Goal: Feedback & Contribution: Leave review/rating

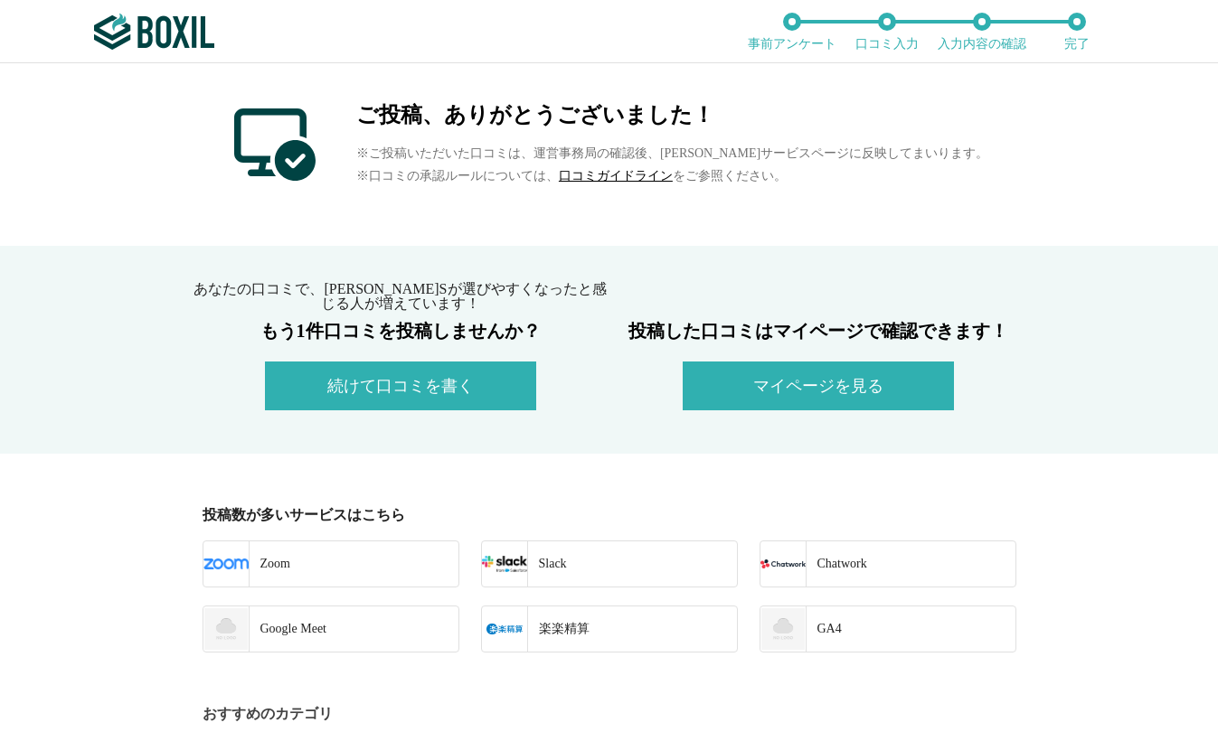
click at [118, 114] on div "ご投稿、ありがとうございました！ ※ご投稿いただいた口コミは、運営事務局の確認後、[PERSON_NAME]サービスページに反映してまいります。 ※口コミの承…" at bounding box center [609, 154] width 1218 height 183
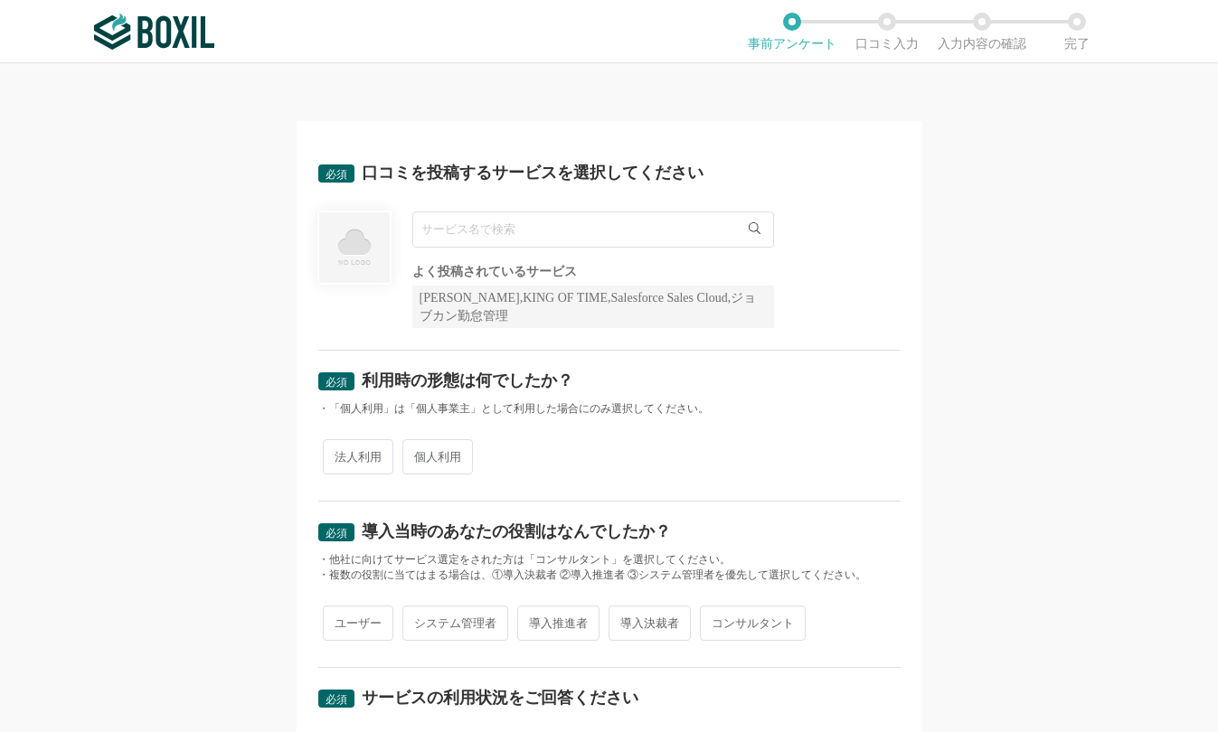
click at [504, 231] on input "text" at bounding box center [593, 230] width 362 height 36
paste input "Sansan"
type input "Sansan"
click at [475, 264] on li "Sansan" at bounding box center [593, 267] width 360 height 36
click at [861, 353] on div "必須 利用時の形態は何でしたか？ ・「個人利用」は「個人事業主」として利用した場合にのみ選択してください。 法人利用 個人利用" at bounding box center [609, 426] width 582 height 151
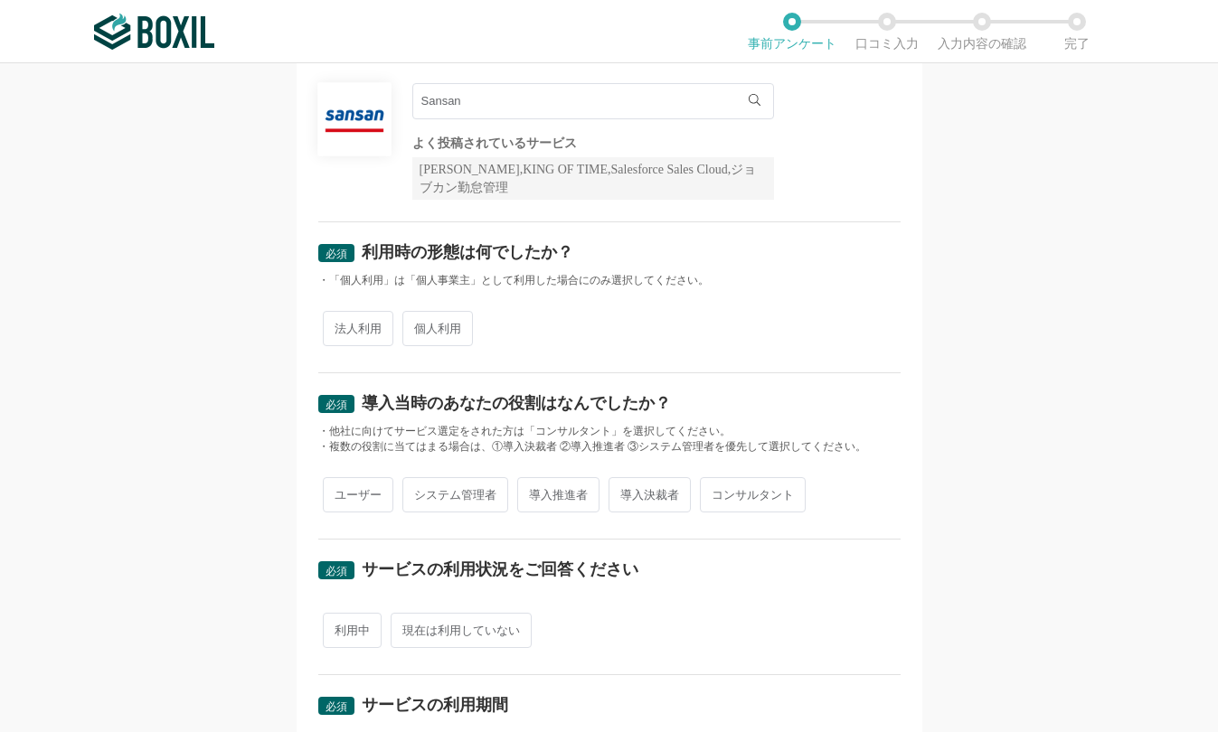
scroll to position [181, 0]
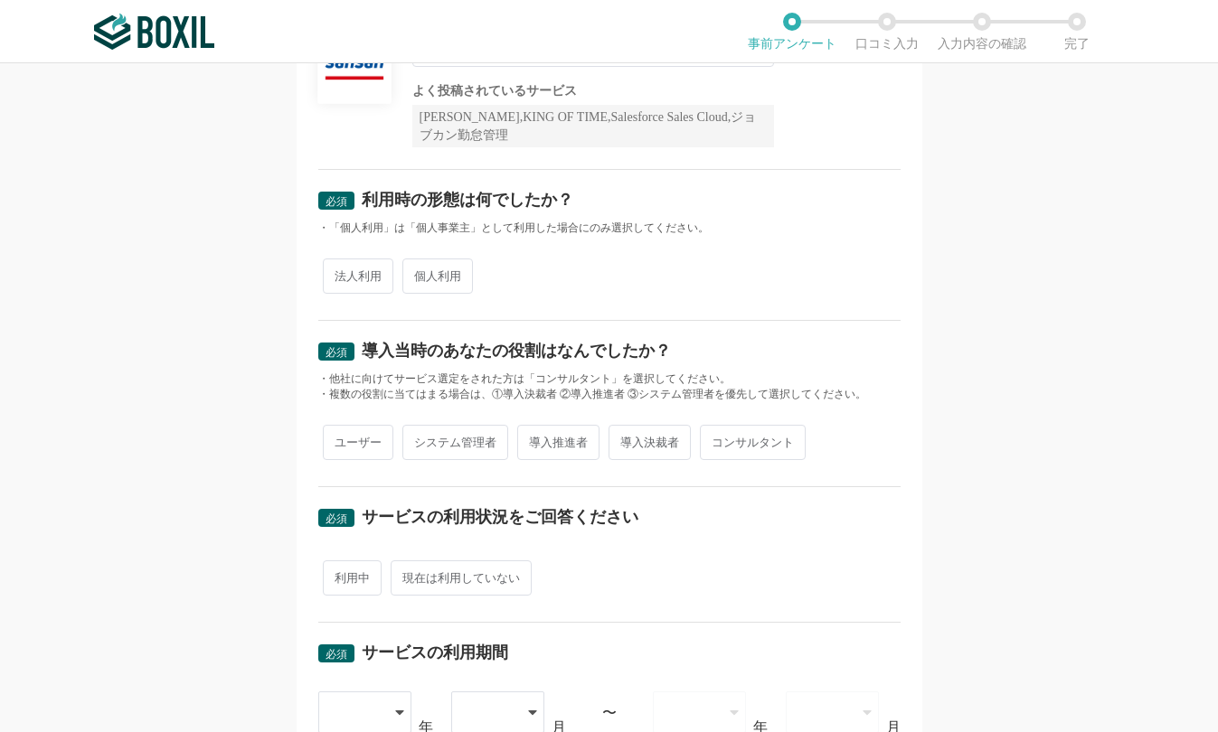
click at [352, 281] on span "法人利用" at bounding box center [358, 276] width 71 height 35
click at [339, 273] on input "法人利用" at bounding box center [333, 267] width 12 height 12
radio input "true"
click at [353, 432] on span "ユーザー" at bounding box center [358, 442] width 71 height 35
click at [339, 432] on input "ユーザー" at bounding box center [333, 434] width 12 height 12
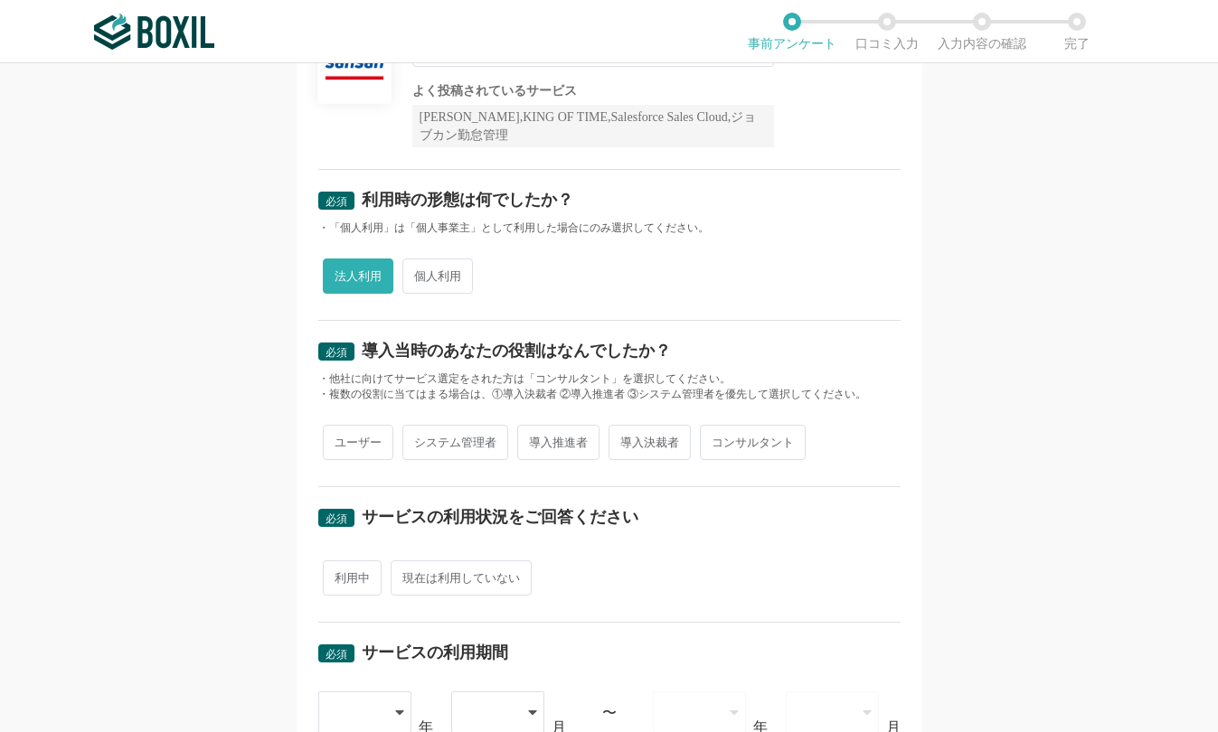
radio input "true"
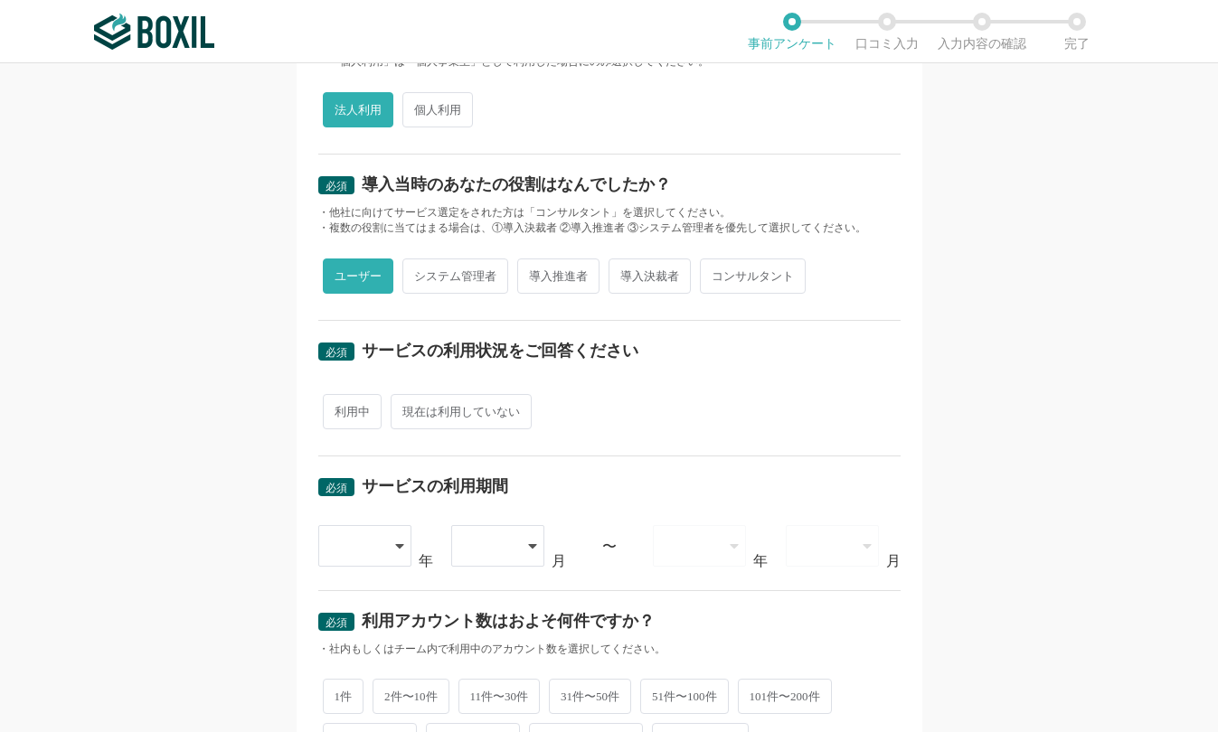
scroll to position [362, 0]
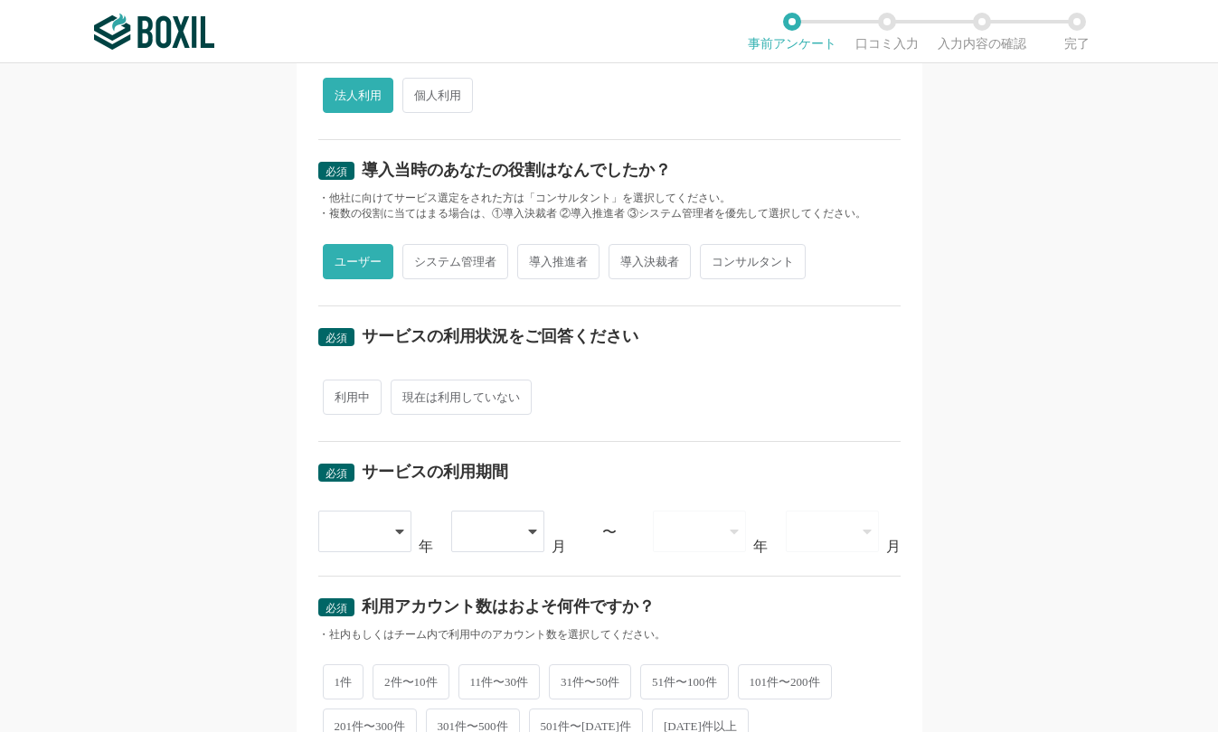
click at [355, 400] on span "利用中" at bounding box center [352, 397] width 59 height 35
click at [339, 394] on input "利用中" at bounding box center [333, 388] width 12 height 12
radio input "true"
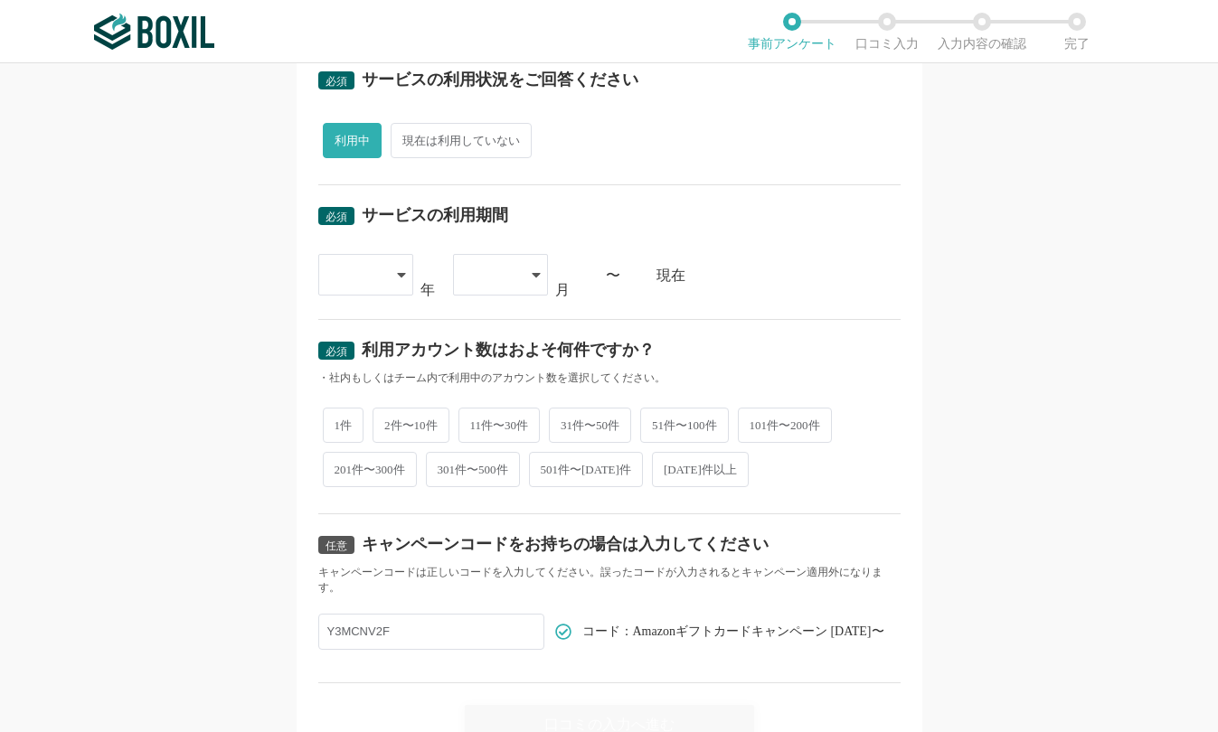
scroll to position [633, 0]
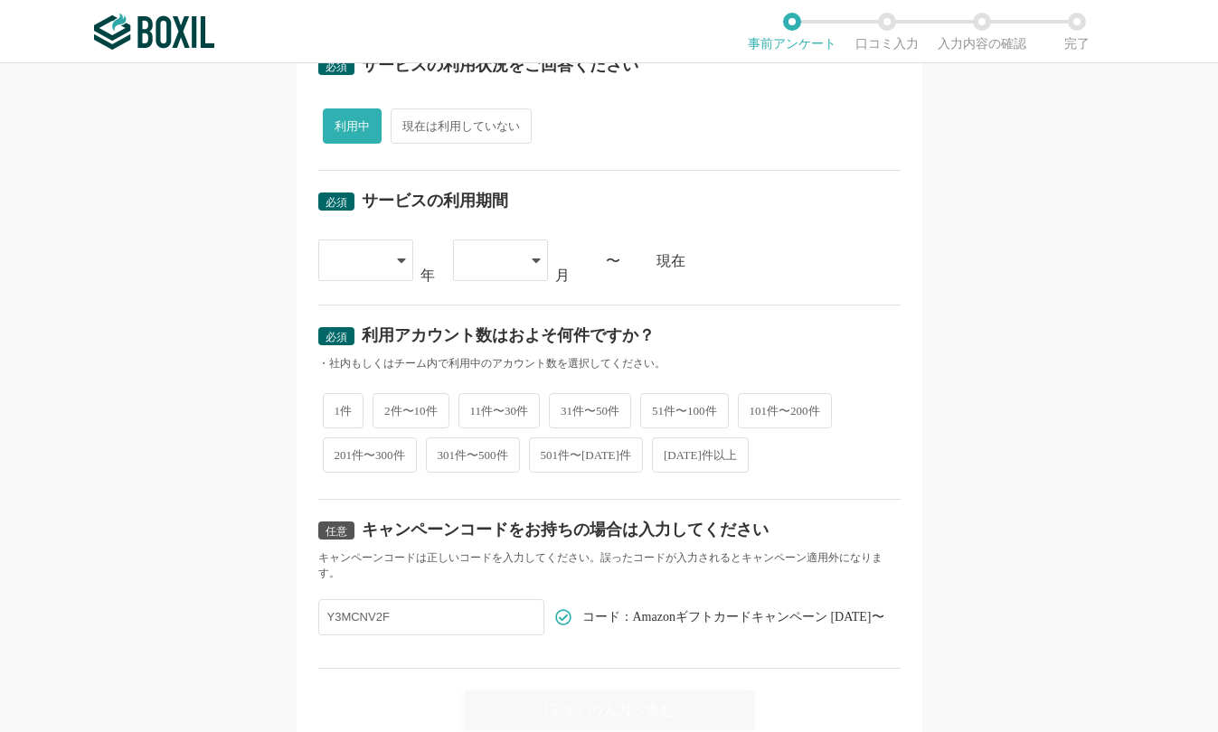
click at [388, 261] on div at bounding box center [365, 261] width 95 height 42
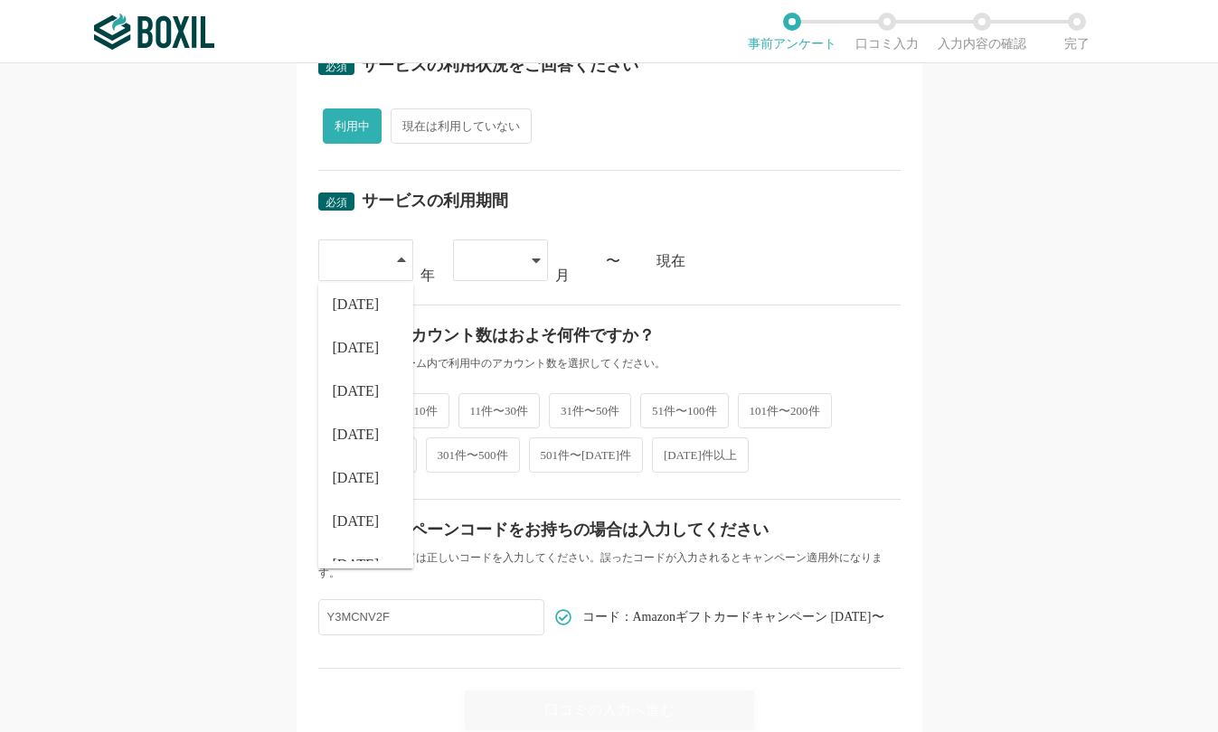
scroll to position [206, 0]
click at [352, 441] on li "[DATE]" at bounding box center [365, 452] width 95 height 43
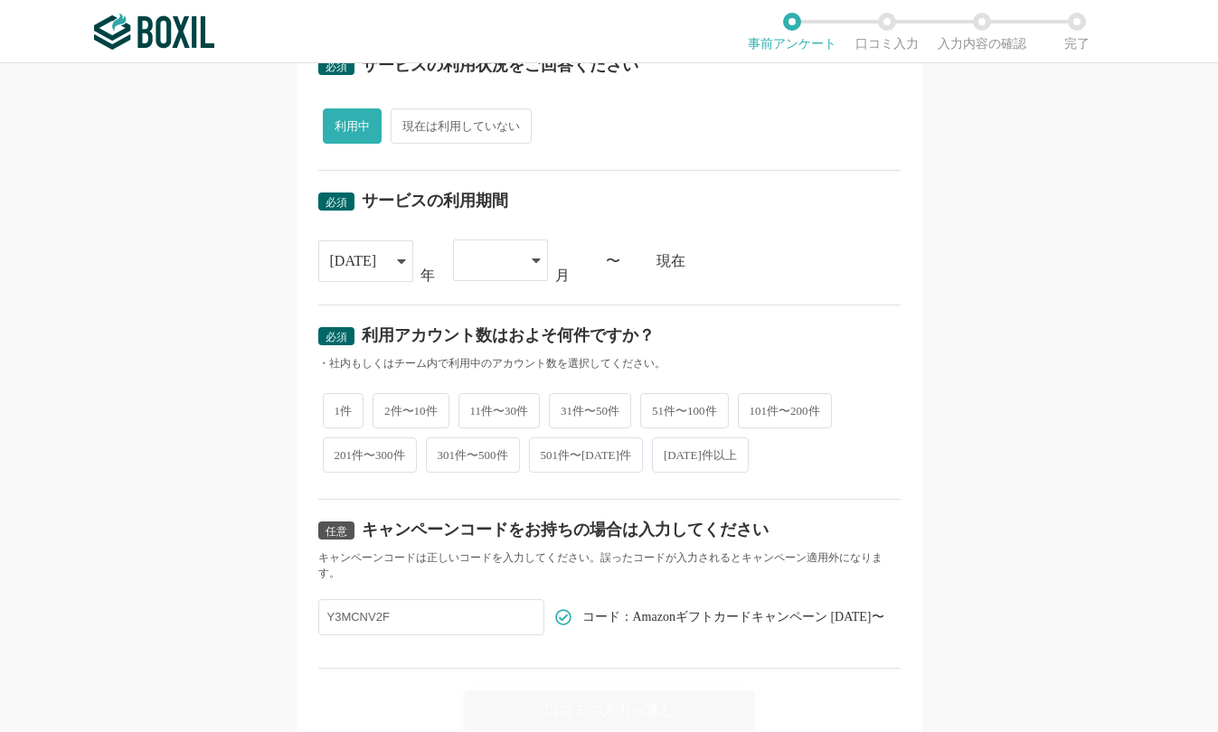
click at [500, 259] on div at bounding box center [491, 260] width 53 height 40
click at [478, 432] on li "04" at bounding box center [500, 441] width 95 height 43
click at [867, 273] on div "[DATE] [DATE] [DATE] [DATE] [DATE] [DATE] [DATE] [DATE] [DATE] [DATE] [DATE] [D…" at bounding box center [609, 261] width 582 height 42
click at [379, 258] on div "[DATE]" at bounding box center [365, 261] width 95 height 42
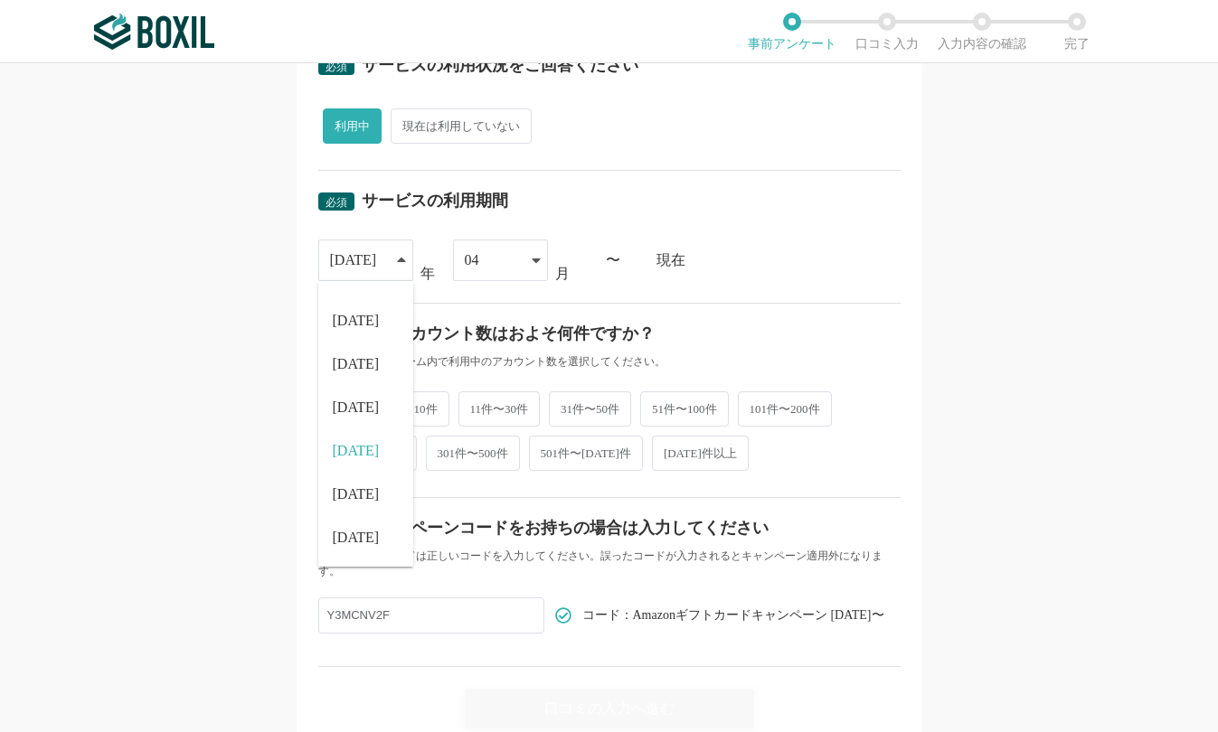
click at [348, 396] on li "[DATE]" at bounding box center [365, 407] width 95 height 43
click at [873, 244] on div "2022 2015 2016 2017 2018 2019 2020 2021 2022 2023 2024 2025 年 04 01 02 03 04 05…" at bounding box center [609, 261] width 582 height 42
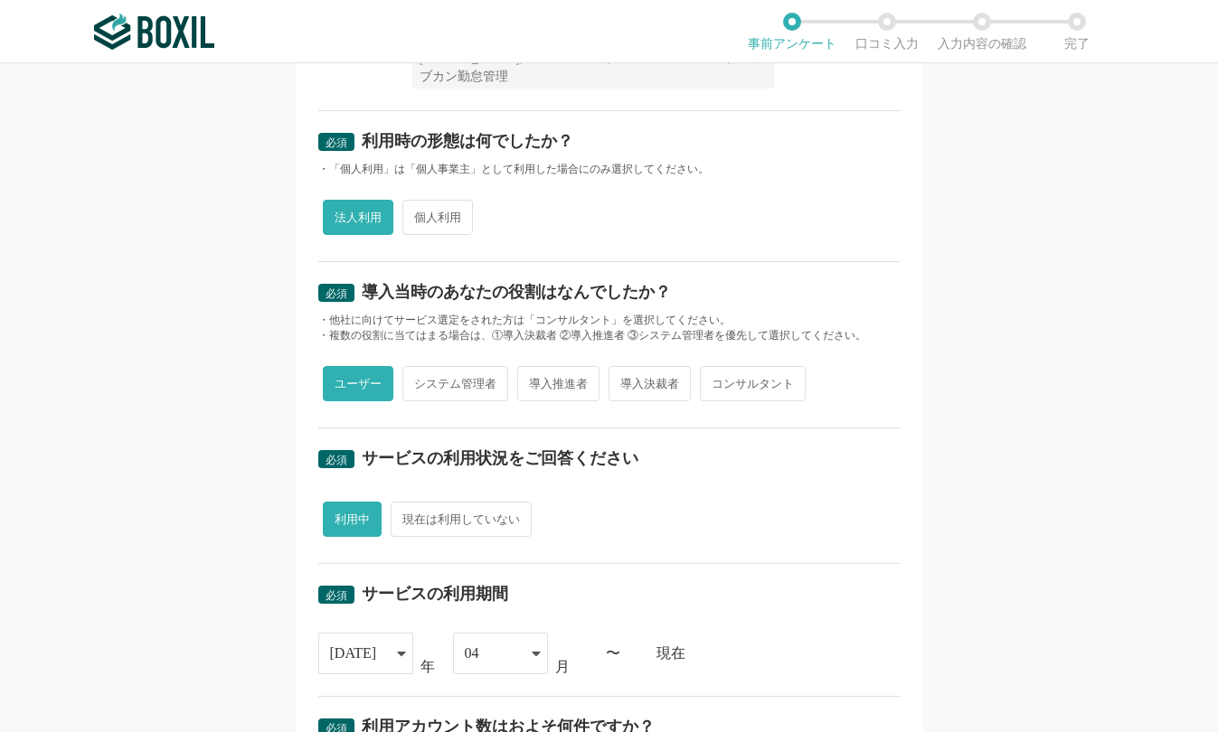
scroll to position [709, 0]
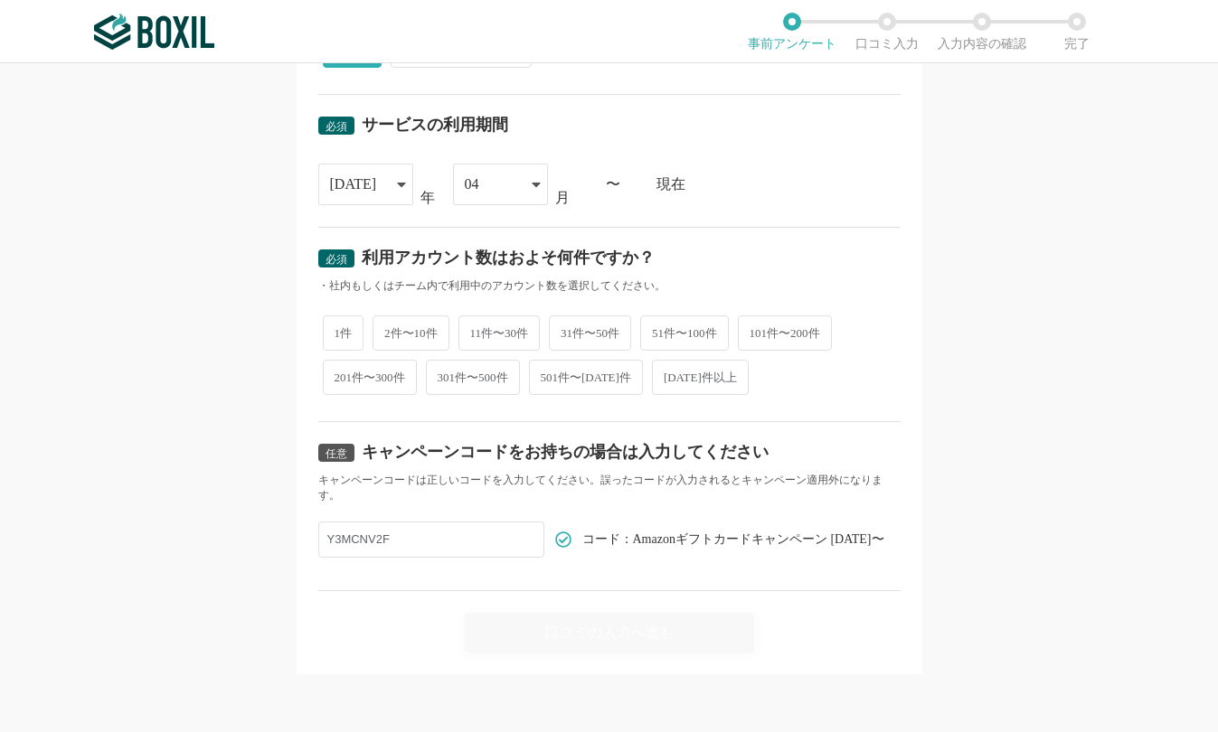
click at [761, 334] on span "101件〜200件" at bounding box center [785, 332] width 94 height 35
click at [754, 330] on input "101件〜200件" at bounding box center [748, 324] width 12 height 12
radio input "true"
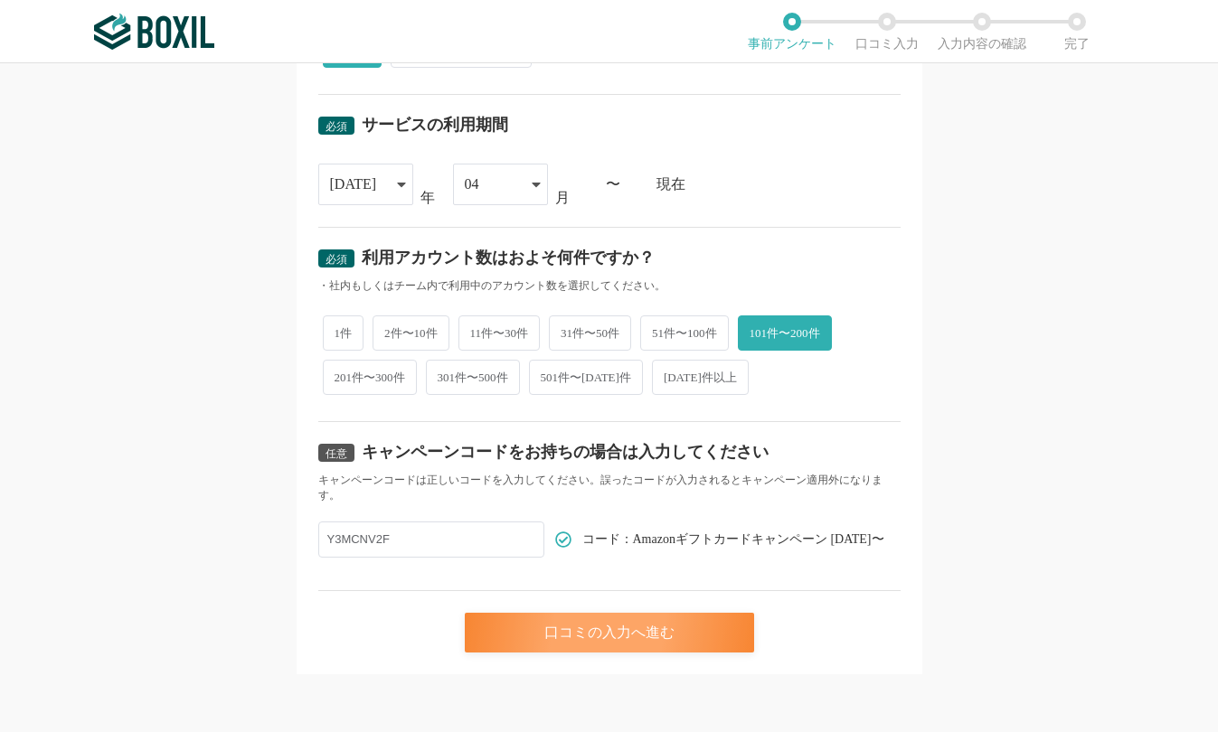
click at [663, 626] on div "口コミの入力へ進む" at bounding box center [609, 633] width 289 height 40
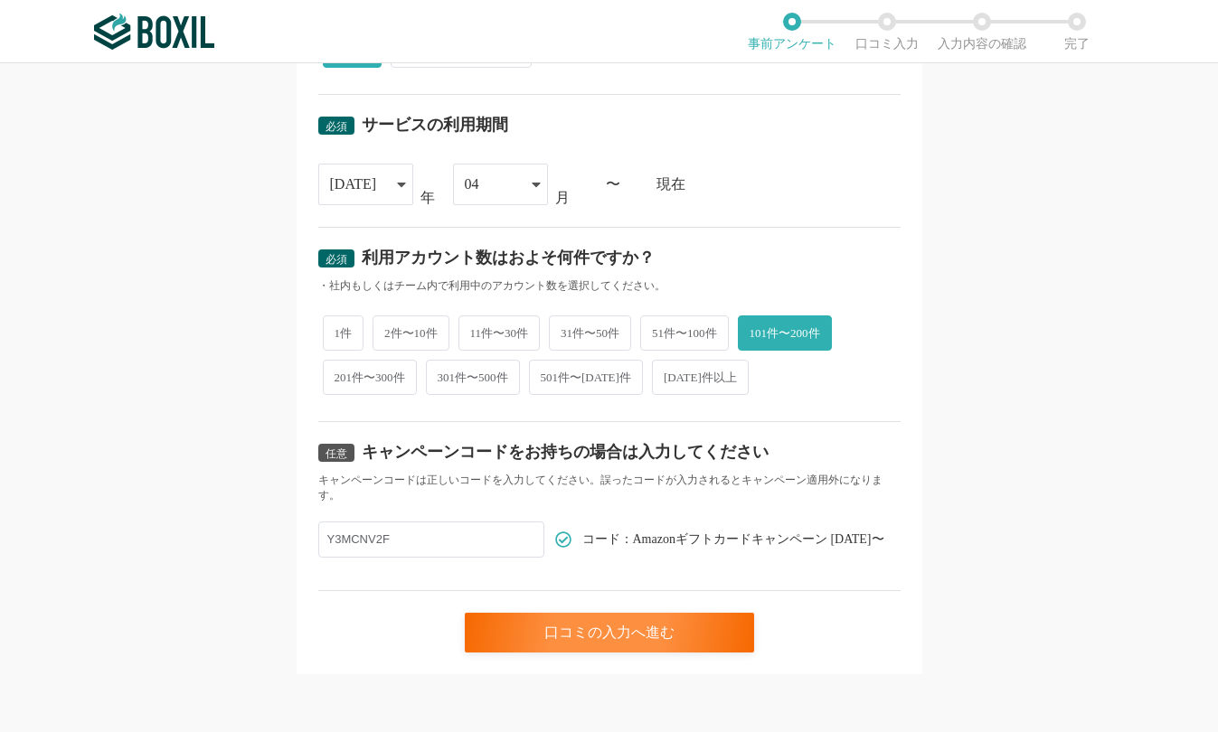
scroll to position [0, 0]
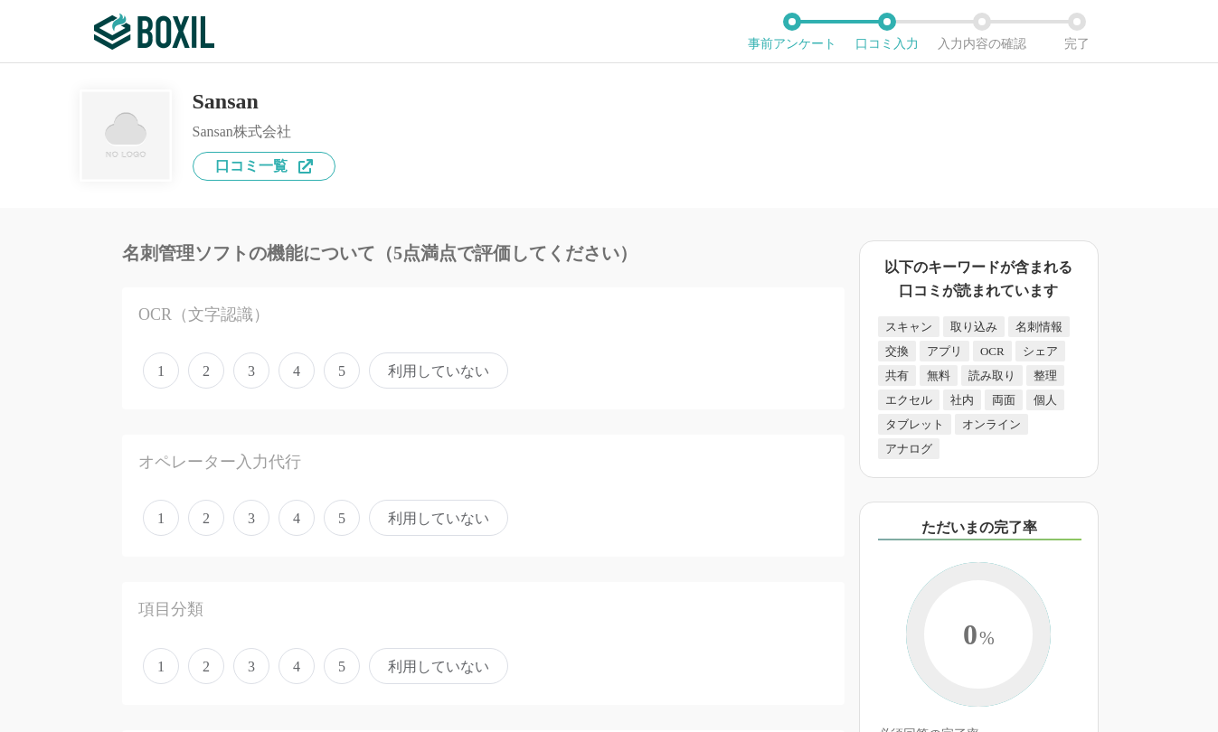
click at [295, 371] on span "4" at bounding box center [296, 371] width 36 height 36
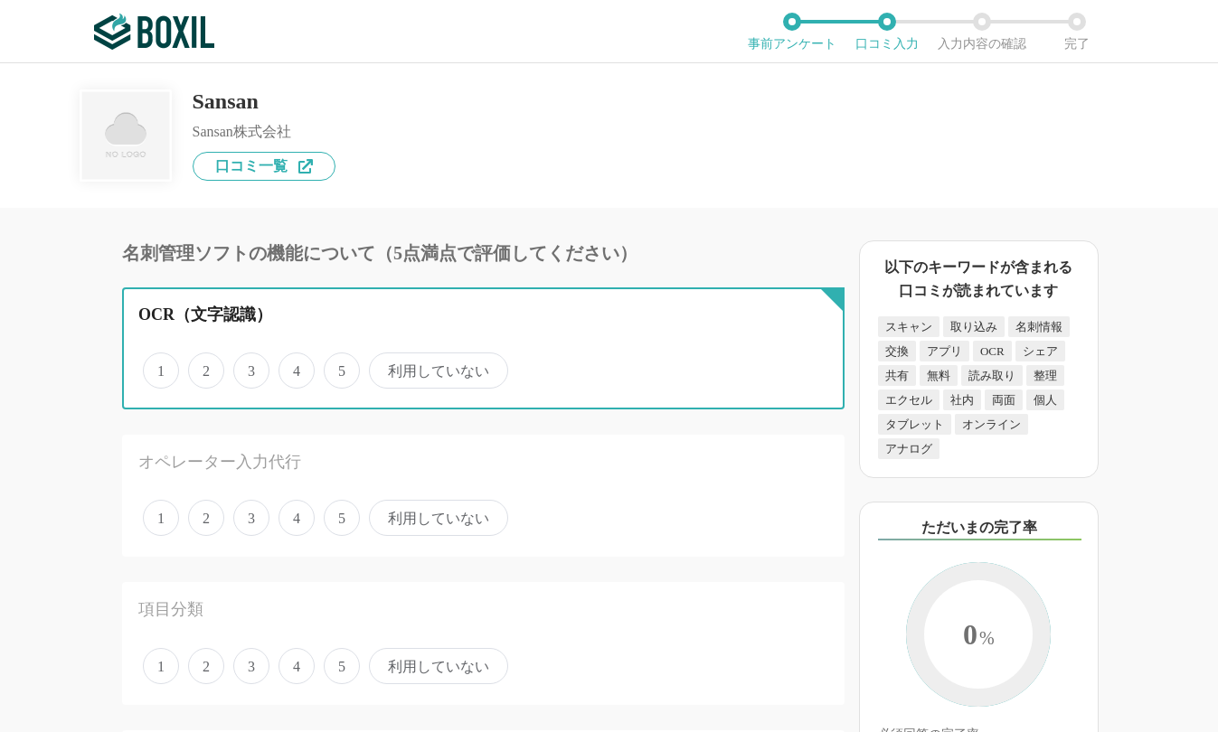
click at [295, 367] on input "4" at bounding box center [289, 361] width 12 height 12
radio input "true"
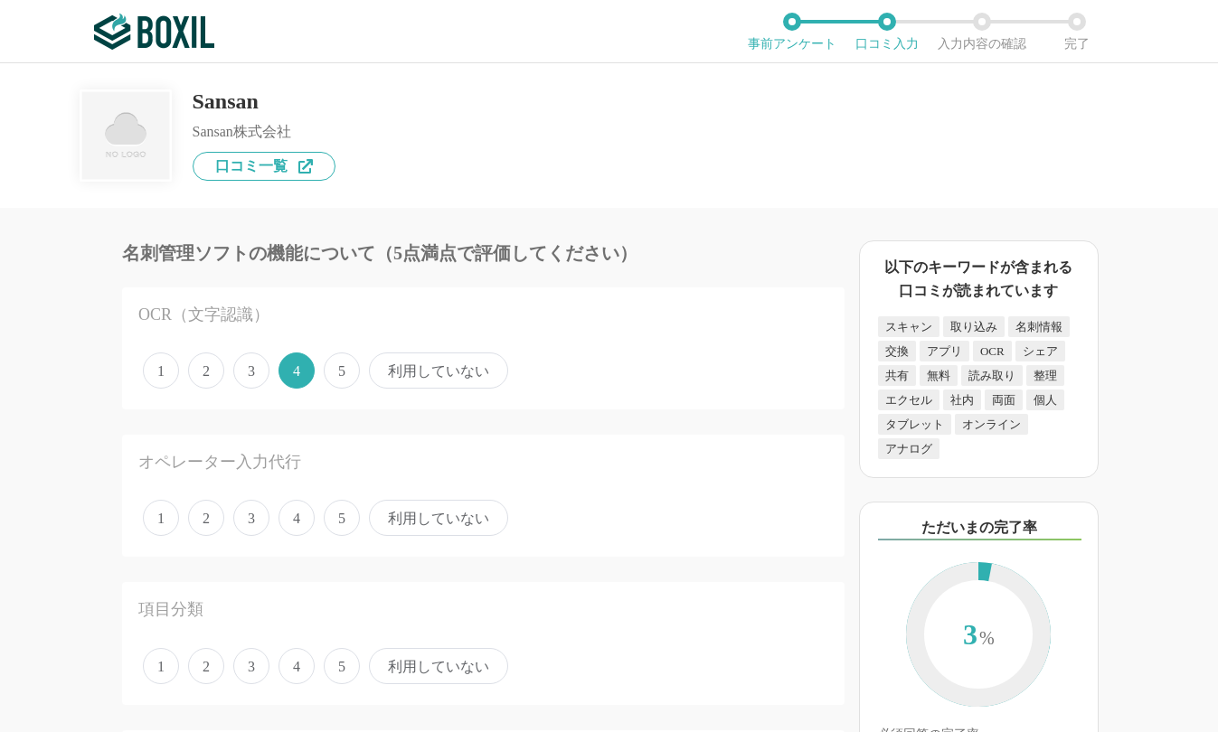
click at [263, 515] on span "3" at bounding box center [251, 518] width 36 height 36
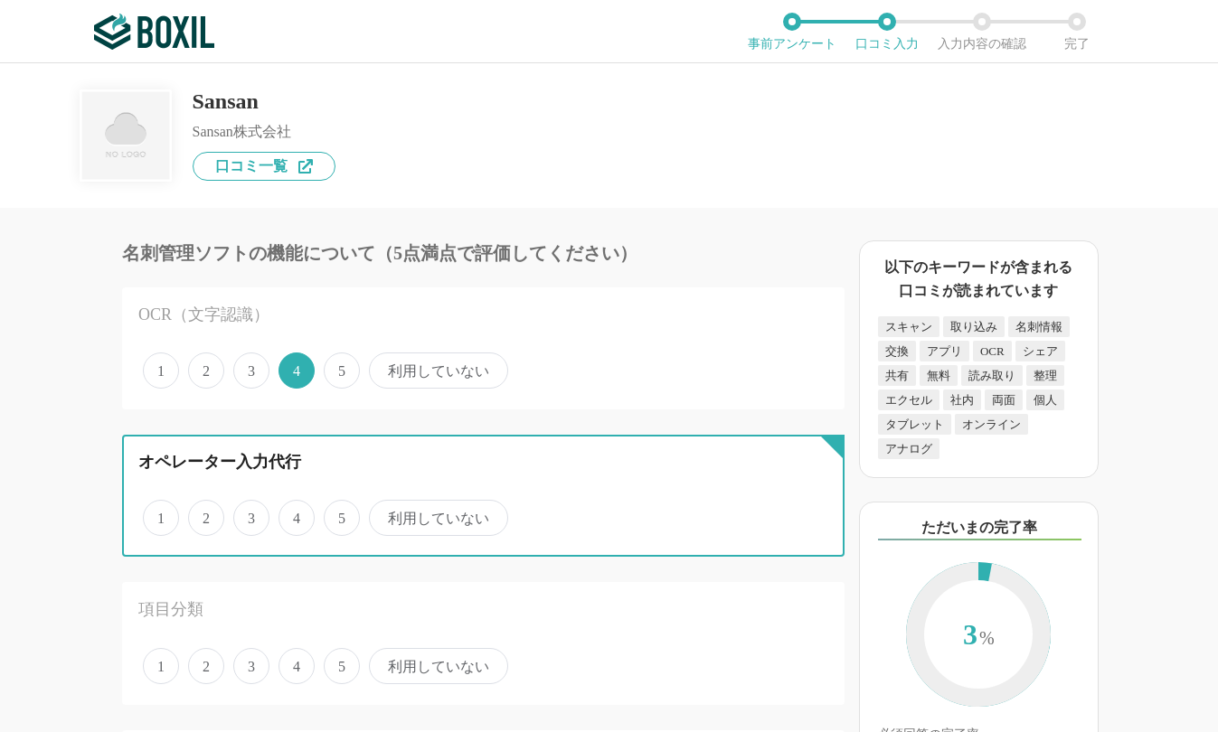
click at [249, 514] on input "3" at bounding box center [244, 509] width 12 height 12
radio input "true"
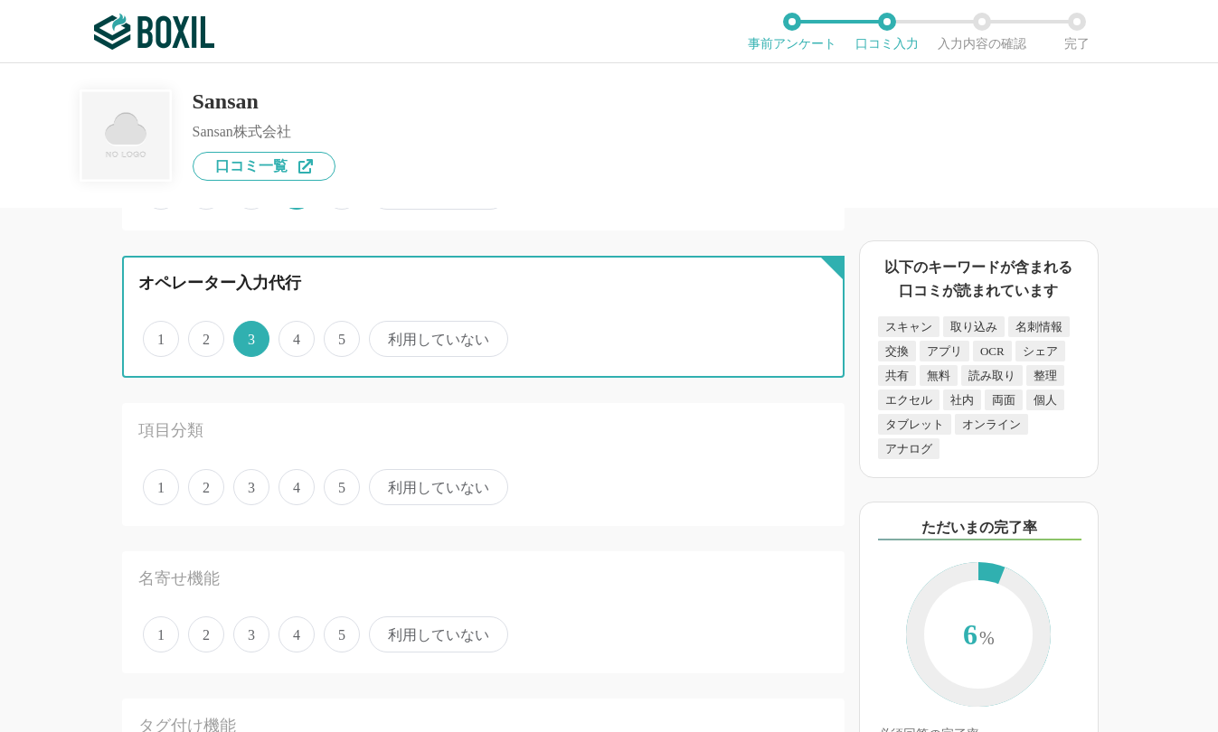
scroll to position [181, 0]
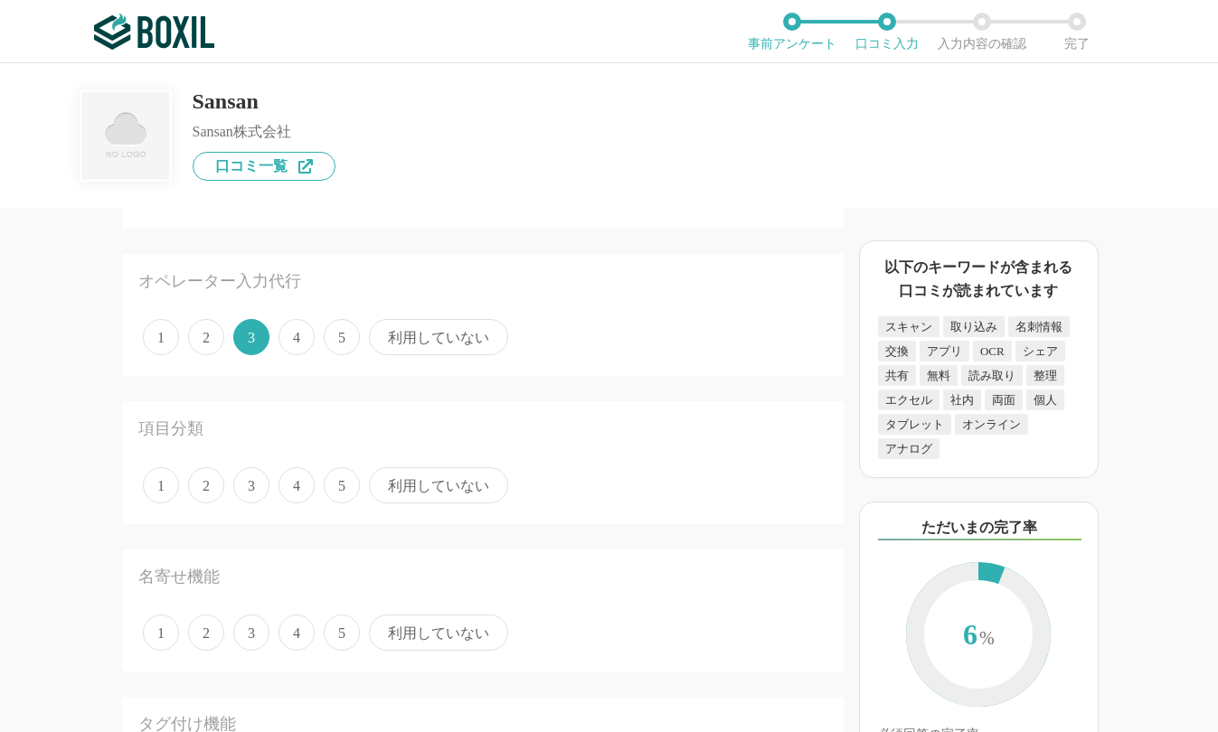
click at [294, 484] on span "4" at bounding box center [296, 485] width 36 height 36
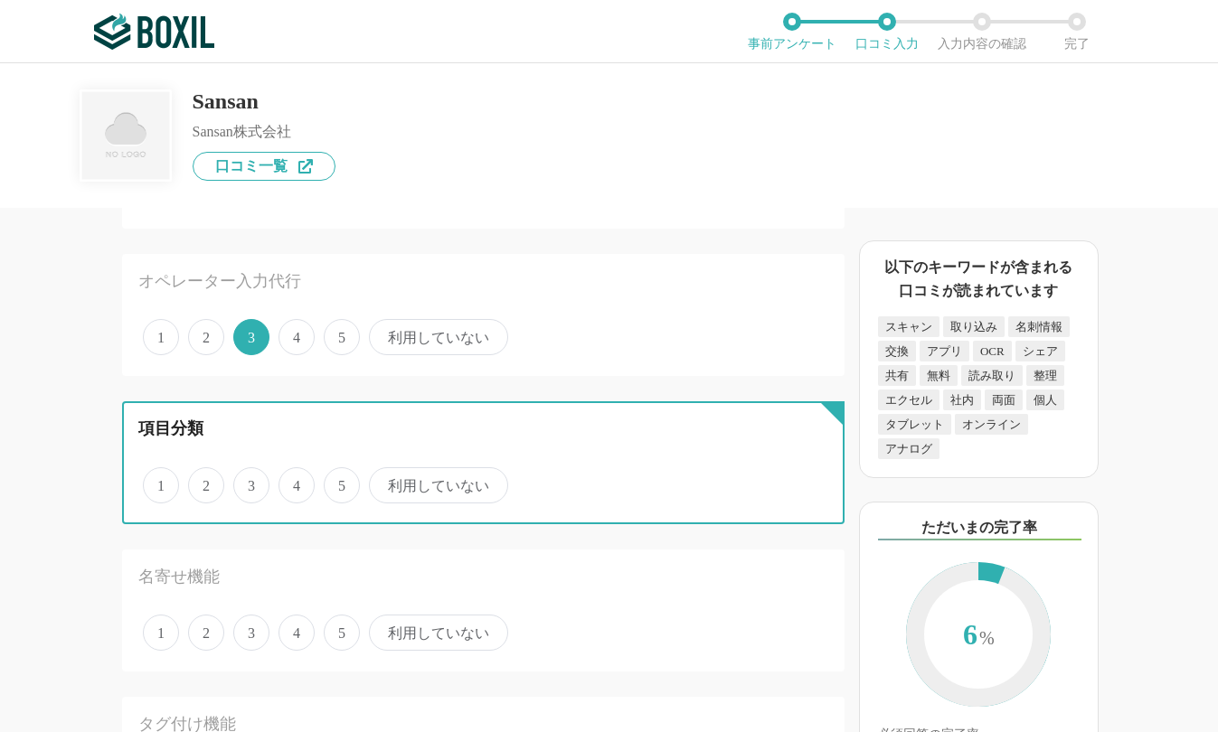
click at [294, 482] on input "4" at bounding box center [289, 476] width 12 height 12
radio input "true"
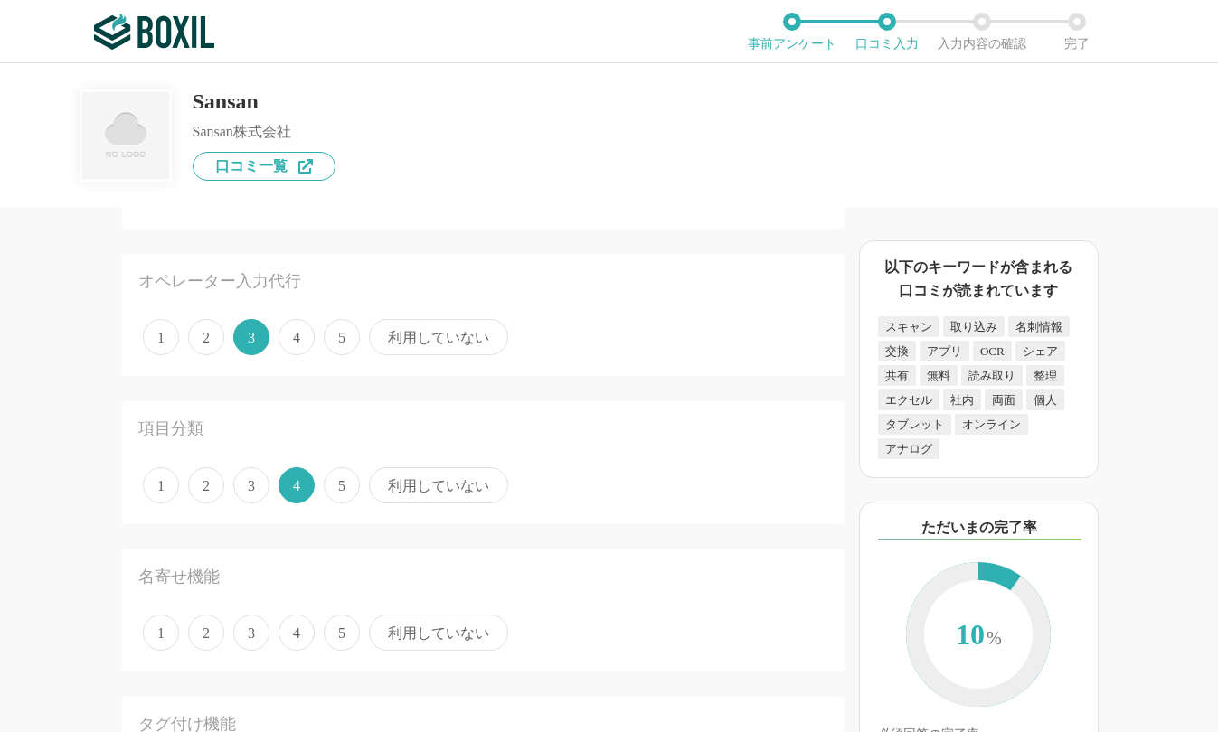
click at [289, 628] on span "4" at bounding box center [296, 633] width 36 height 36
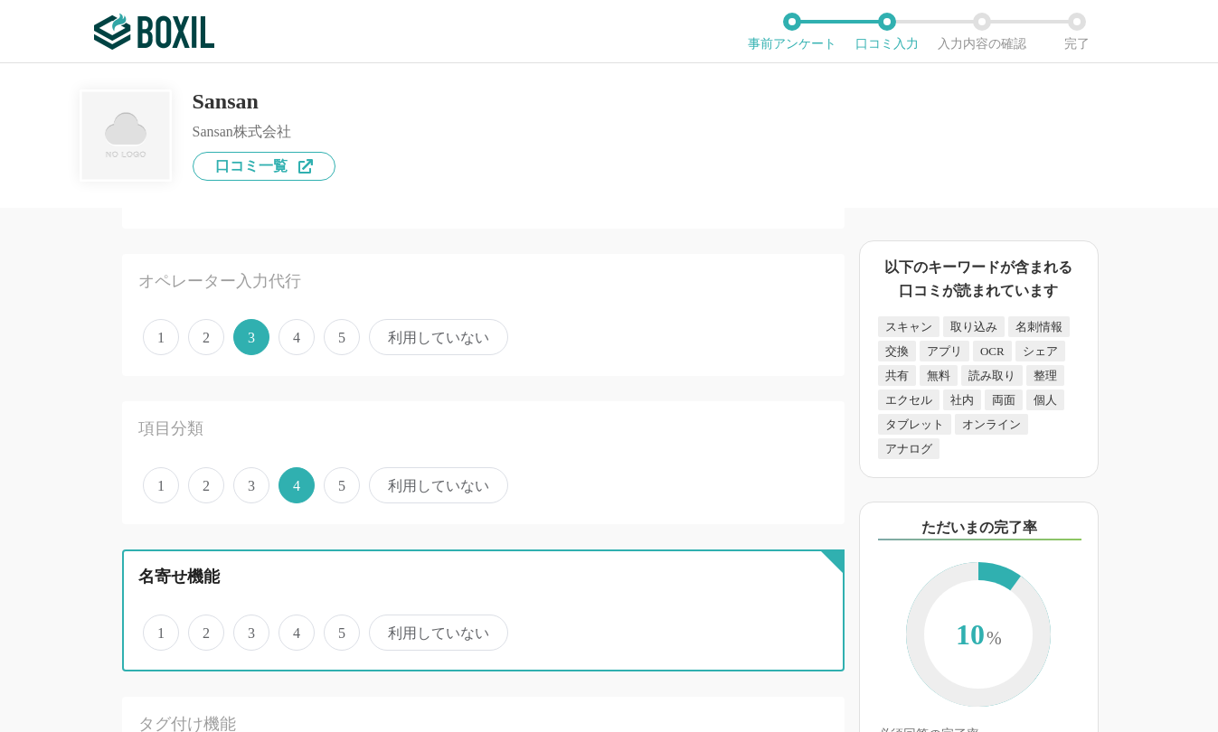
click at [289, 628] on input "4" at bounding box center [289, 623] width 12 height 12
radio input "true"
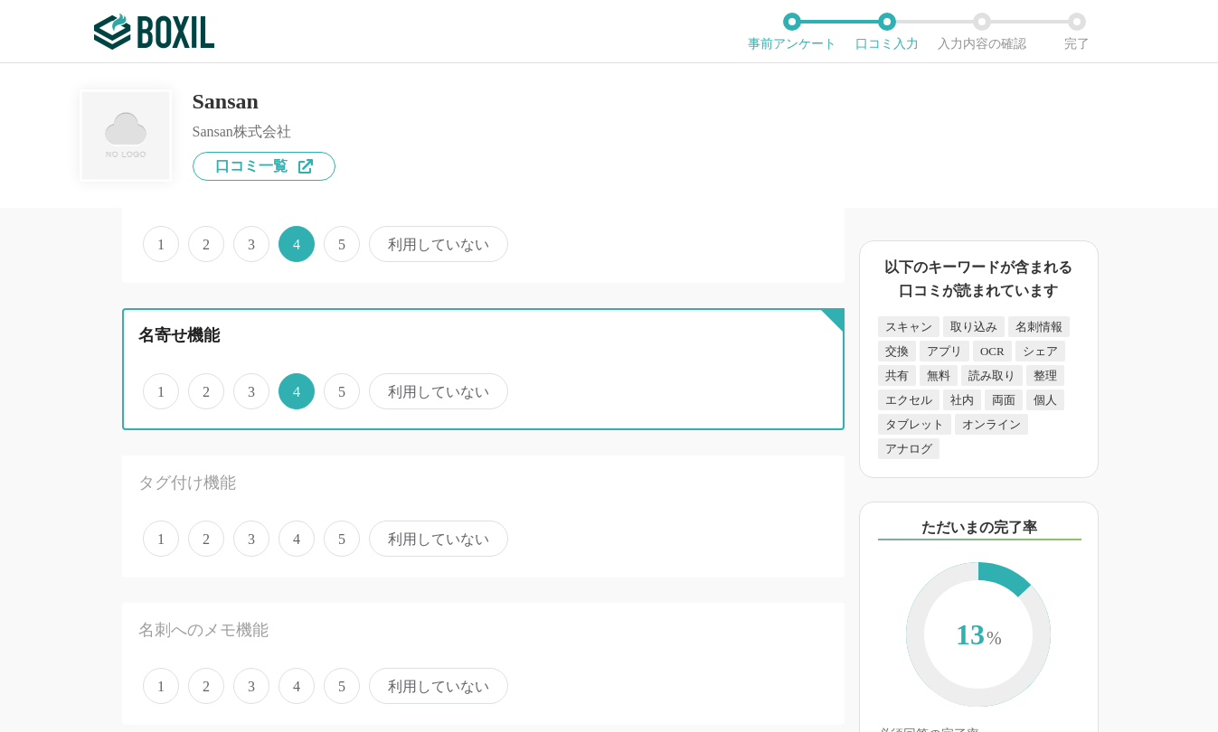
scroll to position [452, 0]
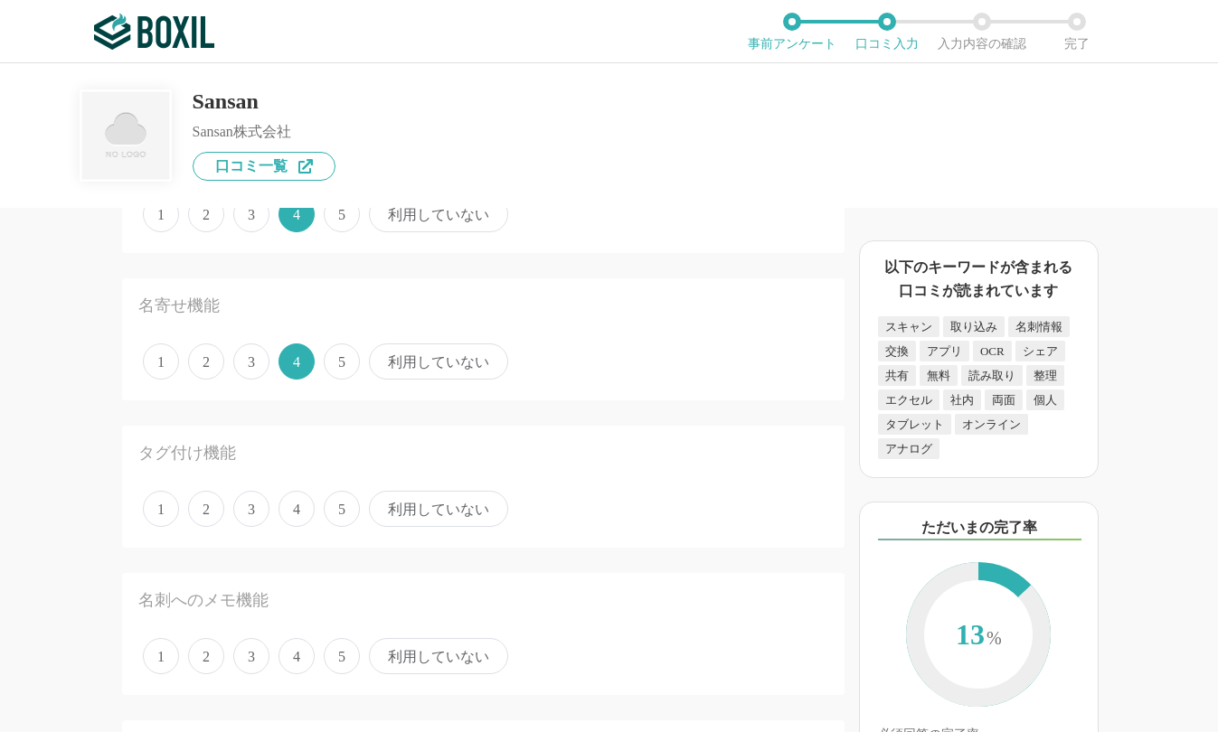
click at [332, 513] on span "5" at bounding box center [342, 509] width 36 height 36
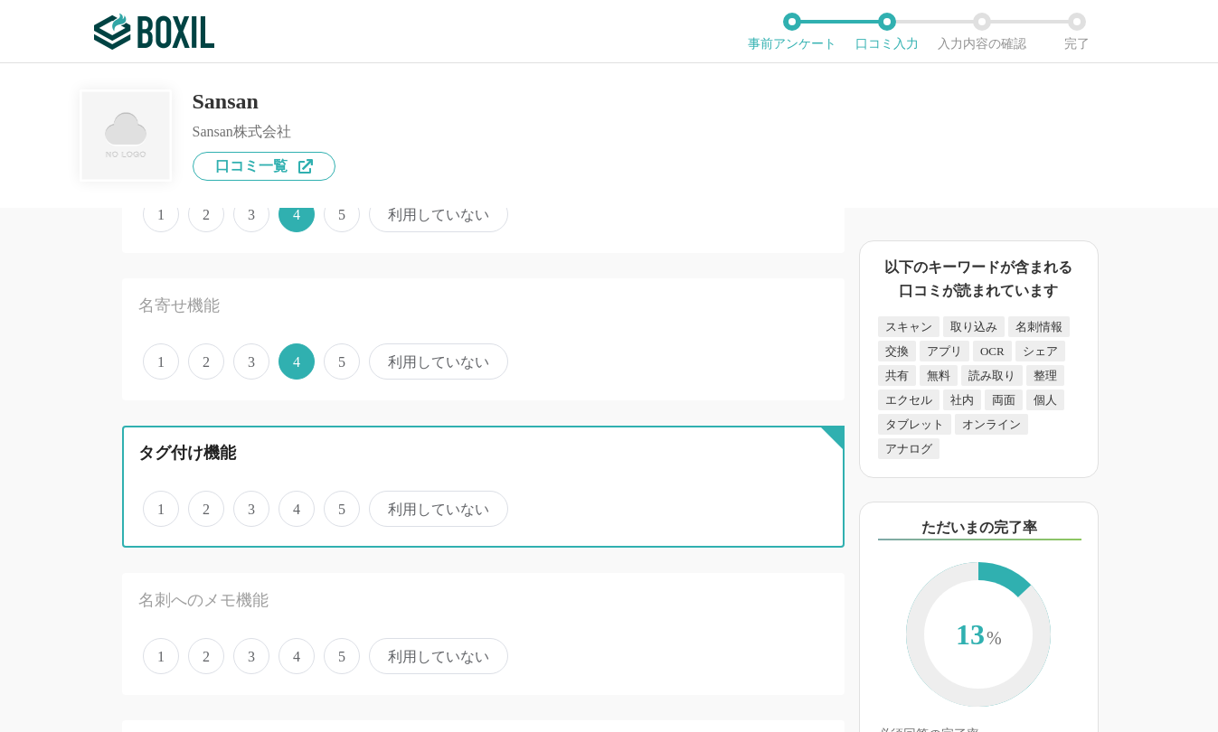
click at [332, 505] on input "5" at bounding box center [334, 500] width 12 height 12
radio input "true"
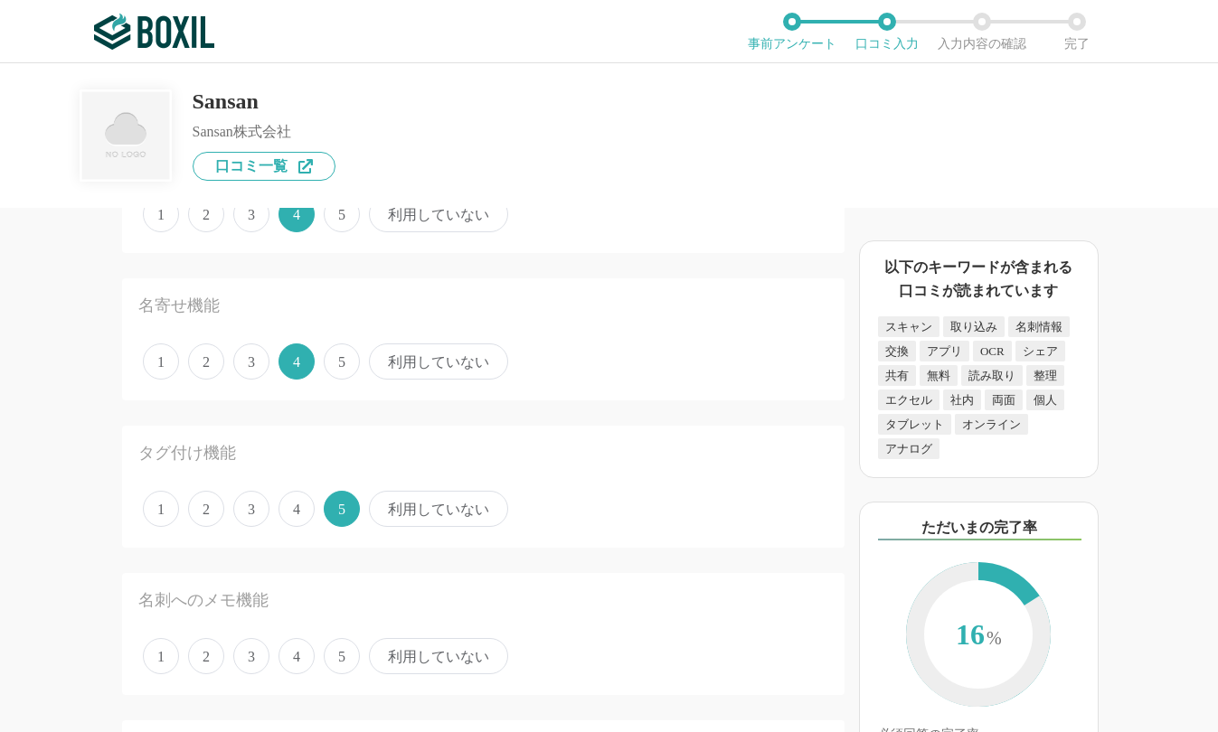
click at [251, 652] on span "3" at bounding box center [251, 656] width 36 height 36
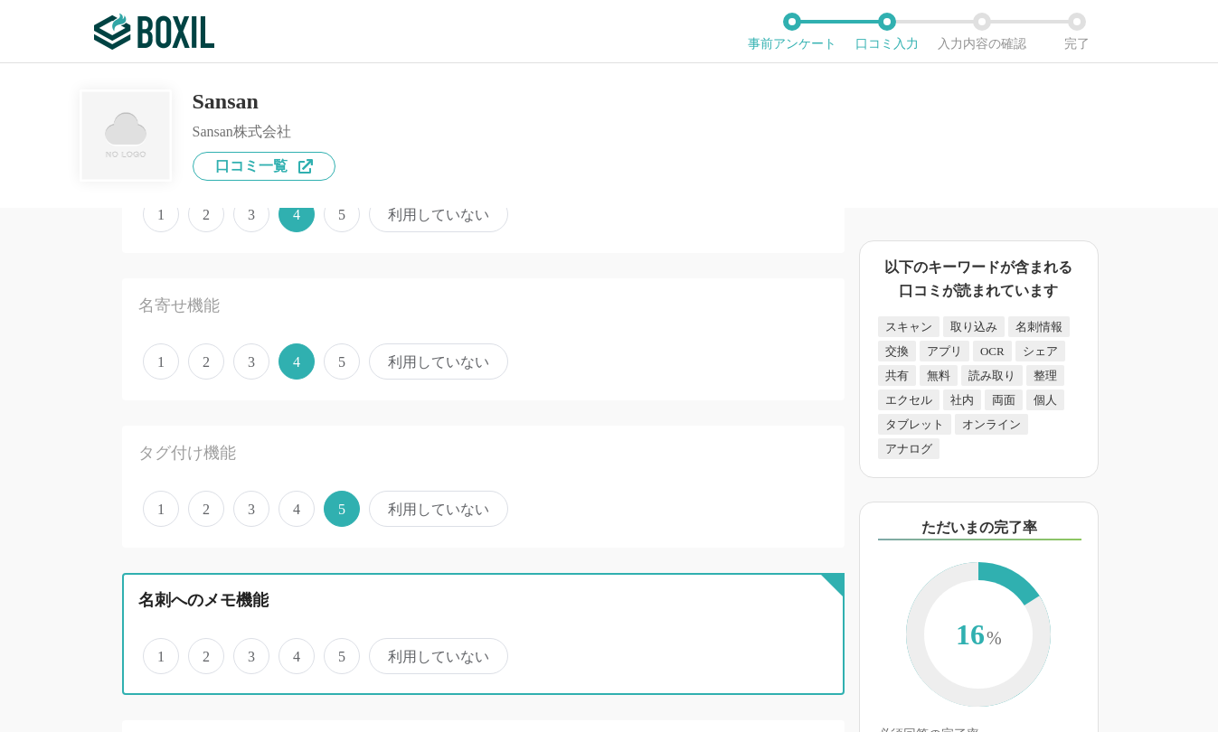
click at [249, 652] on input "3" at bounding box center [244, 647] width 12 height 12
radio input "true"
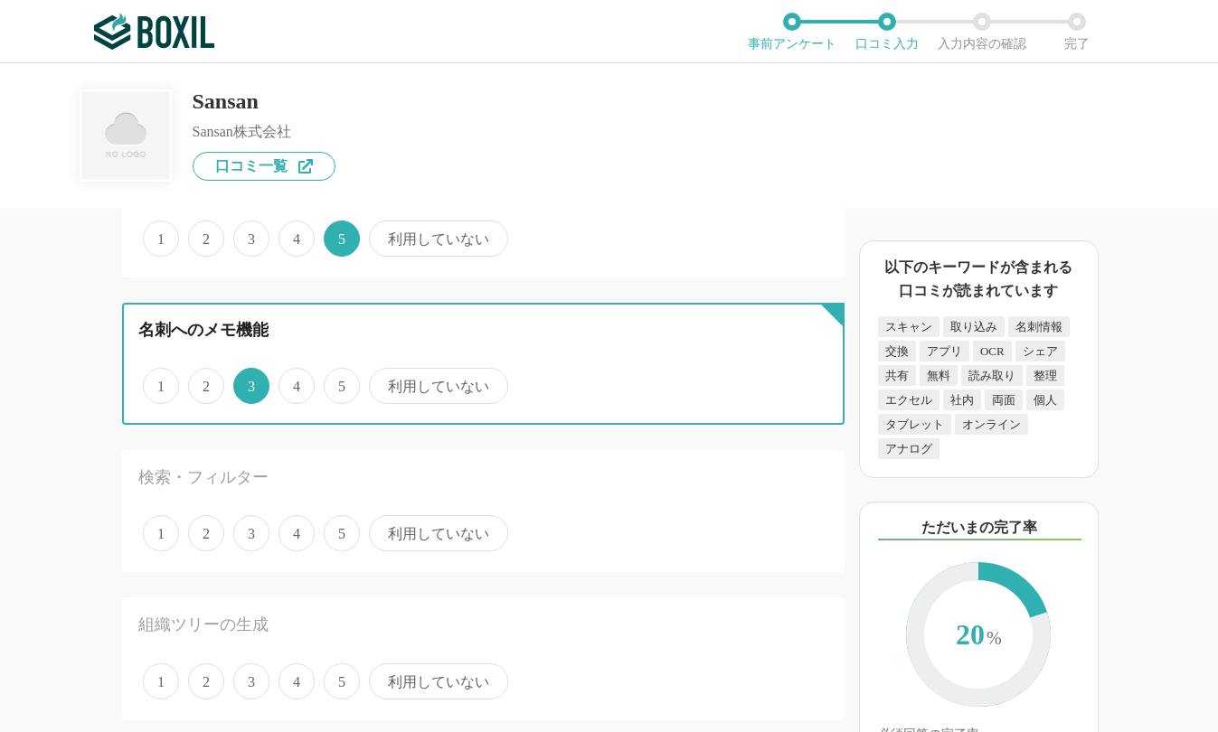
scroll to position [723, 0]
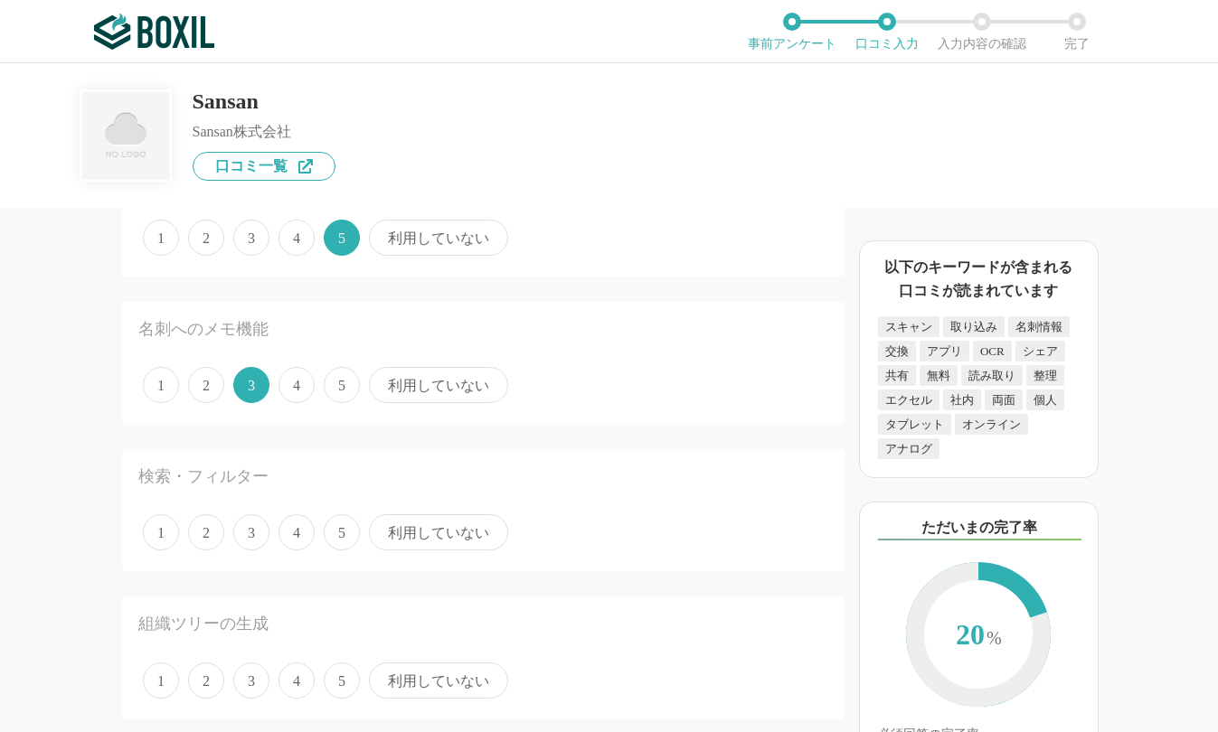
click at [295, 531] on span "4" at bounding box center [296, 532] width 36 height 36
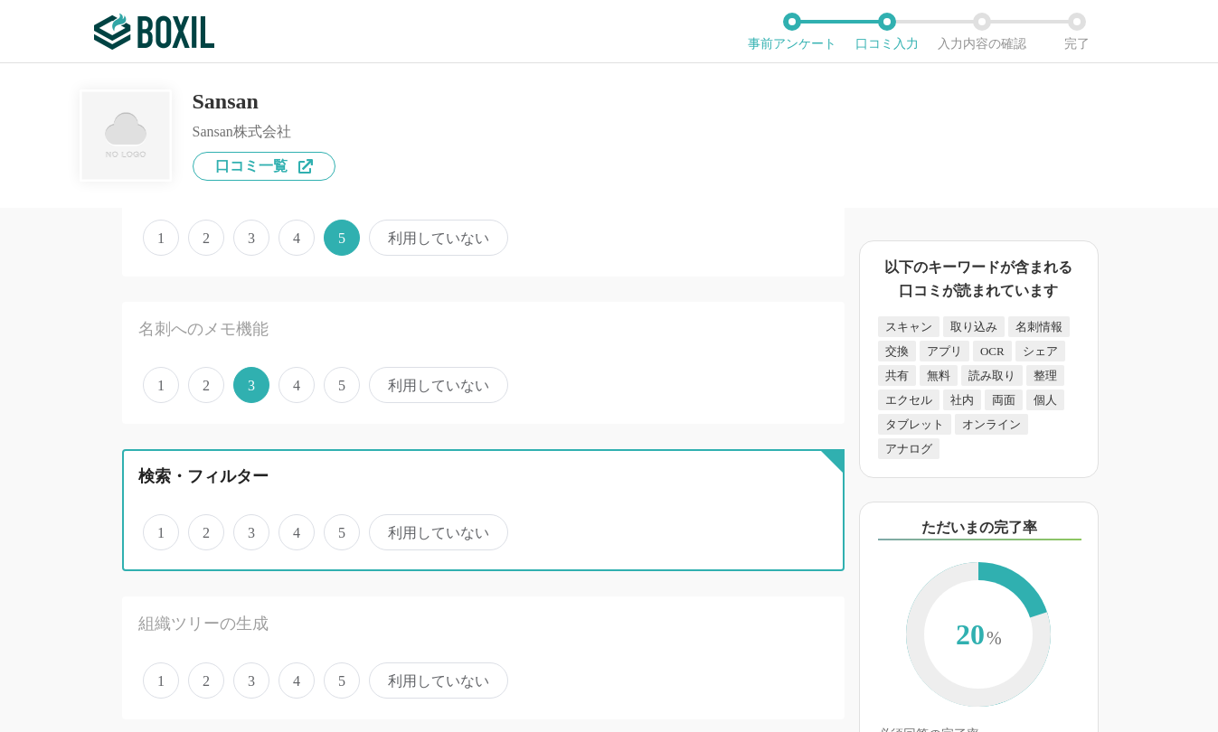
click at [295, 529] on input "4" at bounding box center [289, 523] width 12 height 12
radio input "true"
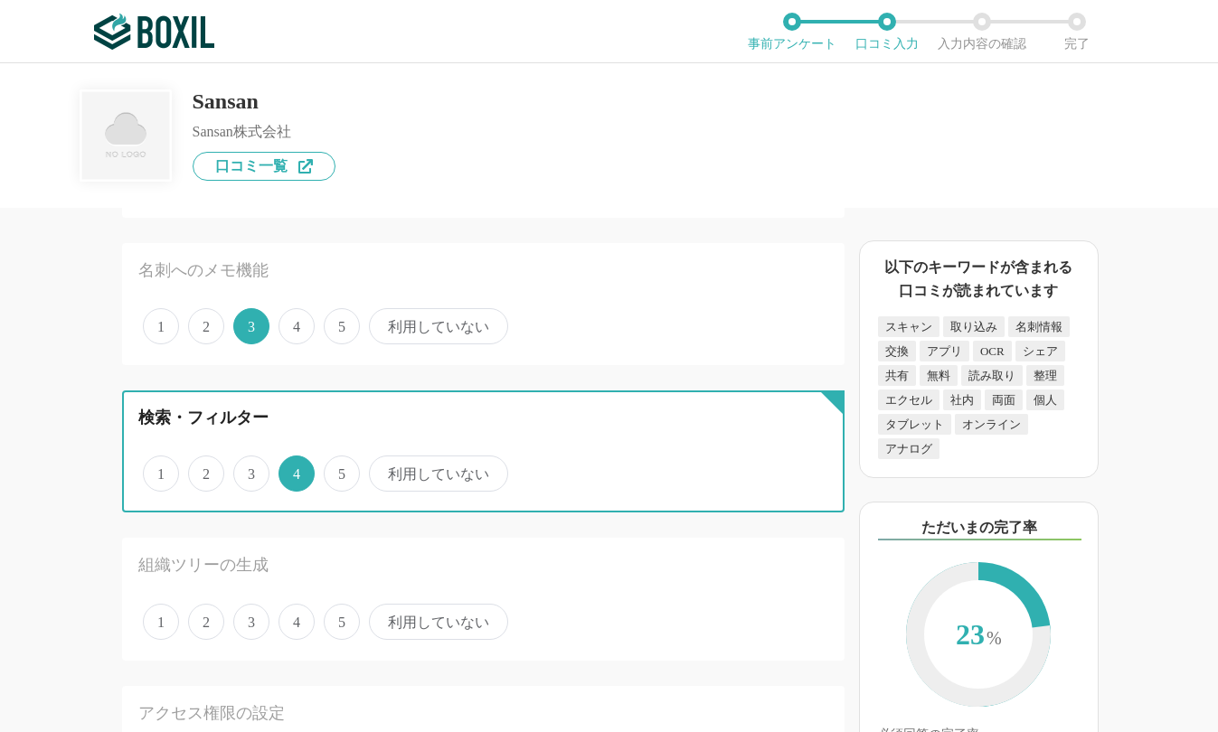
scroll to position [814, 0]
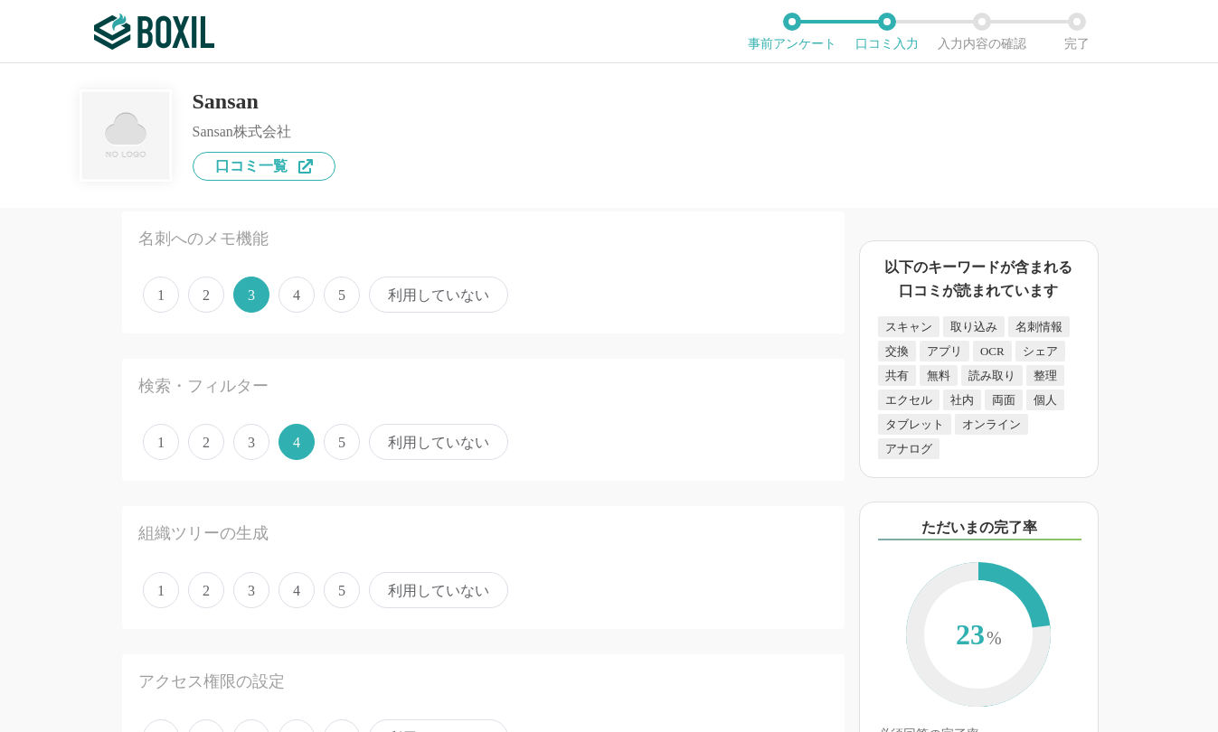
click at [304, 589] on span "4" at bounding box center [296, 590] width 36 height 36
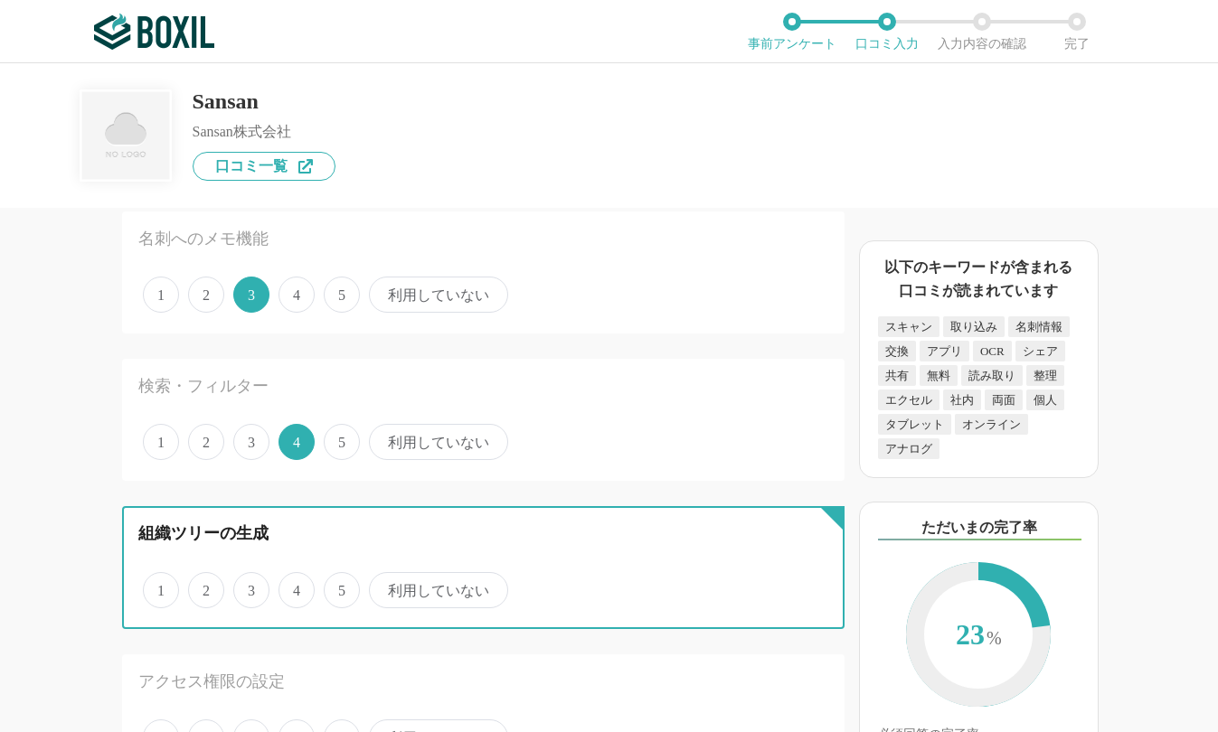
click at [295, 587] on input "4" at bounding box center [289, 581] width 12 height 12
radio input "true"
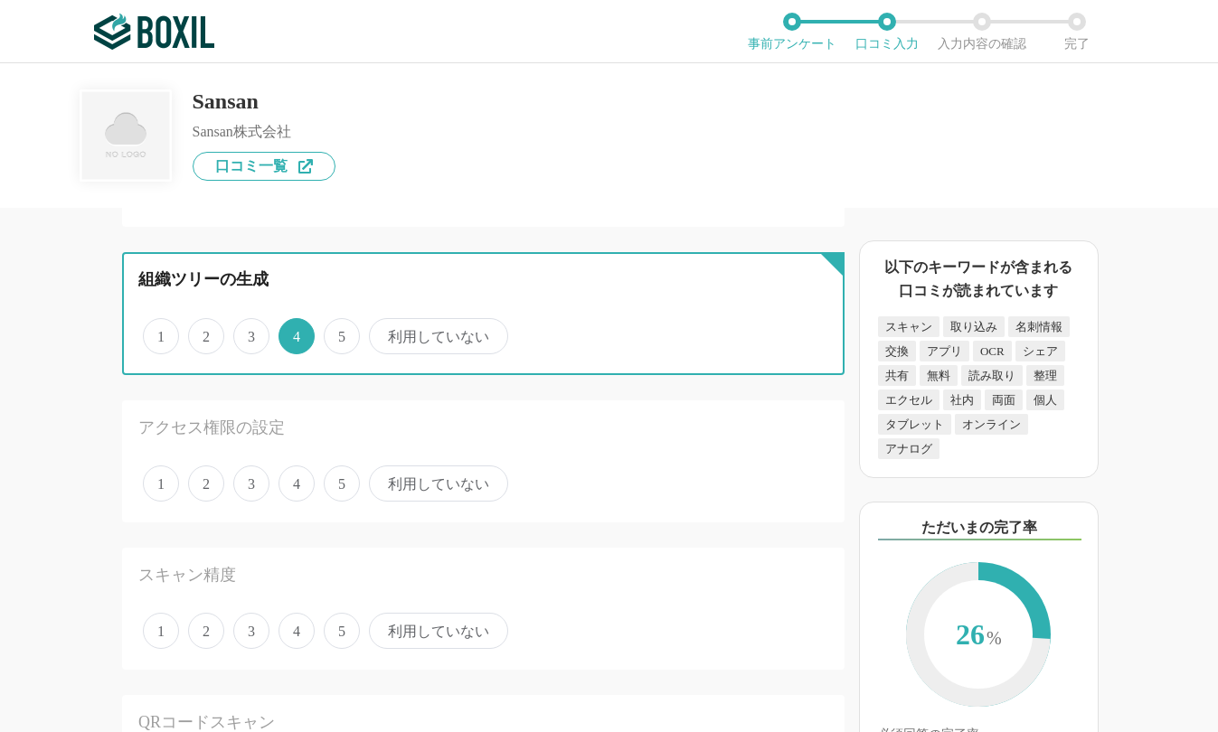
scroll to position [1085, 0]
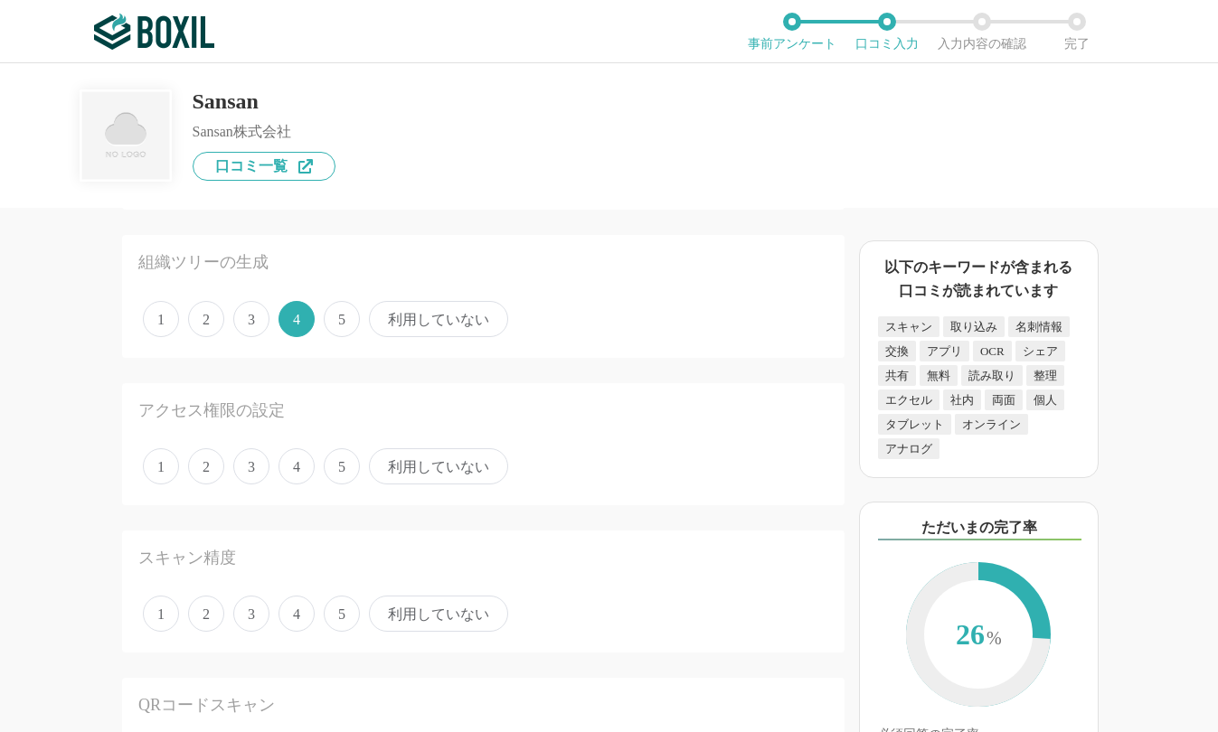
click at [332, 466] on span "5" at bounding box center [342, 466] width 36 height 36
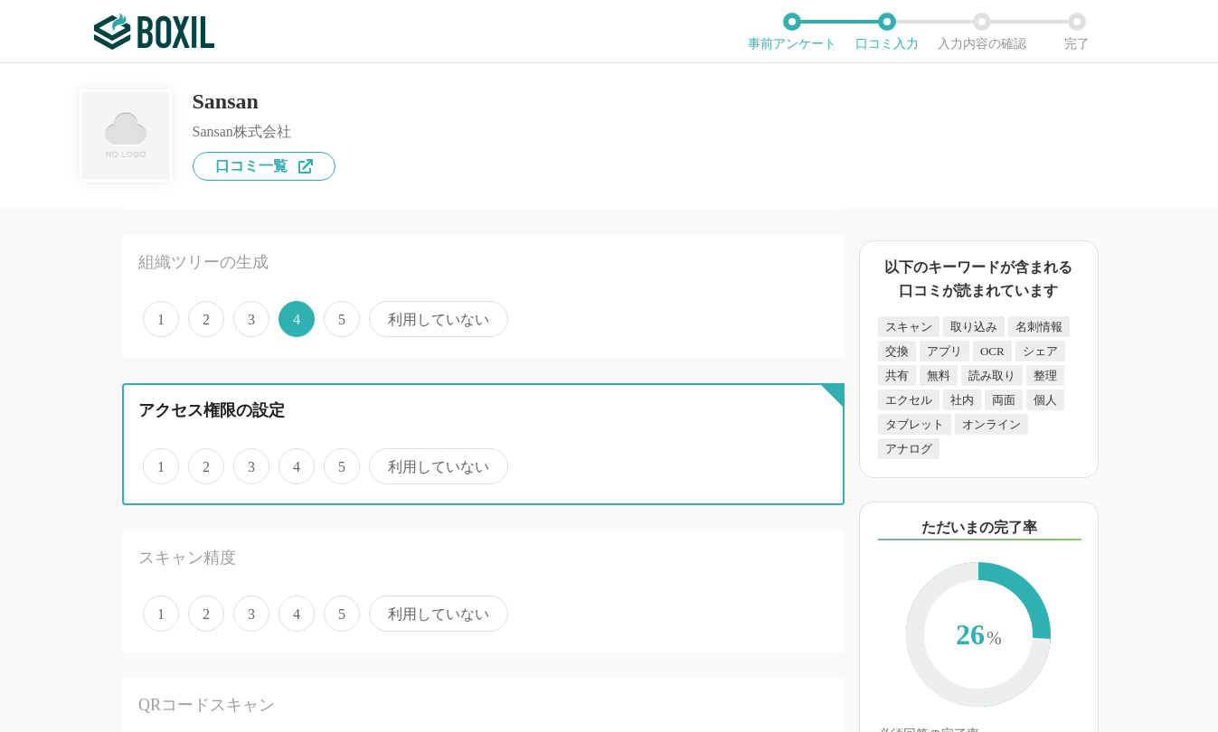
click at [332, 463] on input "5" at bounding box center [334, 457] width 12 height 12
radio input "true"
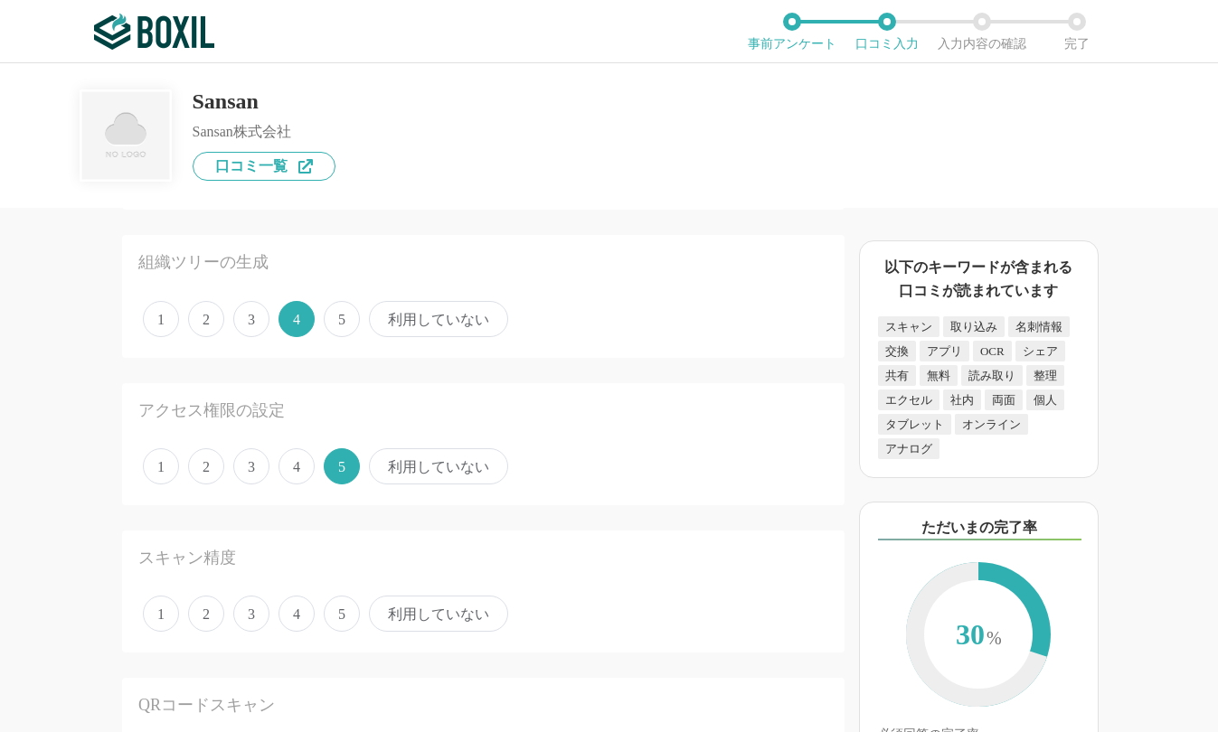
click at [264, 614] on span "3" at bounding box center [251, 614] width 36 height 36
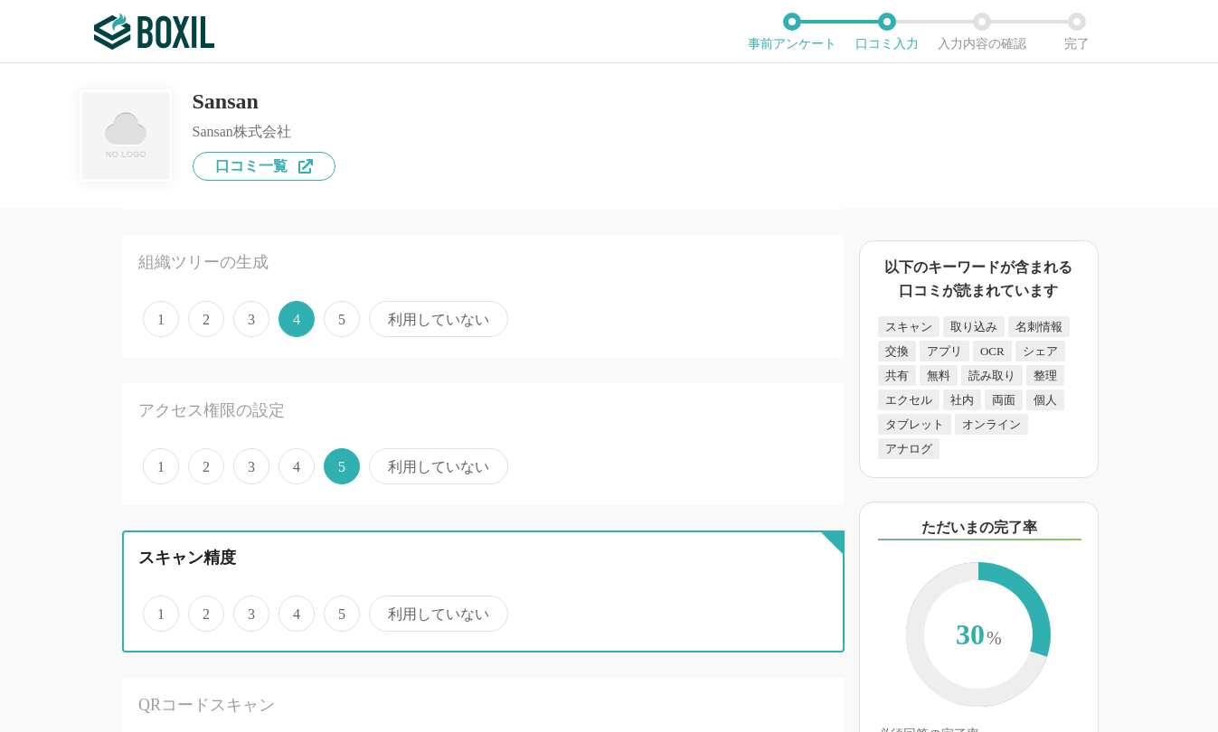
click at [249, 610] on input "3" at bounding box center [244, 604] width 12 height 12
radio input "true"
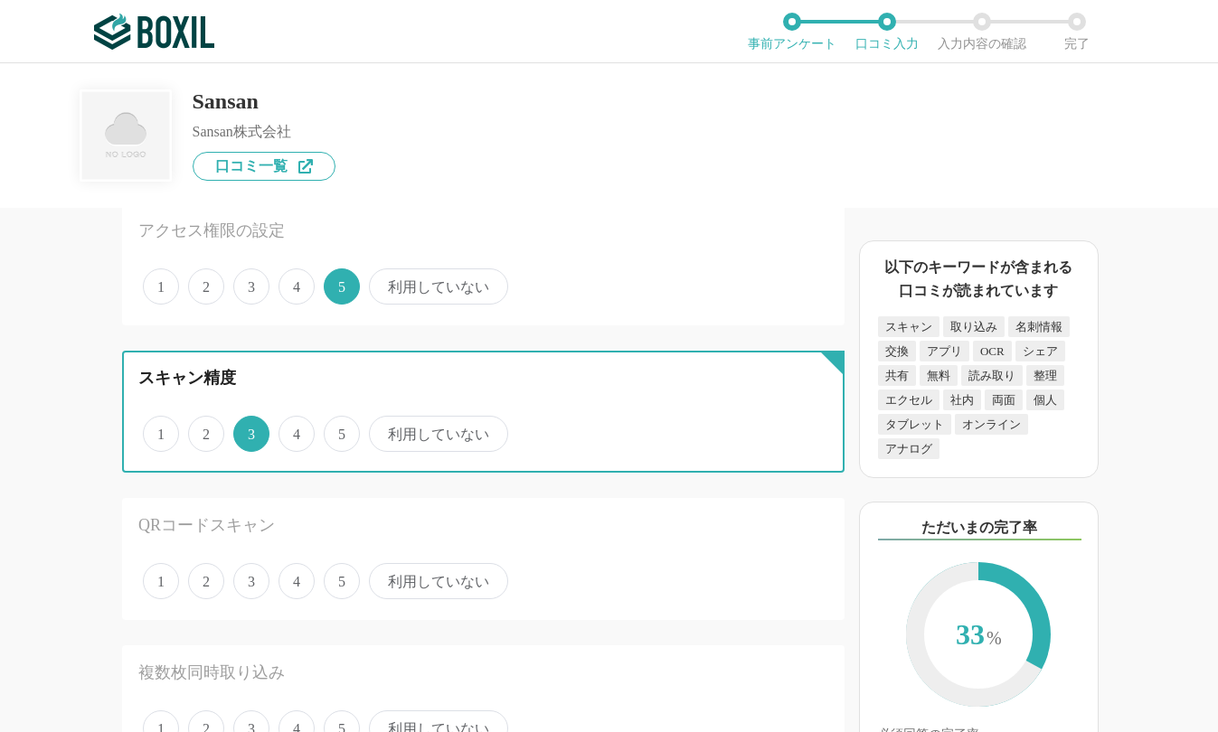
scroll to position [1265, 0]
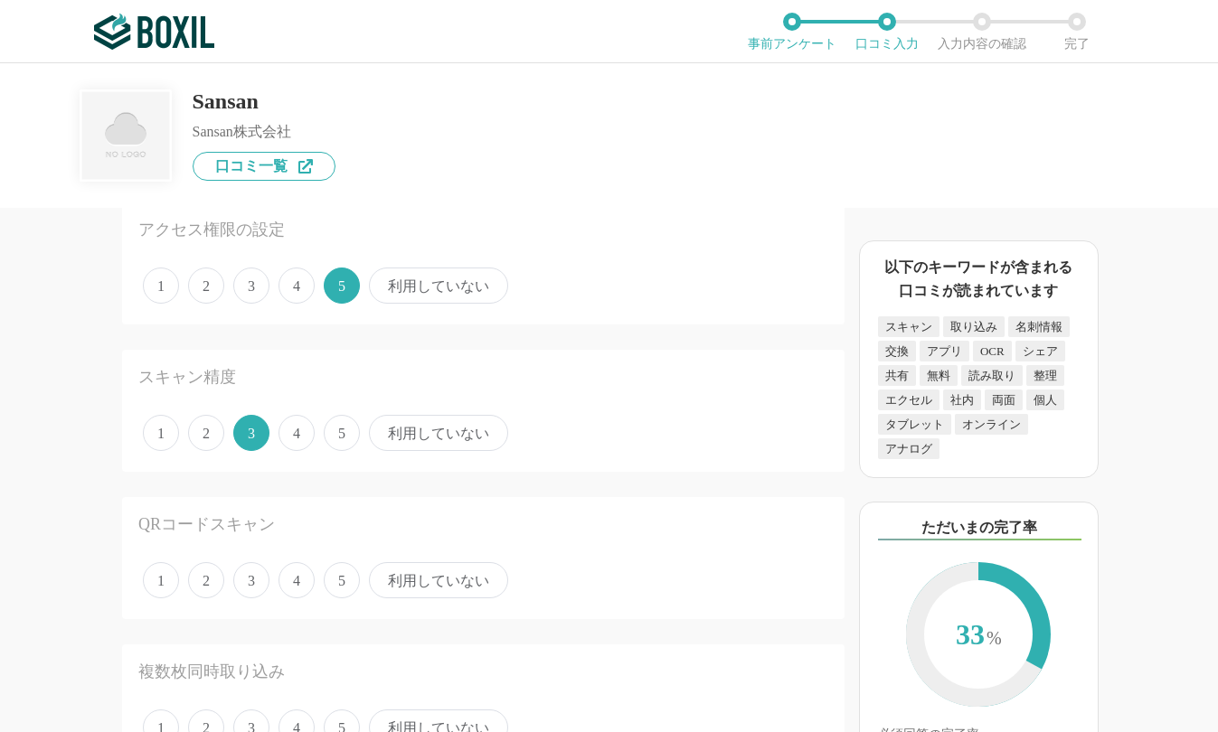
click at [296, 586] on span "4" at bounding box center [296, 580] width 36 height 36
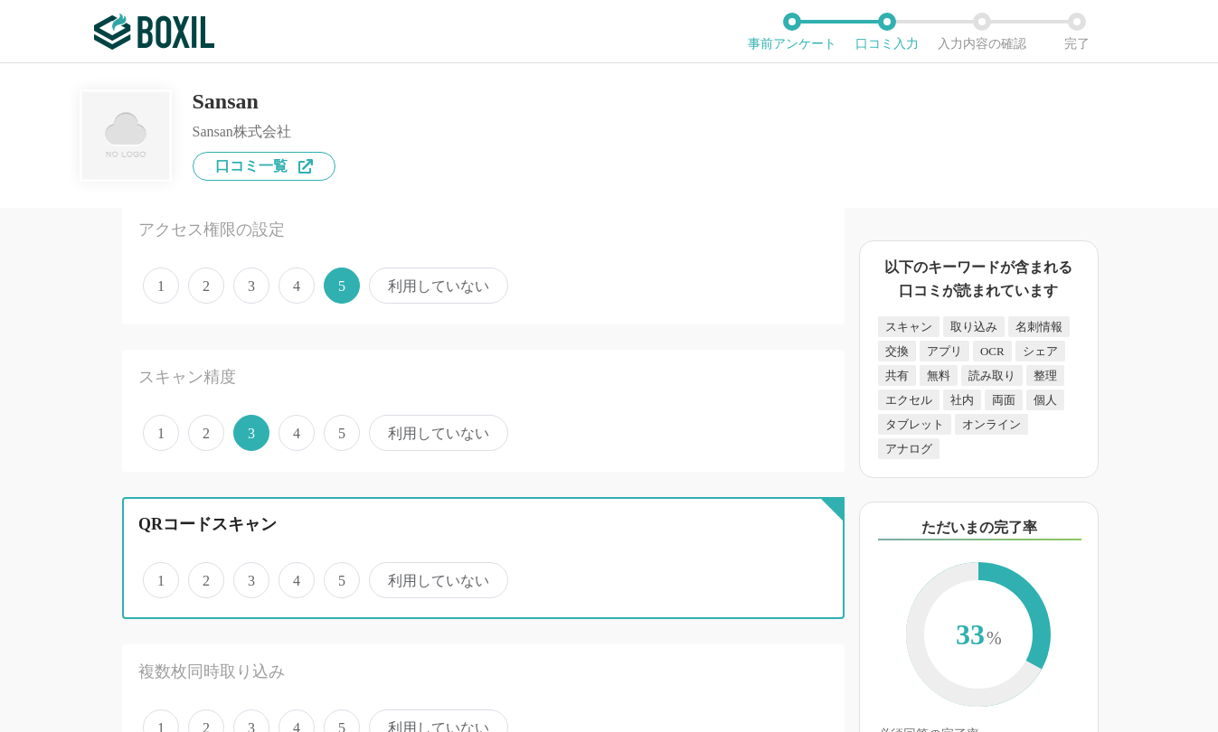
click at [295, 577] on input "4" at bounding box center [289, 571] width 12 height 12
radio input "true"
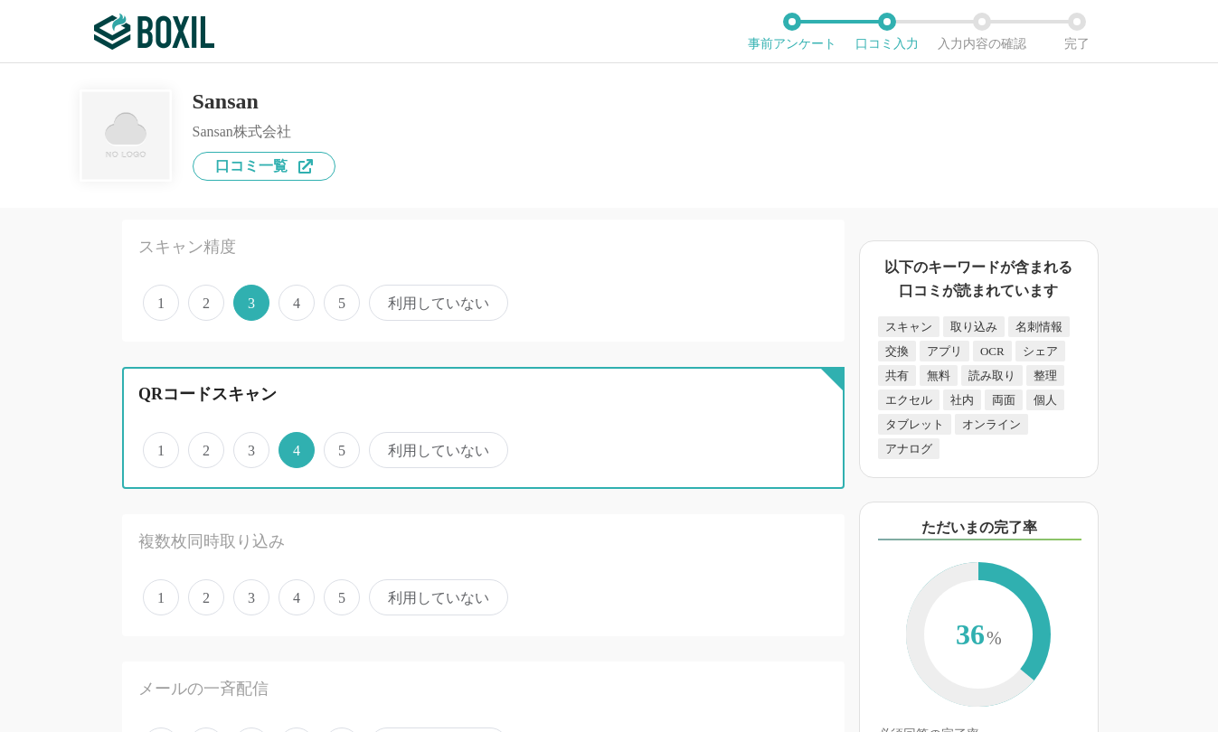
scroll to position [1446, 0]
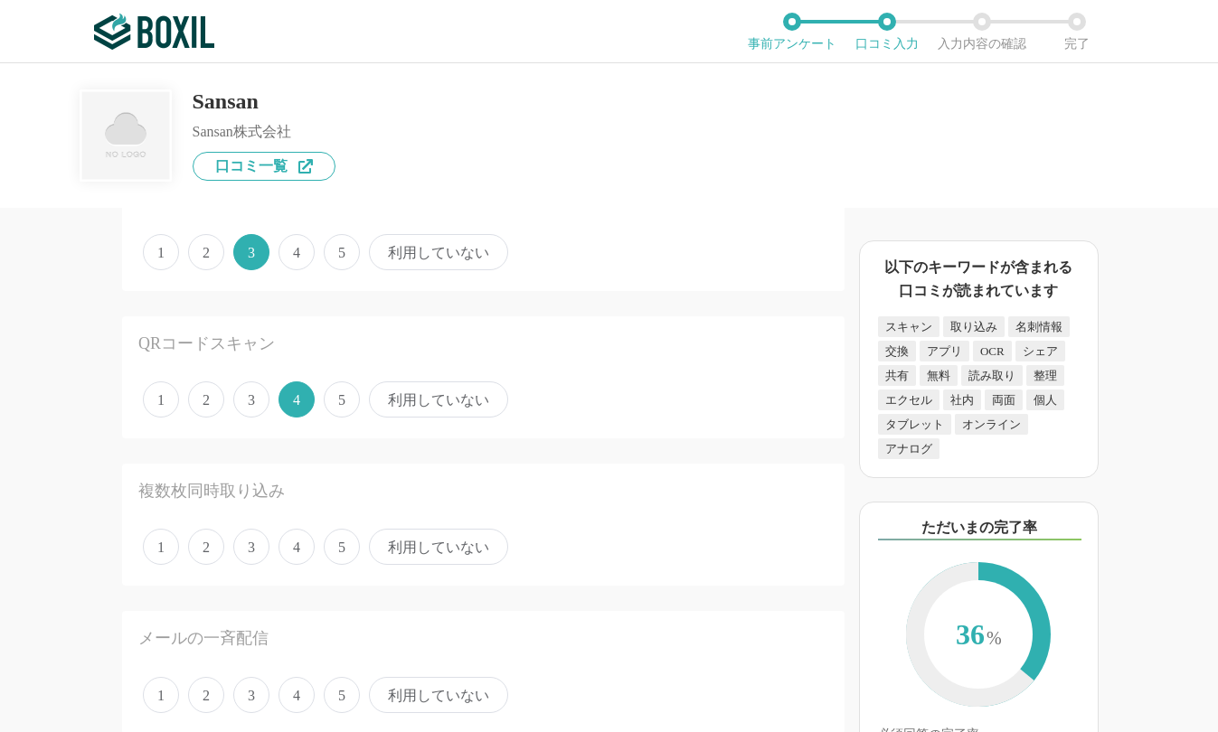
click at [263, 551] on span "3" at bounding box center [251, 547] width 36 height 36
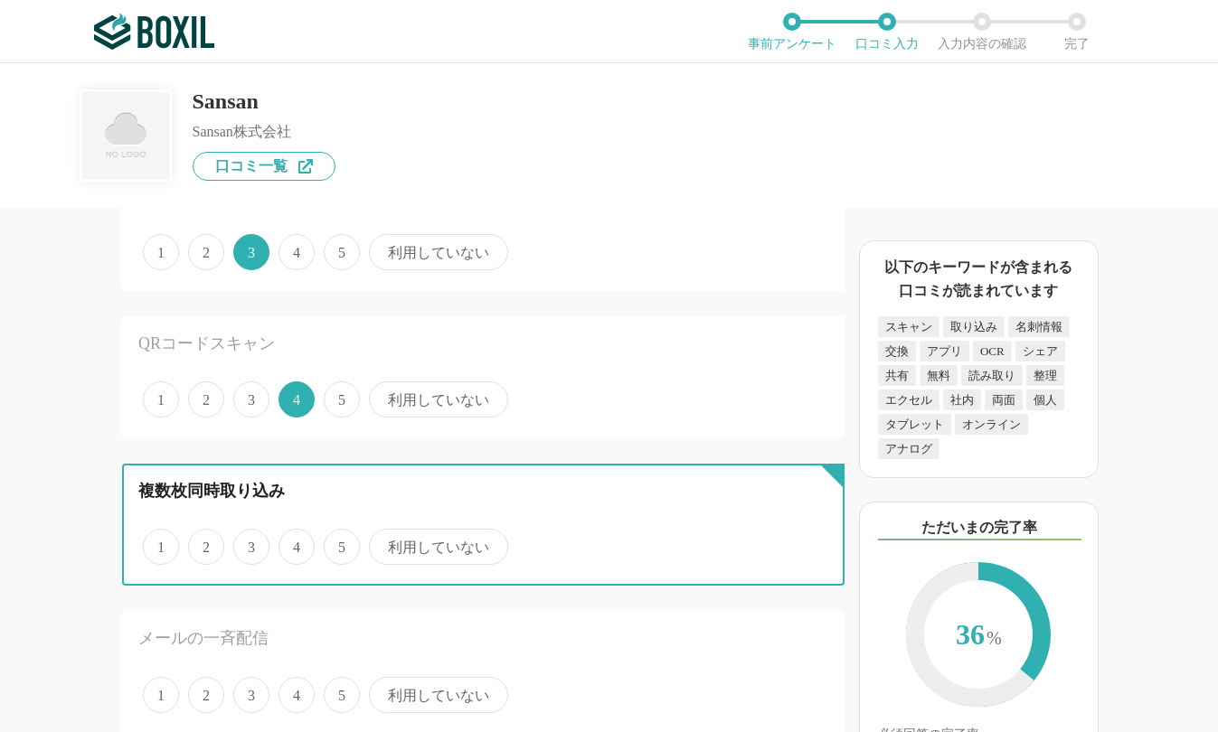
click at [249, 543] on input "3" at bounding box center [244, 537] width 12 height 12
radio input "true"
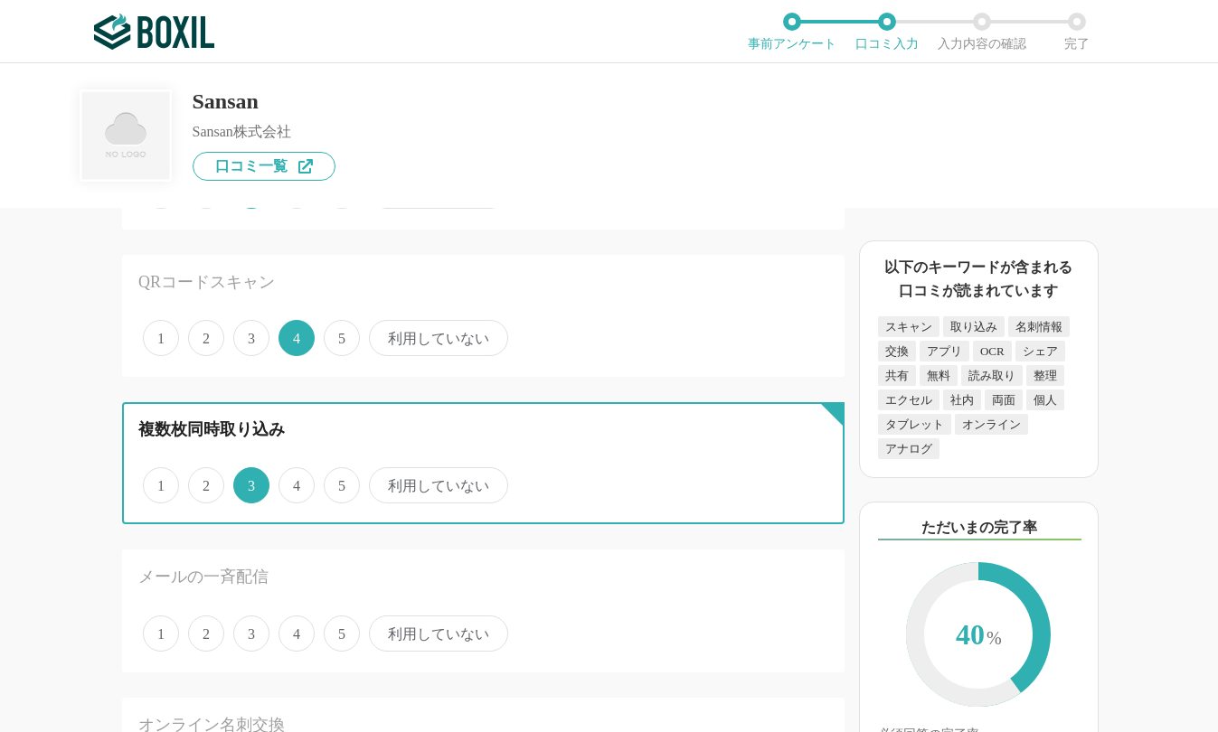
scroll to position [1537, 0]
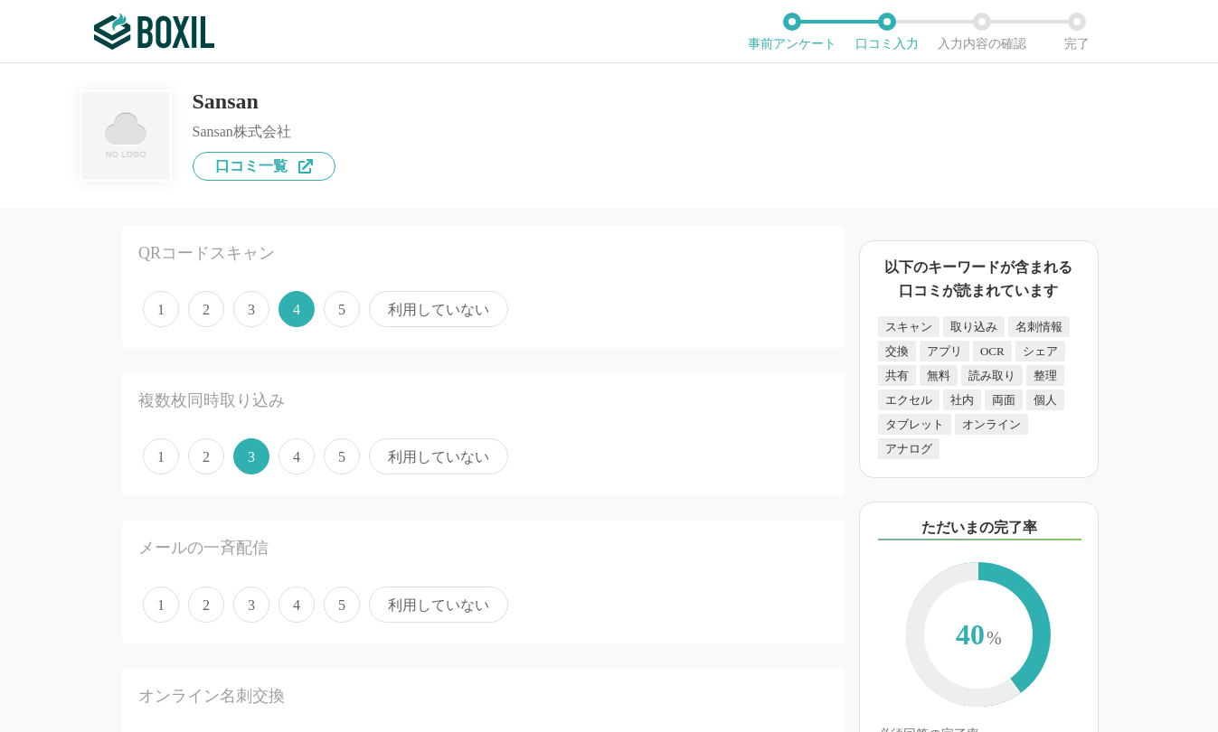
click at [291, 597] on span "4" at bounding box center [296, 605] width 36 height 36
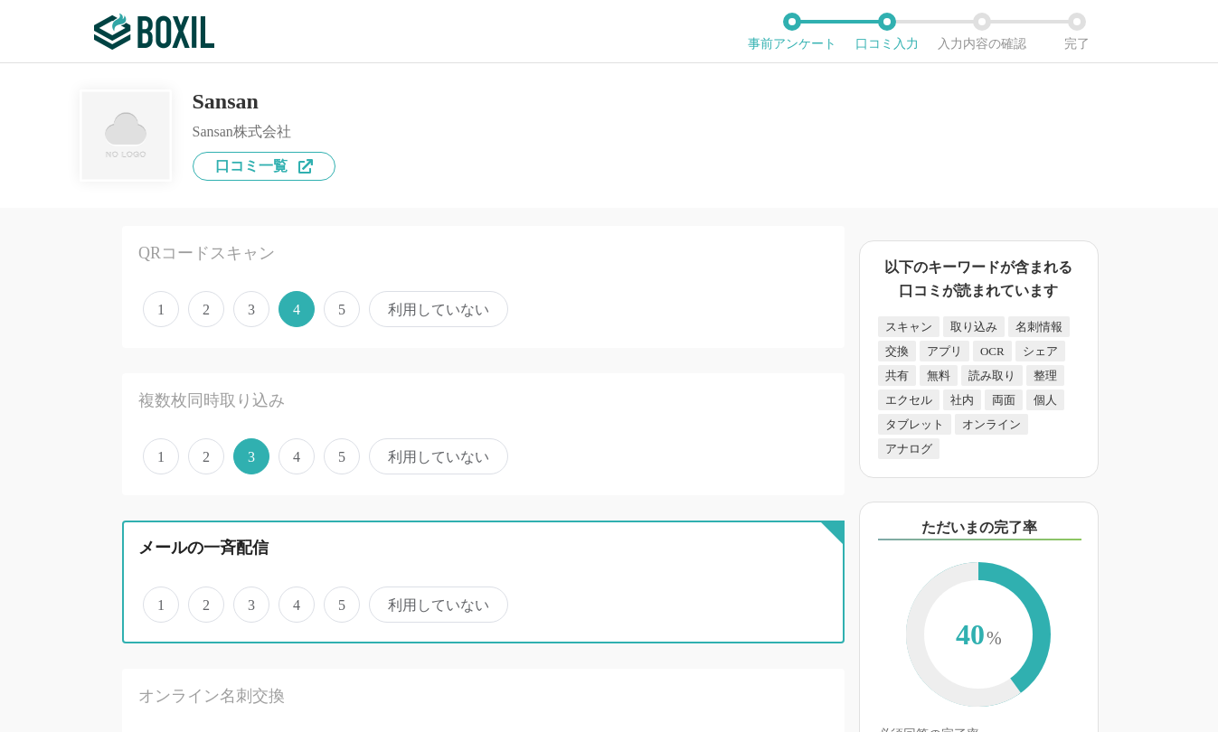
click at [291, 597] on input "4" at bounding box center [289, 595] width 12 height 12
radio input "true"
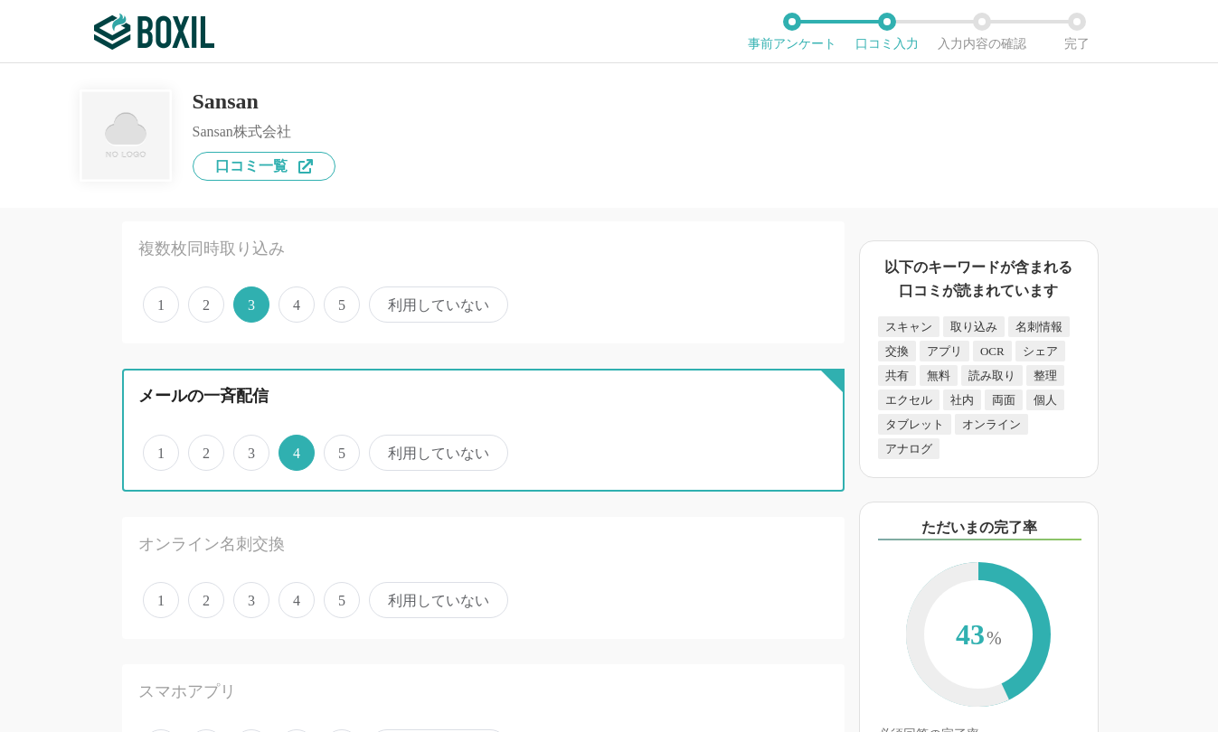
scroll to position [1717, 0]
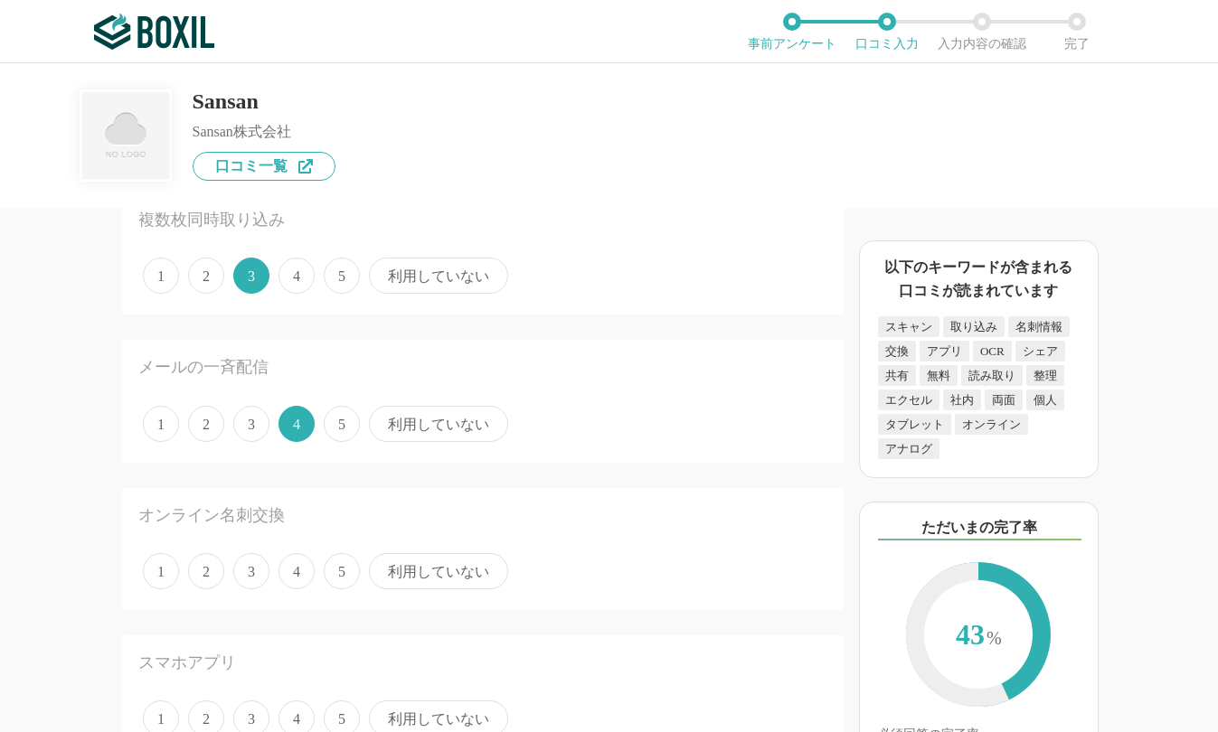
click at [331, 572] on span "5" at bounding box center [342, 571] width 36 height 36
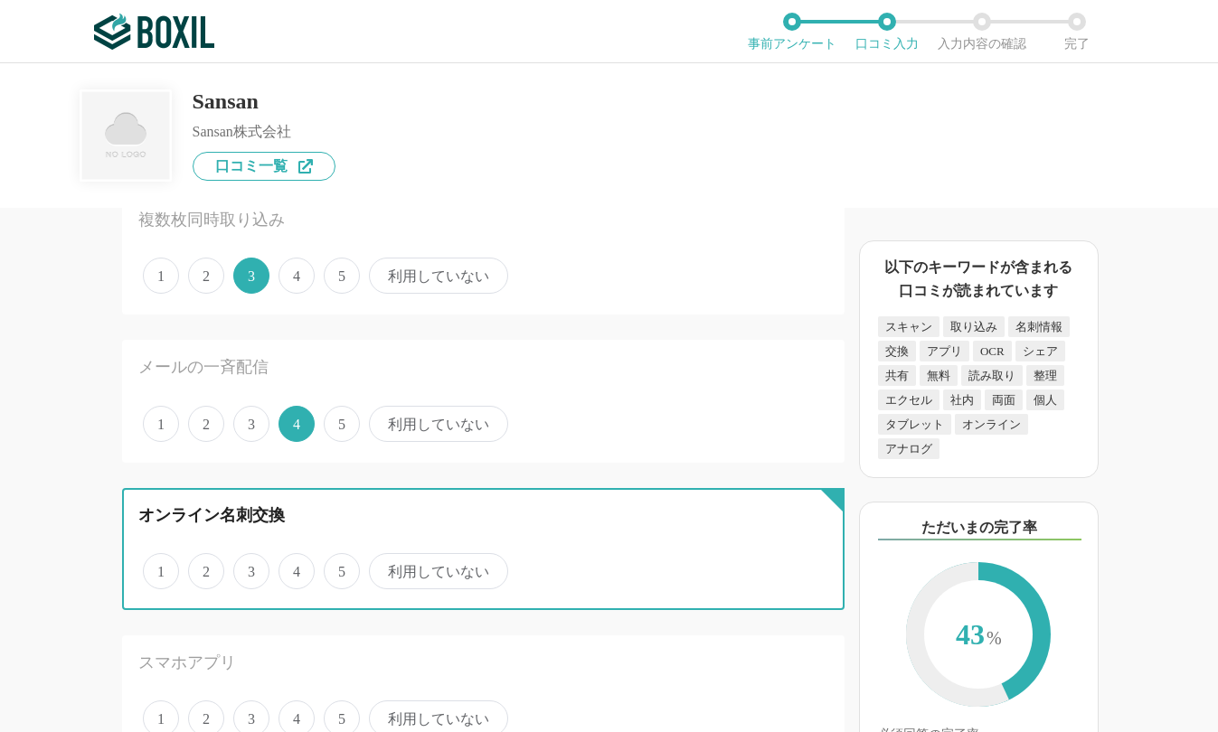
click at [331, 568] on input "5" at bounding box center [334, 562] width 12 height 12
radio input "true"
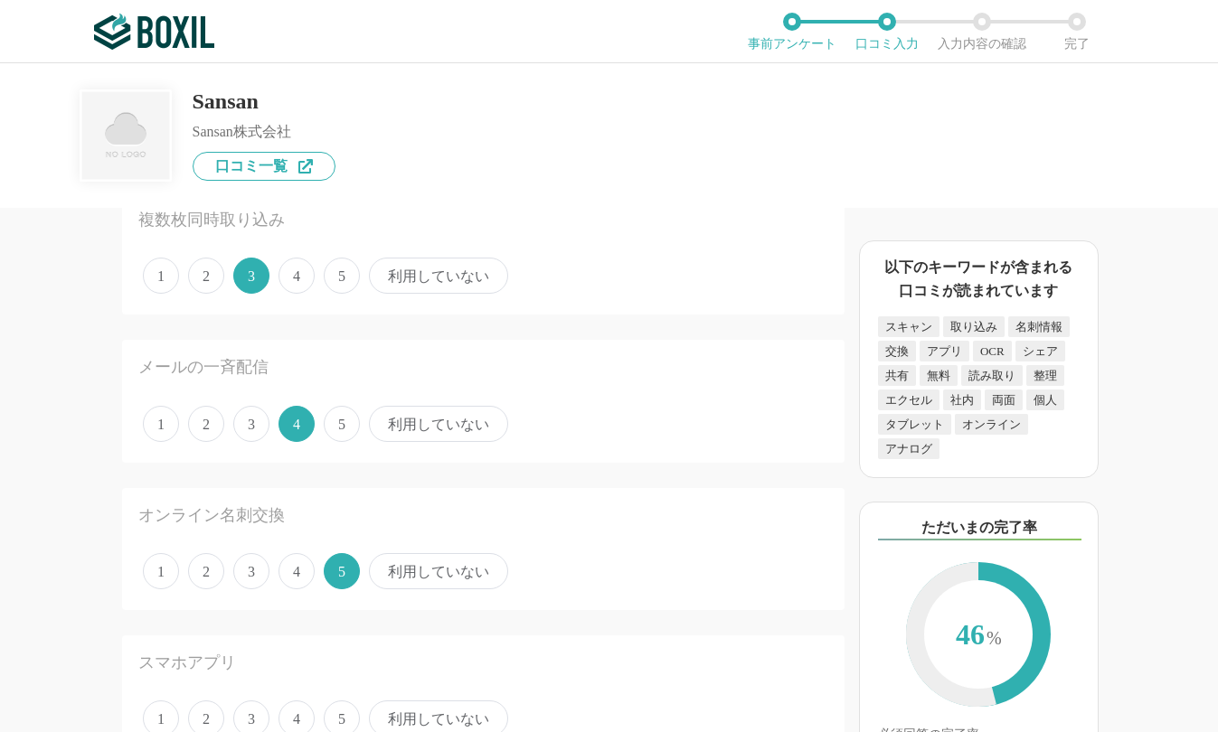
click at [296, 710] on span "4" at bounding box center [296, 719] width 36 height 36
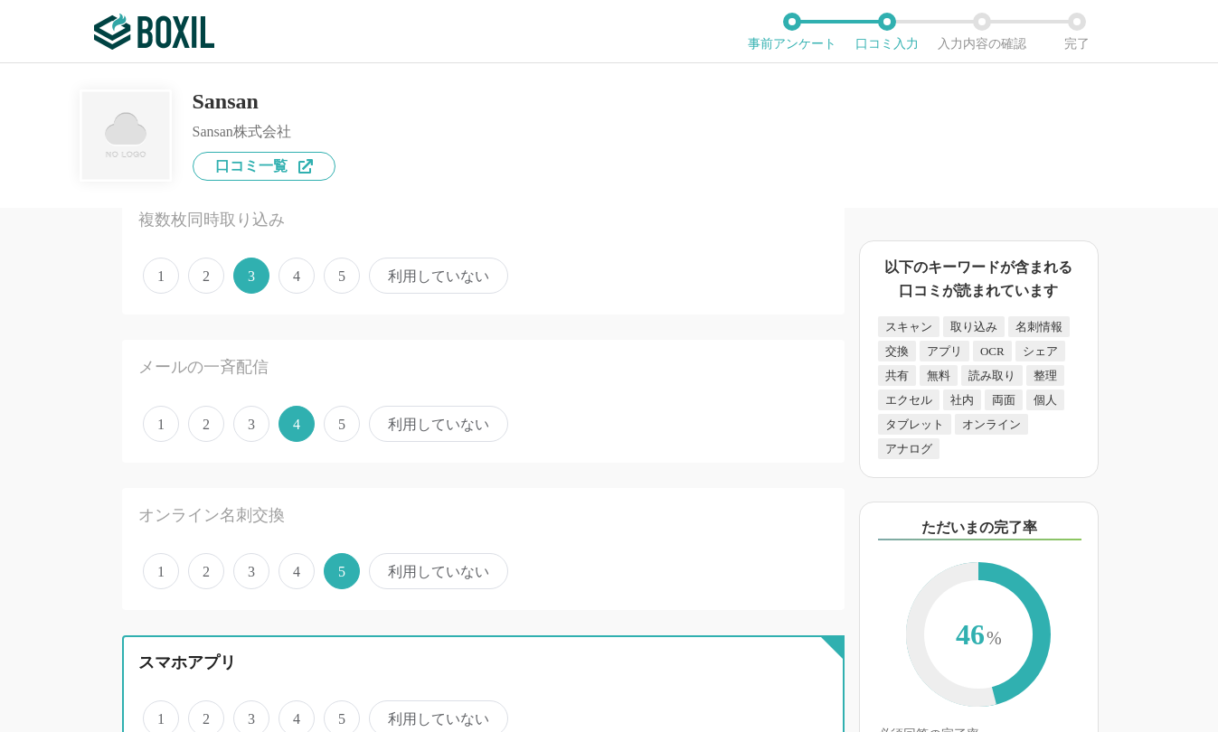
click at [295, 710] on input "4" at bounding box center [289, 709] width 12 height 12
radio input "true"
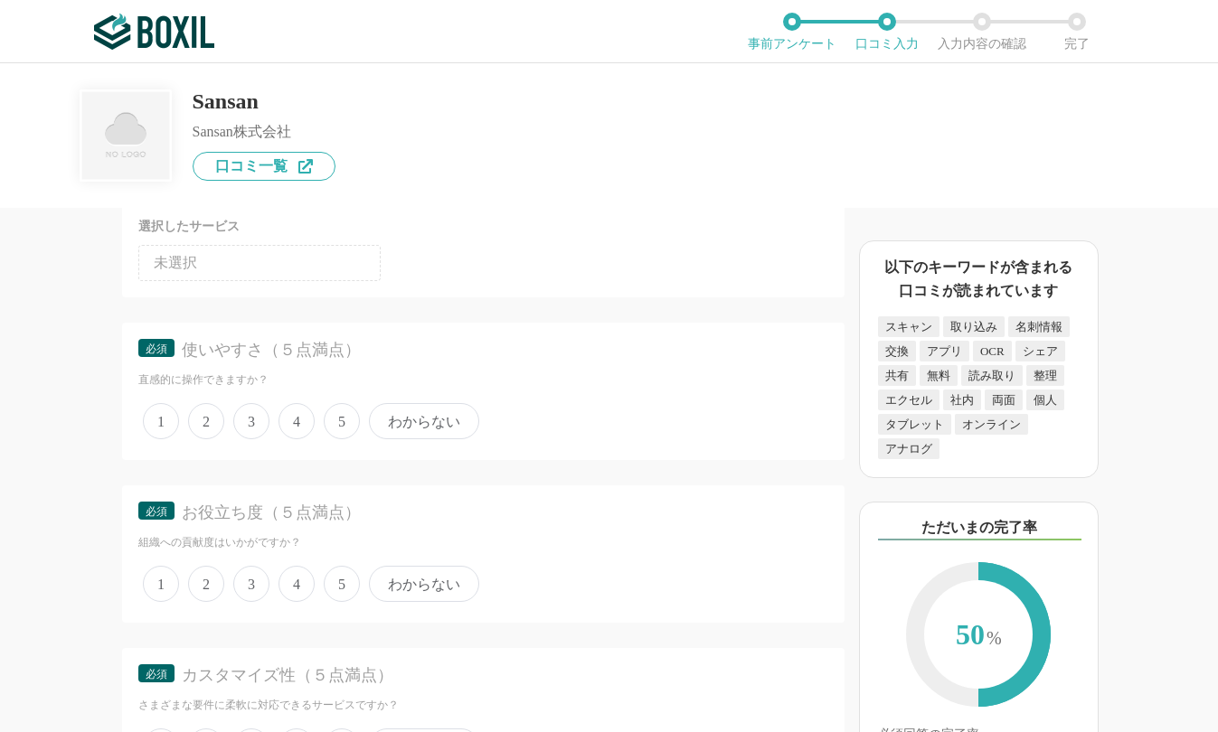
scroll to position [2441, 0]
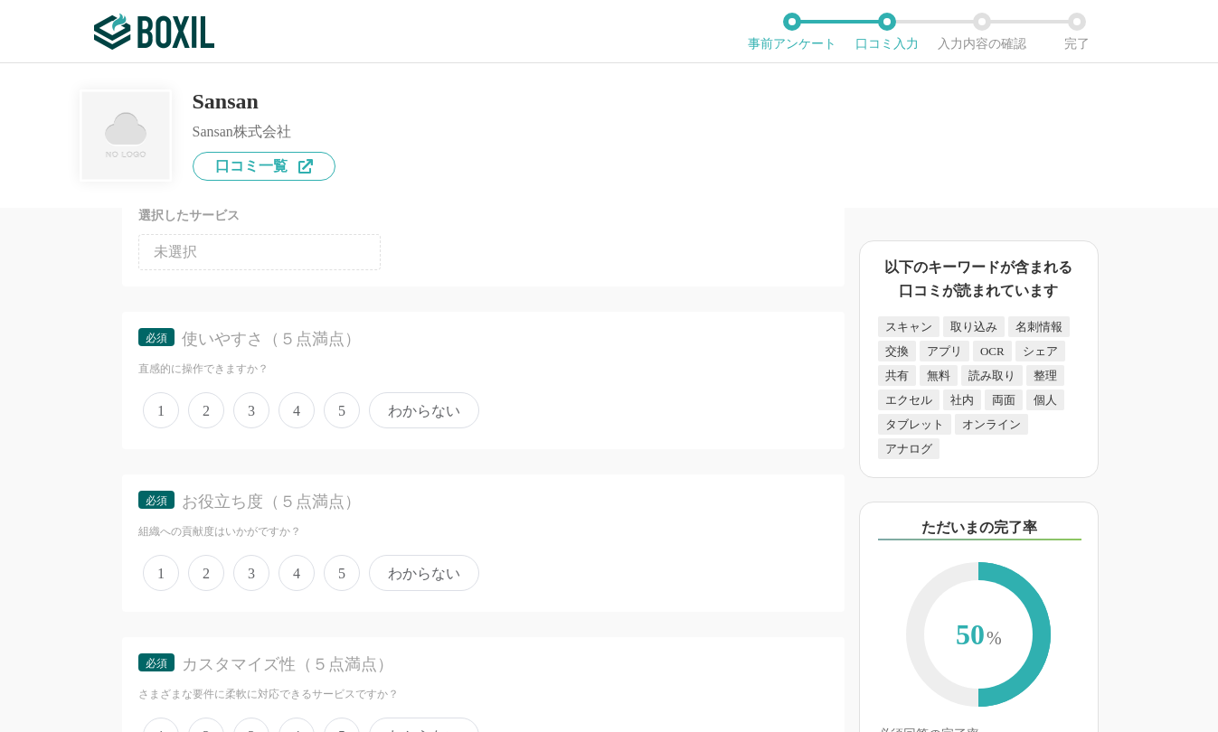
click at [288, 404] on span "4" at bounding box center [296, 410] width 36 height 36
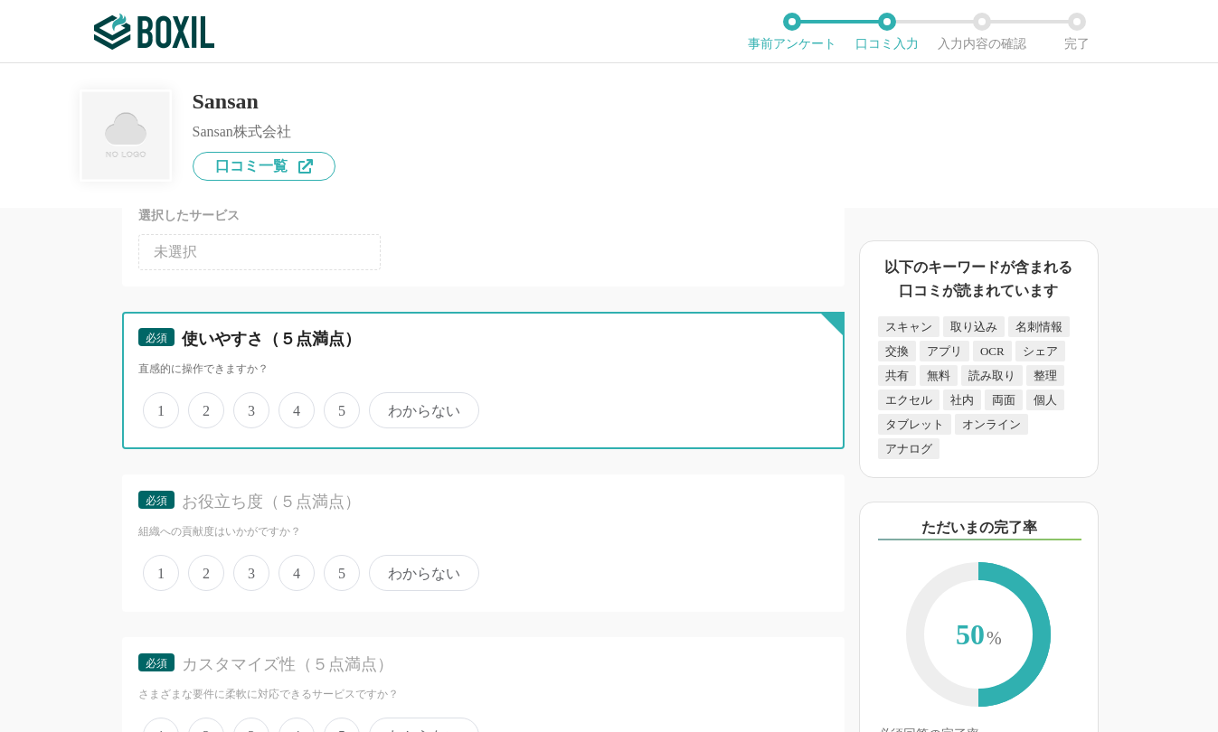
click at [288, 404] on input "4" at bounding box center [289, 401] width 12 height 12
radio input "true"
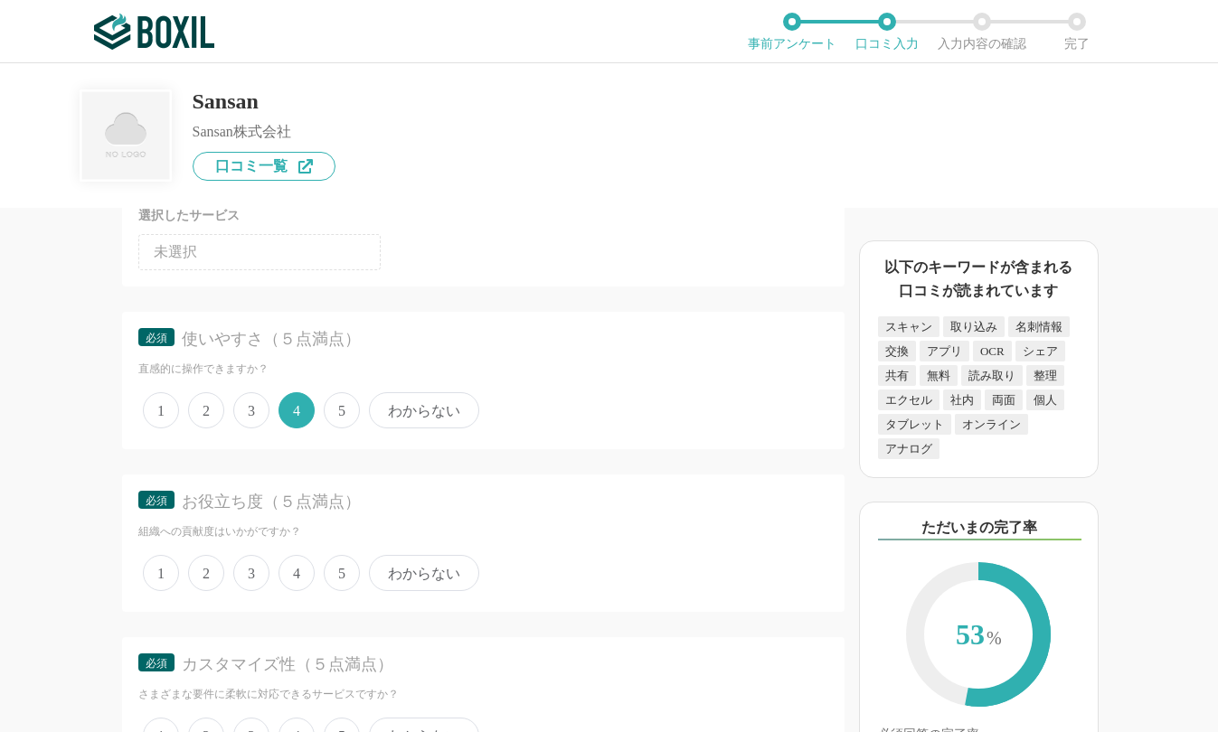
click at [252, 568] on span "3" at bounding box center [251, 573] width 36 height 36
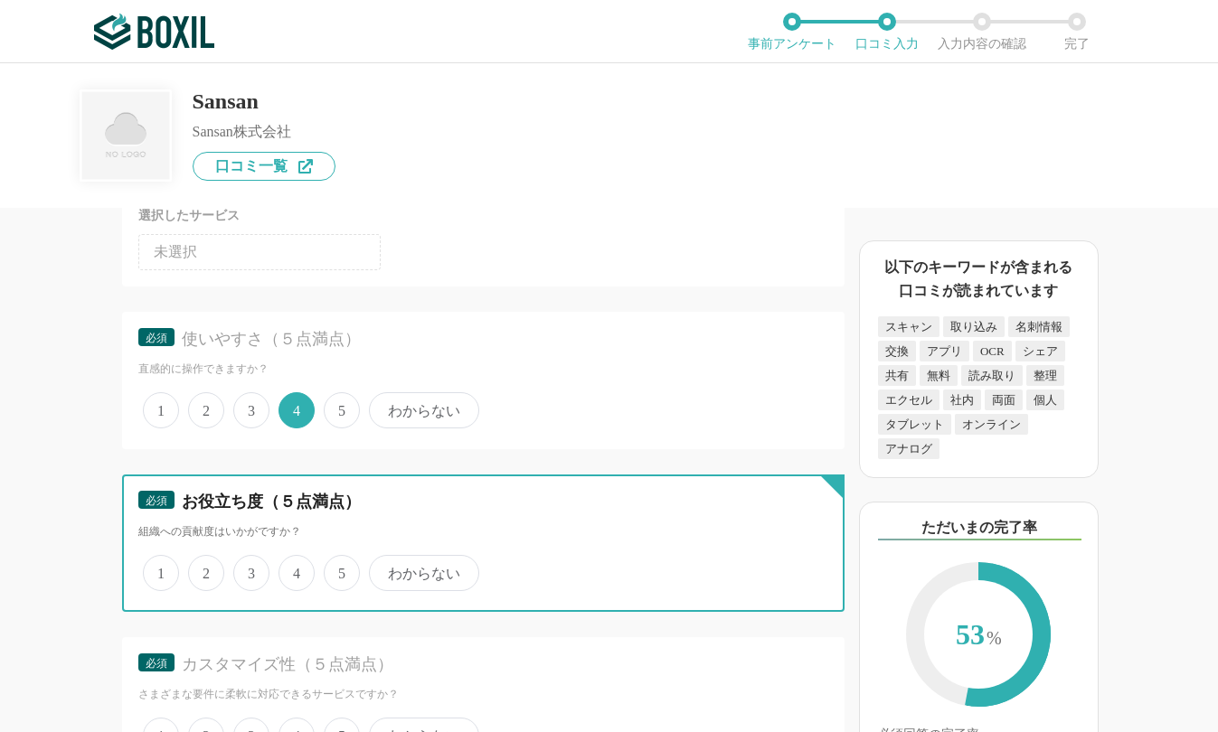
click at [249, 568] on input "3" at bounding box center [244, 564] width 12 height 12
radio input "true"
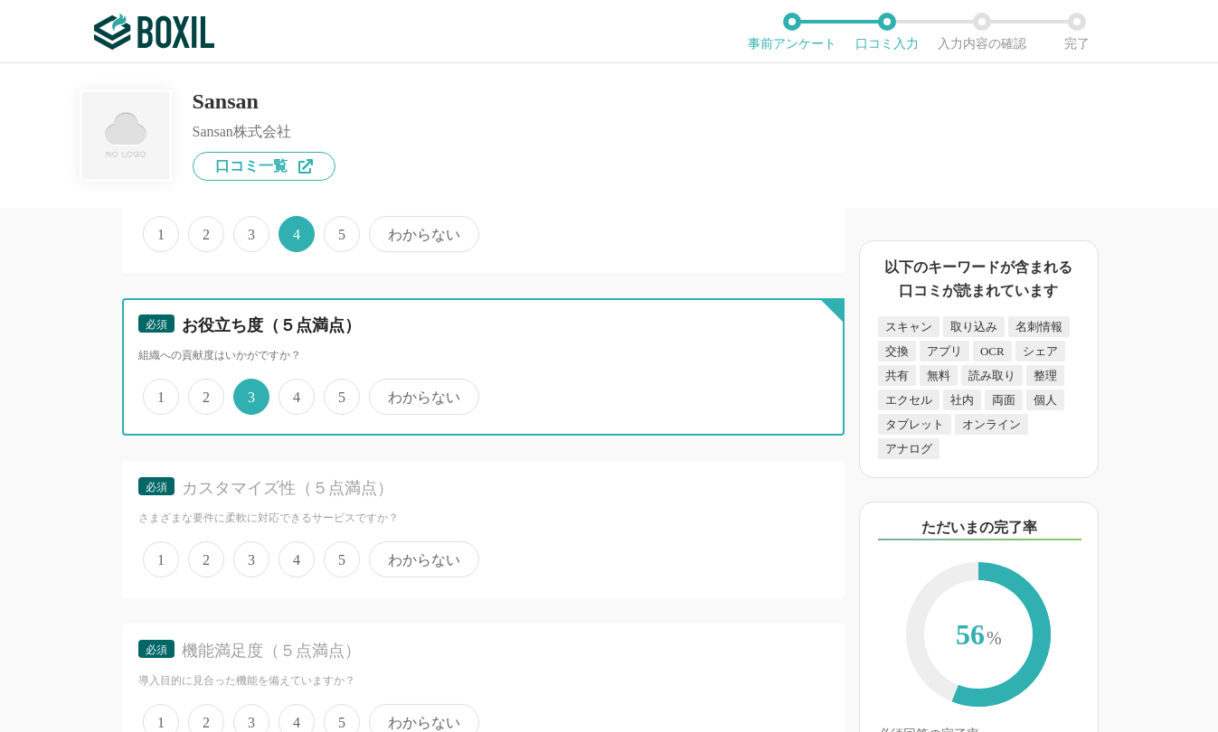
scroll to position [2621, 0]
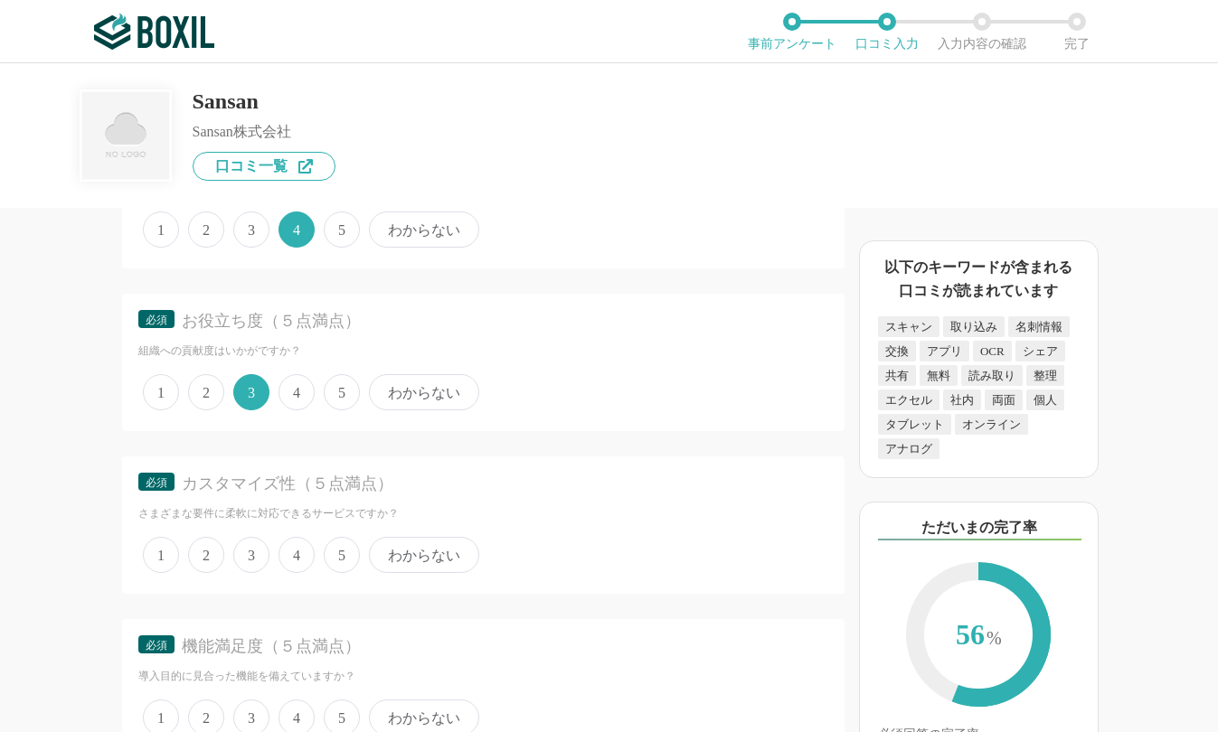
click at [295, 551] on span "4" at bounding box center [296, 555] width 36 height 36
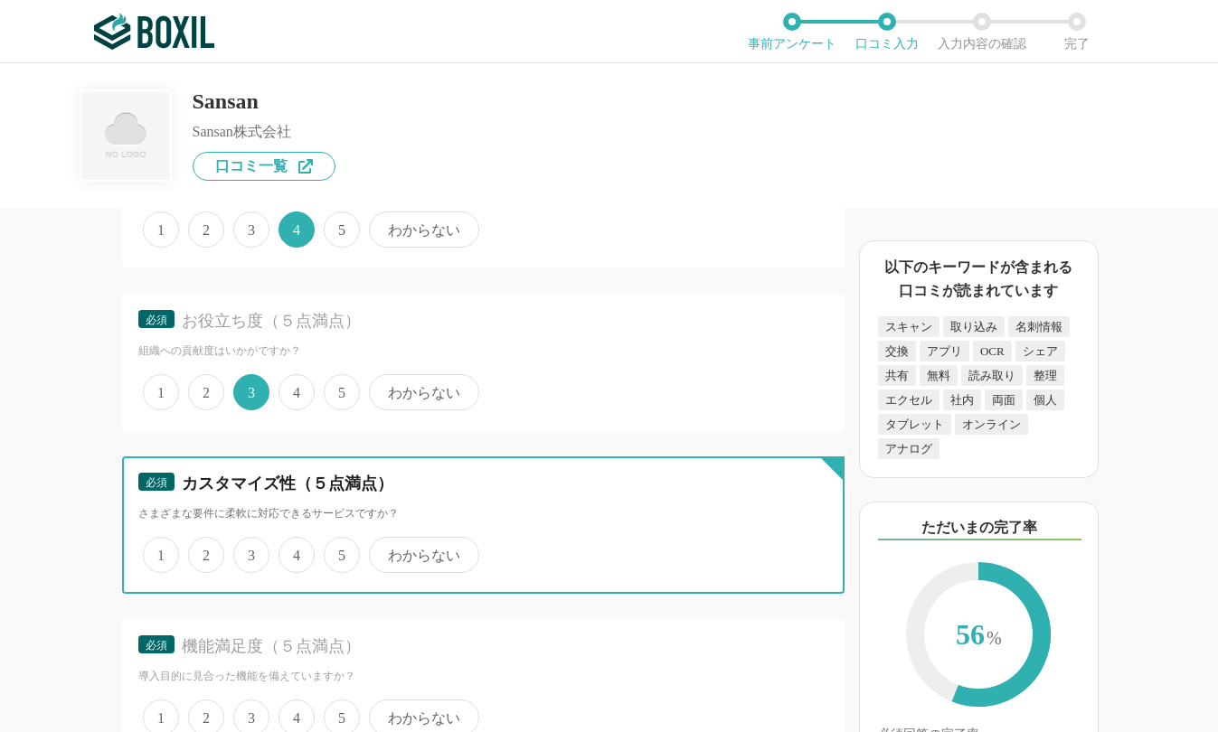
click at [295, 551] on input "4" at bounding box center [289, 546] width 12 height 12
radio input "true"
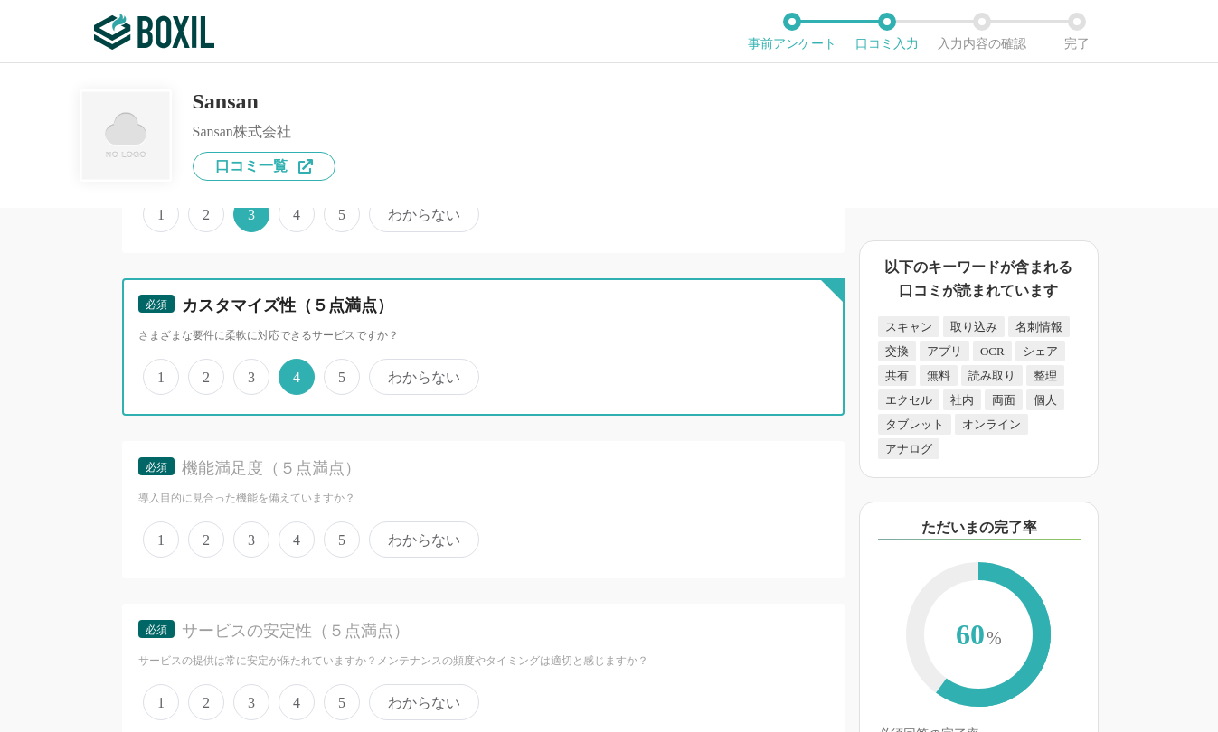
scroll to position [2802, 0]
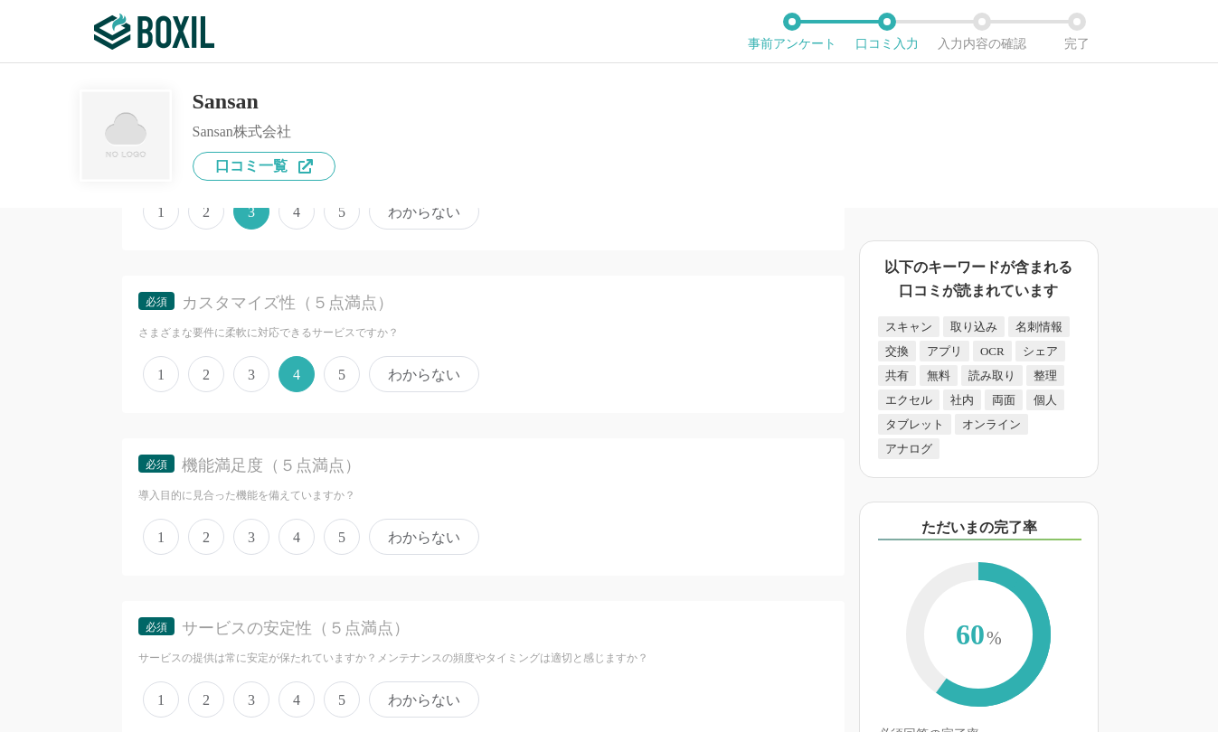
click at [299, 534] on span "4" at bounding box center [296, 537] width 36 height 36
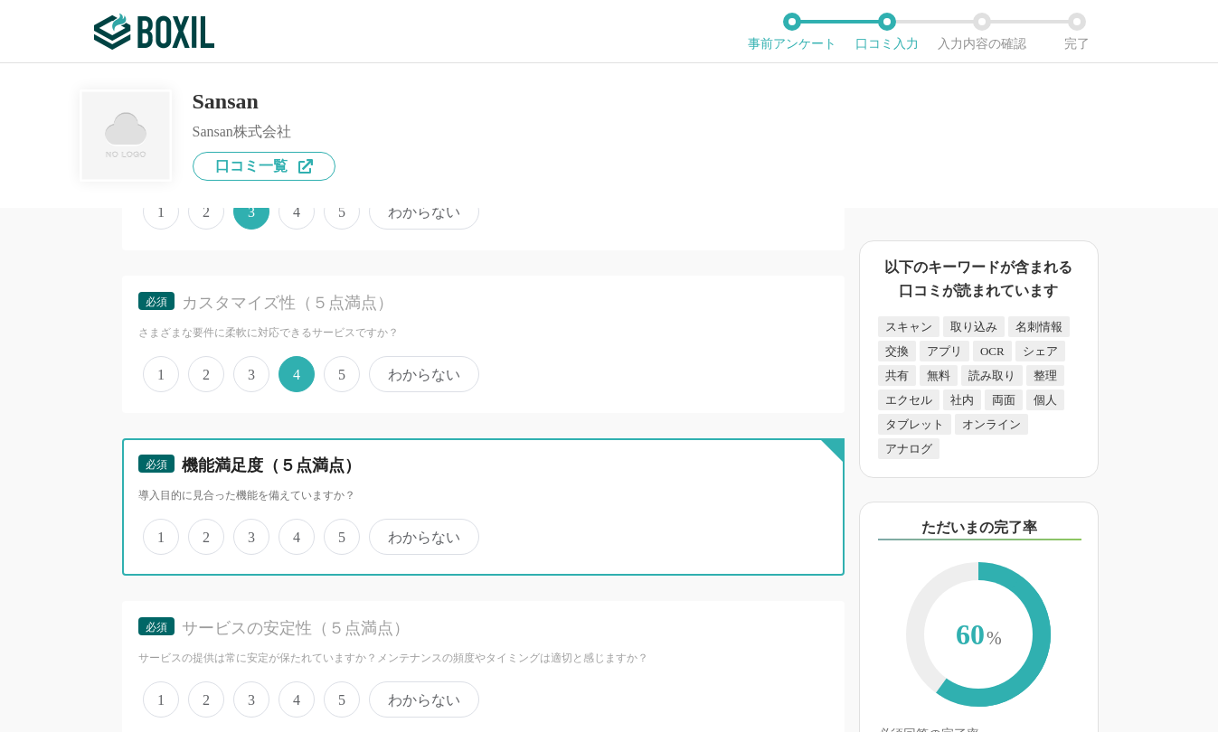
click at [295, 533] on input "4" at bounding box center [289, 528] width 12 height 12
radio input "true"
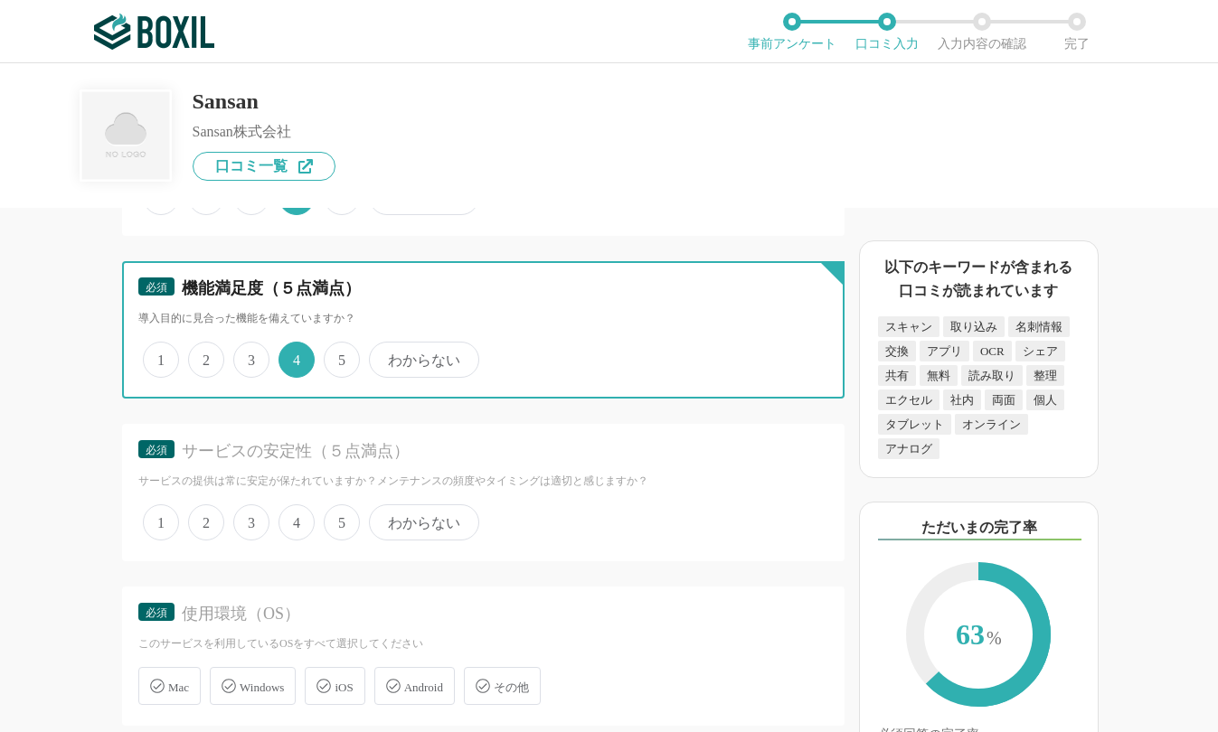
scroll to position [2983, 0]
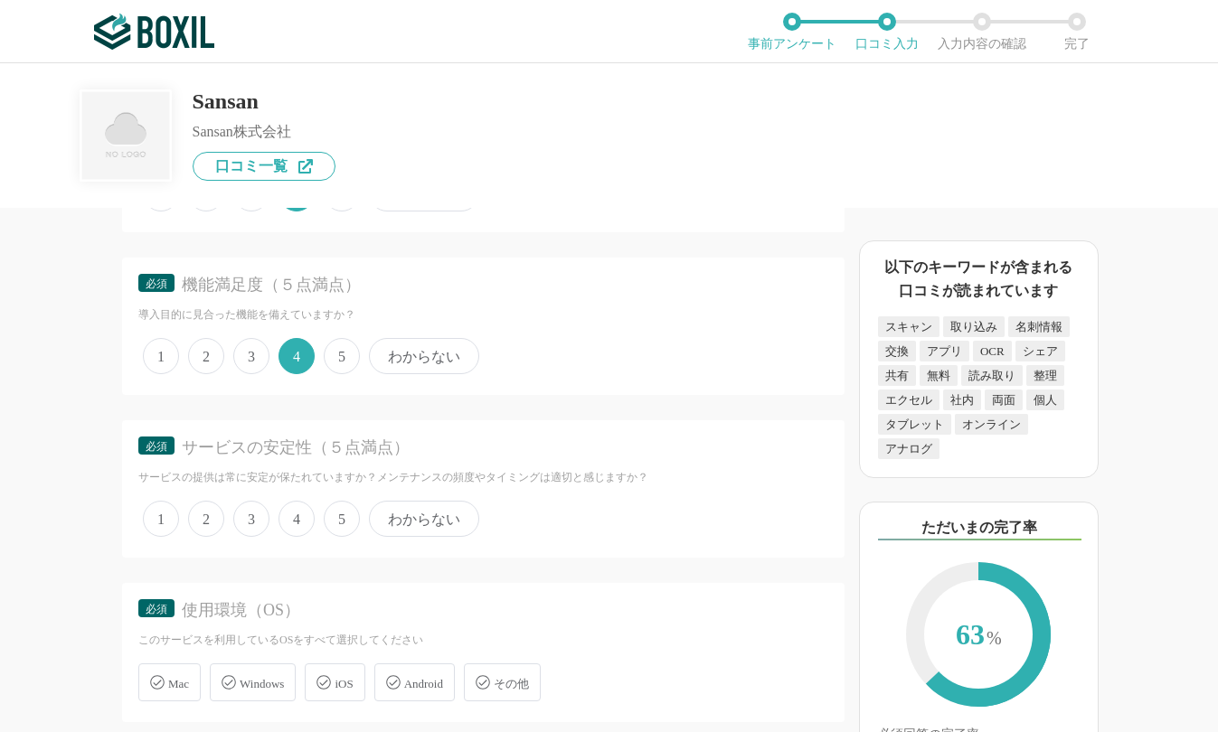
click at [299, 519] on span "4" at bounding box center [296, 519] width 36 height 36
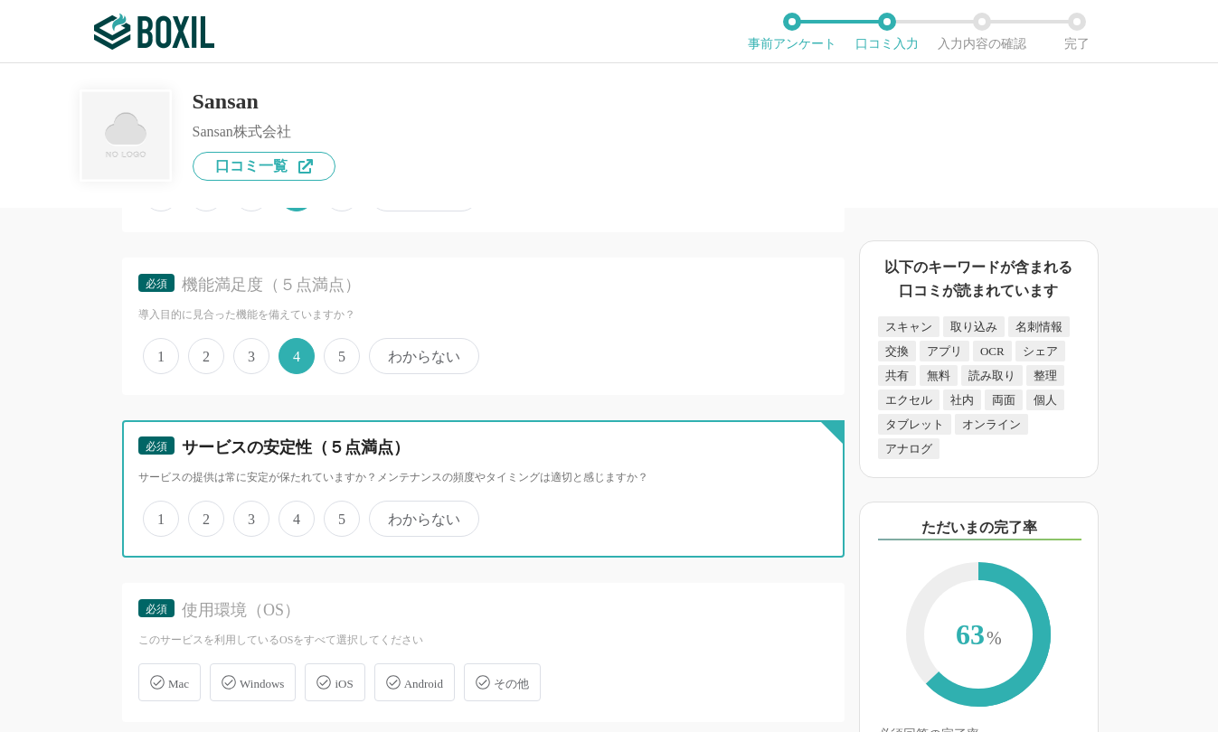
click at [295, 515] on input "4" at bounding box center [289, 509] width 12 height 12
radio input "true"
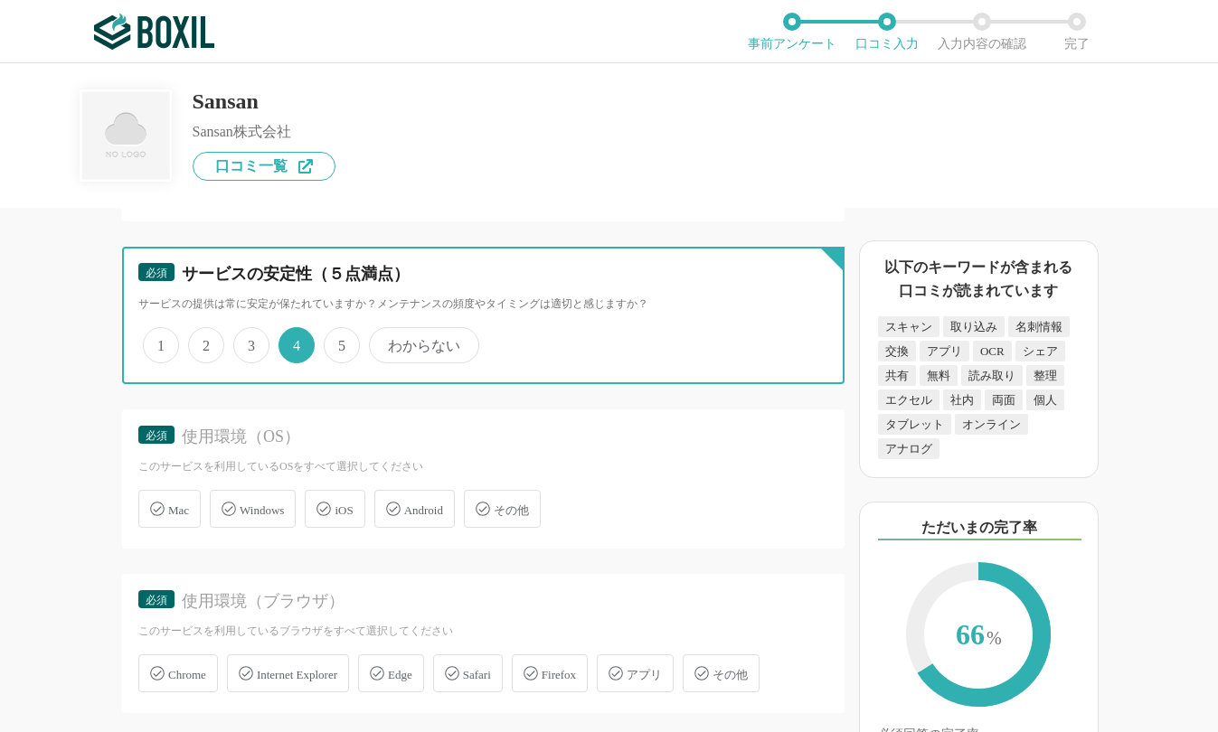
scroll to position [3164, 0]
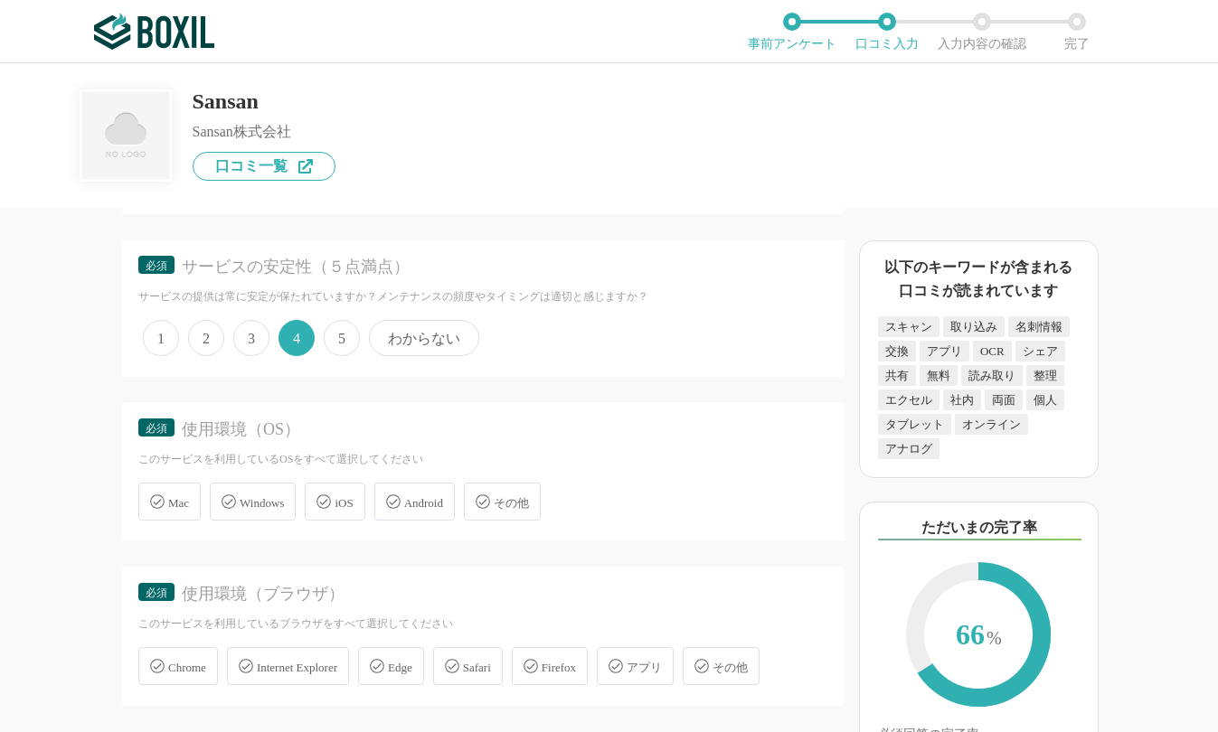
click at [249, 500] on span "Windows" at bounding box center [262, 503] width 44 height 14
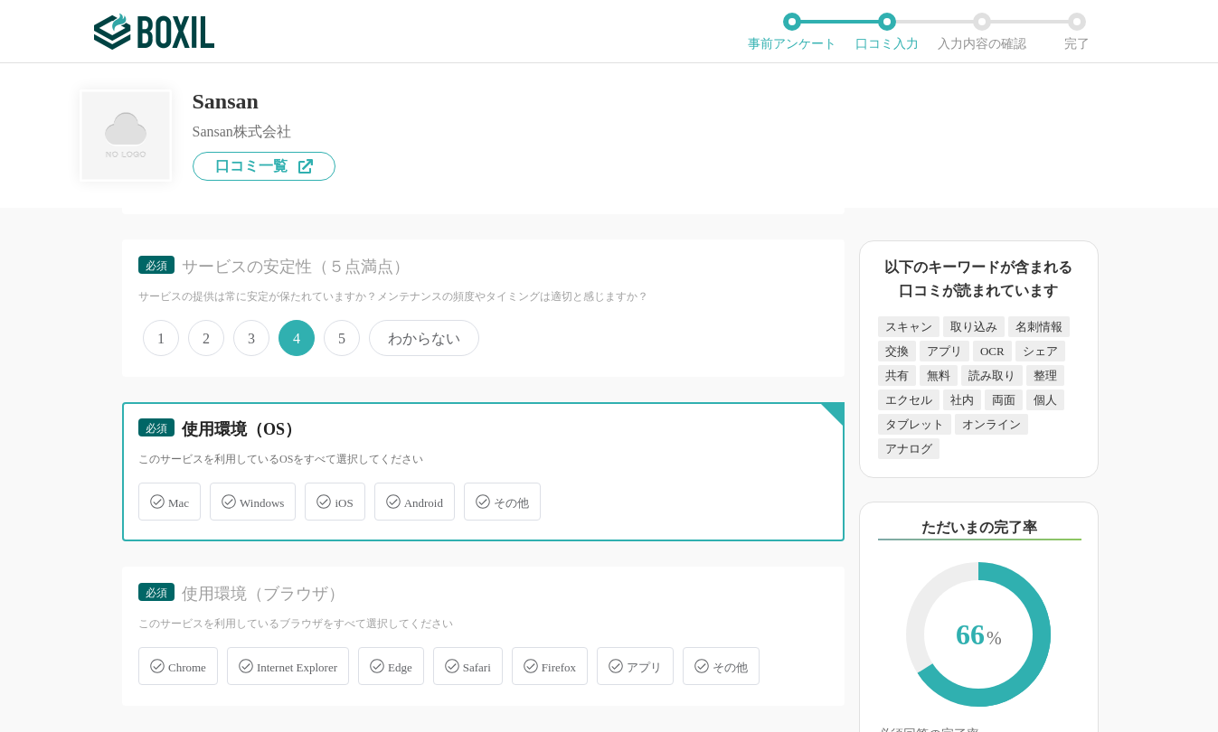
click at [225, 497] on input "Windows" at bounding box center [219, 491] width 12 height 12
checkbox input "true"
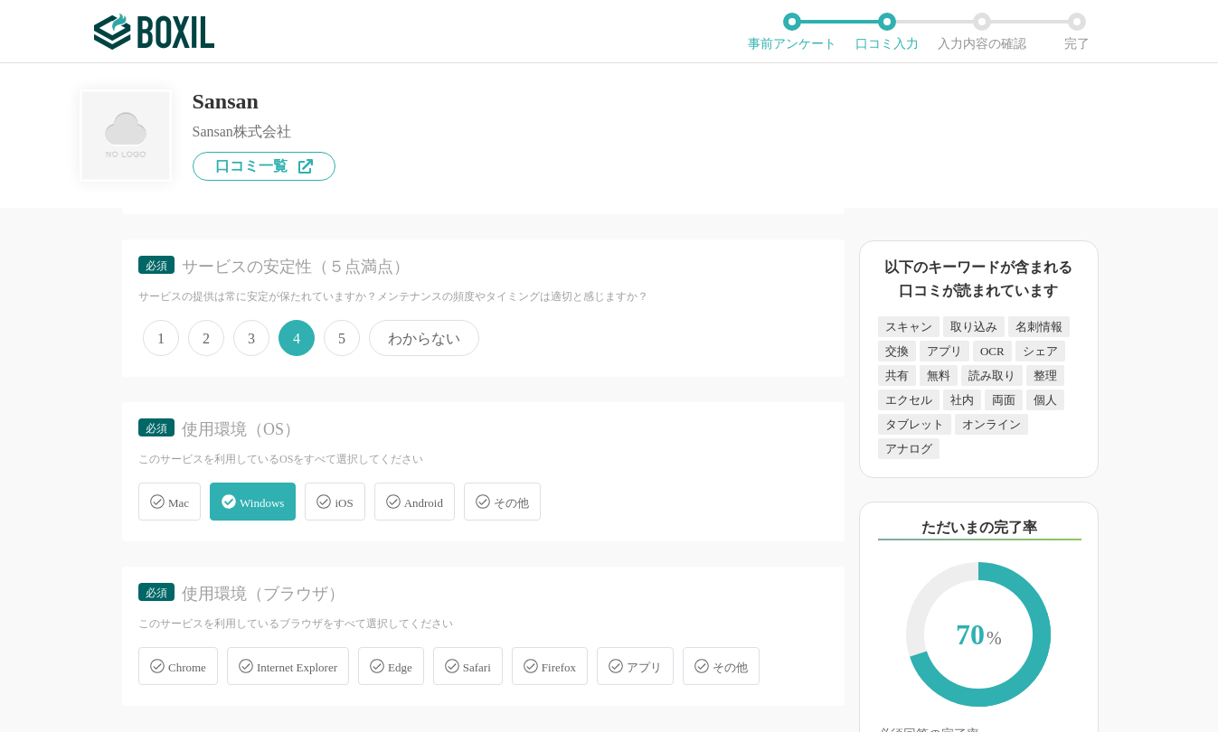
click at [413, 503] on span "Android" at bounding box center [423, 503] width 39 height 14
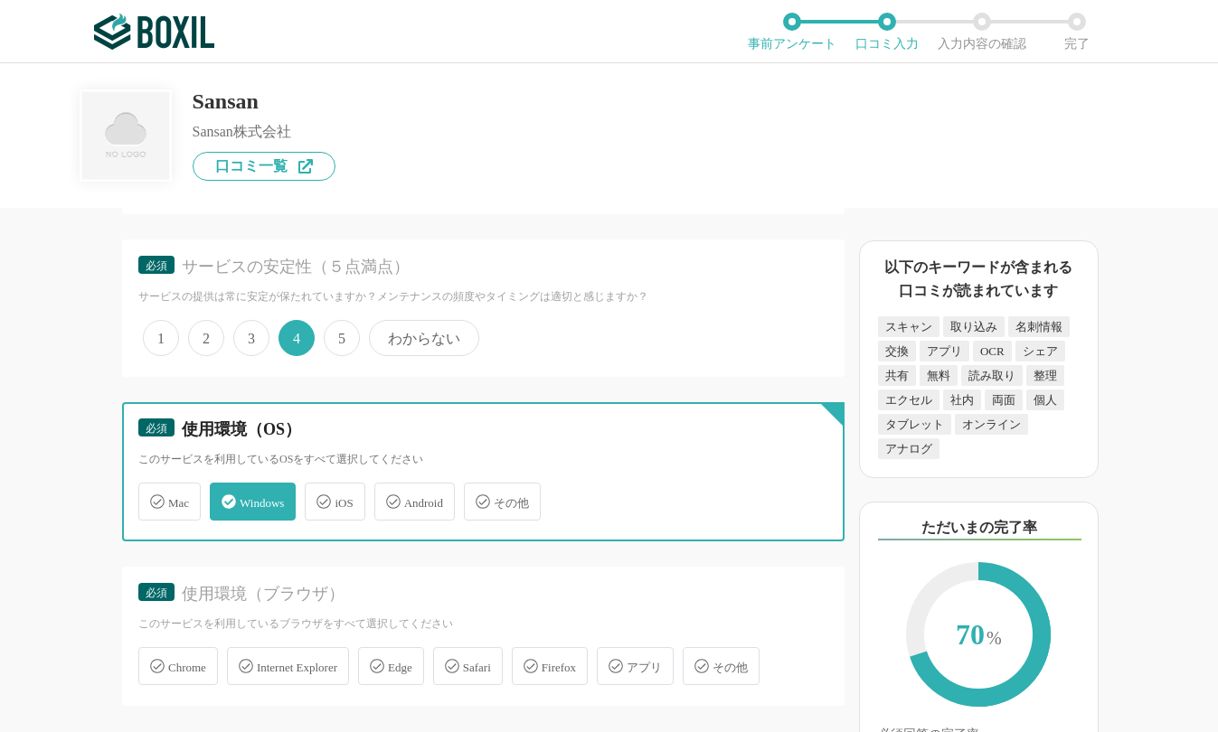
click at [390, 497] on input "Android" at bounding box center [384, 491] width 12 height 12
checkbox input "true"
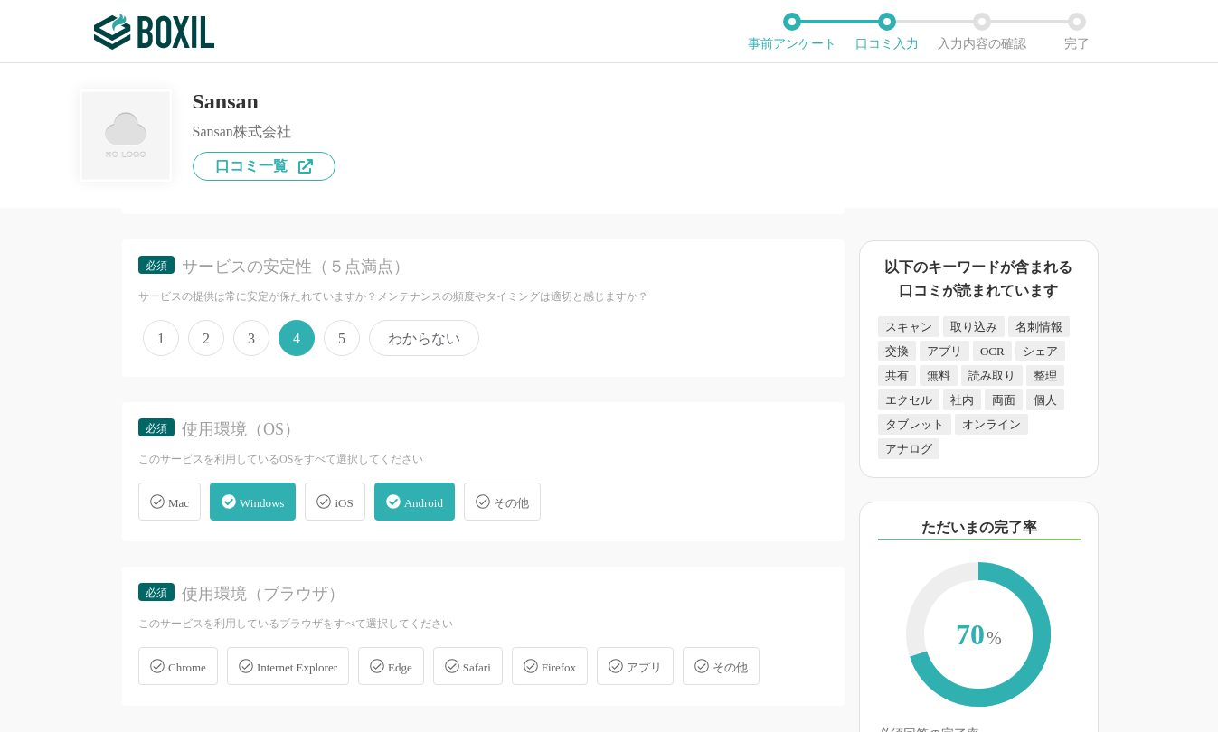
click at [670, 653] on div "アプリ" at bounding box center [635, 666] width 77 height 38
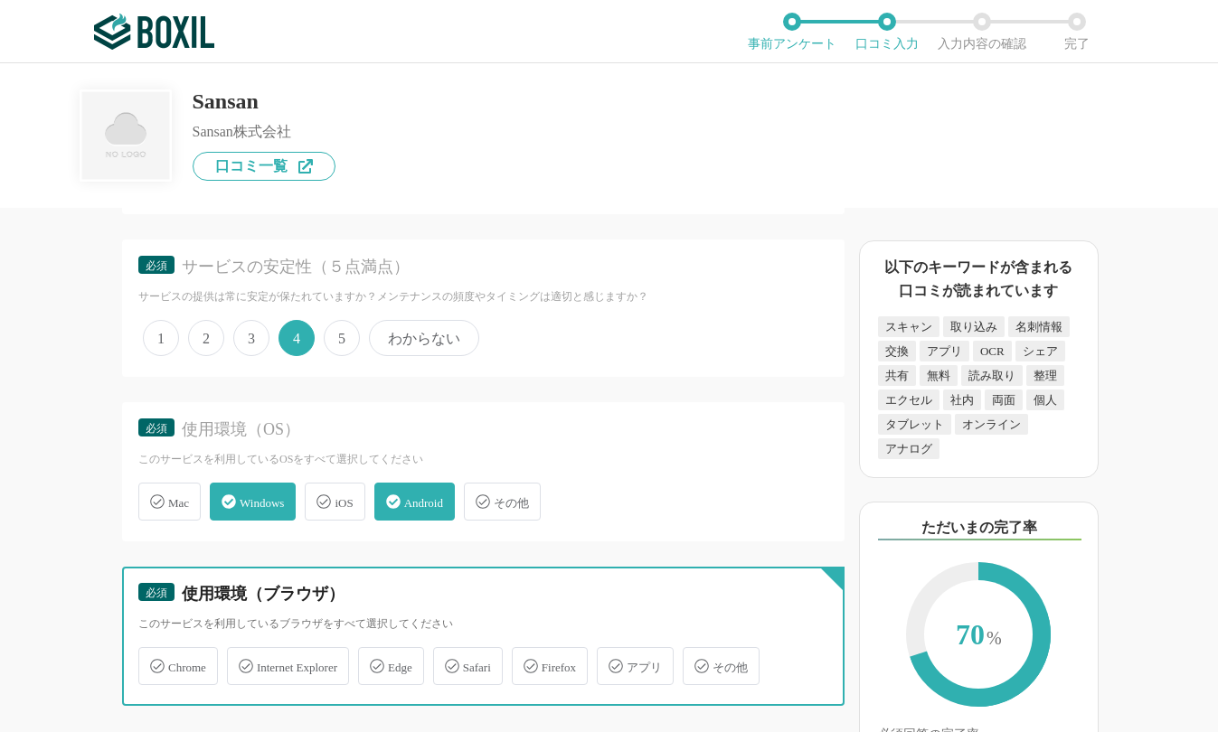
click at [612, 653] on input "アプリ" at bounding box center [606, 656] width 12 height 12
checkbox input "true"
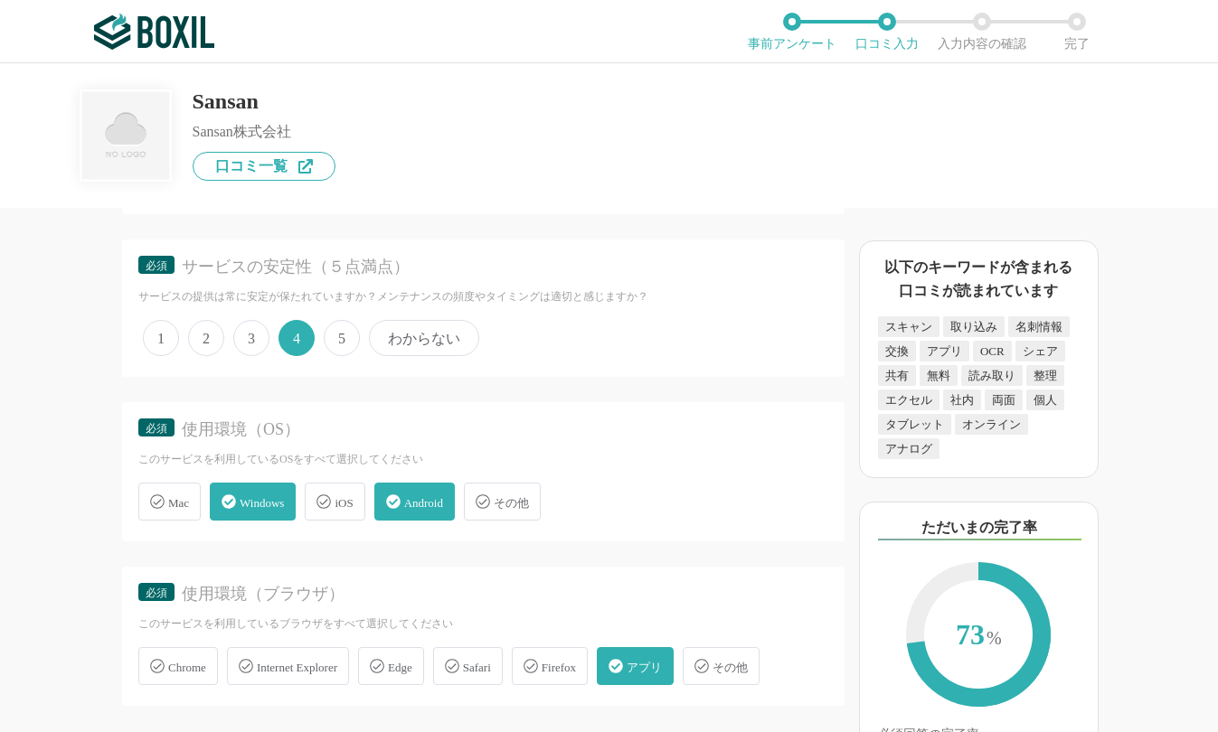
click at [194, 667] on span "Chrome" at bounding box center [187, 668] width 38 height 14
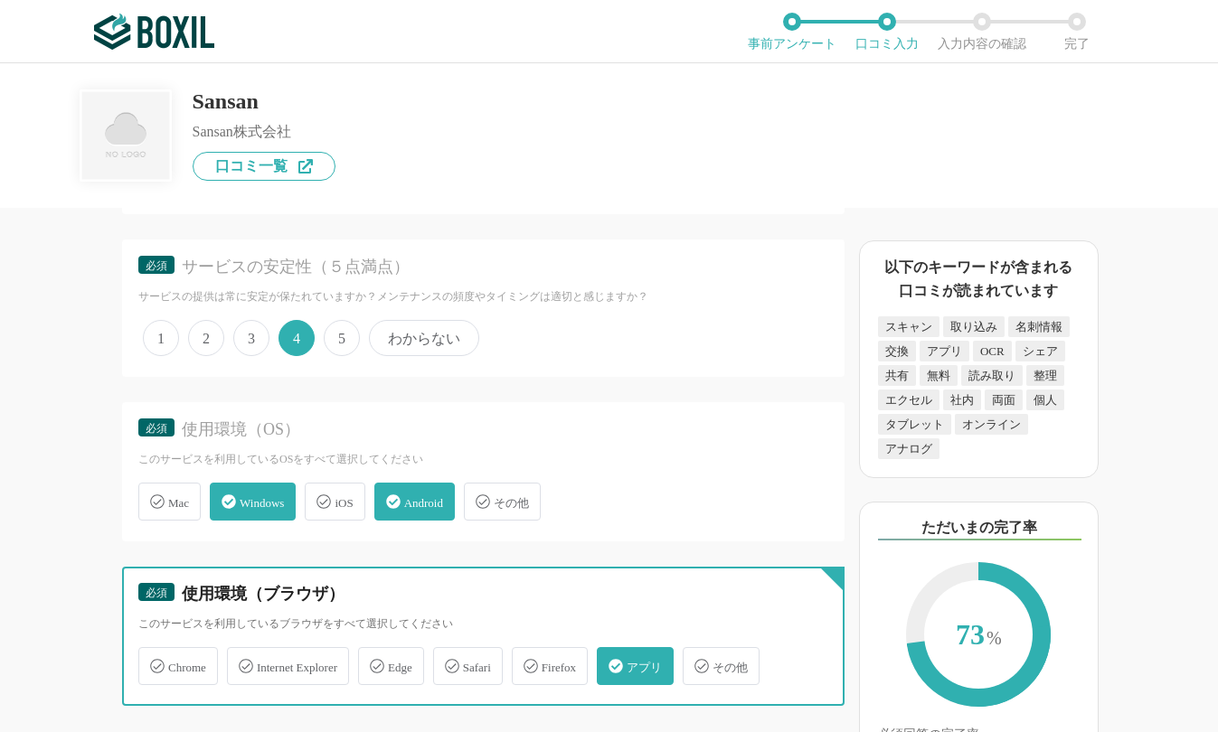
click at [154, 662] on input "Chrome" at bounding box center [148, 656] width 12 height 12
checkbox input "true"
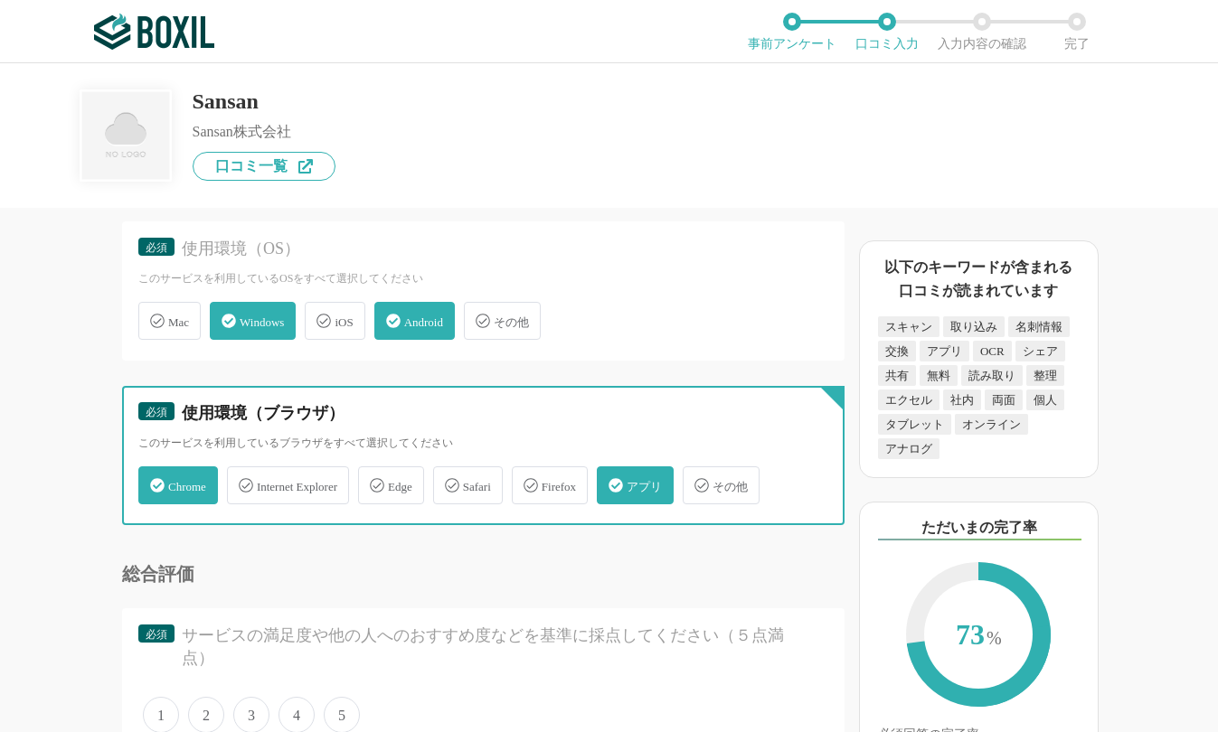
scroll to position [3435, 0]
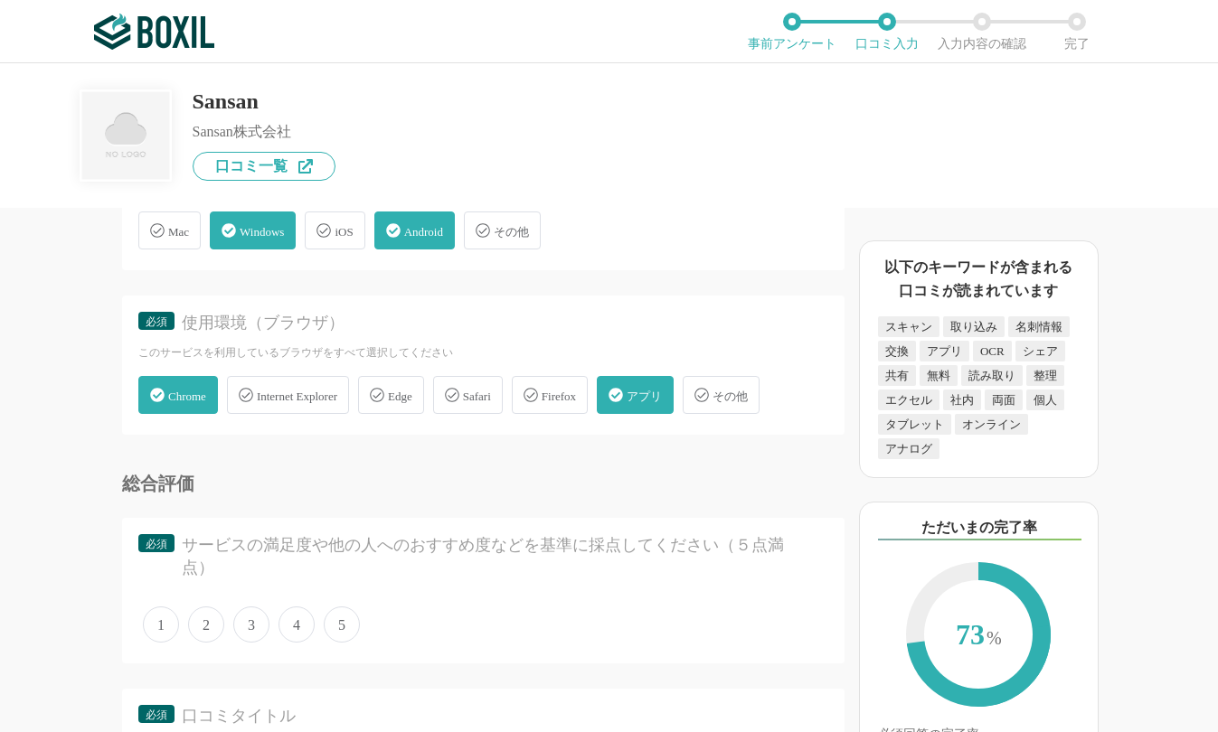
click at [296, 625] on span "4" at bounding box center [296, 625] width 36 height 36
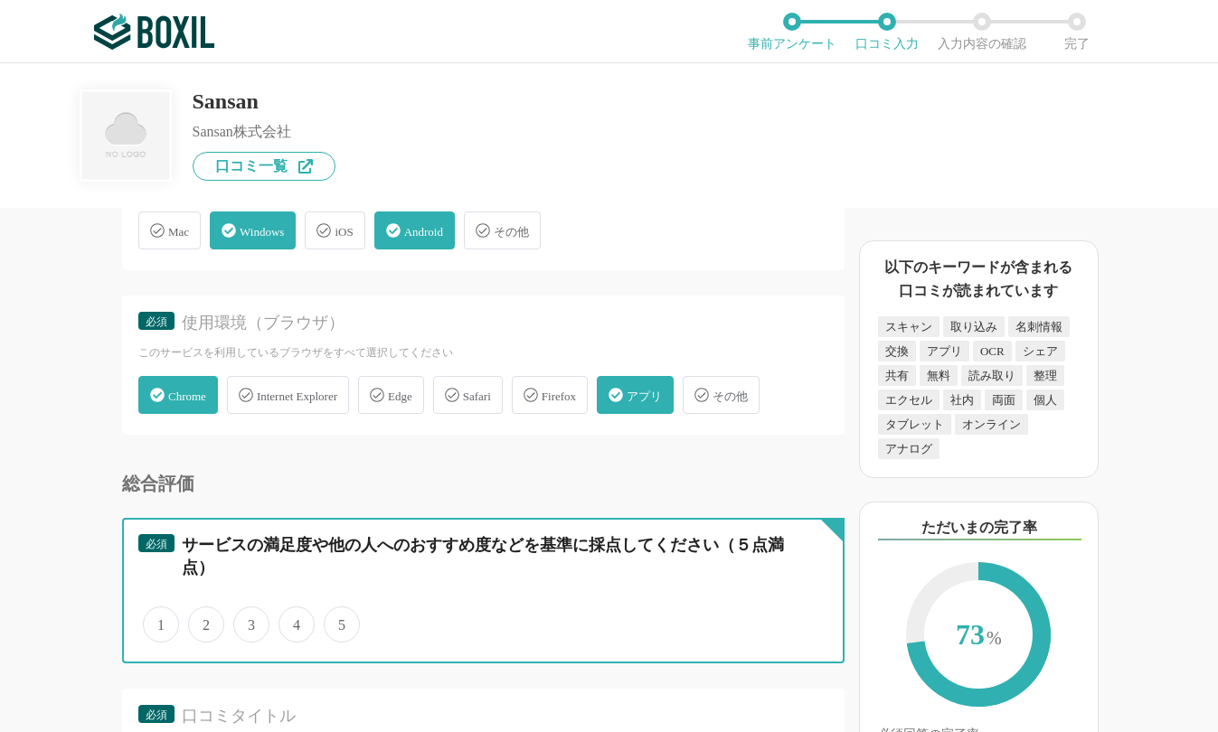
click at [295, 621] on input "4" at bounding box center [289, 615] width 12 height 12
radio input "true"
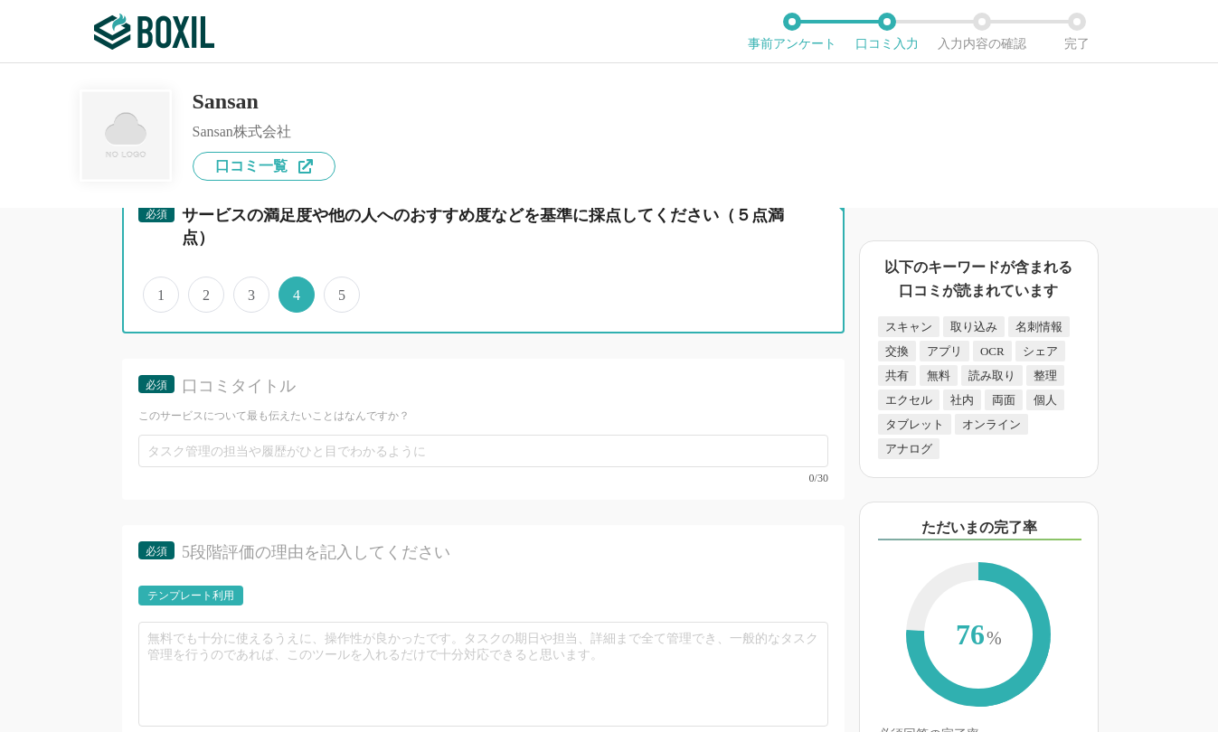
scroll to position [3796, 0]
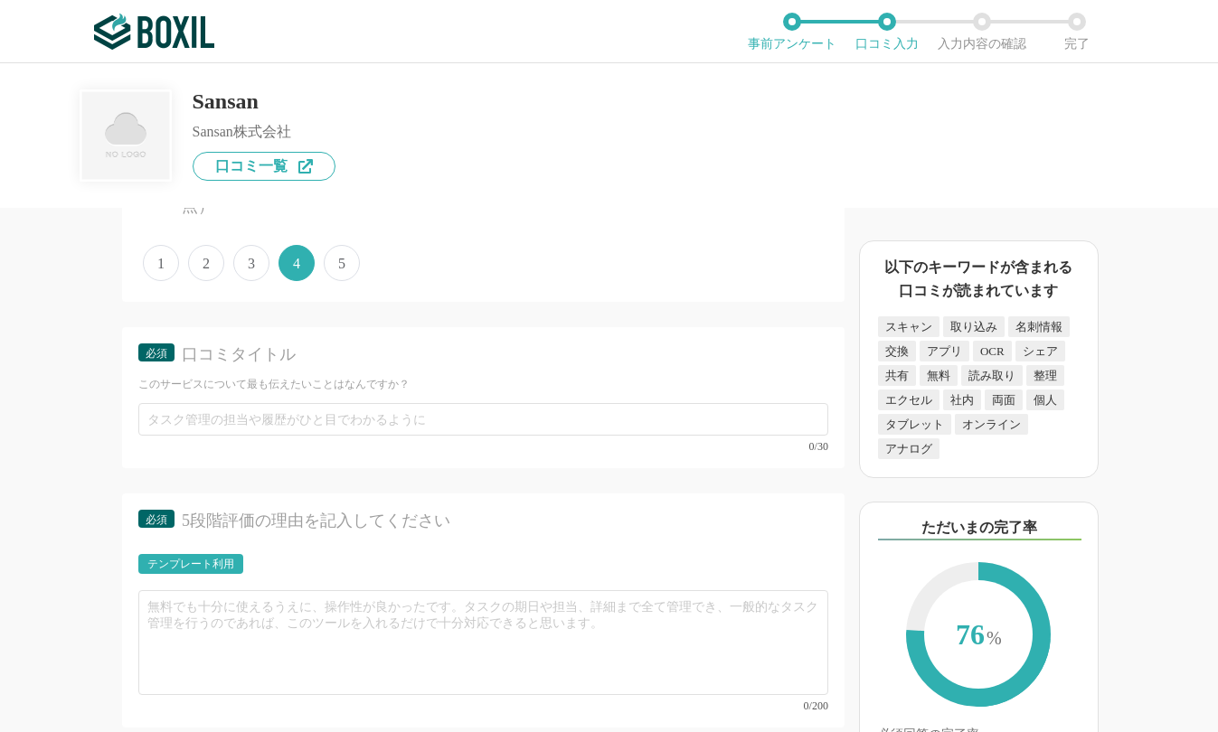
click at [670, 144] on div "Sansan Sansan株式会社 口コミ一覧" at bounding box center [609, 122] width 1058 height 118
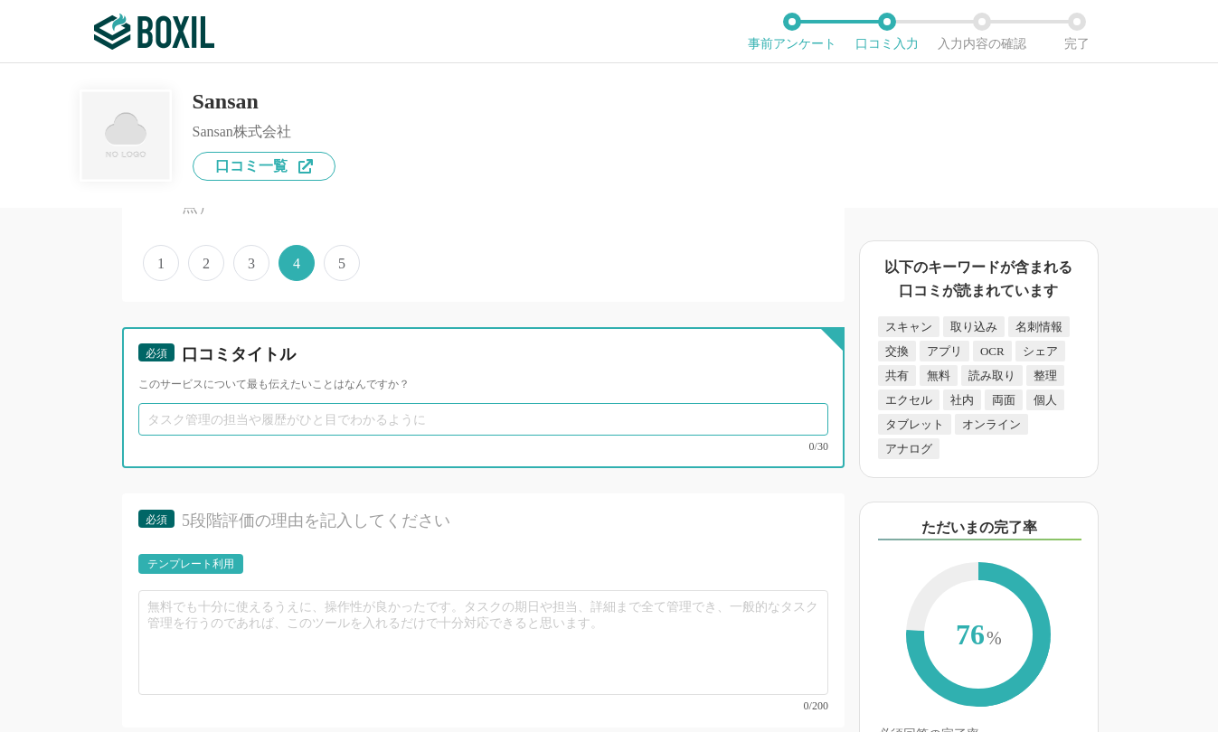
click at [295, 419] on input "text" at bounding box center [483, 419] width 690 height 33
paste input "デジタル名刺で社内連携UP"
type input "デジタル名刺で社内連携UP"
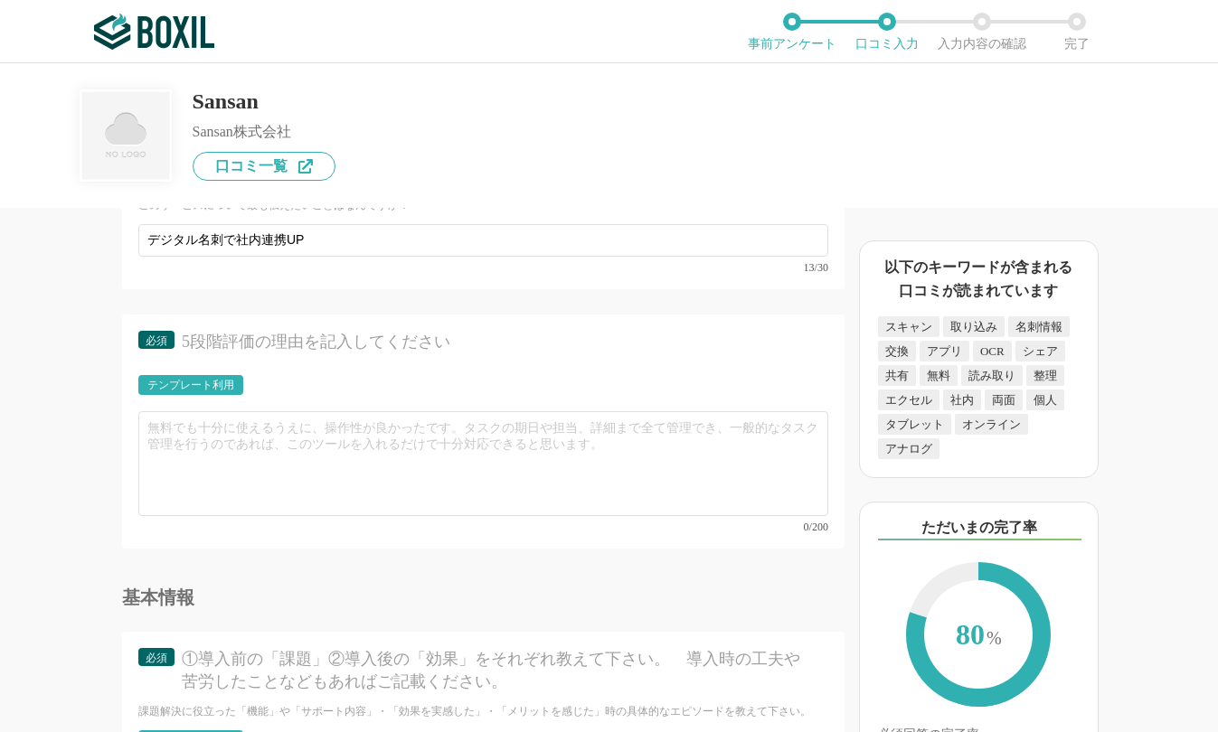
scroll to position [3977, 0]
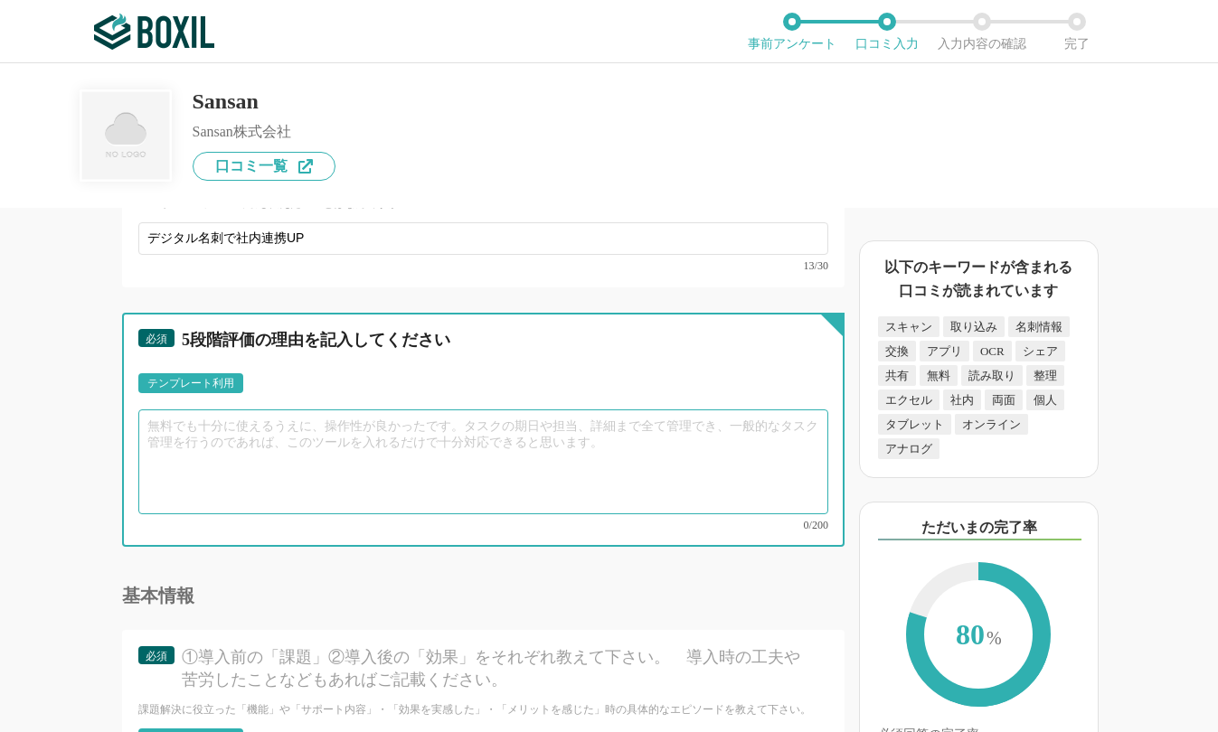
drag, startPoint x: 406, startPoint y: 466, endPoint x: 431, endPoint y: 468, distance: 25.5
click at [406, 466] on textarea at bounding box center [483, 461] width 690 height 105
paste textarea "クラウド名刺管理の決定版！名刺をスキャンするだけで社内DBに自動同期され、営業も経理も同じ情報を参照できるのが革命的。ただ、大量スキャン時の処理速度が遅く、5…"
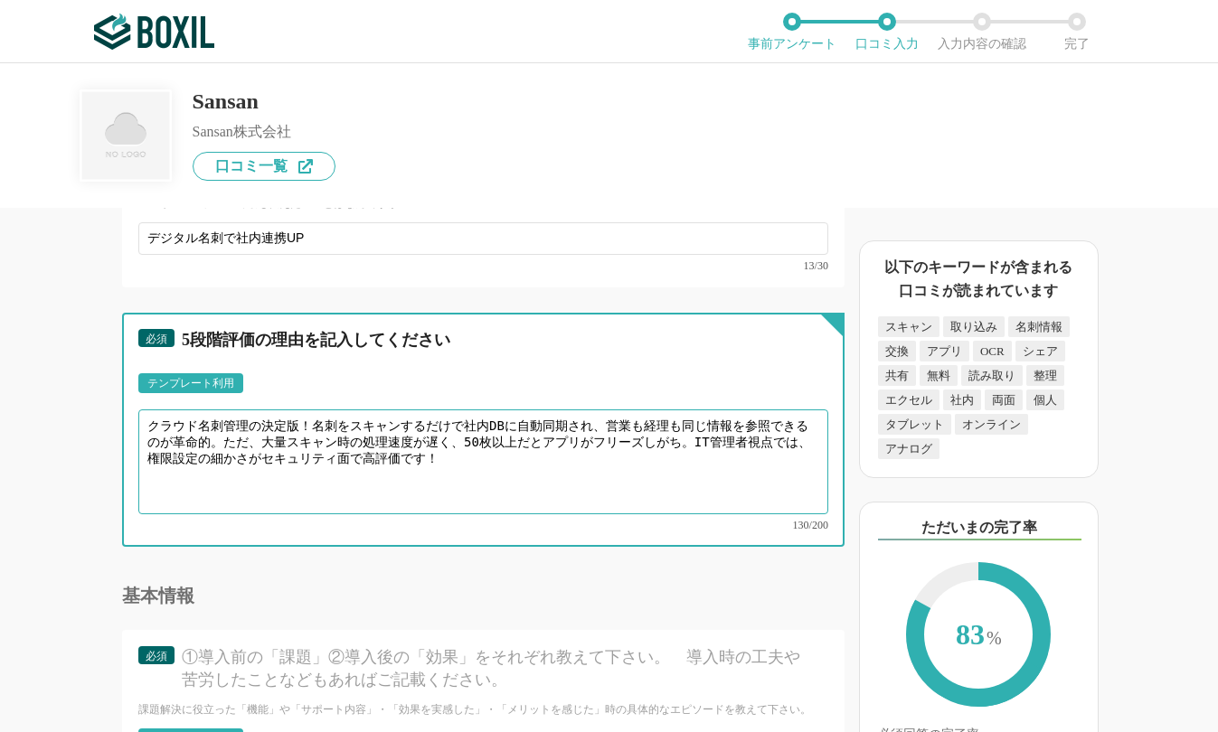
click at [446, 464] on textarea "クラウド名刺管理の決定版！名刺をスキャンするだけで社内DBに自動同期され、営業も経理も同じ情報を参照できるのが革命的。ただ、大量スキャン時の処理速度が遅く、5…" at bounding box center [483, 461] width 690 height 105
drag, startPoint x: 259, startPoint y: 422, endPoint x: 308, endPoint y: 415, distance: 49.3
click at [308, 415] on textarea "クラウド名刺管理の決定版！名刺をスキャンするだけで社内DBに自動同期され、営業も経理も同じ情報を参照できるのが革命的。ただ、大量スキャン時の処理速度が遅く、5…" at bounding box center [483, 461] width 690 height 105
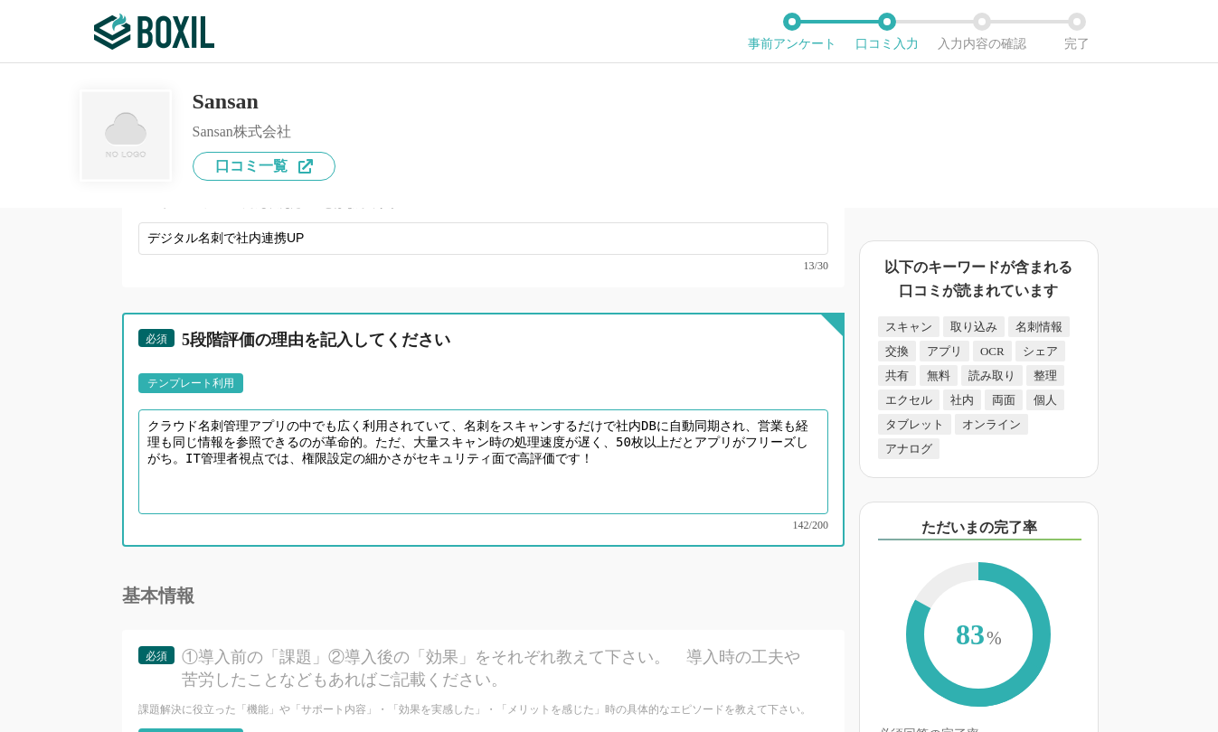
drag, startPoint x: 426, startPoint y: 437, endPoint x: 619, endPoint y: 434, distance: 193.5
click at [619, 434] on textarea "クラウド名刺管理アプリの中でも広く利用されていて、名刺をスキャンするだけで社内DBに自動同期され、営業も経理も同じ情報を参照できるのが革命的。ただ、大量スキャ…" at bounding box center [483, 461] width 690 height 105
click at [544, 455] on textarea "クラウド名刺管理アプリの中でも広く利用されていて、名刺をスキャンするだけで社内DBに自動同期され、営業も経理も同じ情報を参照できるのが革命的。ただ、大量スキャ…" at bounding box center [483, 461] width 690 height 105
drag, startPoint x: 629, startPoint y: 437, endPoint x: 694, endPoint y: 436, distance: 65.1
click at [694, 436] on textarea "クラウド名刺管理アプリの中でも広く利用されていて、名刺をスキャンするだけで社内DBに自動同期され、営業も経理も同じ情報を参照できるのが革命的。ただ、大量スキャ…" at bounding box center [483, 461] width 690 height 105
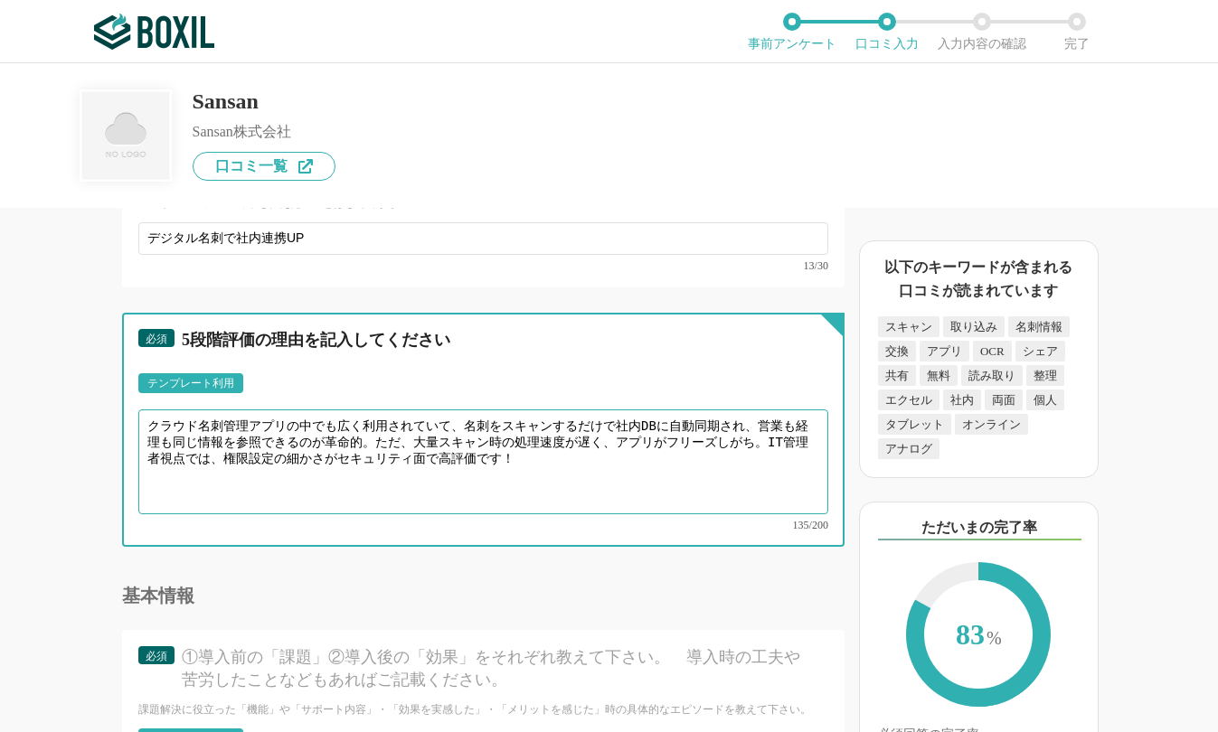
drag, startPoint x: 781, startPoint y: 438, endPoint x: 232, endPoint y: 449, distance: 548.8
click at [232, 449] on textarea "クラウド名刺管理アプリの中でも広く利用されていて、名刺をスキャンするだけで社内DBに自動同期され、営業も経理も同じ情報を参照できるのが革命的。ただ、大量スキャ…" at bounding box center [483, 461] width 690 height 105
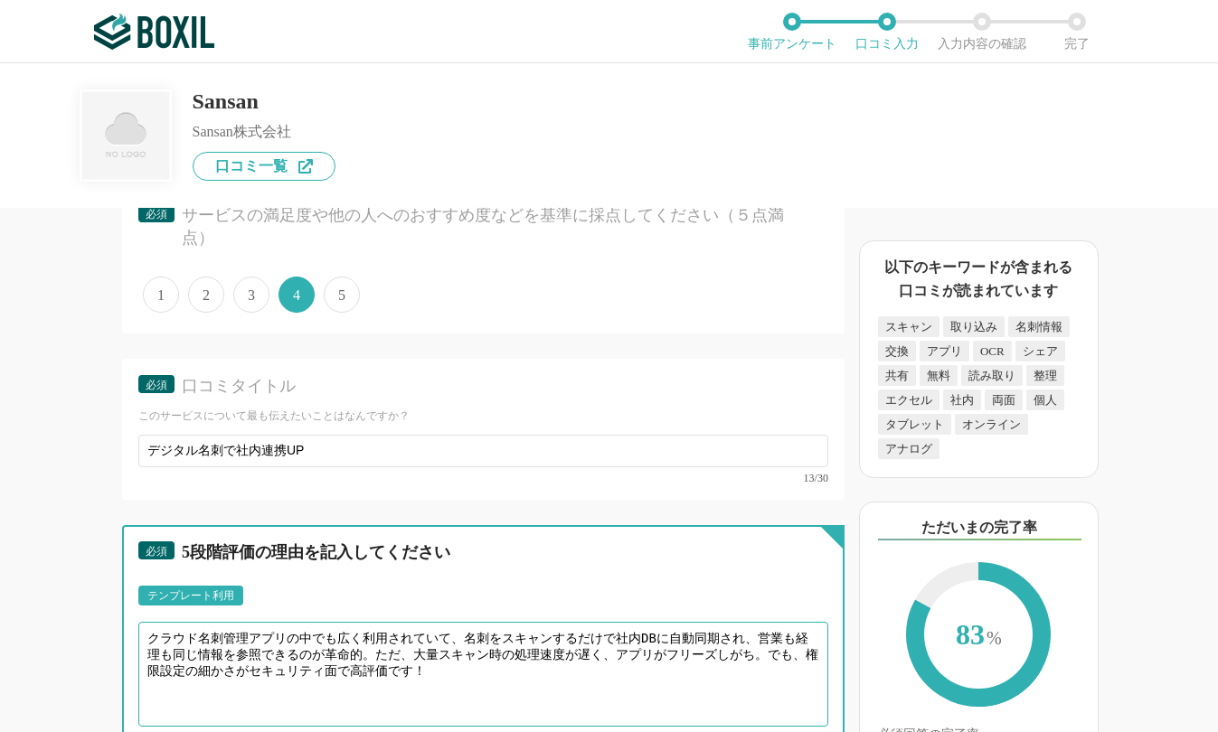
scroll to position [3887, 0]
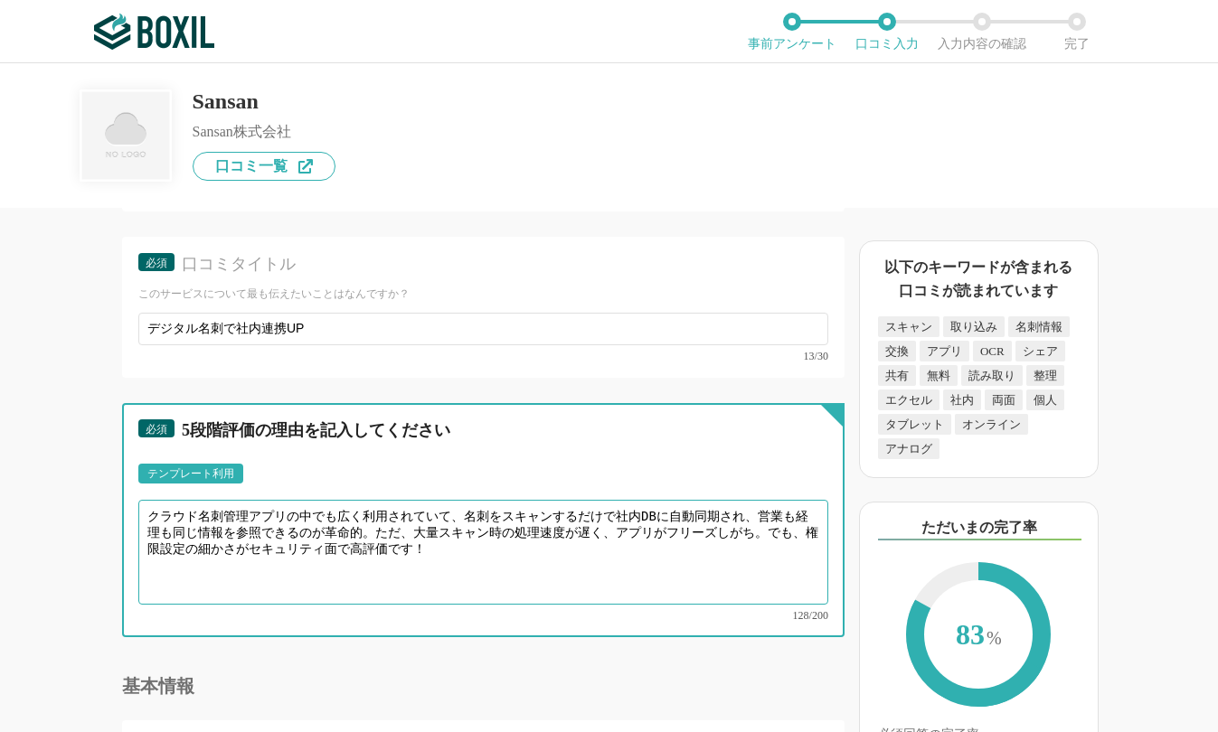
drag, startPoint x: 451, startPoint y: 540, endPoint x: 479, endPoint y: 539, distance: 28.0
click at [479, 539] on textarea "クラウド名刺管理アプリの中でも広く利用されていて、名刺をスキャンするだけで社内DBに自動同期され、営業も経理も同じ情報を参照できるのが革命的。ただ、大量スキャ…" at bounding box center [483, 552] width 690 height 105
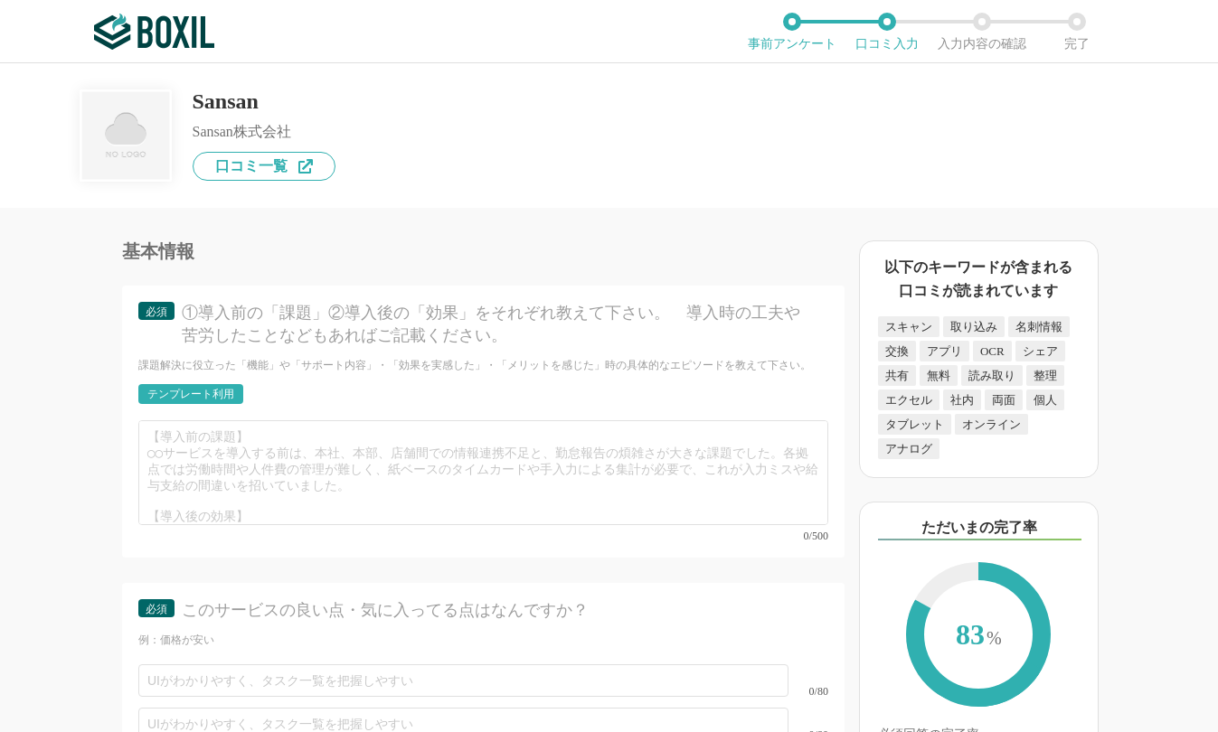
scroll to position [4339, 0]
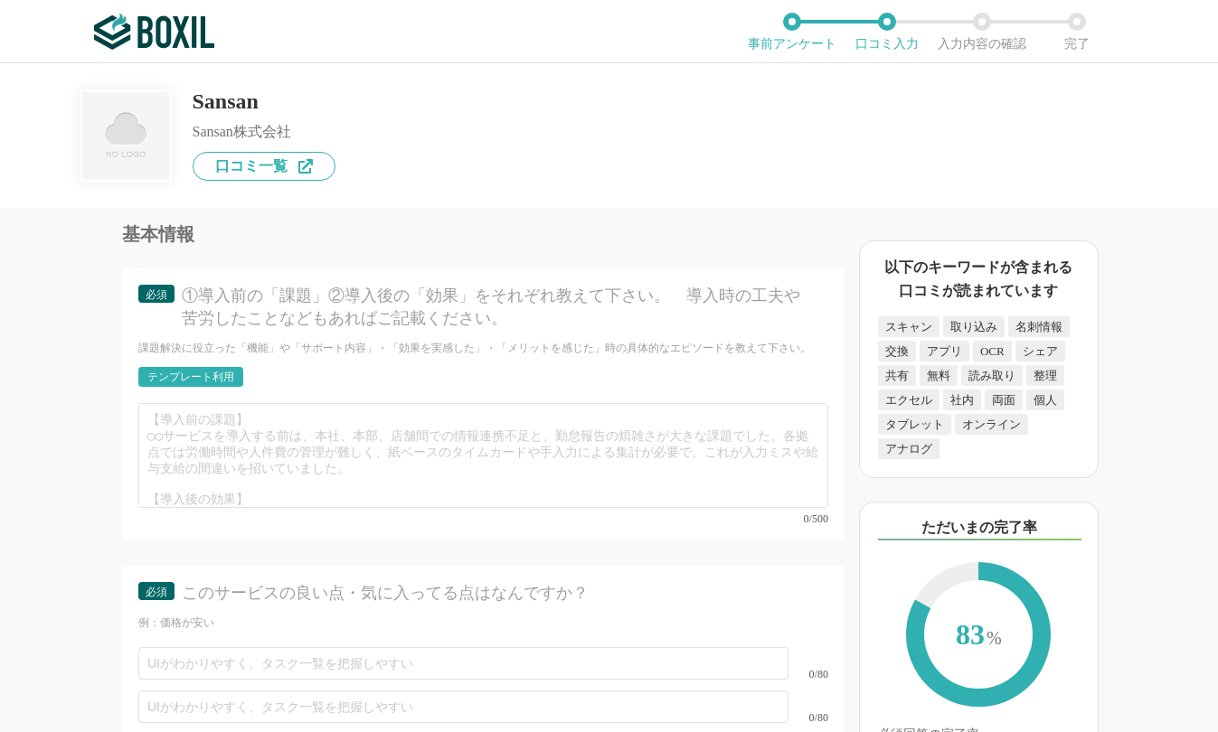
type textarea "クラウド名刺管理アプリの中でも広く利用されていて、名刺をスキャンするだけで社内DBに自動同期され、営業も経理も同じ情報を参照できるのが革命的。ただ、大量スキャ…"
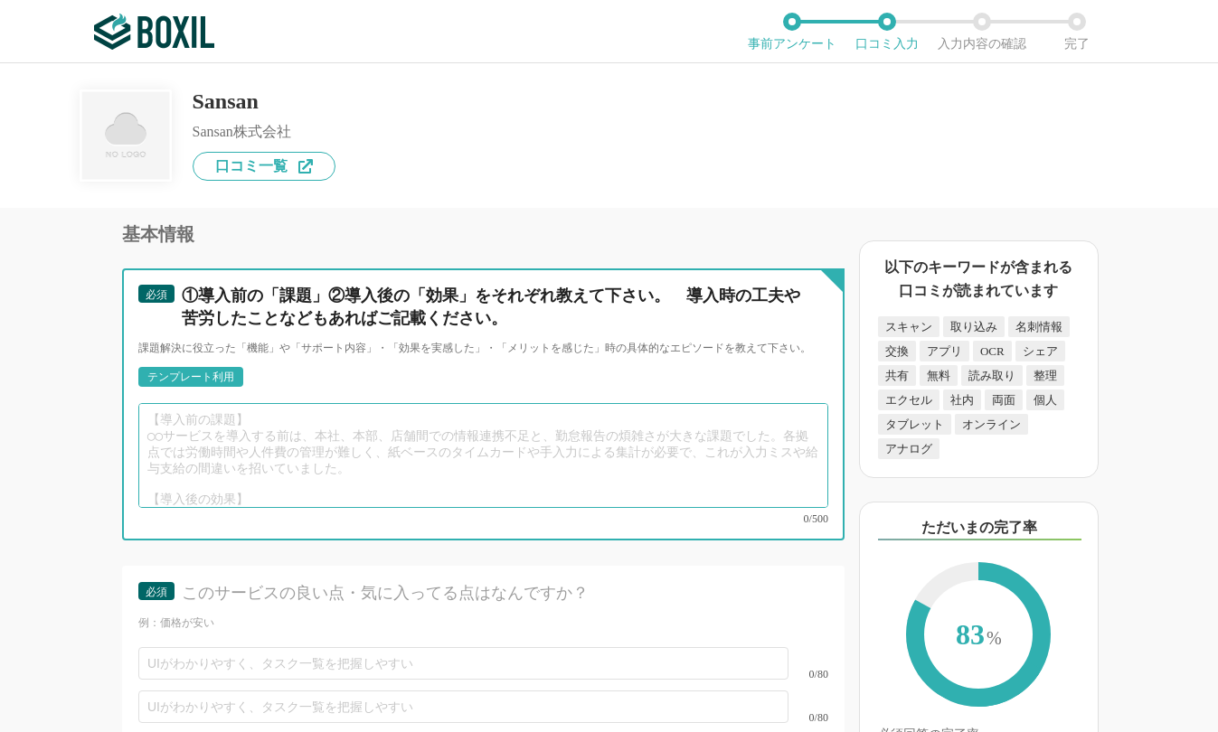
click at [432, 437] on textarea at bounding box center [483, 455] width 690 height 105
paste textarea "【導入前の課題】 支社間で名刺データがバラバラで、本社営業が「その取引先、実はうちが既に接触済みです…」と後から判明するトラブルが月5件以上発生。名刺の紙管理…"
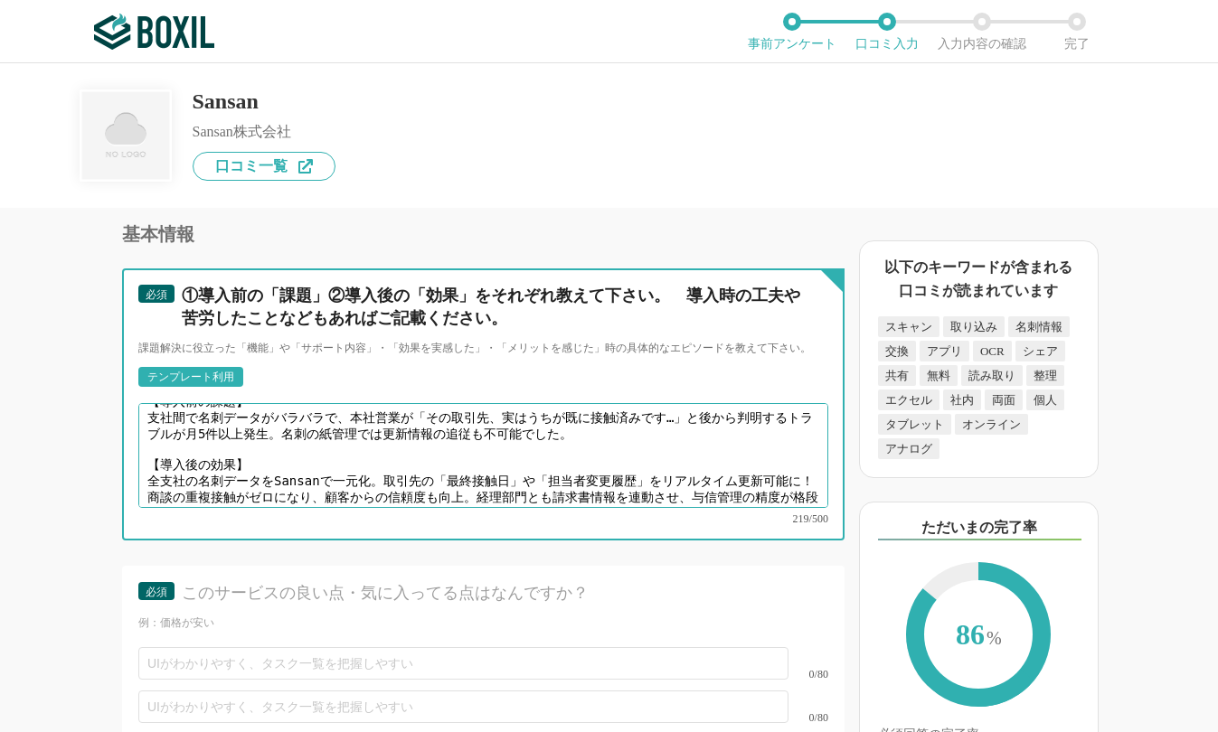
scroll to position [0, 0]
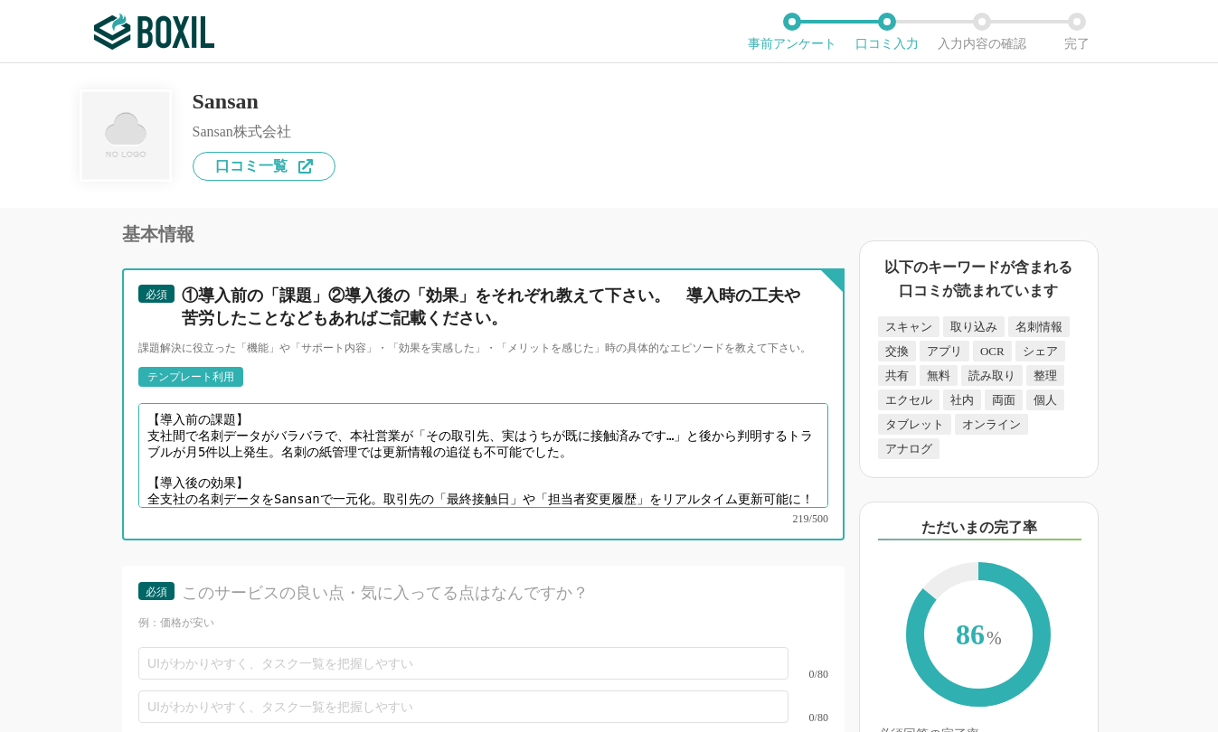
click at [166, 420] on textarea "【導入前の課題】 支社間で名刺データがバラバラで、本社営業が「その取引先、実はうちが既に接触済みです…」と後から判明するトラブルが月5件以上発生。名刺の紙管理…" at bounding box center [483, 455] width 690 height 105
drag, startPoint x: 198, startPoint y: 419, endPoint x: 167, endPoint y: 422, distance: 30.9
click at [167, 422] on textarea "【導入前の課題】 支社間で名刺データがバラバラで、本社営業が「その取引先、実はうちが既に接触済みです…」と後から判明するトラブルが月5件以上発生。名刺の紙管理…" at bounding box center [483, 455] width 690 height 105
click at [174, 421] on textarea "【導入前の課題】 支社間で名刺データがバラバラで、本社営業が「その取引先、実はうちが既に接触済みです…」と後から判明するトラブルが月5件以上発生。名刺の紙管理…" at bounding box center [483, 455] width 690 height 105
drag, startPoint x: 172, startPoint y: 420, endPoint x: 137, endPoint y: 422, distance: 34.4
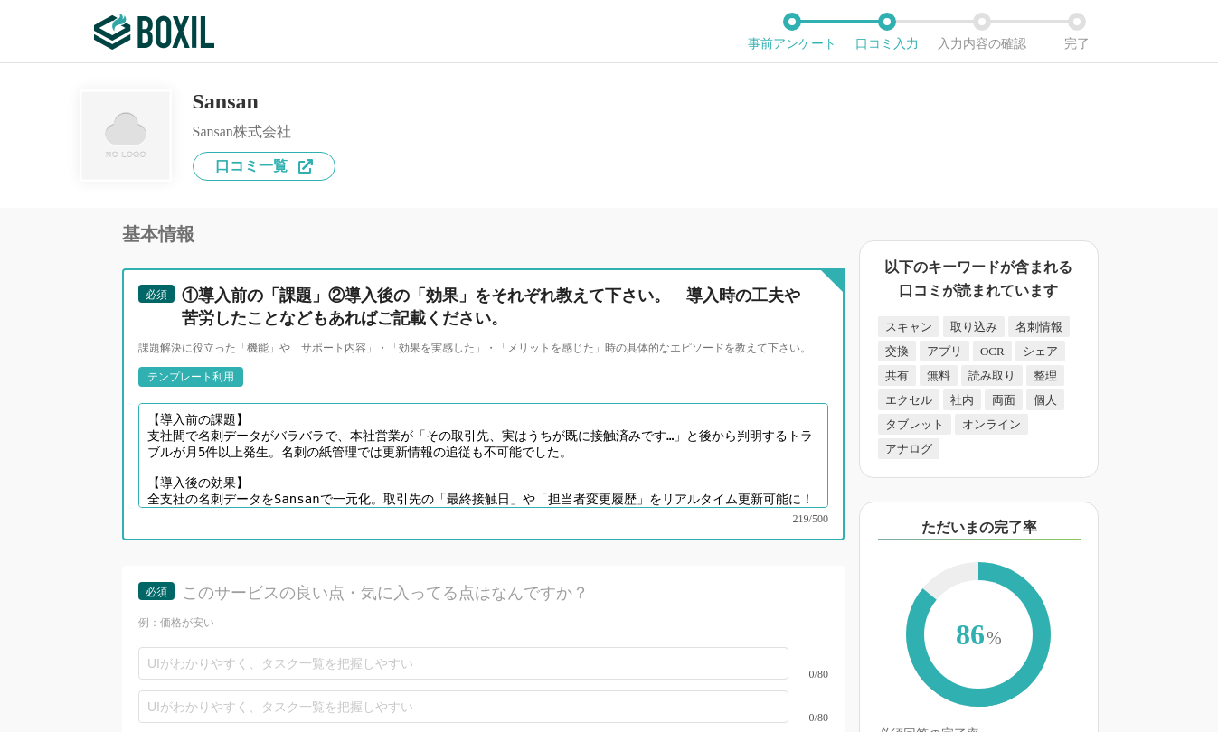
click at [159, 434] on textarea "【導入前の課題】 支社間で名刺データがバラバラで、本社営業が「その取引先、実はうちが既に接触済みです…」と後から判明するトラブルが月5件以上発生。名刺の紙管理…" at bounding box center [483, 455] width 690 height 105
drag, startPoint x: 170, startPoint y: 418, endPoint x: 127, endPoint y: 417, distance: 43.4
click at [481, 443] on textarea "【導入前の課題】 営業所間で名刺データがバラバラで、本社営業が「その取引先、実はうちが既に接触済みです…」と後から判明するトラブルが月5件以上発生。名刺の紙管…" at bounding box center [483, 455] width 690 height 105
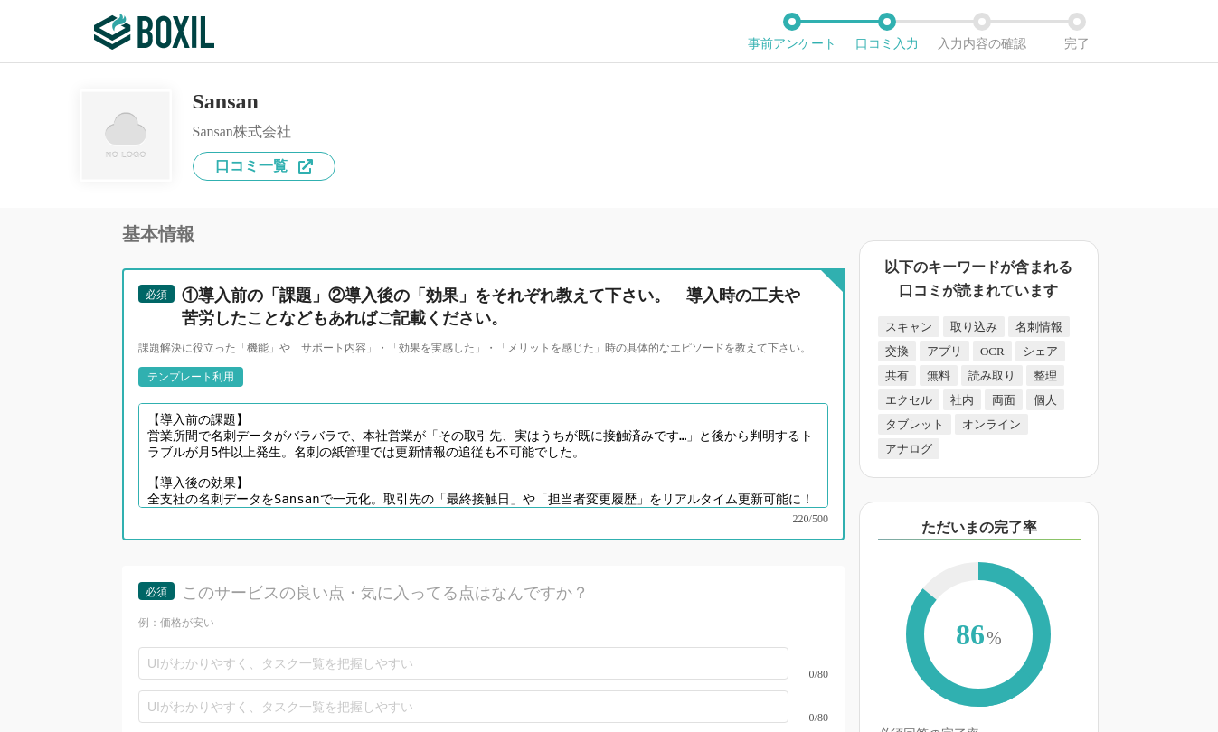
click at [495, 437] on textarea "【導入前の課題】 営業所間で名刺データがバラバラで、本社営業が「その取引先、実はうちが既に接触済みです…」と後から判明するトラブルが月5件以上発生。名刺の紙管…" at bounding box center [483, 455] width 690 height 105
drag, startPoint x: 238, startPoint y: 434, endPoint x: 606, endPoint y: 431, distance: 367.9
click at [606, 431] on textarea "【導入前の課題】 営業所間で名刺データがバラバラで、本社営業が「その取引先、実はうちが既に接触済みです…」と後から判明するトラブルが月5件以上発生。名刺の紙管…" at bounding box center [483, 455] width 690 height 105
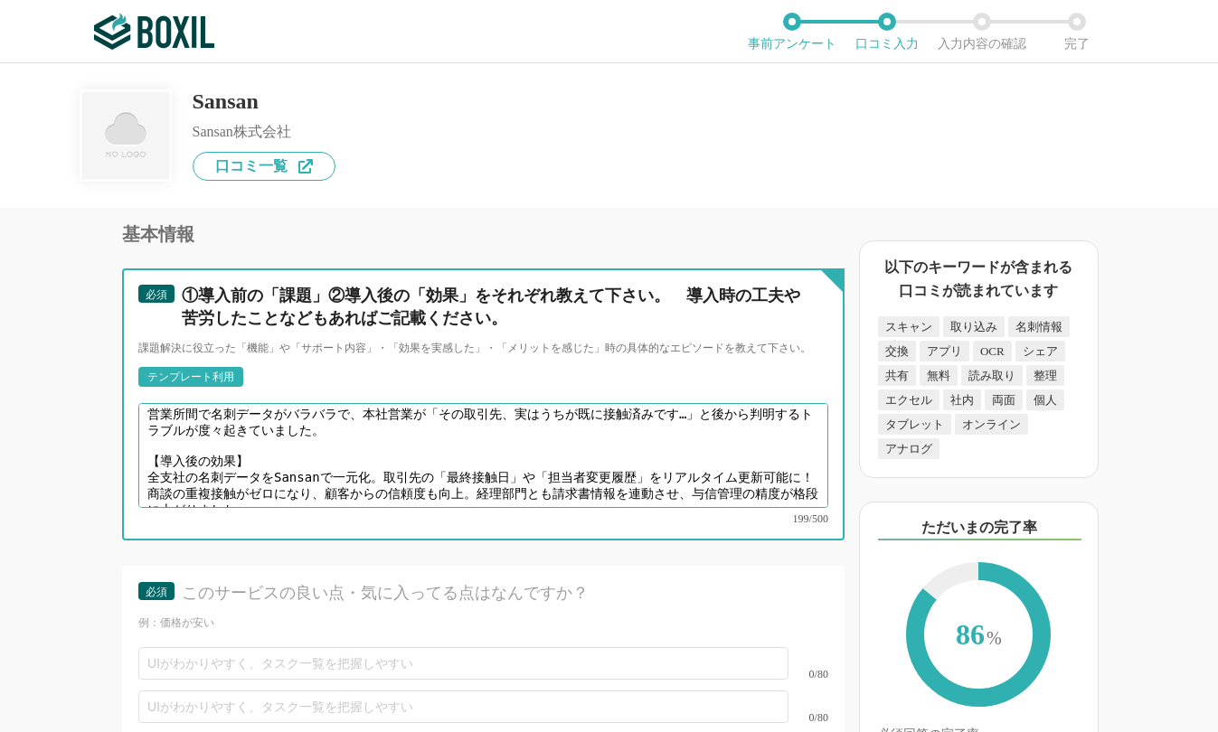
scroll to position [25, 0]
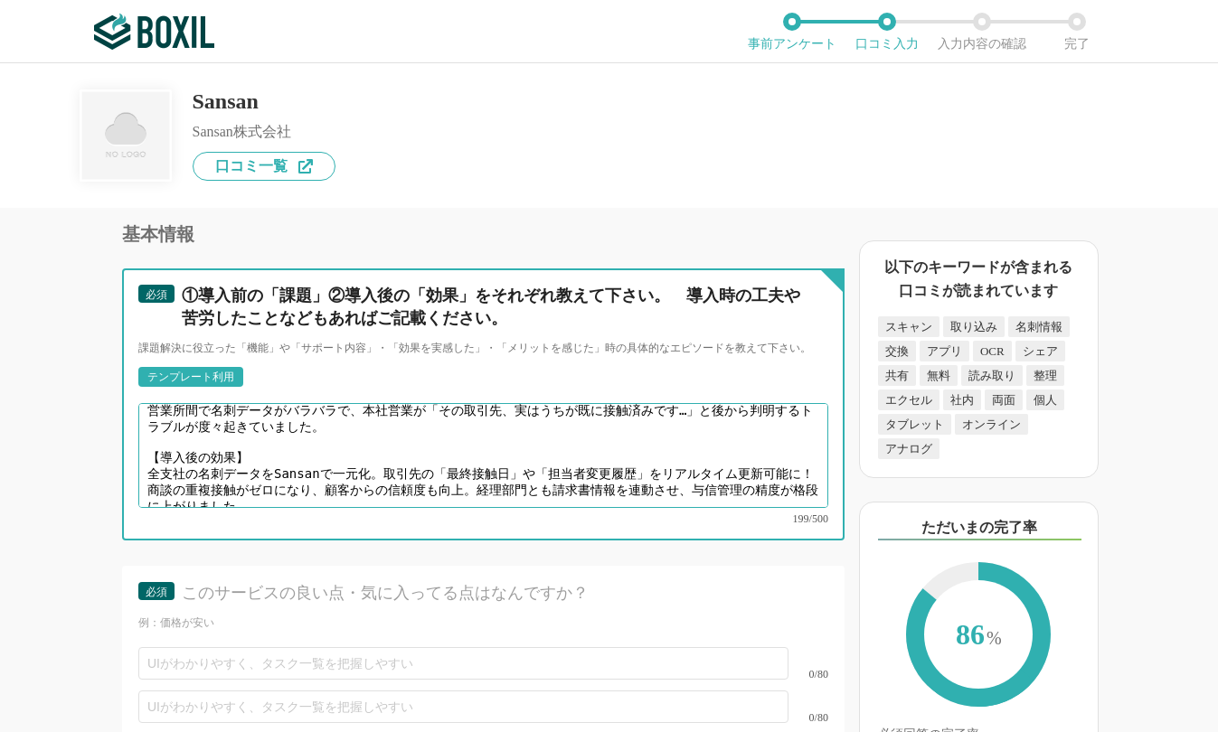
click at [735, 446] on textarea "【導入前の課題】 営業所間で名刺データがバラバラで、本社営業が「その取引先、実はうちが既に接触済みです…」と後から判明するトラブルが度々起きていました。 【導…" at bounding box center [483, 455] width 690 height 105
click at [712, 445] on textarea "【導入前の課題】 営業所間で名刺データがバラバラで、本社営業が「その取引先、実はうちが既に接触済みです…」と後から判明するトラブルが度々起きていました。 【導…" at bounding box center [483, 455] width 690 height 105
click at [460, 450] on textarea "【導入前の課題】 営業所間で名刺データがバラバラで、本社営業が「その取引先、実はうちが既に接触済みです…」と後から判明するトラブルが度々起きていました。 【導…" at bounding box center [483, 455] width 690 height 105
click at [165, 459] on textarea "【導入前の課題】 営業所間で名刺データがバラバラで、本社営業が「その取引先、実はうちが既に接触済みです…」と後から判明するトラブルが度々起きていました。 【導…" at bounding box center [483, 455] width 690 height 105
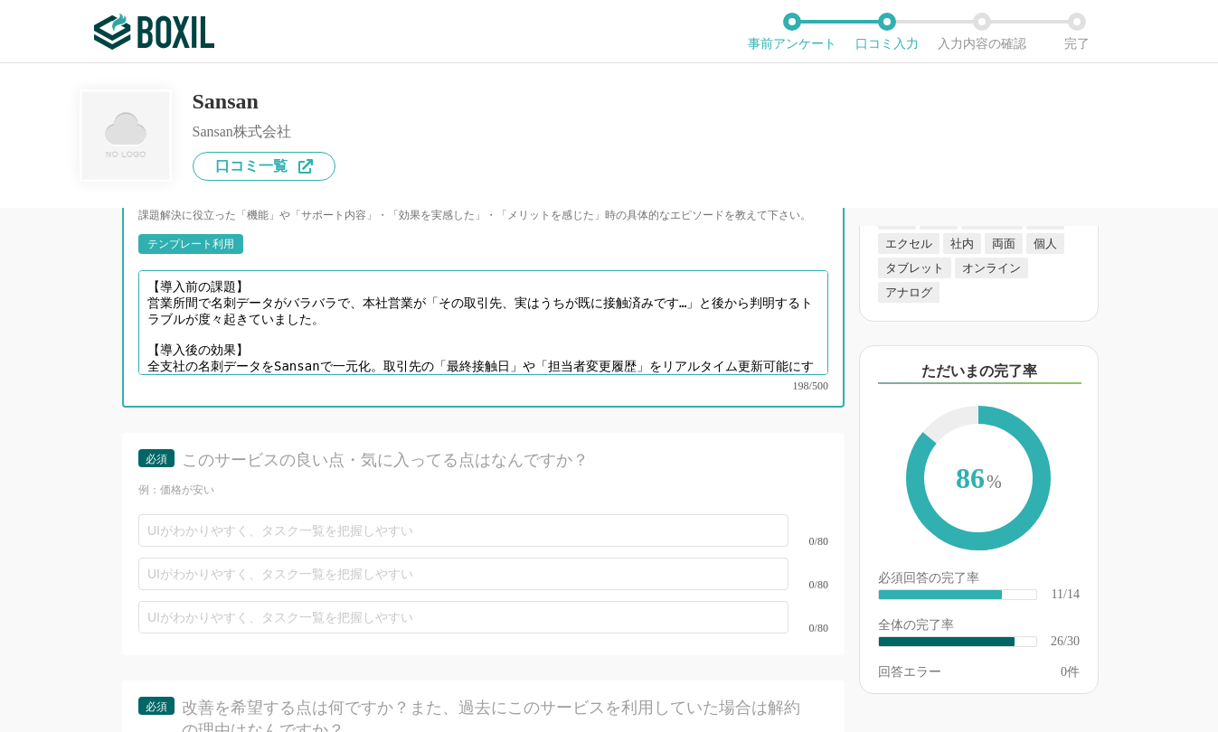
scroll to position [4519, 0]
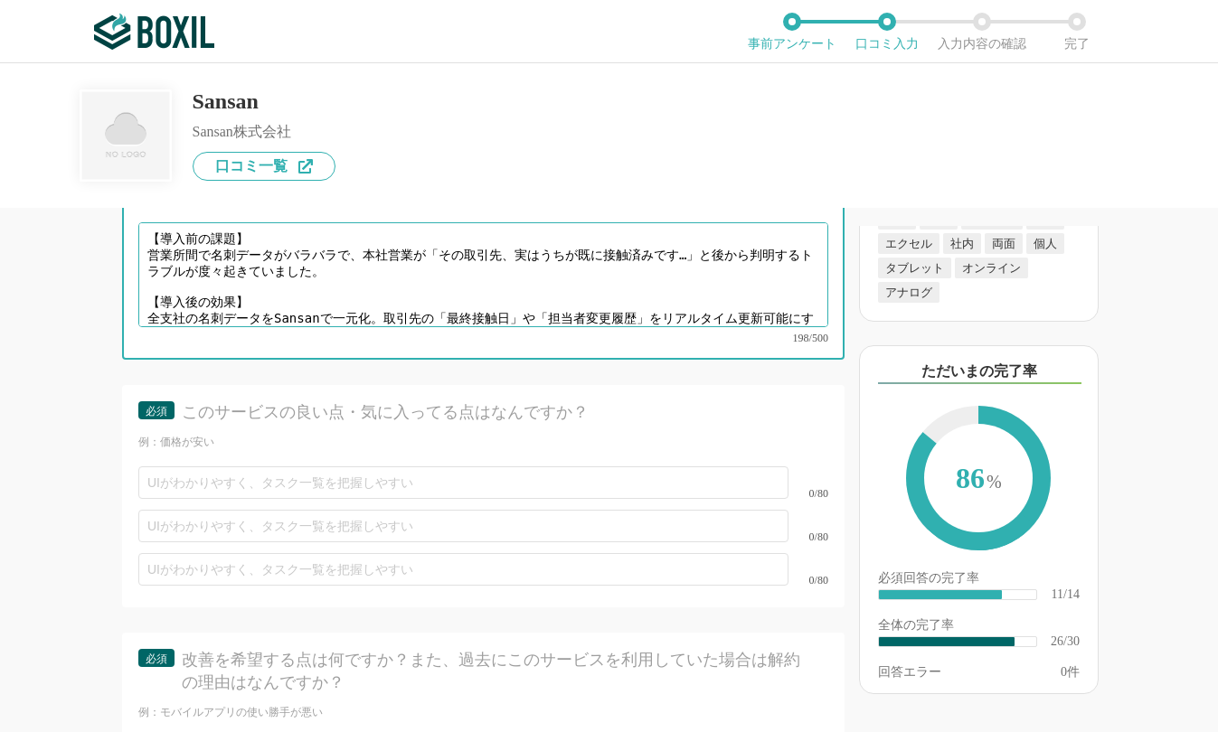
type textarea "【導入前の課題】 営業所間で名刺データがバラバラで、本社営業が「その取引先、実はうちが既に接触済みです…」と後から判明するトラブルが度々起きていました。 【導…"
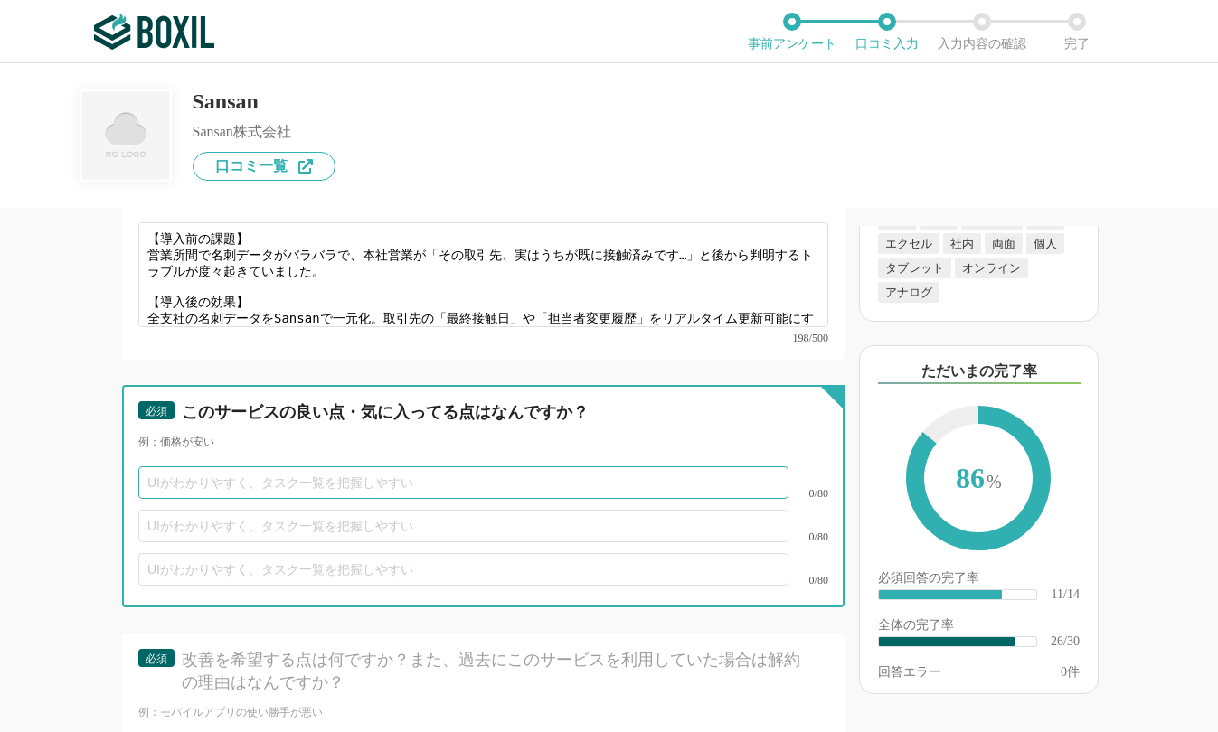
click at [274, 466] on input "text" at bounding box center [463, 482] width 650 height 33
paste input "名刺のタイムスタンプ機能で「いつ会ったか」を可視化できる"
type input "名刺のタイムスタンプ機能で「いつ会ったか」を可視化できる"
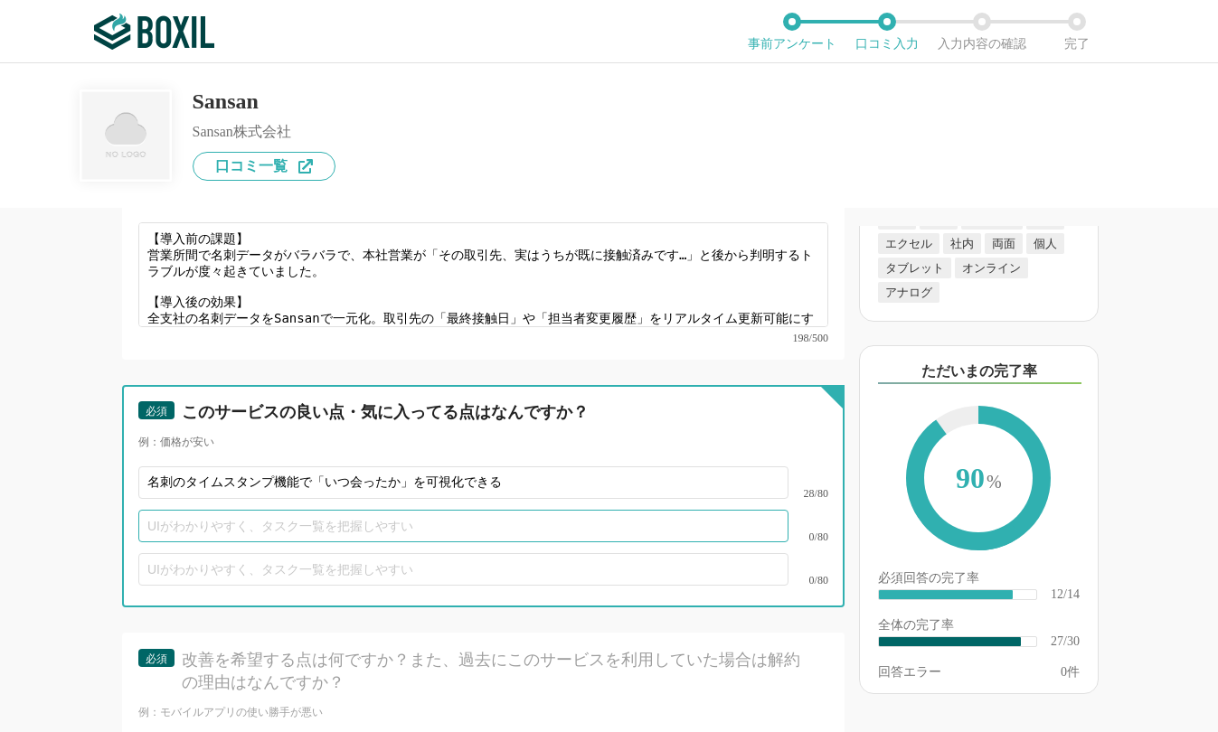
click at [184, 510] on input "text" at bounding box center [463, 526] width 650 height 33
paste input "Outlook連携でメール送信時に関連名刺をワンクリック表示"
type input "Outlook連携でメール送信時に関連名刺をワンクリック表示"
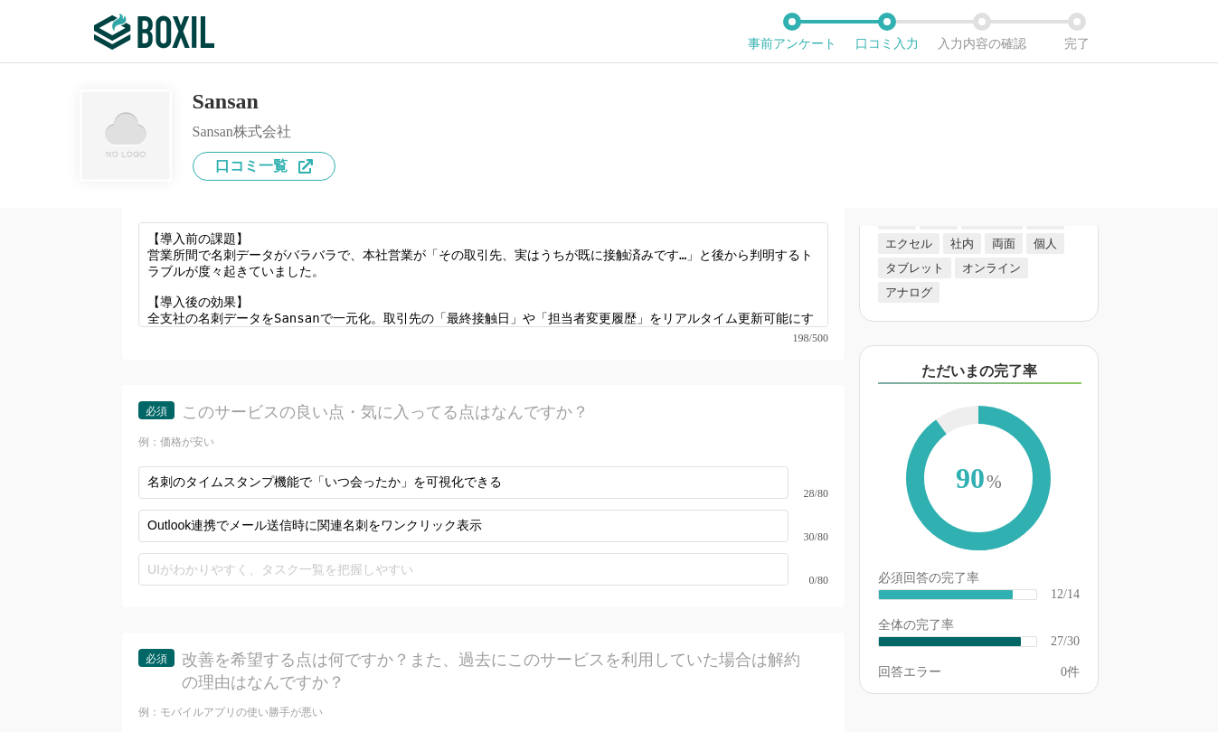
drag, startPoint x: 566, startPoint y: 373, endPoint x: 600, endPoint y: 390, distance: 38.4
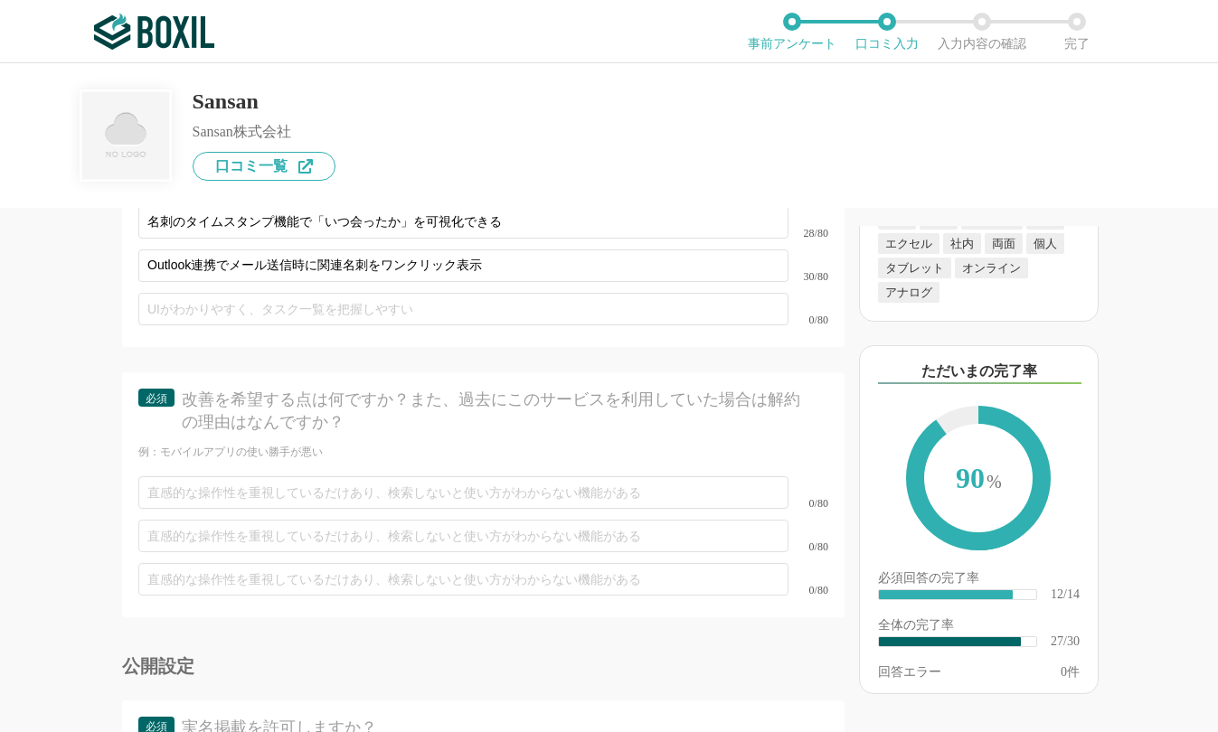
scroll to position [4791, 0]
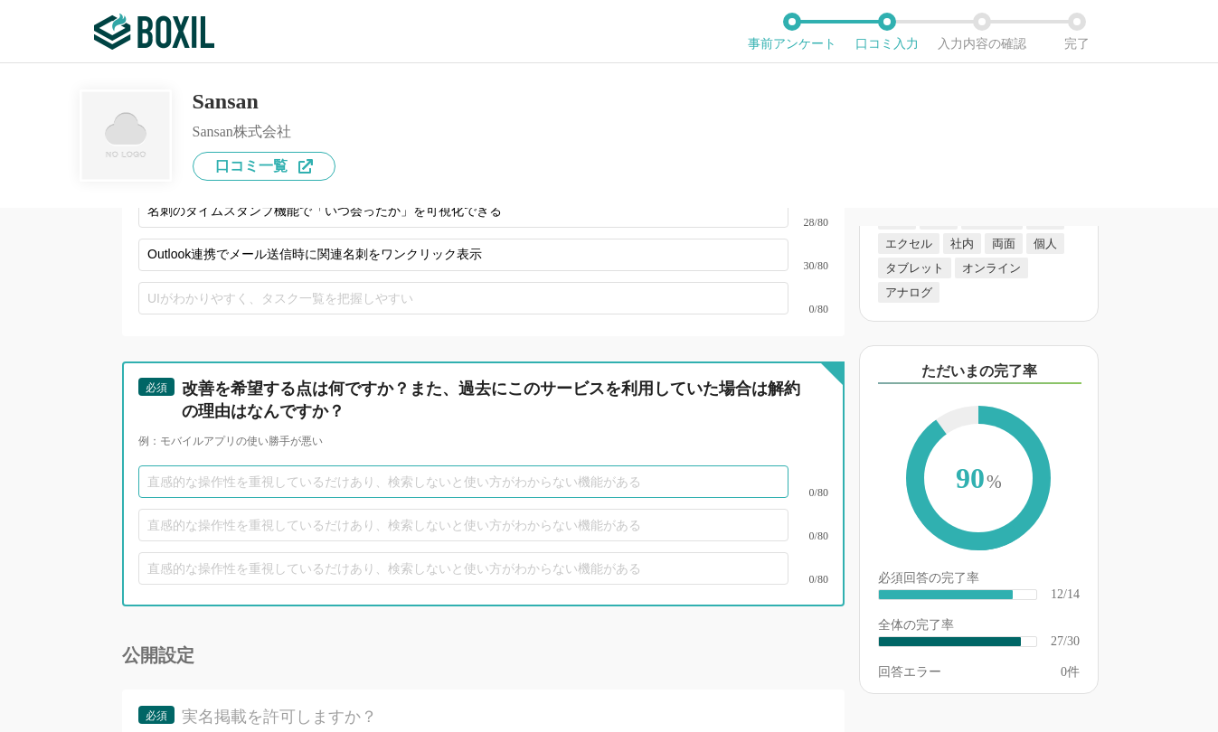
click at [353, 466] on input "text" at bounding box center [463, 482] width 650 height 33
paste input "名刺のバッチ処理機能がなく、大量入力時の手間がまだ残る"
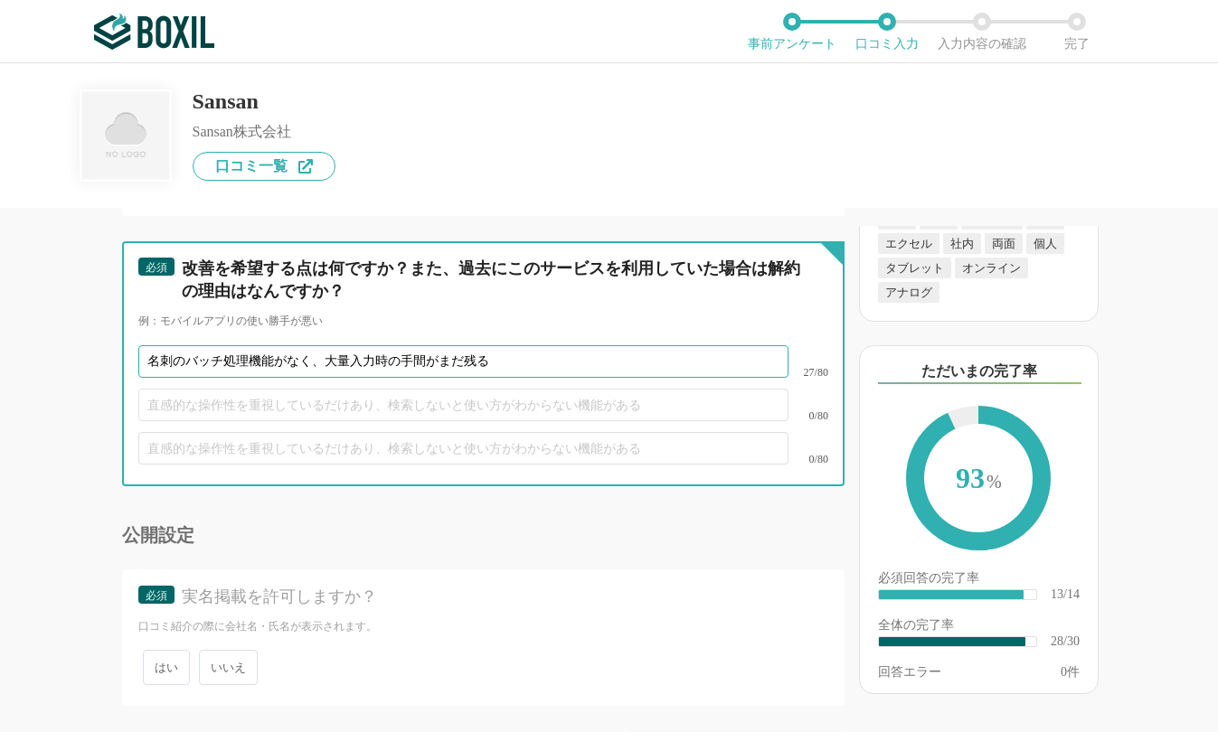
scroll to position [4959, 0]
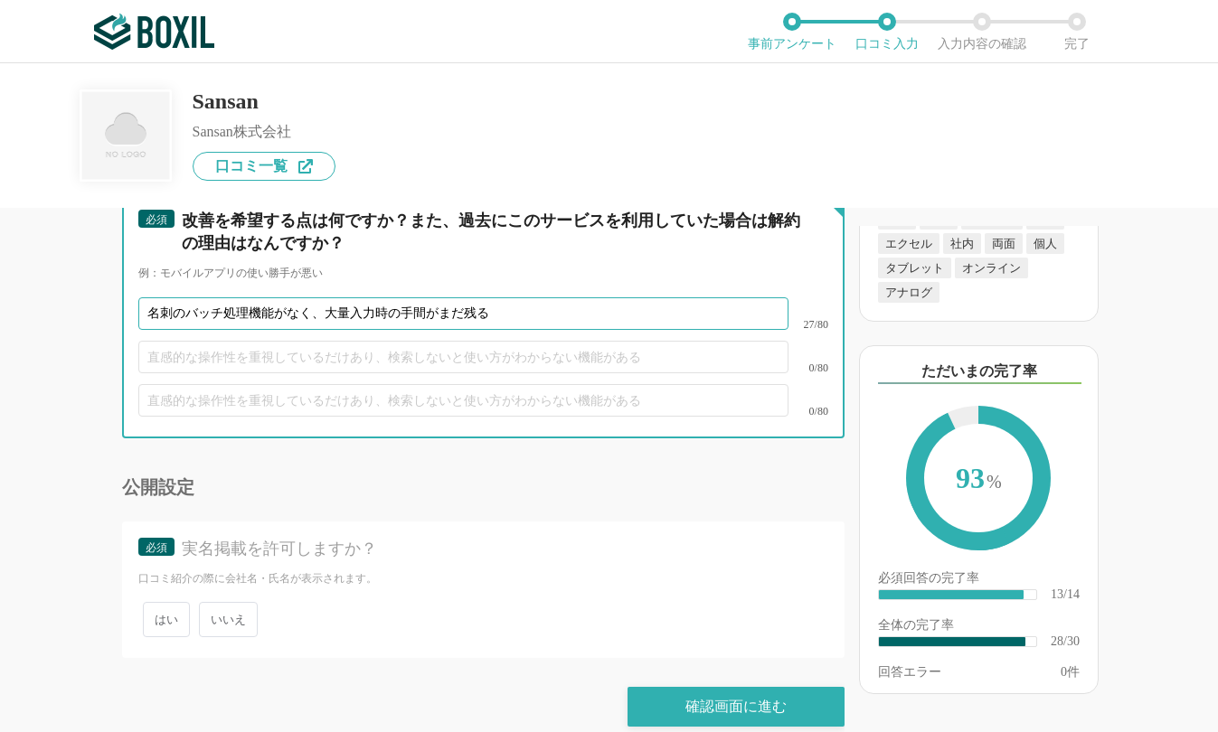
type input "名刺のバッチ処理機能がなく、大量入力時の手間がまだ残る"
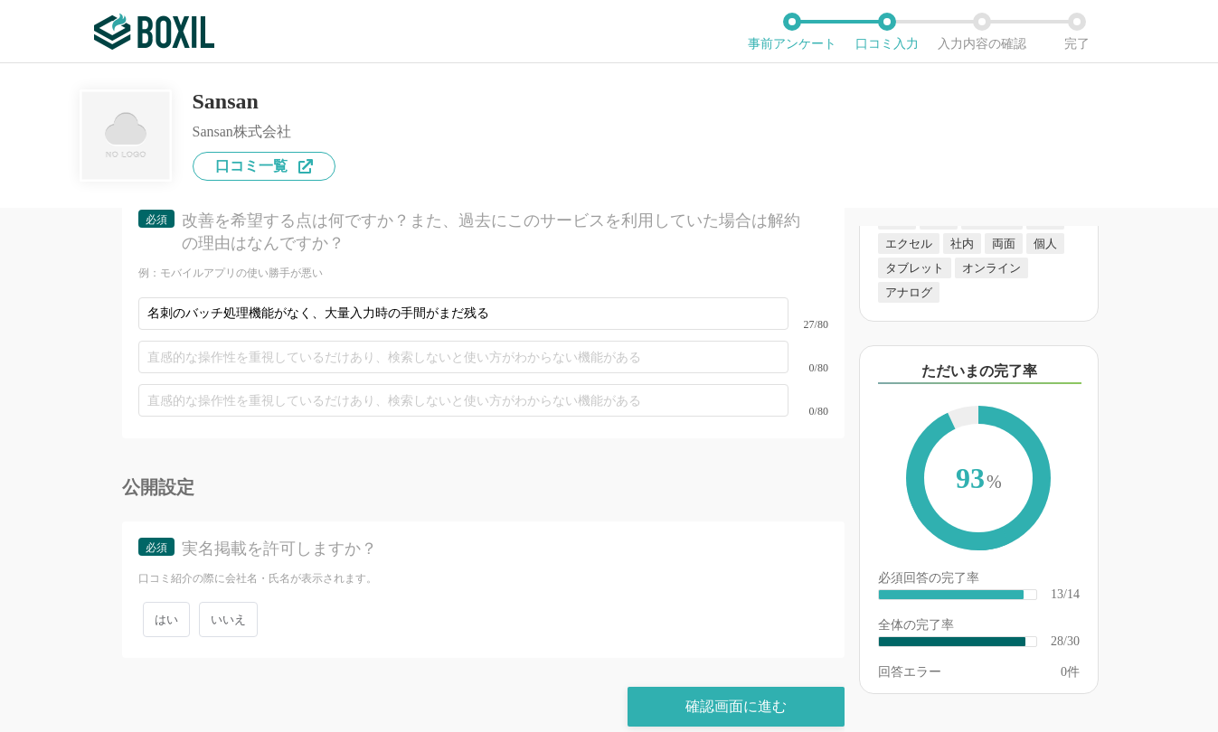
click at [240, 602] on span "いいえ" at bounding box center [228, 619] width 59 height 35
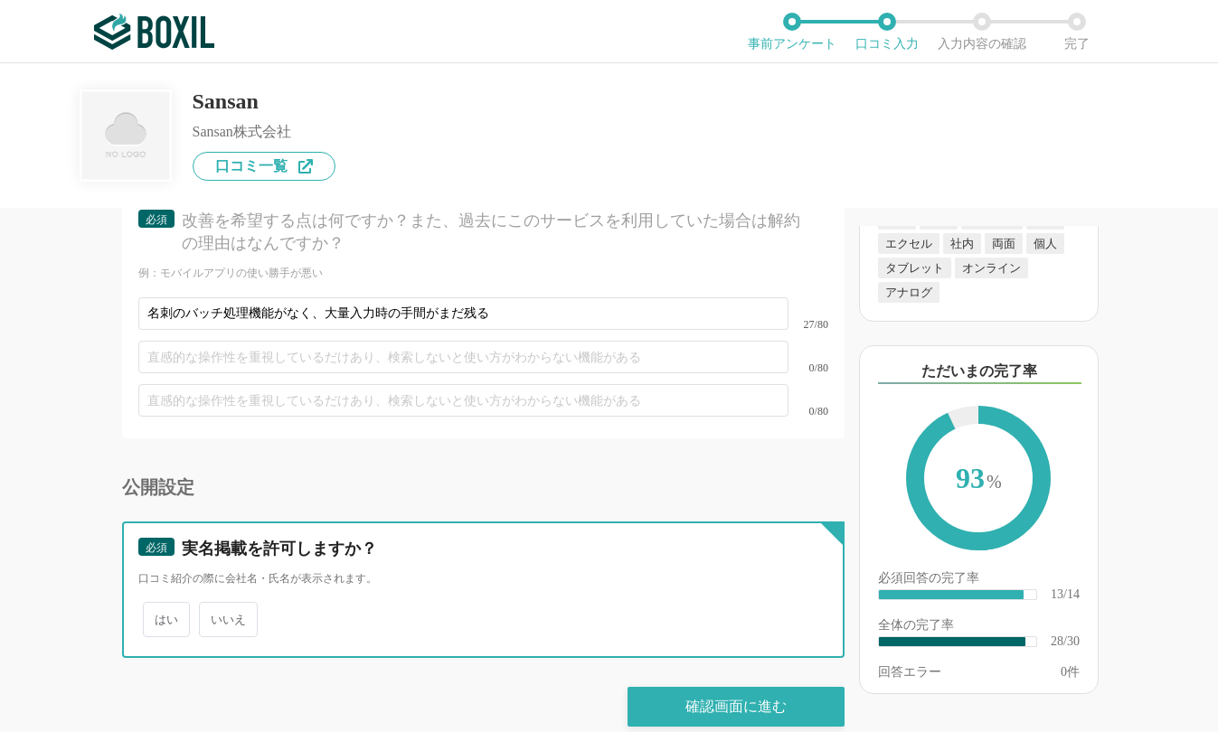
click at [215, 605] on input "いいえ" at bounding box center [209, 611] width 12 height 12
radio input "true"
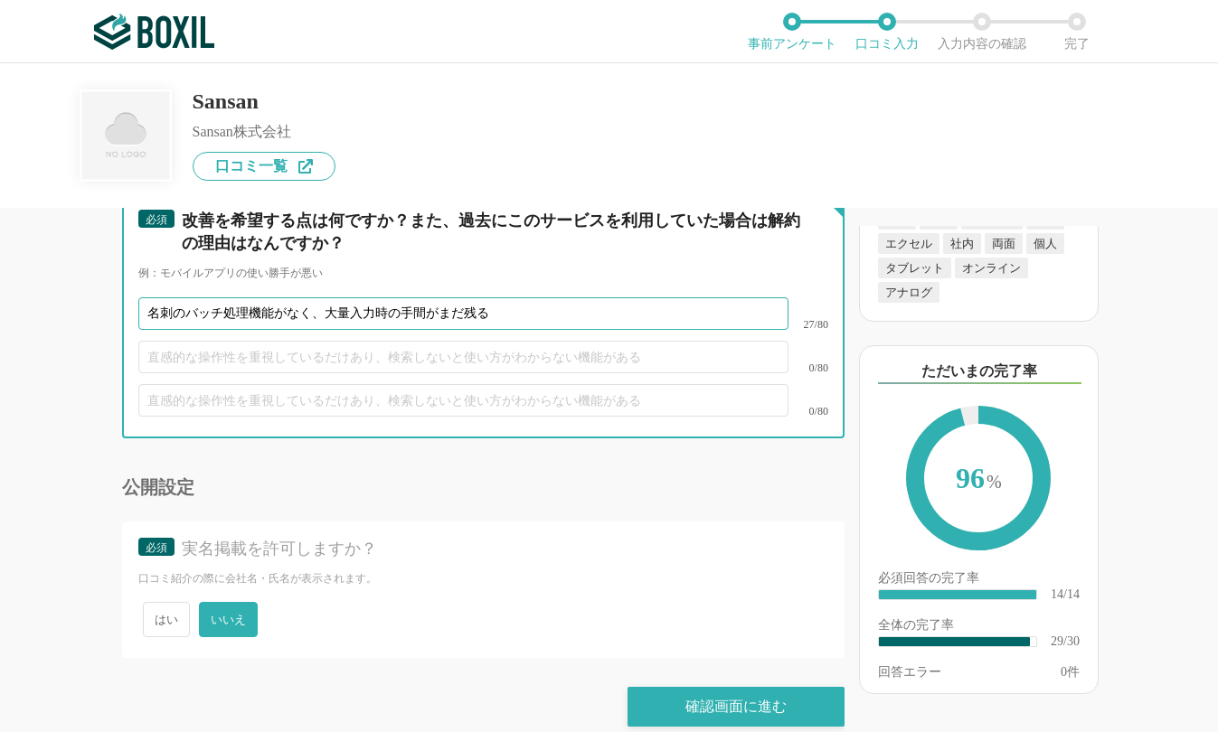
drag, startPoint x: 506, startPoint y: 290, endPoint x: -91, endPoint y: 273, distance: 597.7
click at [0, 273] on html "ご利用のブラウザは2022年6月15日よりサポート終了予定です（詳細は こちら ） 事前アンケート 口コミ入力 入力内容の確認 完了 Sansan Sansa…" at bounding box center [609, 366] width 1218 height 732
paste input "料金がユーザー数比例で、大規模チームだとコストが跳ね上が"
type input "料金がユーザー数比例で、大規模チームだとコストが跳ね上がる"
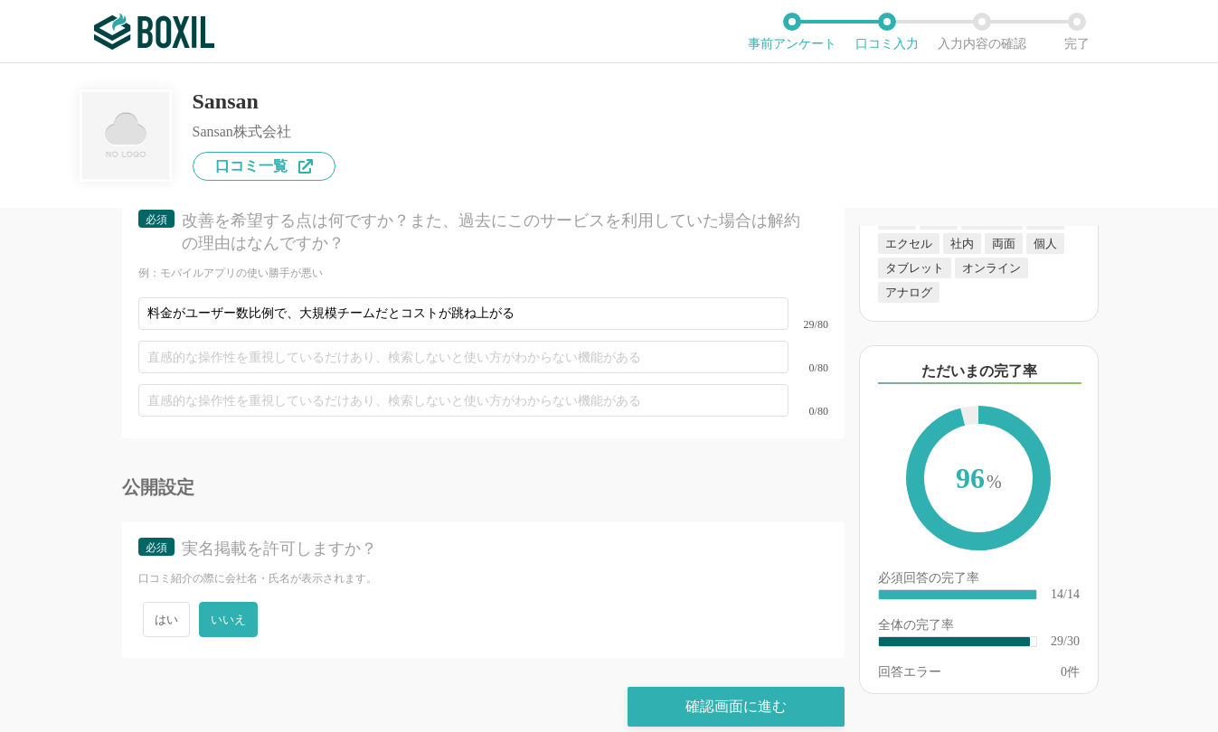
click at [626, 538] on div "実名掲載を許可しますか？" at bounding box center [492, 549] width 621 height 23
click at [729, 689] on div "確認画面に進む" at bounding box center [735, 707] width 217 height 40
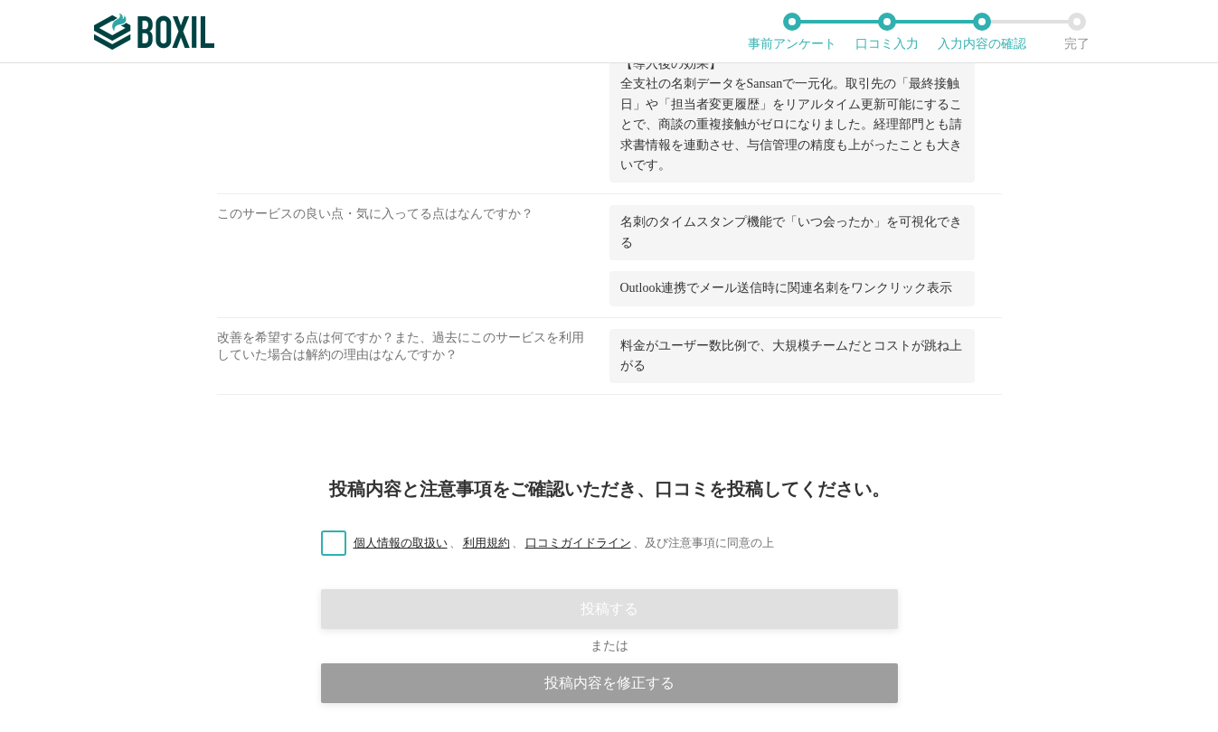
scroll to position [2191, 0]
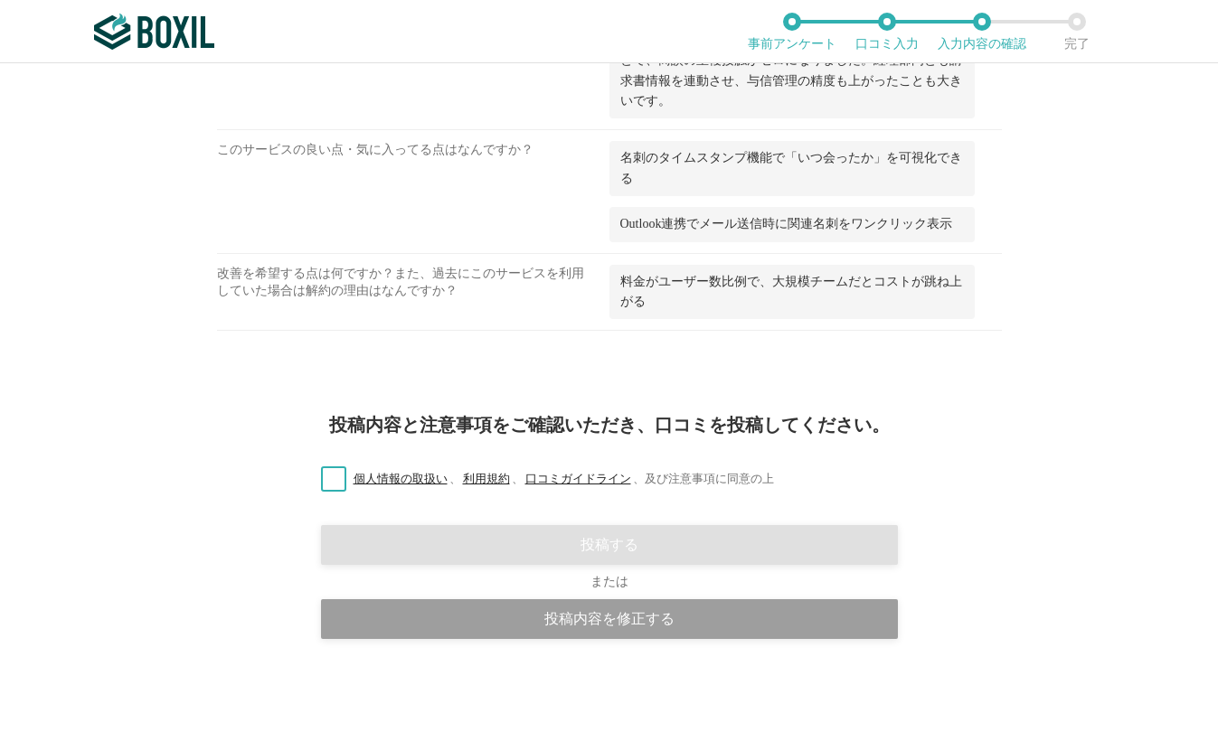
click at [316, 478] on label "個人情報の取扱い 、 利用規約 、 口コミガイドライン 、 及び注意事項に同意の上" at bounding box center [539, 479] width 467 height 19
click at [0, 0] on input "個人情報の取扱い 、 利用規約 、 口コミガイドライン 、 及び注意事項に同意の上" at bounding box center [0, 0] width 0 height 0
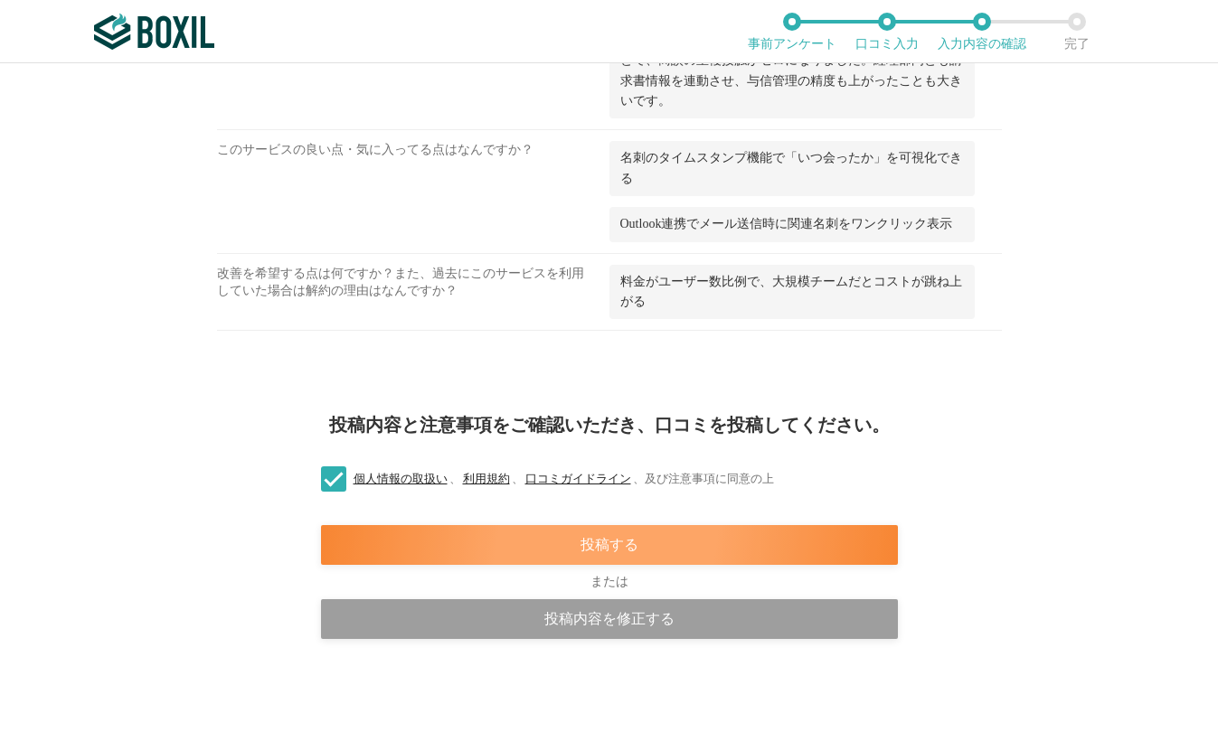
click at [626, 537] on div "投稿する" at bounding box center [609, 545] width 577 height 40
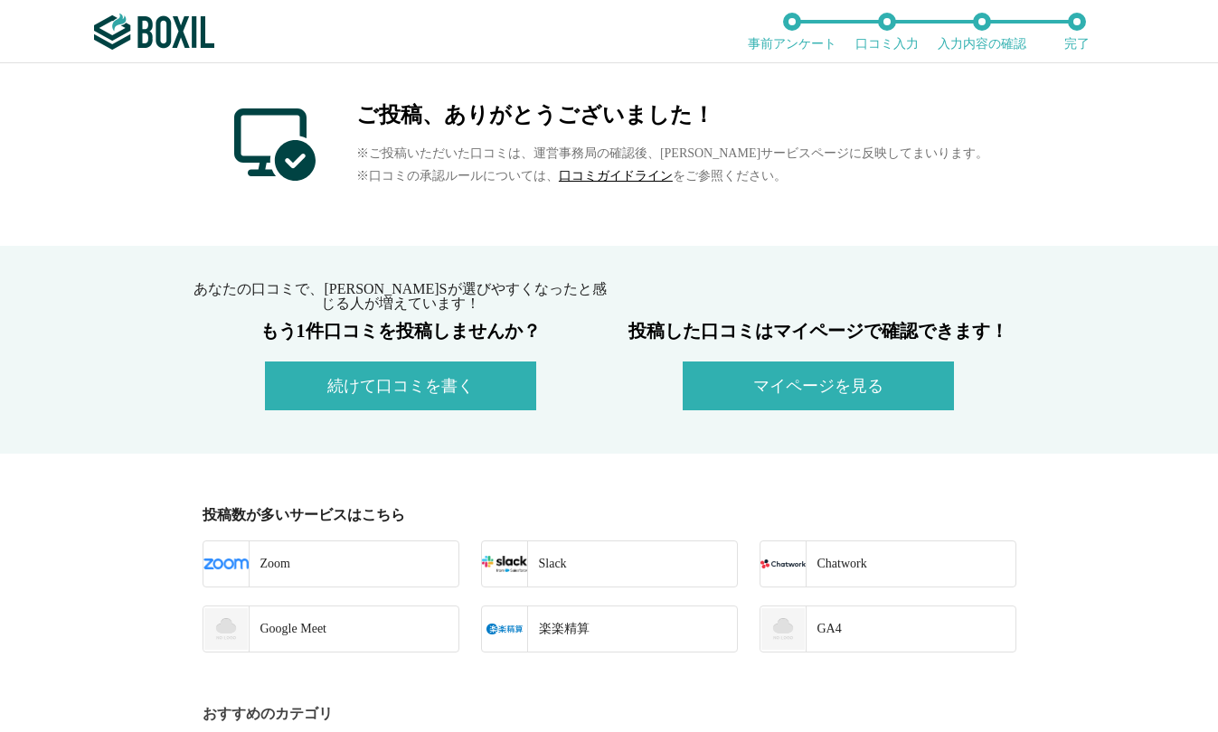
click at [796, 212] on div "ご投稿、ありがとうございました！ ※ご投稿いただいた口コミは、運営事務局の確認後、[PERSON_NAME]サービスページに反映してまいります。 ※口コミの承…" at bounding box center [609, 154] width 1218 height 183
click at [183, 41] on img at bounding box center [154, 32] width 120 height 36
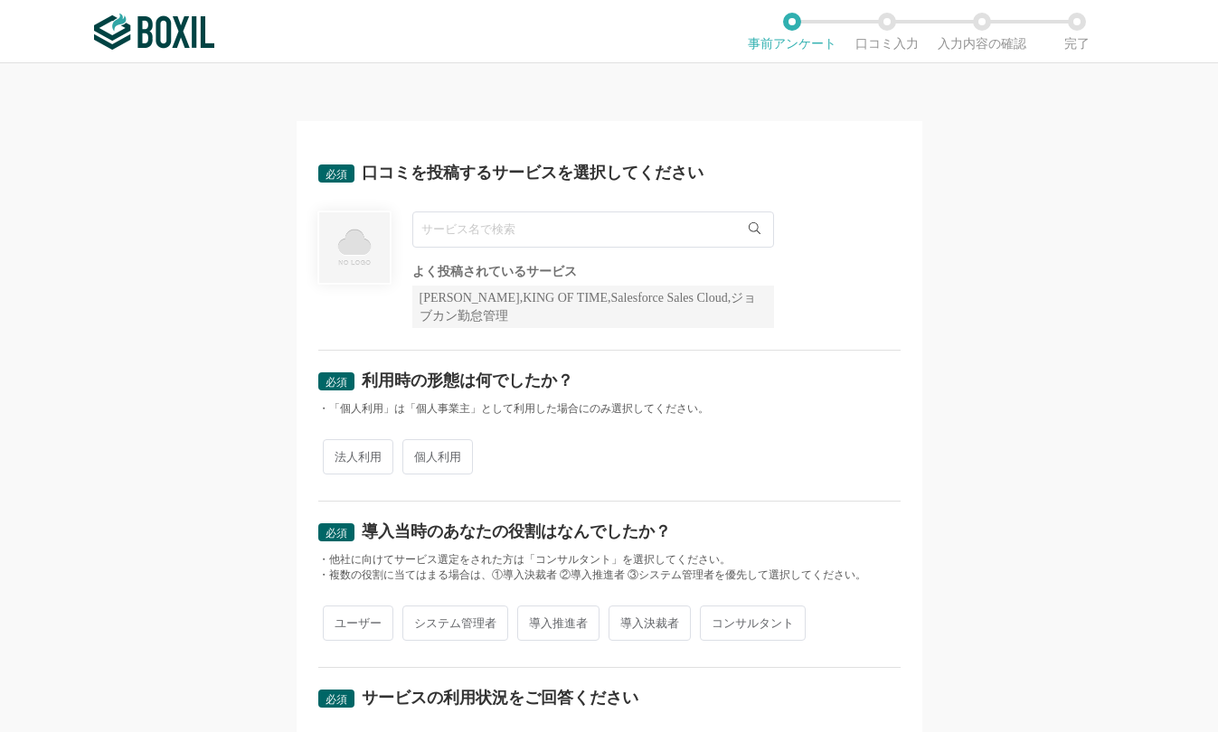
click at [47, 323] on div "必須 口コミを投稿するサービスを選択してください よく投稿されているサービス Sansan,KING OF TIME,Salesforce Sales Clo…" at bounding box center [609, 397] width 1218 height 669
click at [480, 237] on input "text" at bounding box center [593, 230] width 362 height 36
paste input "Slack"
type input "Slack"
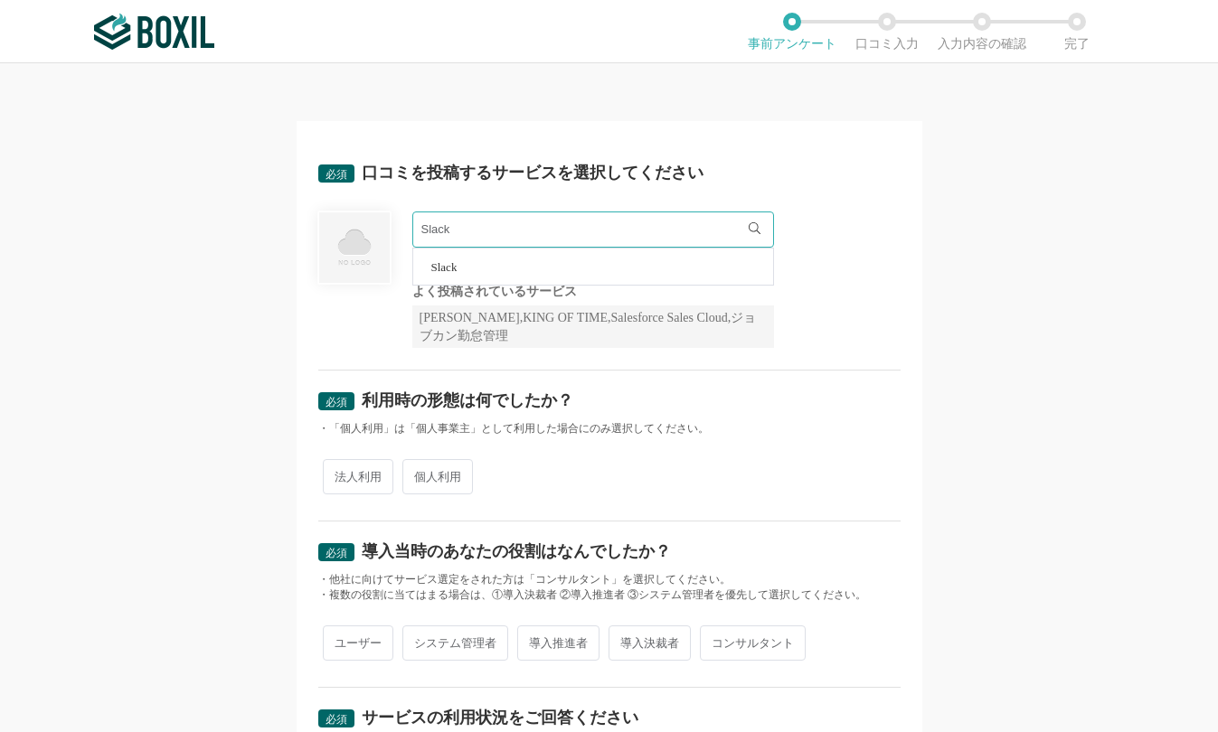
click at [471, 269] on li "Slack" at bounding box center [593, 267] width 360 height 36
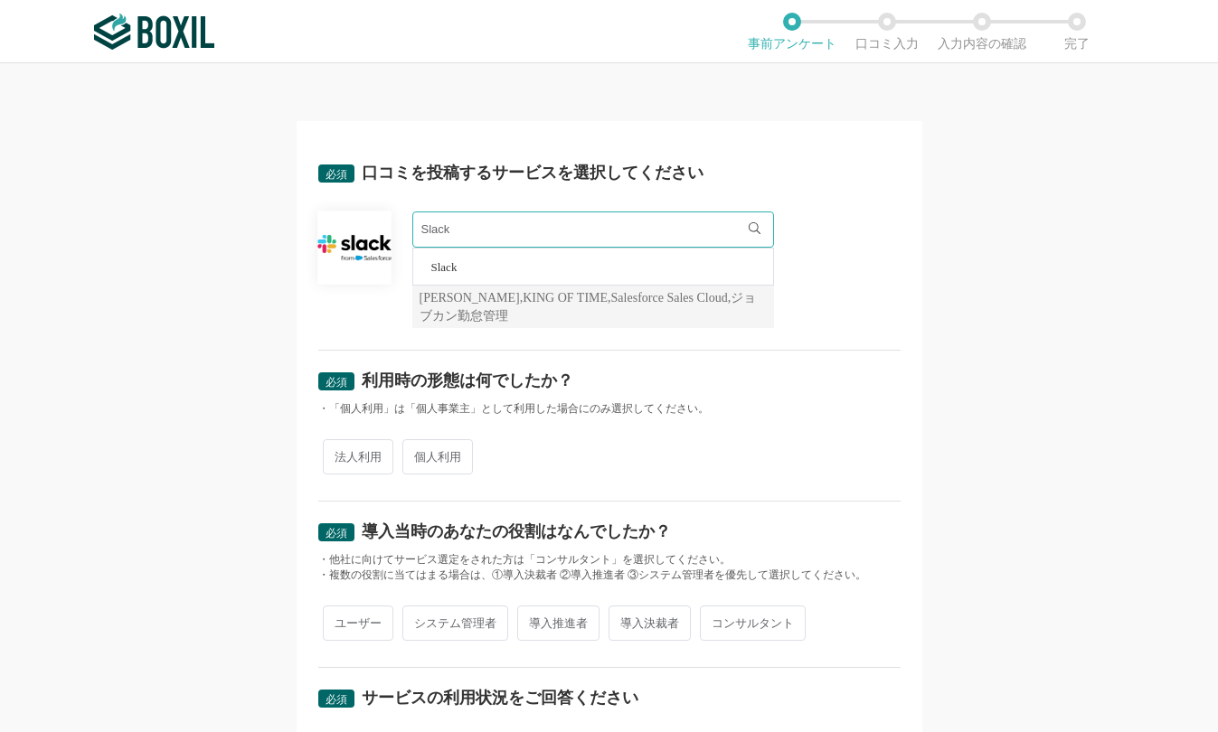
click at [881, 293] on div "Slack Slack よく投稿されているサービス Sansan,KING OF TIME,Salesforce Sales Cloud,ジョブカン勤怠管理" at bounding box center [609, 270] width 582 height 117
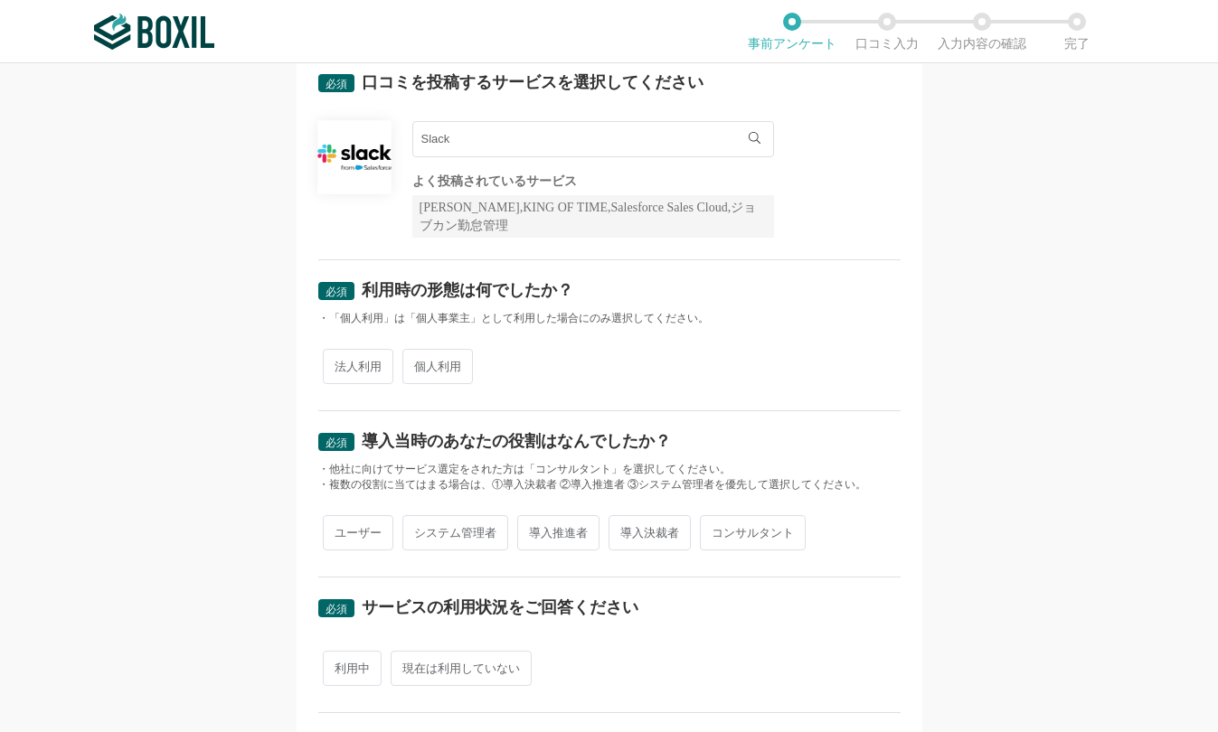
click at [355, 371] on span "法人利用" at bounding box center [358, 366] width 71 height 35
click at [339, 363] on input "法人利用" at bounding box center [333, 358] width 12 height 12
radio input "true"
click at [362, 532] on span "ユーザー" at bounding box center [358, 532] width 71 height 35
click at [339, 530] on input "ユーザー" at bounding box center [333, 524] width 12 height 12
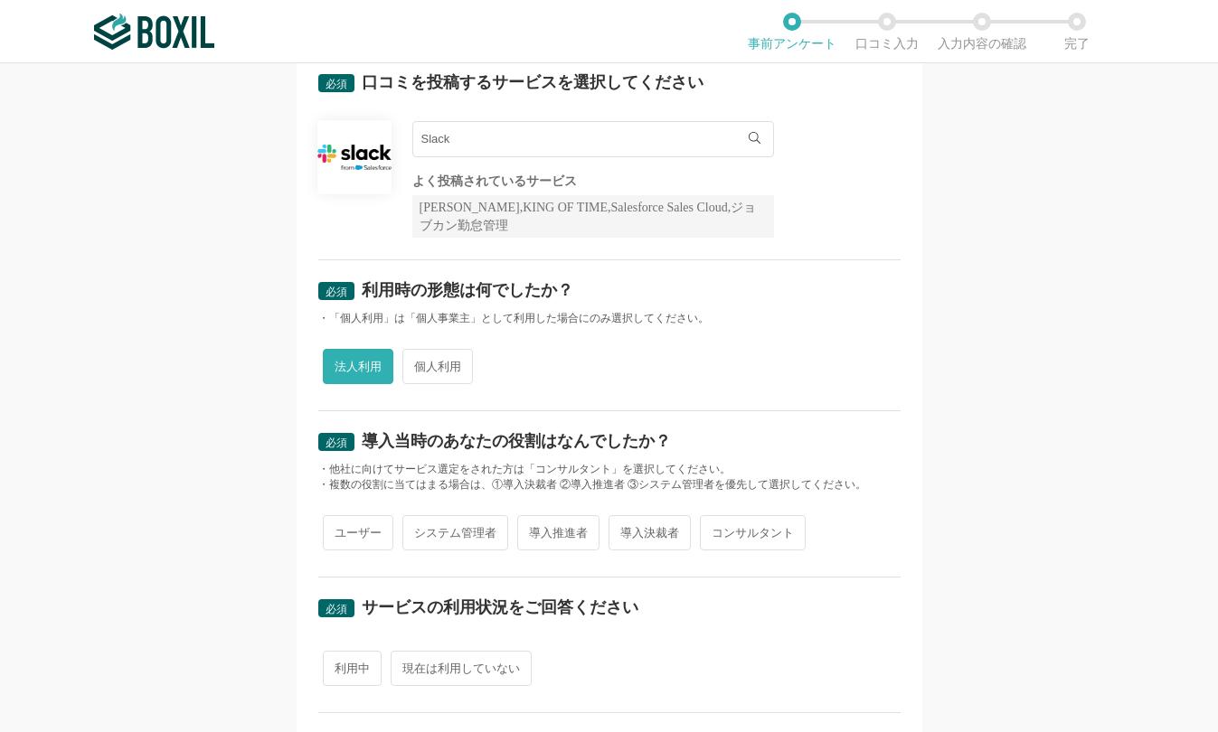
radio input "true"
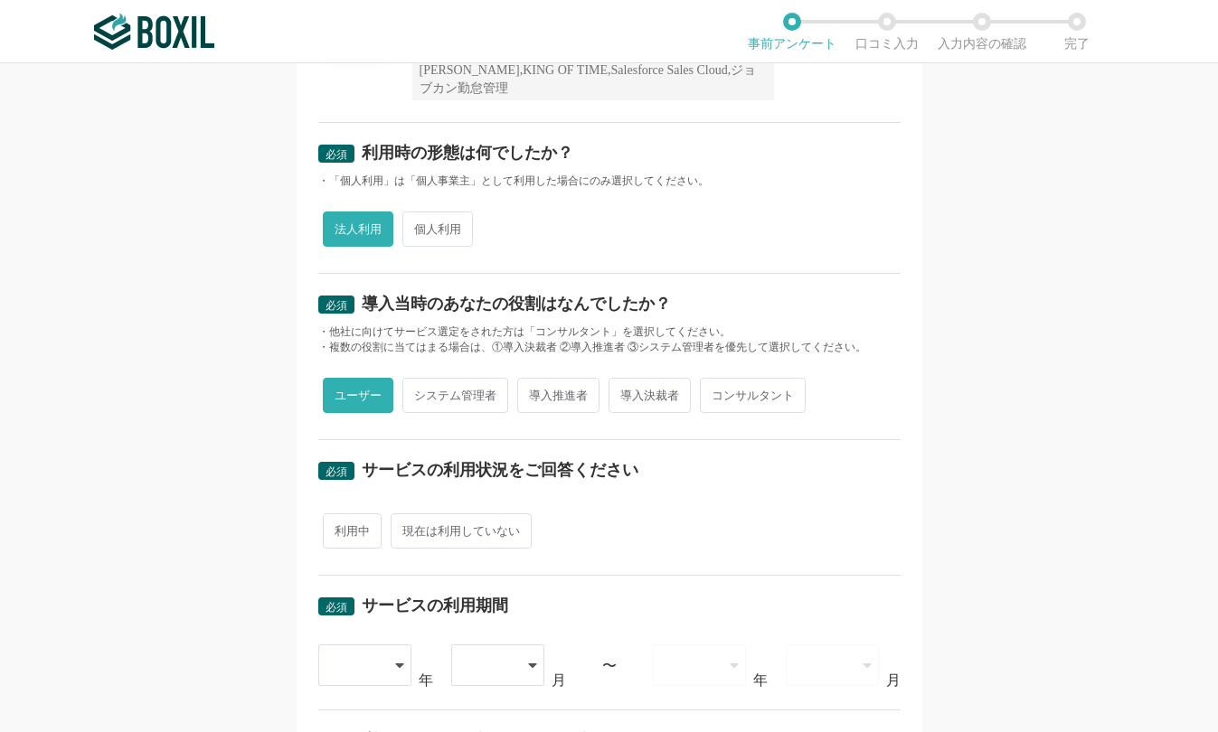
scroll to position [271, 0]
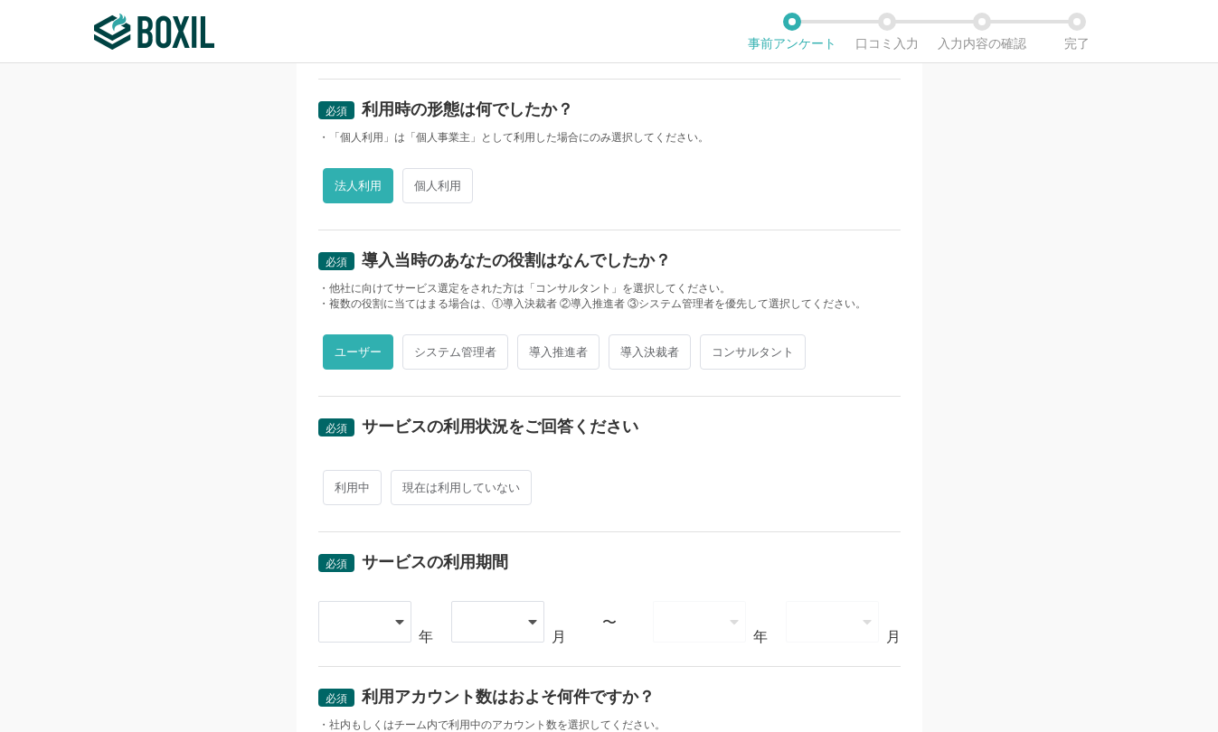
click at [342, 491] on span "利用中" at bounding box center [352, 487] width 59 height 35
click at [339, 484] on input "利用中" at bounding box center [333, 479] width 12 height 12
radio input "true"
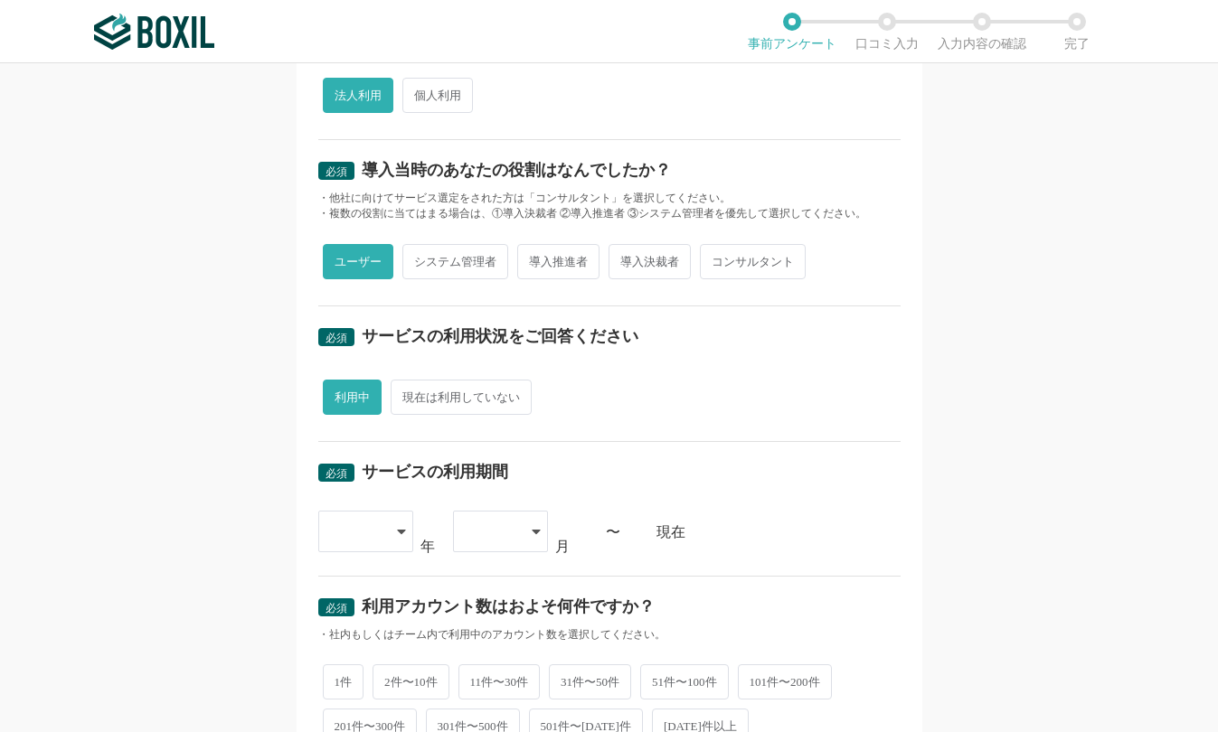
scroll to position [452, 0]
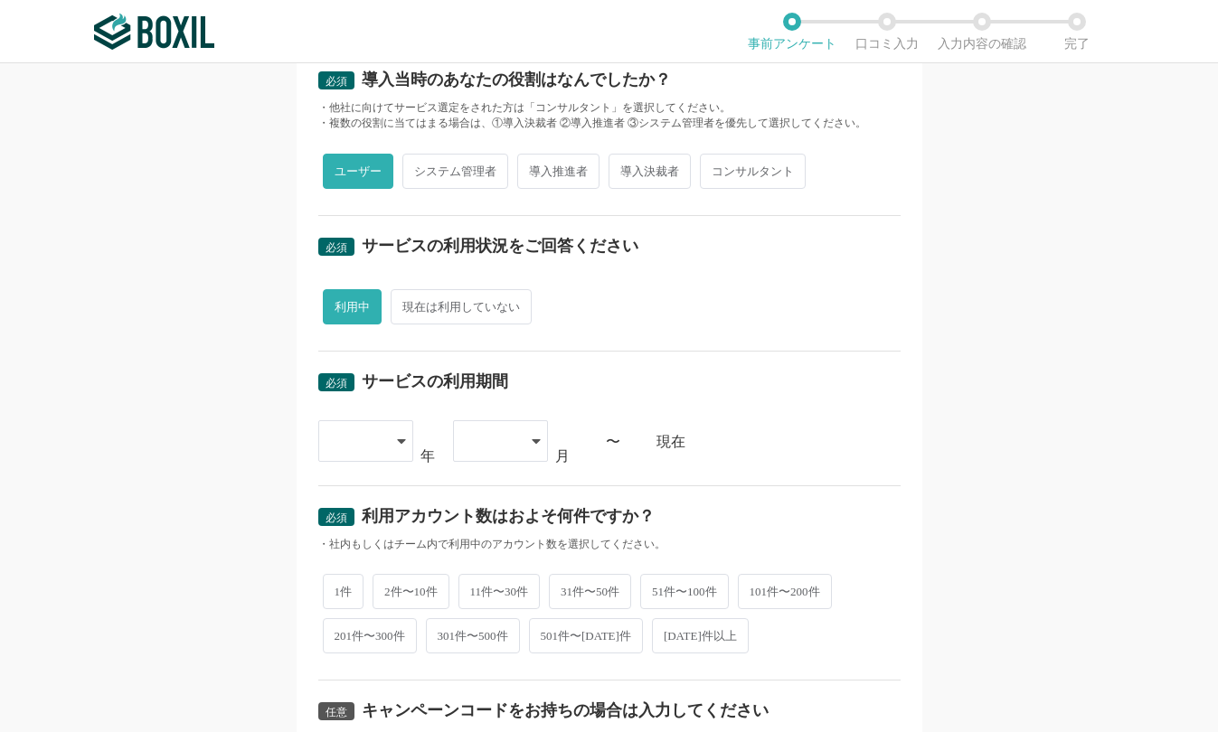
click at [377, 447] on div at bounding box center [365, 441] width 95 height 42
click at [351, 616] on span "[DATE]" at bounding box center [356, 615] width 47 height 14
click at [513, 442] on div at bounding box center [500, 441] width 95 height 42
click at [481, 615] on li "08" at bounding box center [500, 615] width 95 height 43
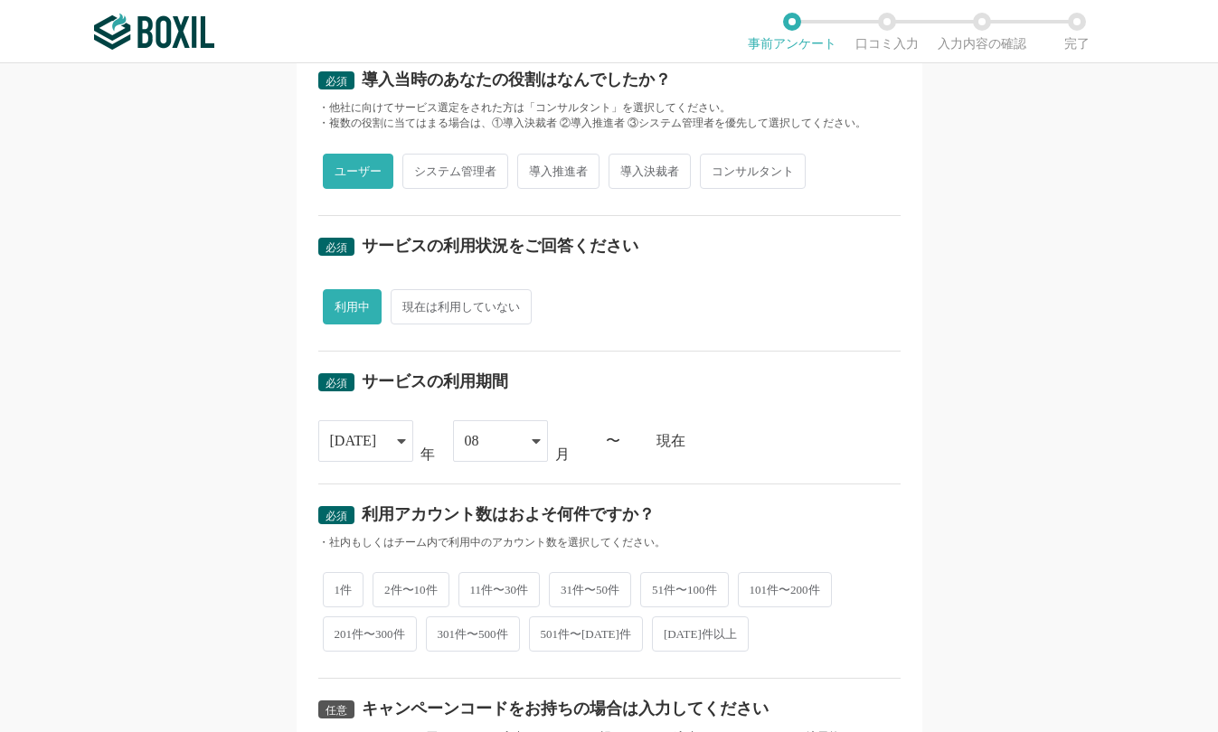
click at [860, 483] on div "必須 サービスの利用期間 2022 2015 2016 2017 2018 2019 2020 2021 2022 2023 2024 2025 年 08 0…" at bounding box center [609, 418] width 582 height 133
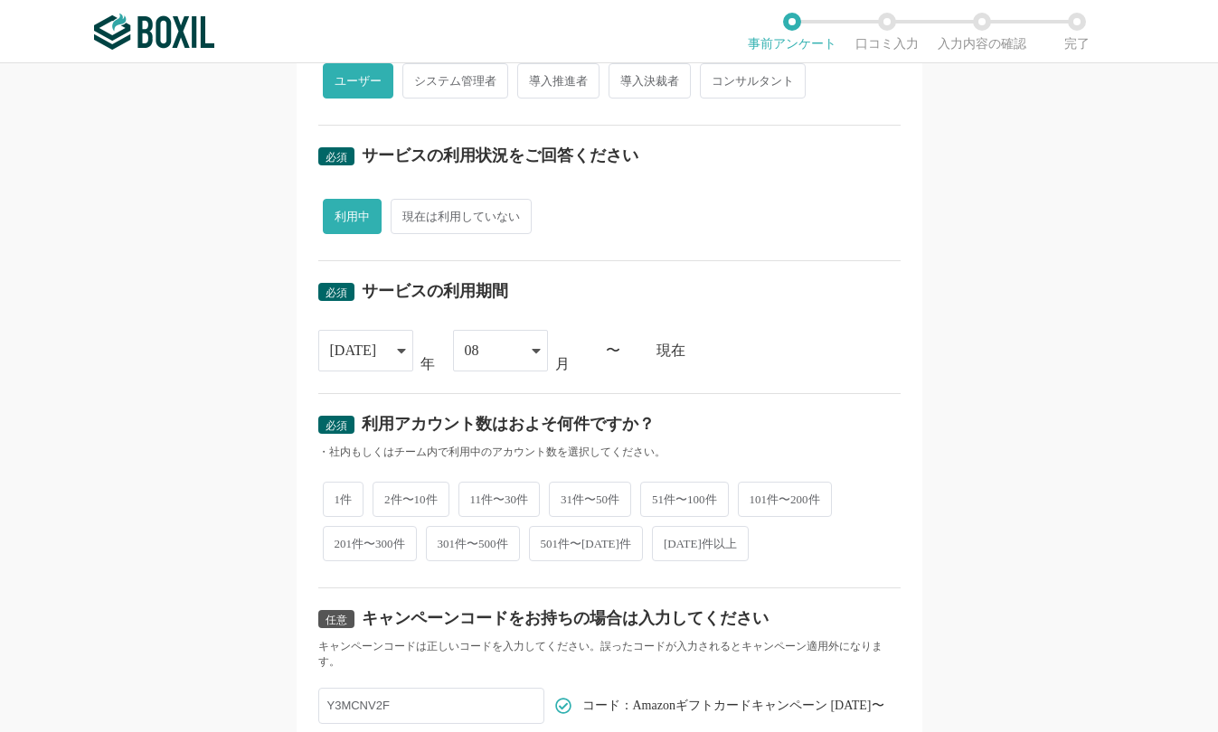
click at [791, 500] on span "101件〜200件" at bounding box center [785, 499] width 94 height 35
click at [754, 496] on input "101件〜200件" at bounding box center [748, 490] width 12 height 12
radio input "true"
click at [398, 355] on icon at bounding box center [401, 350] width 9 height 14
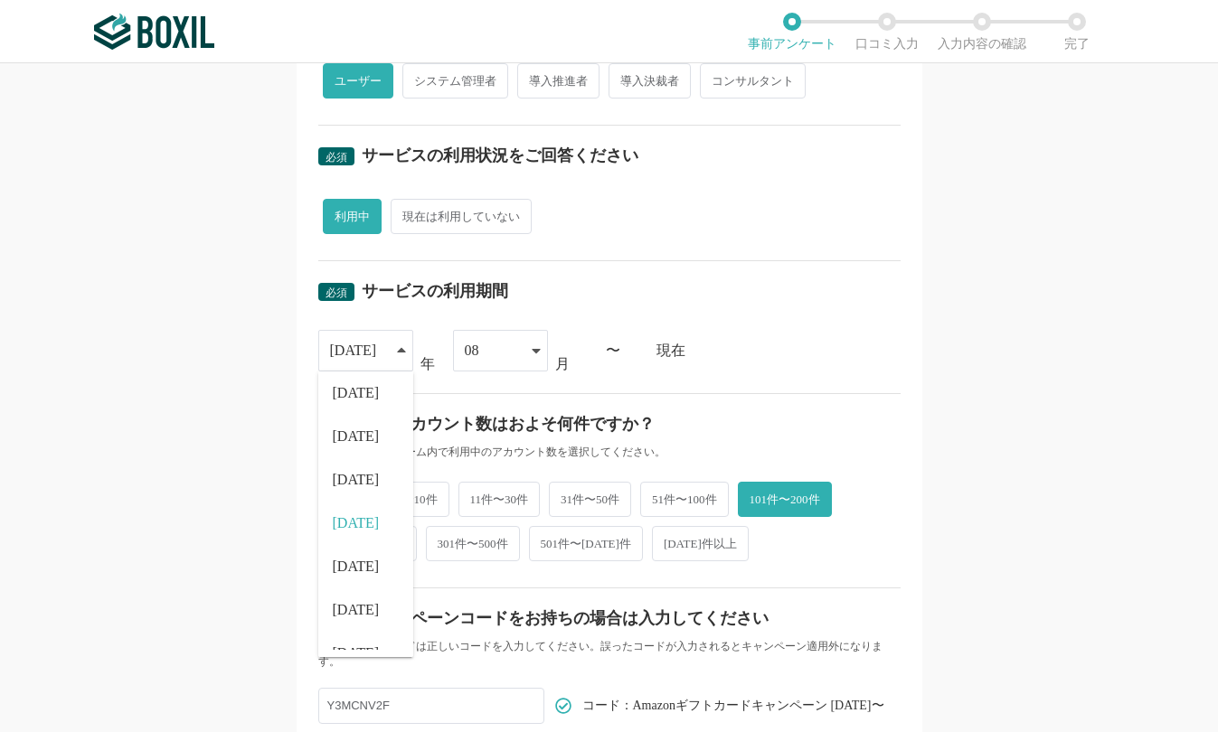
click at [355, 560] on span "2023" at bounding box center [356, 567] width 47 height 14
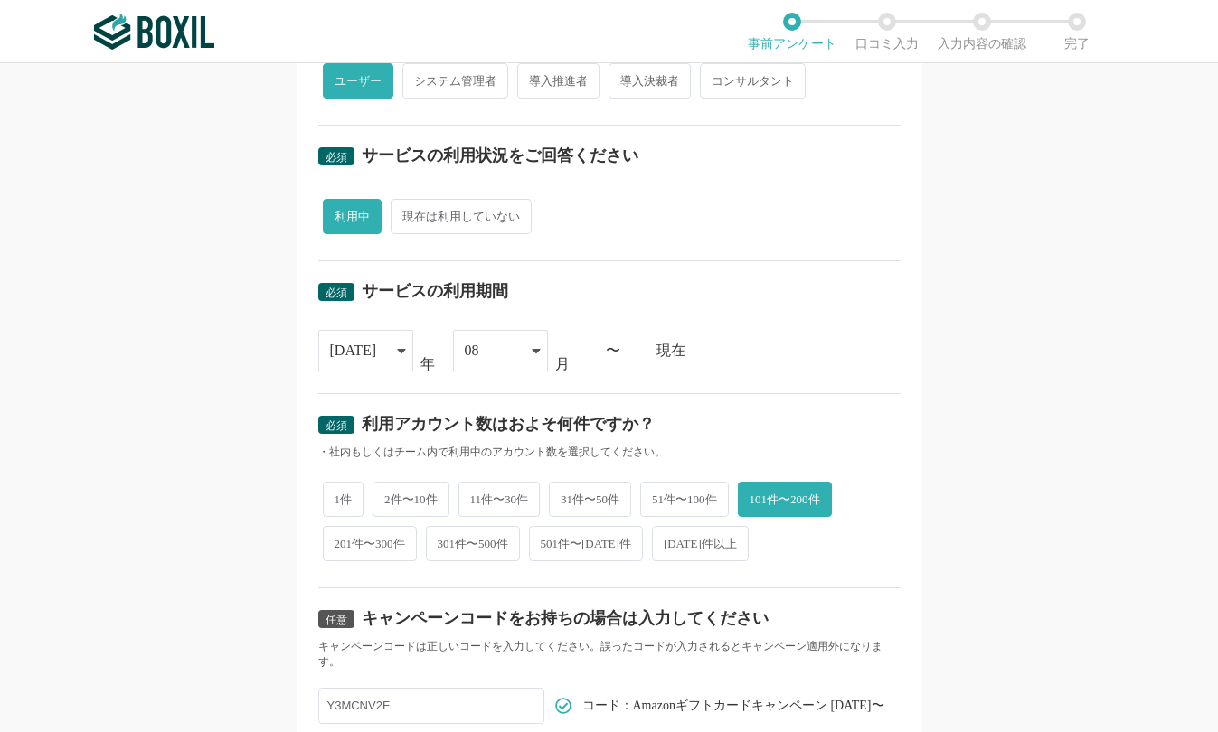
click at [756, 422] on div "必須 利用アカウント数はおよそ何件ですか？" at bounding box center [609, 430] width 582 height 29
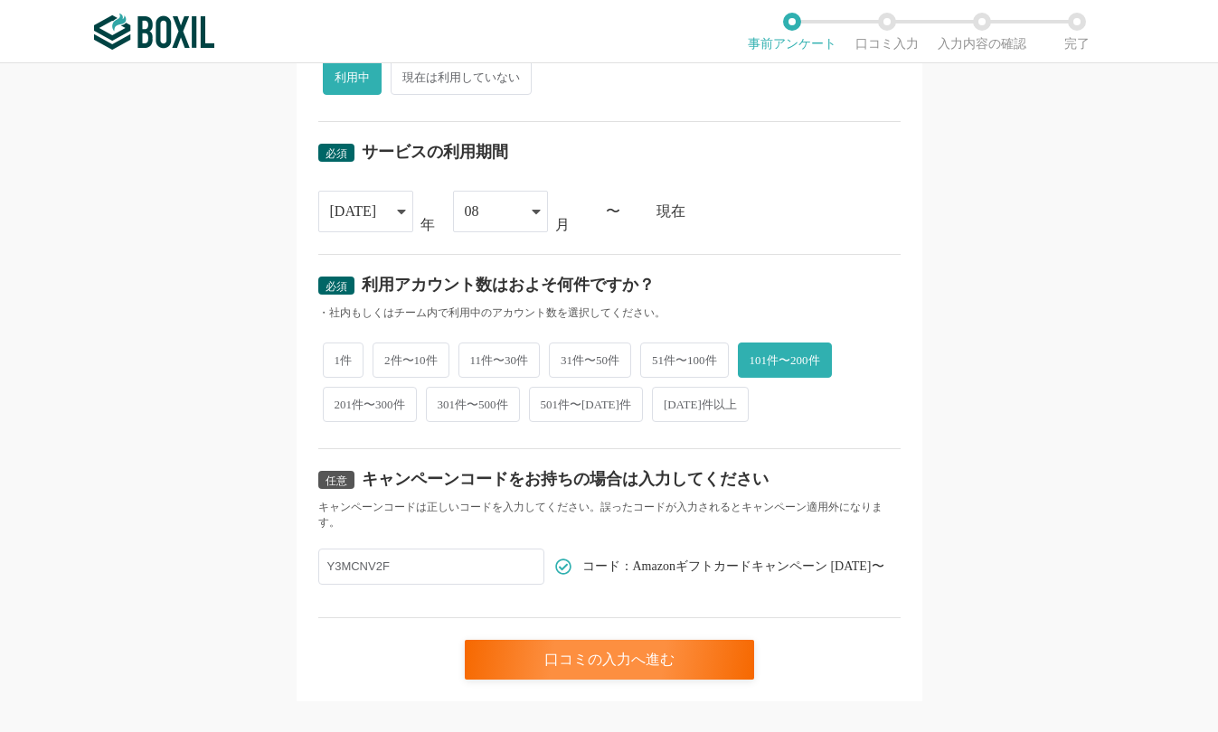
scroll to position [709, 0]
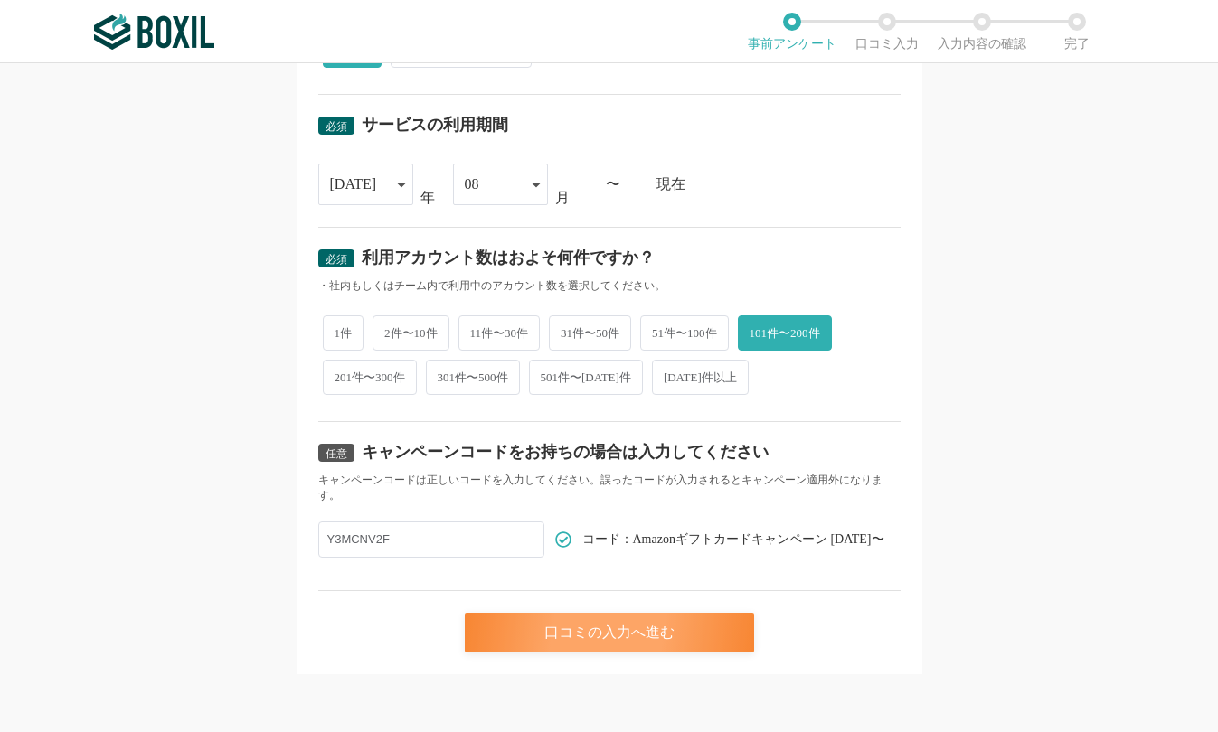
click at [581, 636] on div "口コミの入力へ進む" at bounding box center [609, 633] width 289 height 40
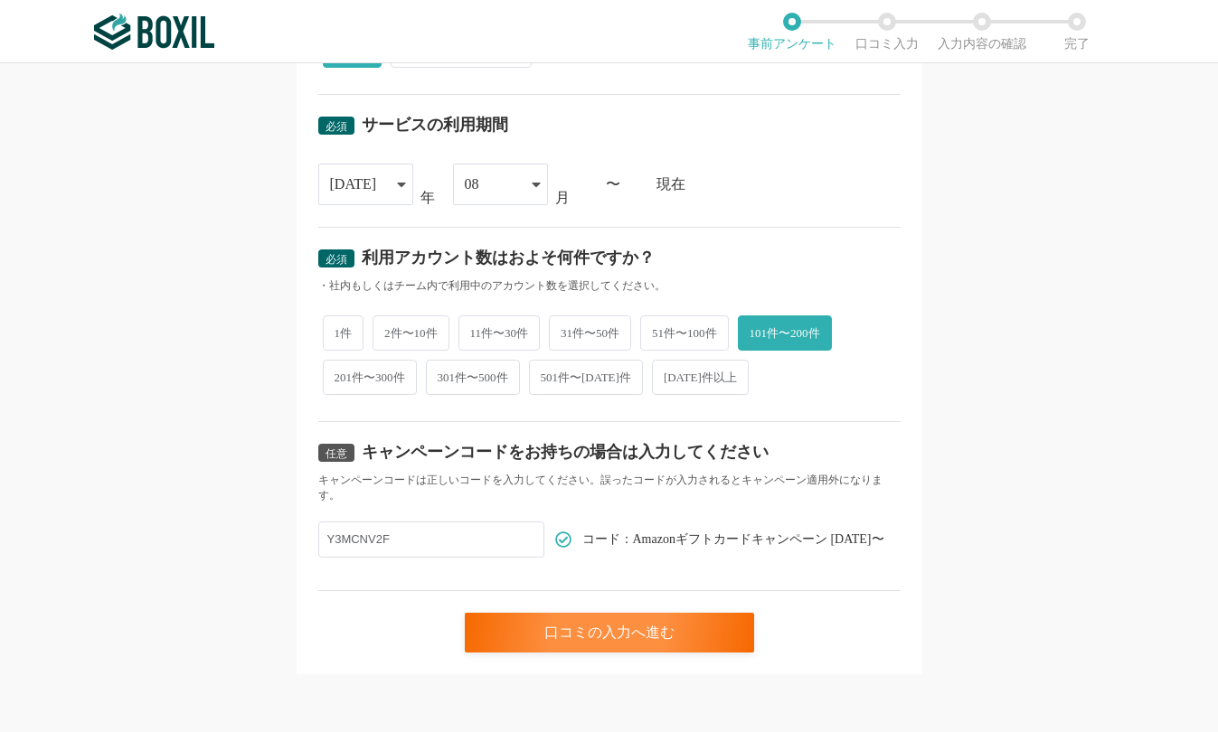
scroll to position [0, 0]
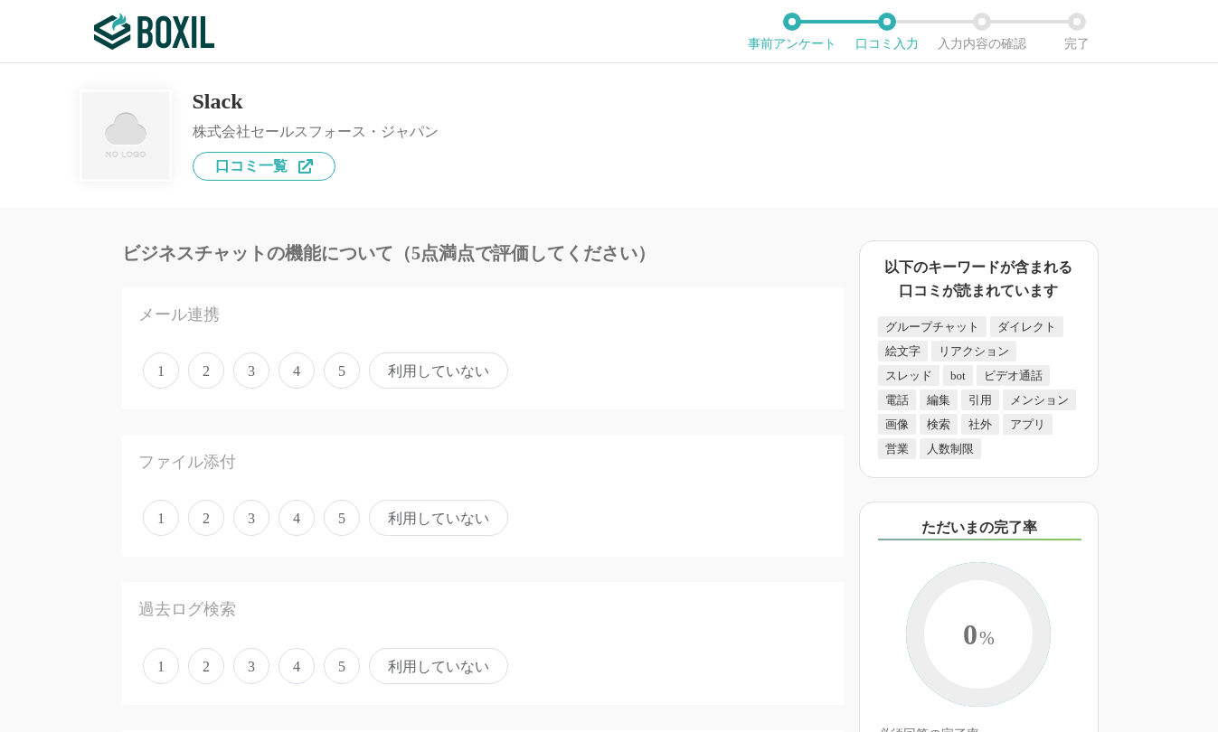
click at [287, 365] on span "4" at bounding box center [296, 371] width 36 height 36
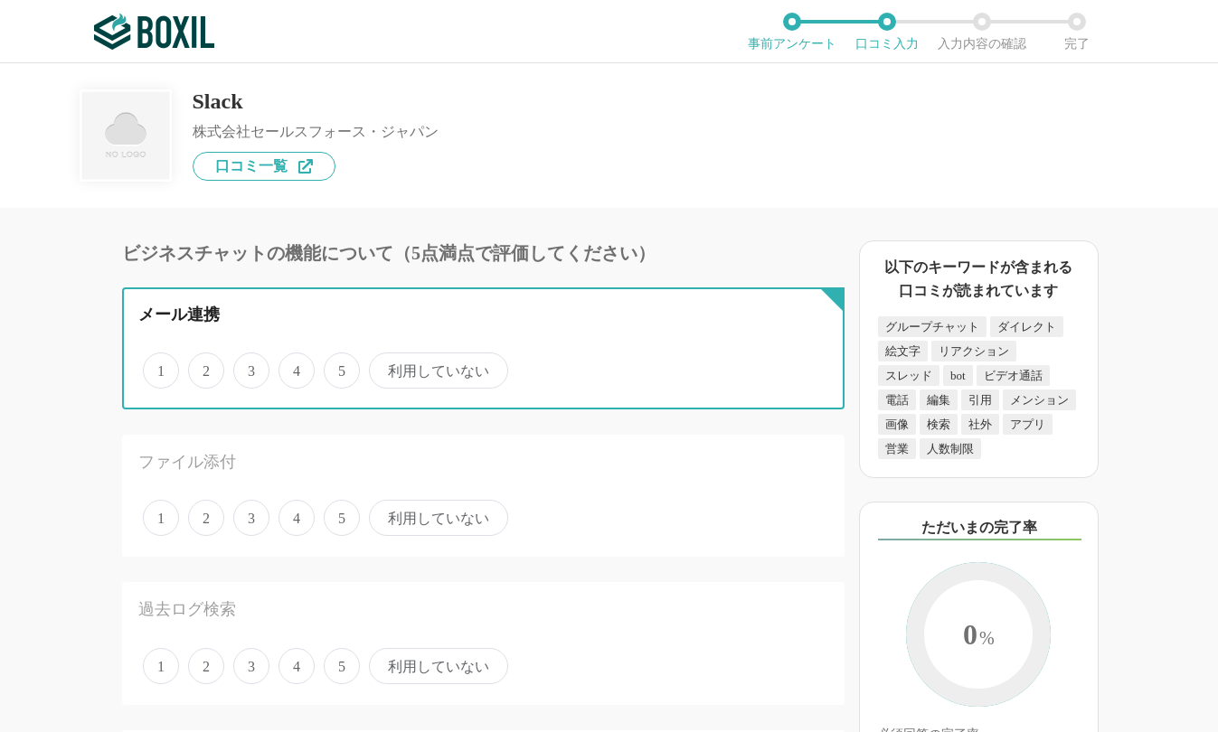
click at [287, 365] on input "4" at bounding box center [289, 361] width 12 height 12
radio input "true"
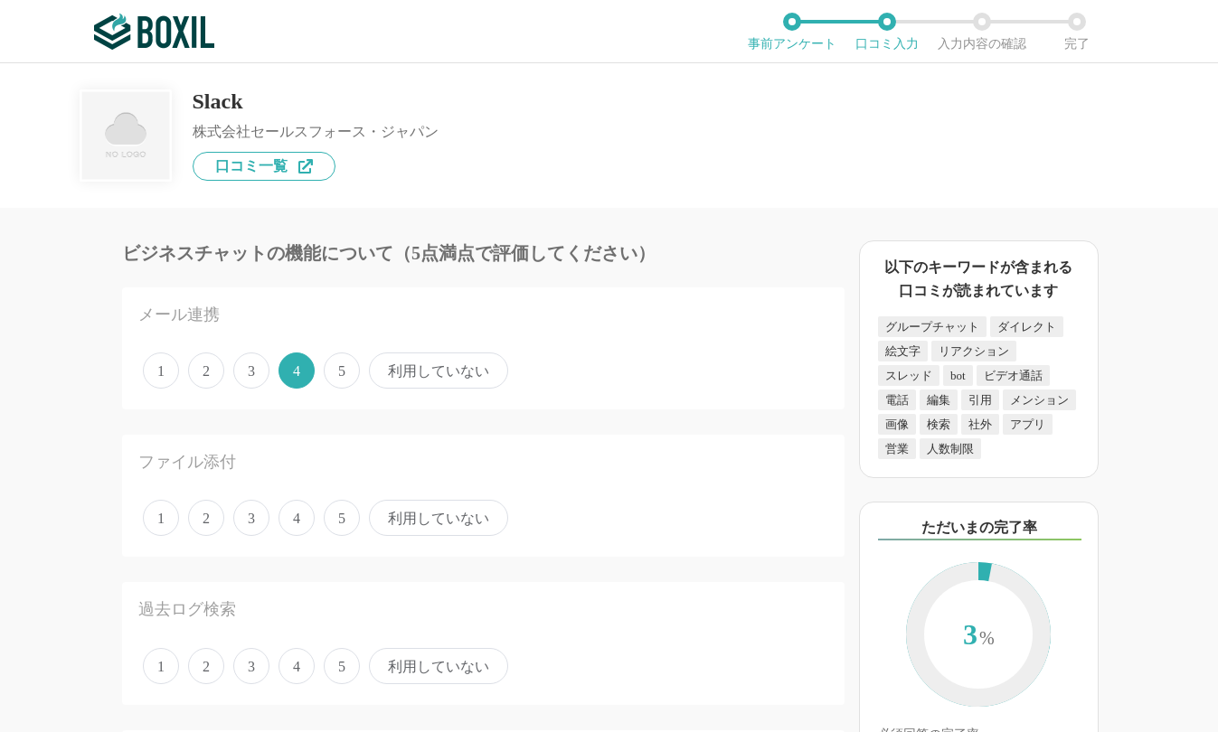
click at [331, 521] on span "5" at bounding box center [342, 518] width 36 height 36
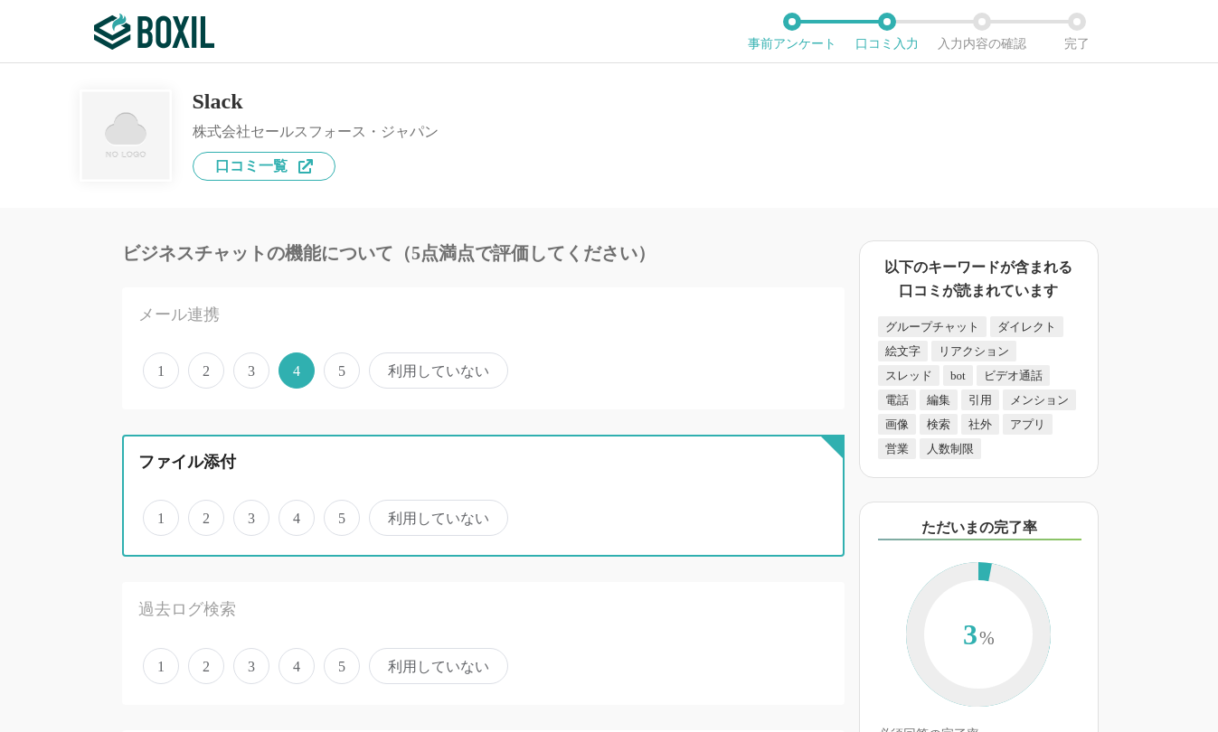
click at [331, 514] on input "5" at bounding box center [334, 509] width 12 height 12
radio input "true"
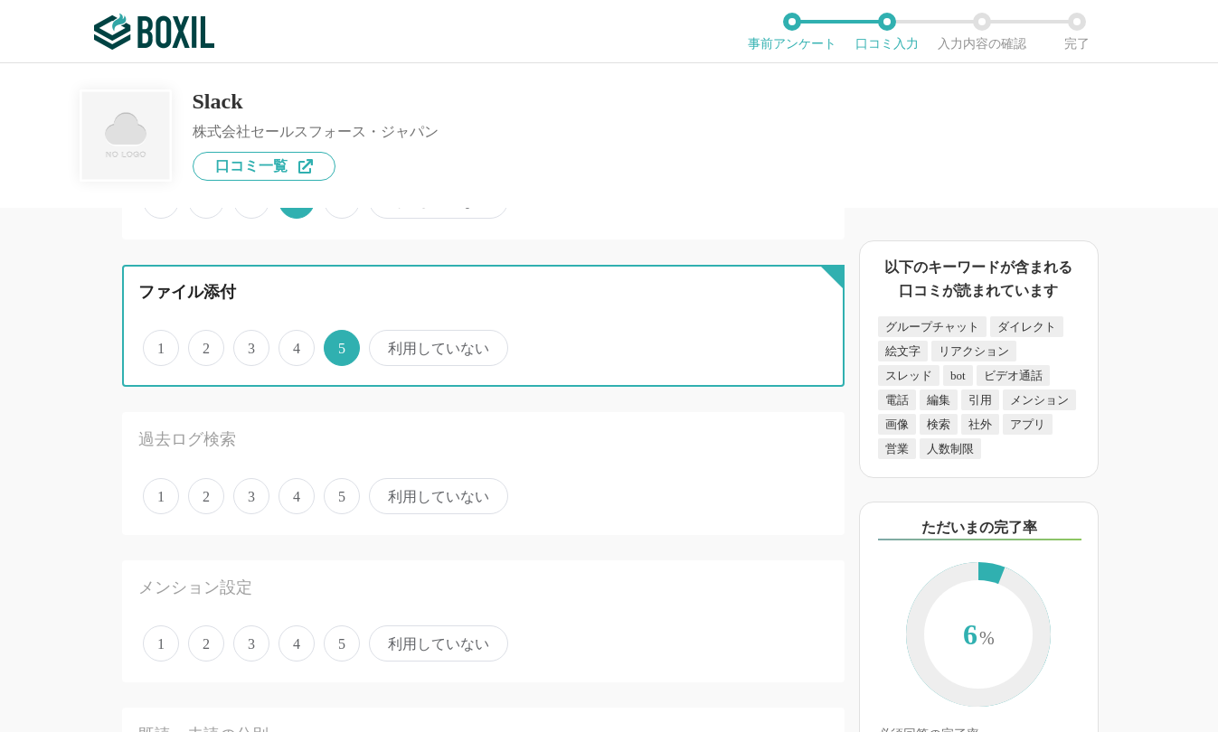
scroll to position [181, 0]
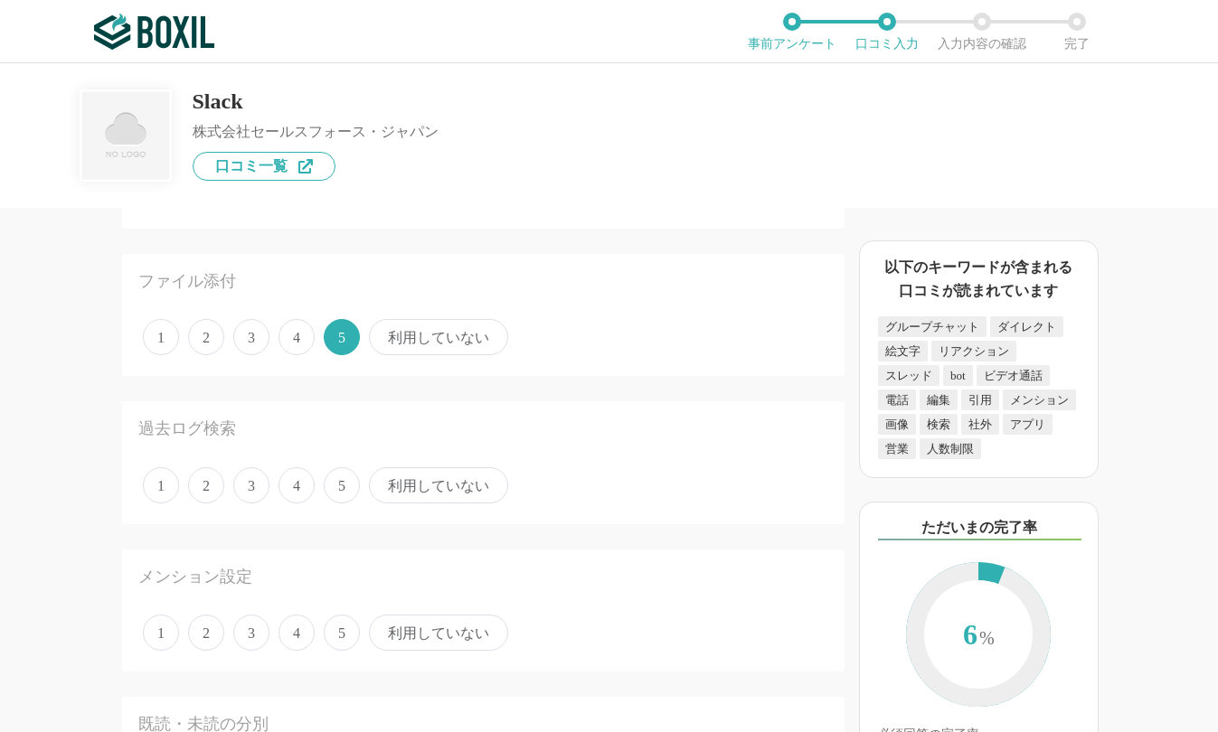
click at [256, 492] on span "3" at bounding box center [251, 485] width 36 height 36
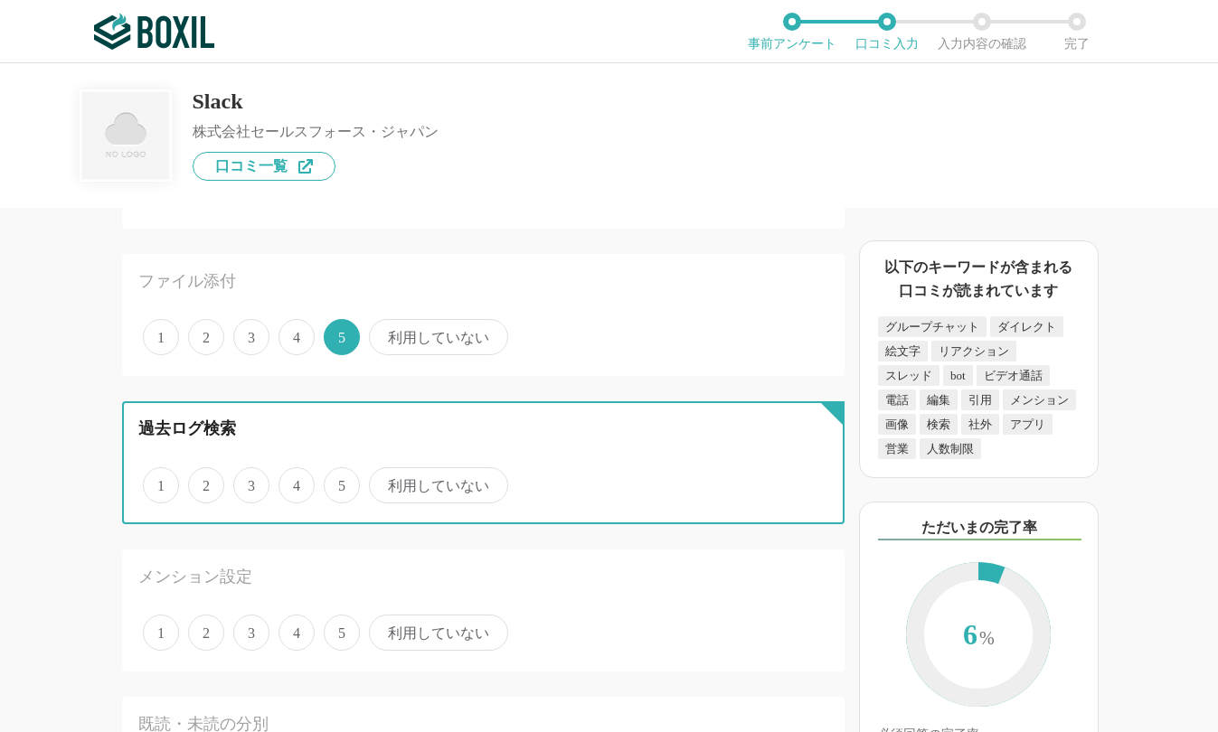
click at [249, 482] on input "3" at bounding box center [244, 476] width 12 height 12
radio input "true"
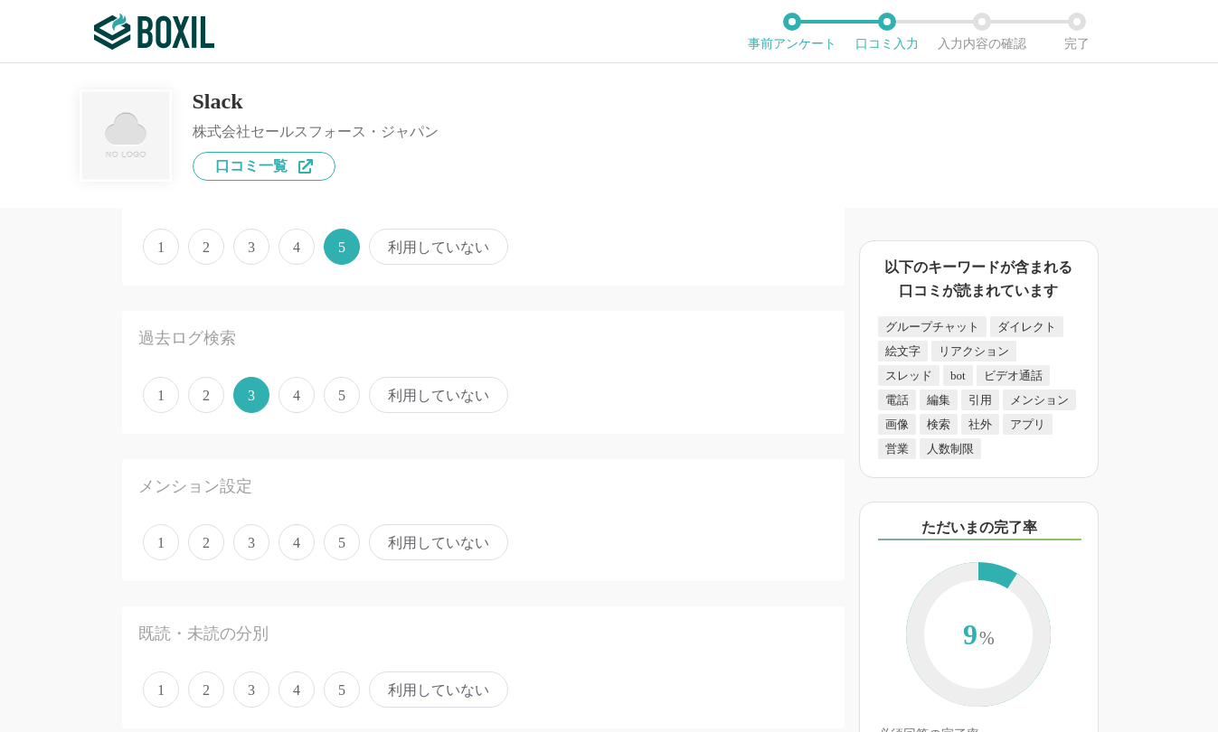
click at [296, 546] on span "4" at bounding box center [296, 542] width 36 height 36
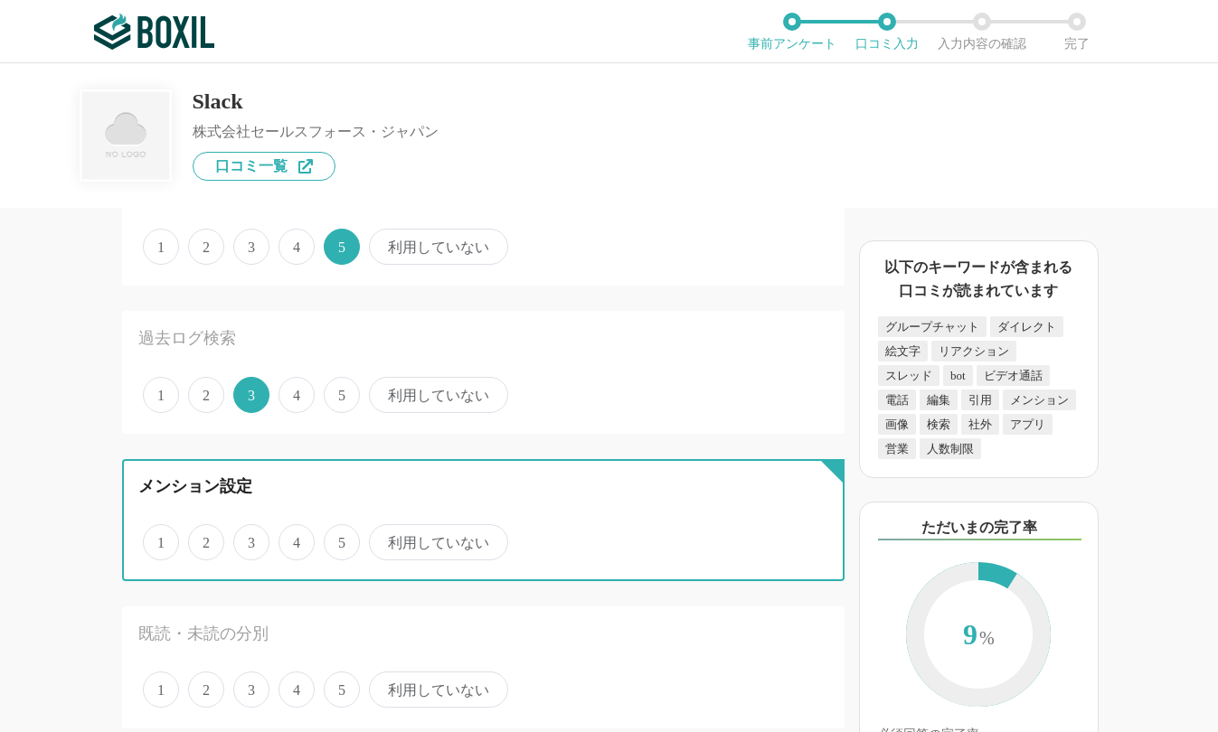
click at [295, 539] on input "4" at bounding box center [289, 533] width 12 height 12
radio input "true"
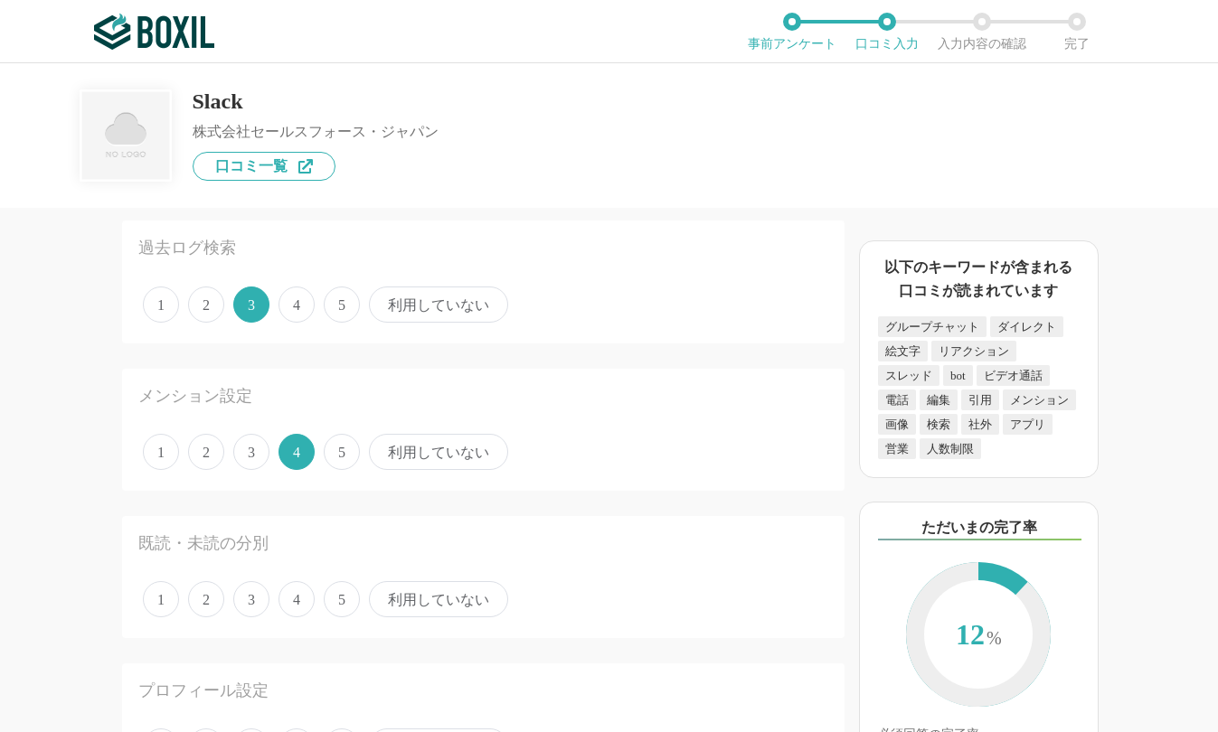
click at [255, 579] on div "1 2 3 4 5 利用していない" at bounding box center [483, 599] width 690 height 45
click at [252, 606] on span "3" at bounding box center [251, 599] width 36 height 36
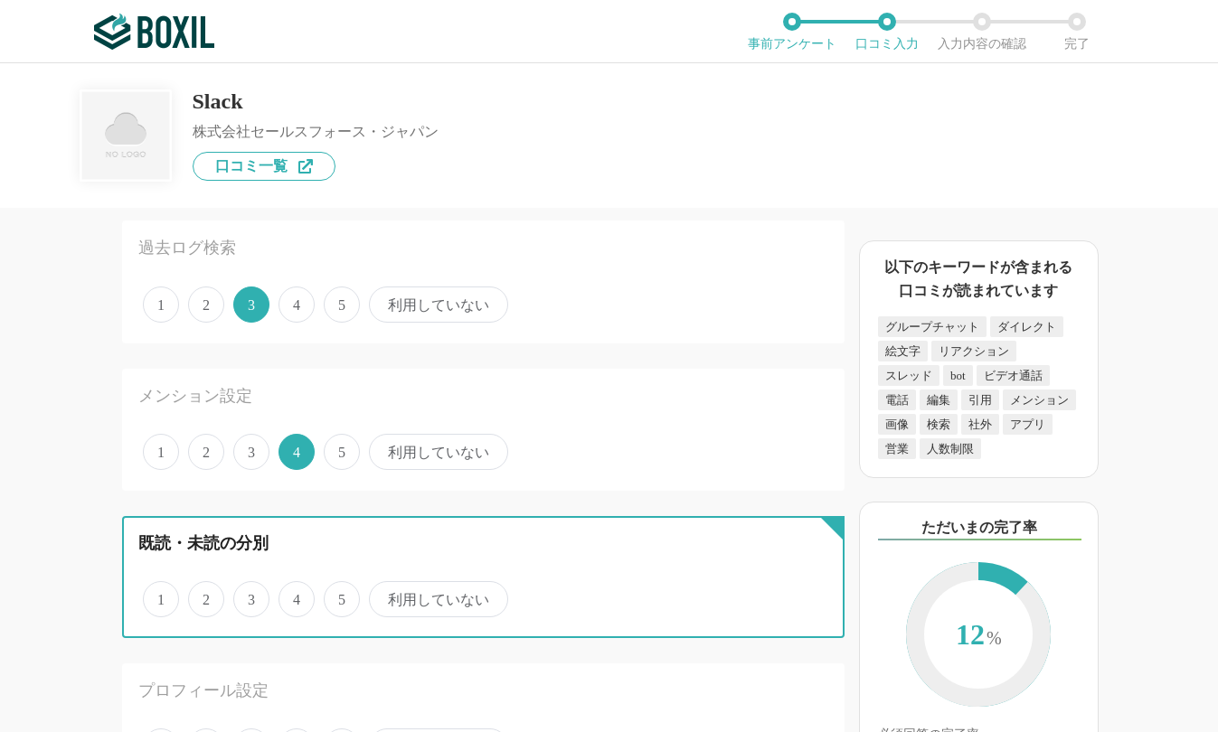
click at [249, 596] on input "3" at bounding box center [244, 590] width 12 height 12
radio input "true"
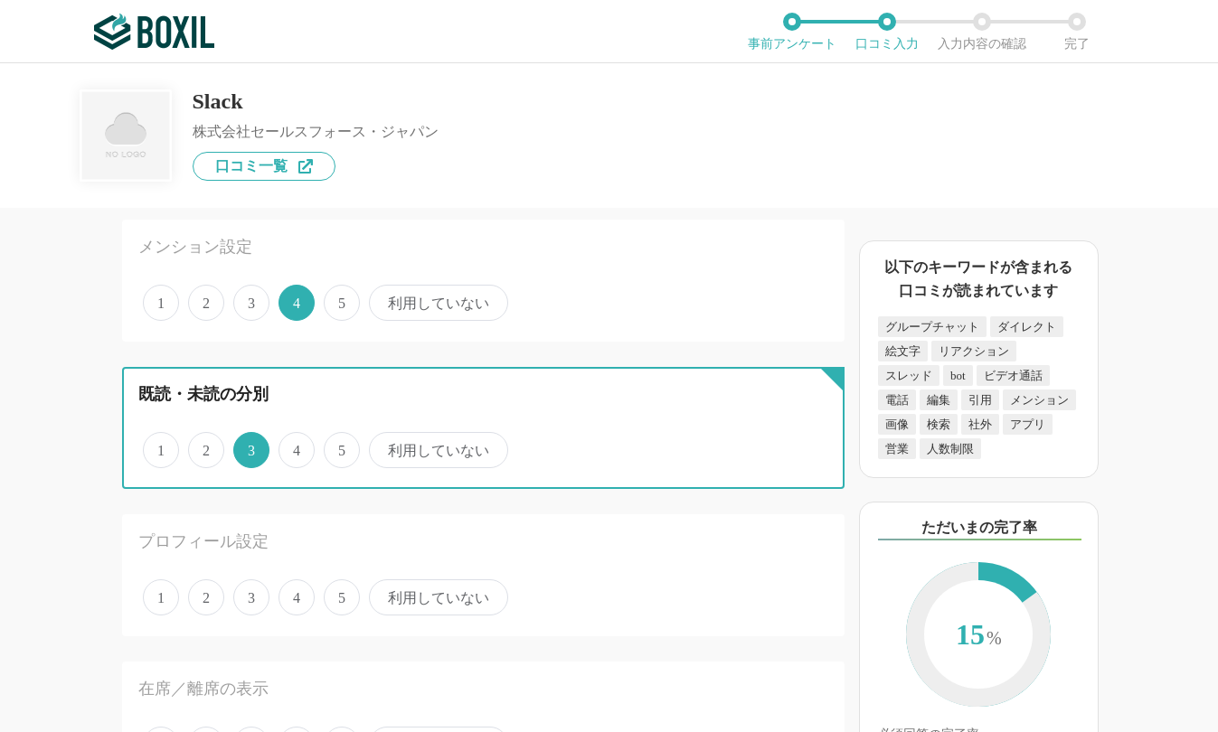
scroll to position [542, 0]
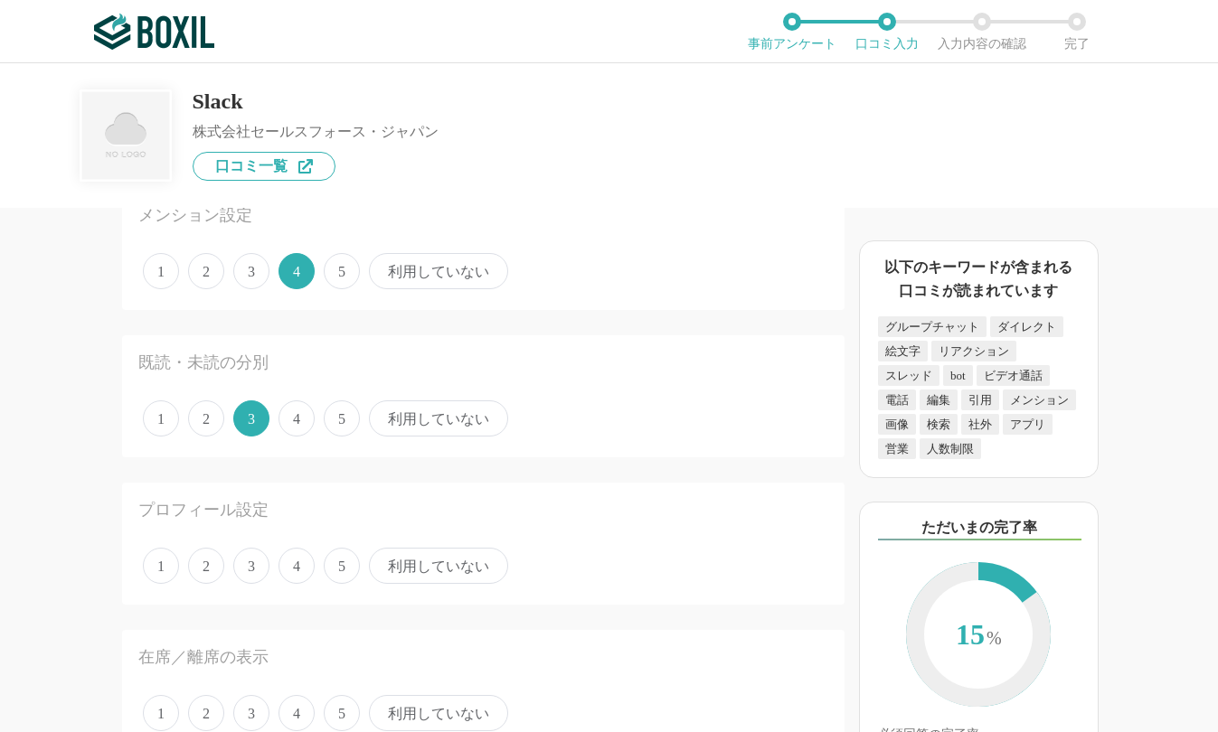
click at [287, 573] on span "4" at bounding box center [296, 566] width 36 height 36
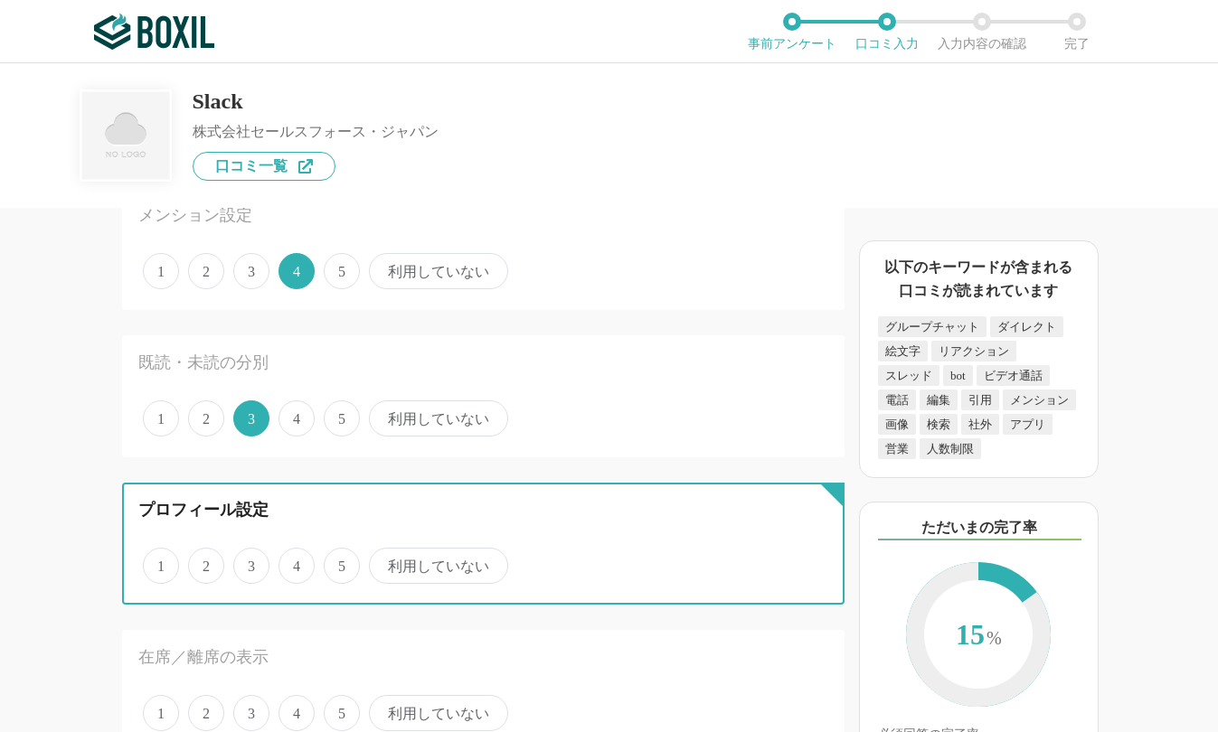
click at [287, 562] on input "4" at bounding box center [289, 556] width 12 height 12
radio input "true"
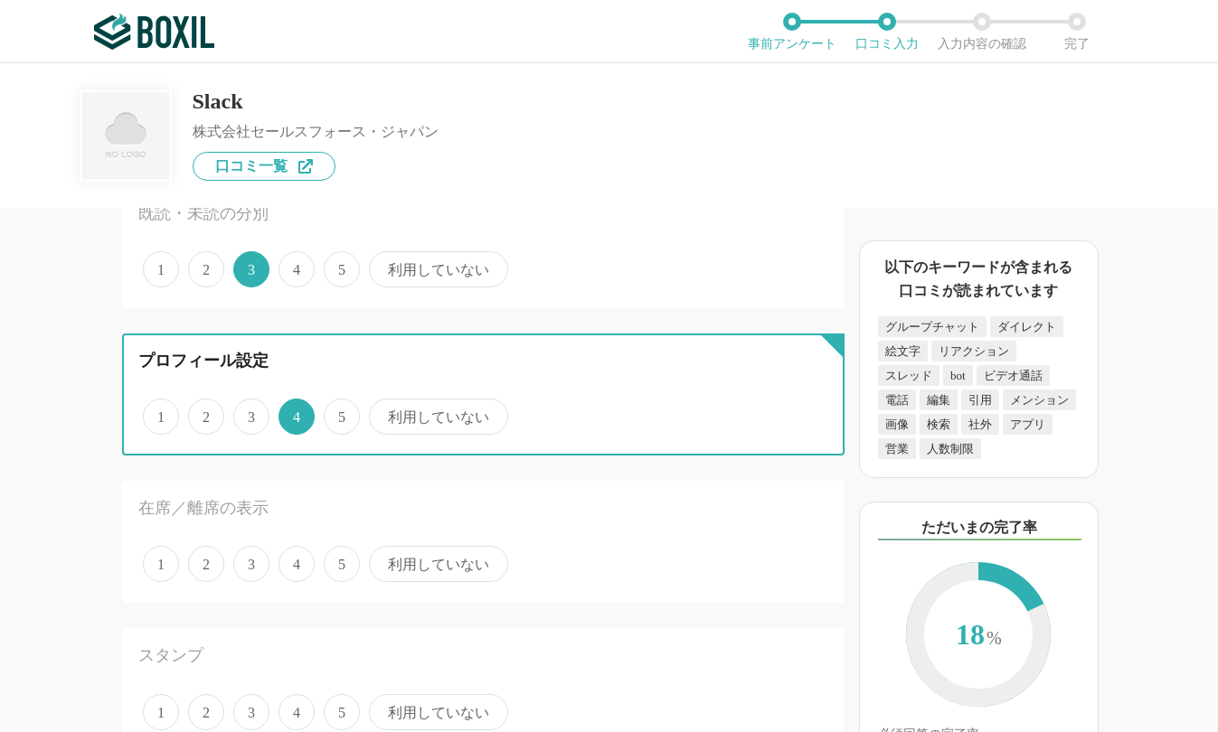
scroll to position [723, 0]
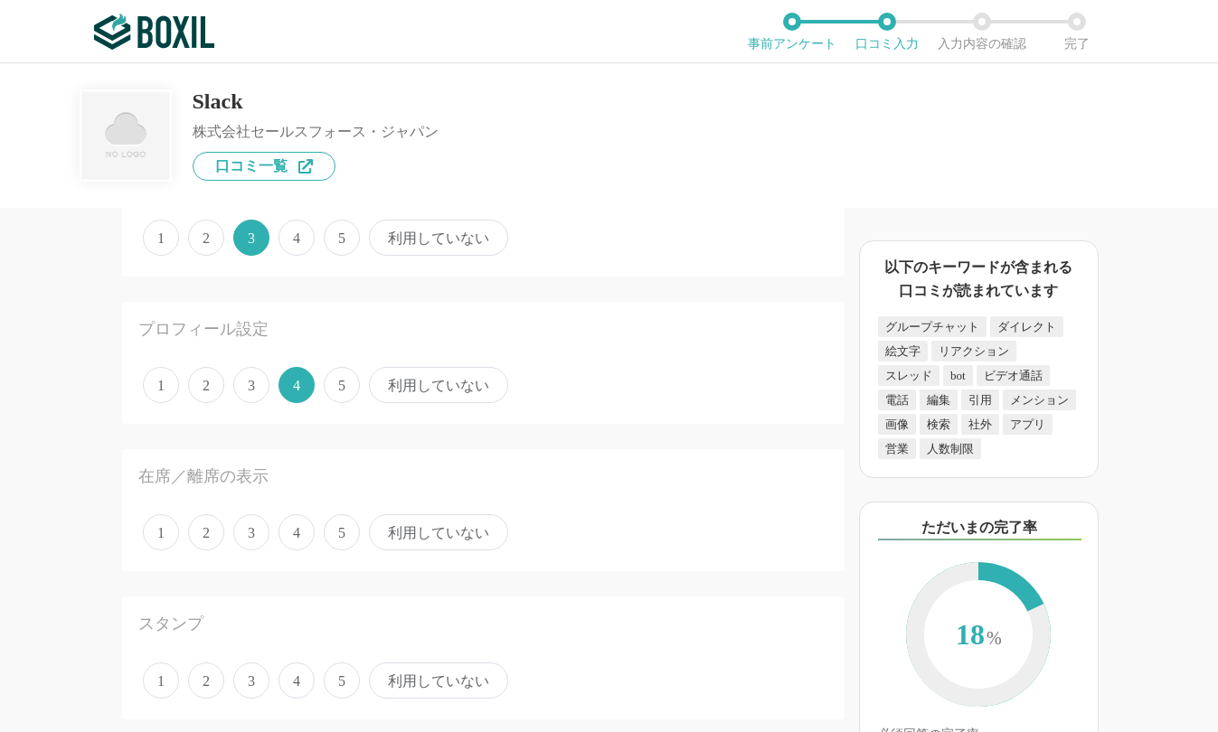
click at [295, 535] on span "4" at bounding box center [296, 532] width 36 height 36
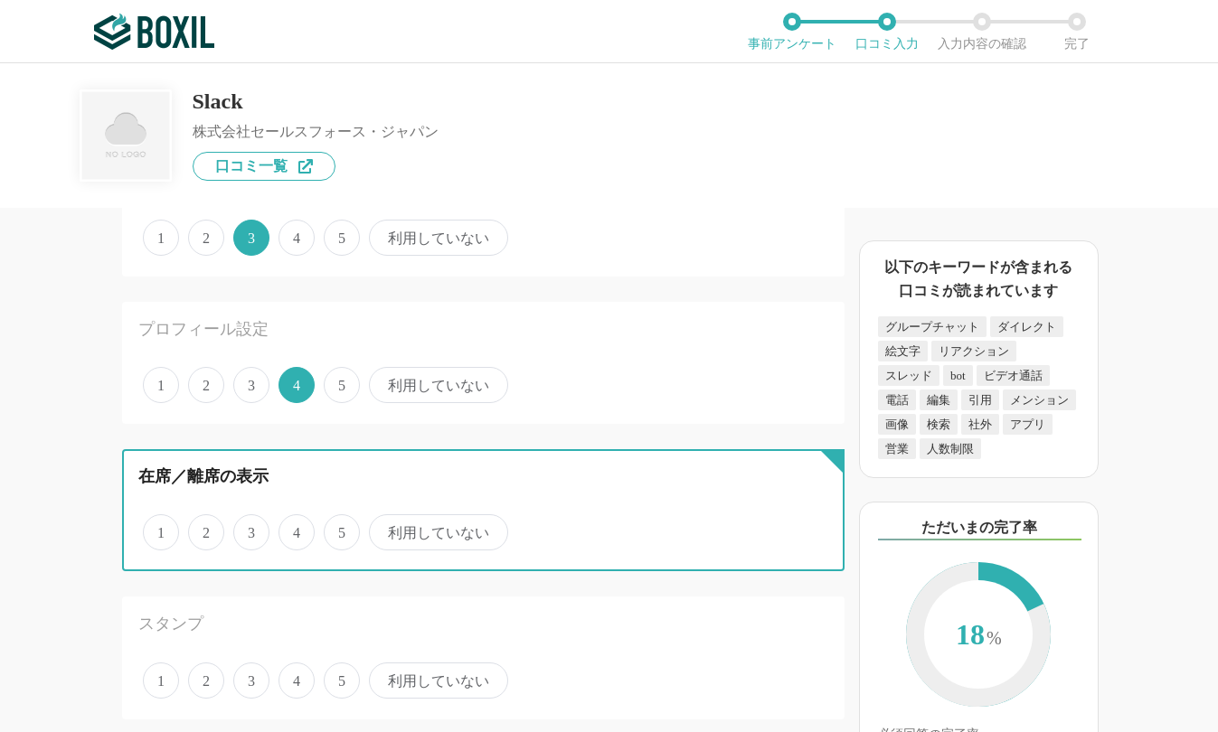
click at [295, 529] on input "4" at bounding box center [289, 523] width 12 height 12
radio input "true"
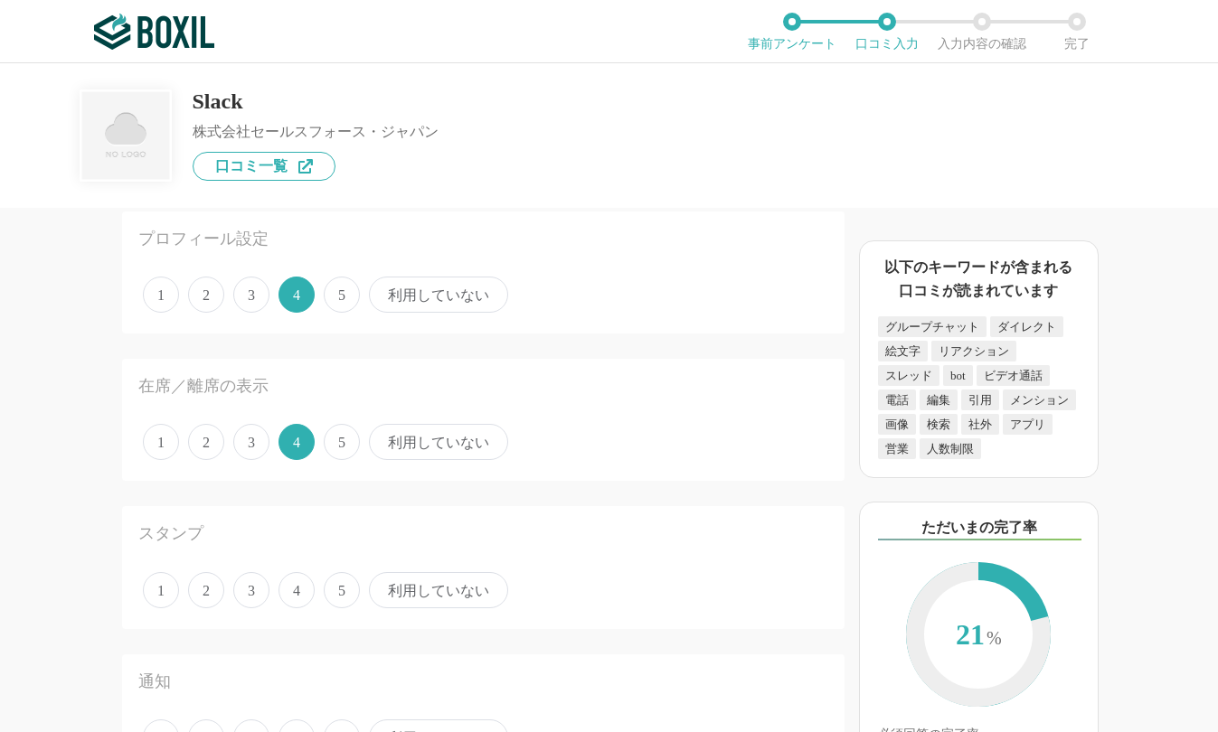
click at [330, 594] on span "5" at bounding box center [342, 590] width 36 height 36
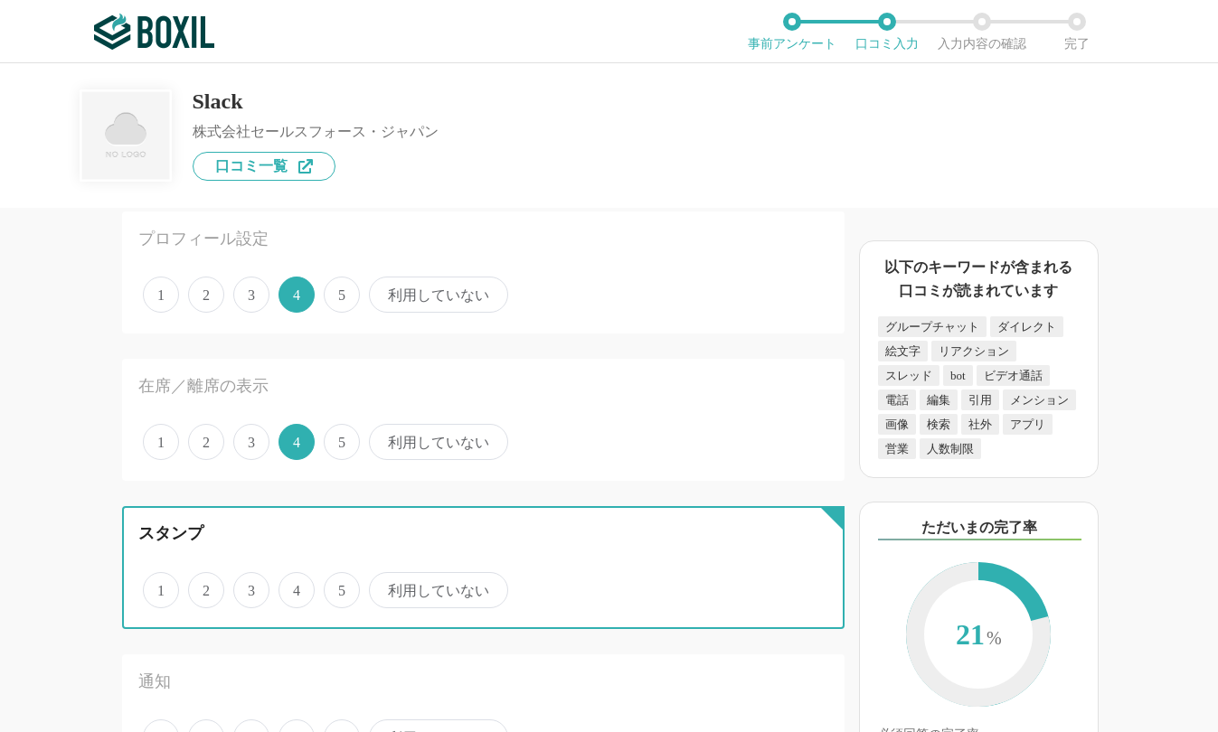
click at [330, 587] on input "5" at bounding box center [334, 581] width 12 height 12
radio input "true"
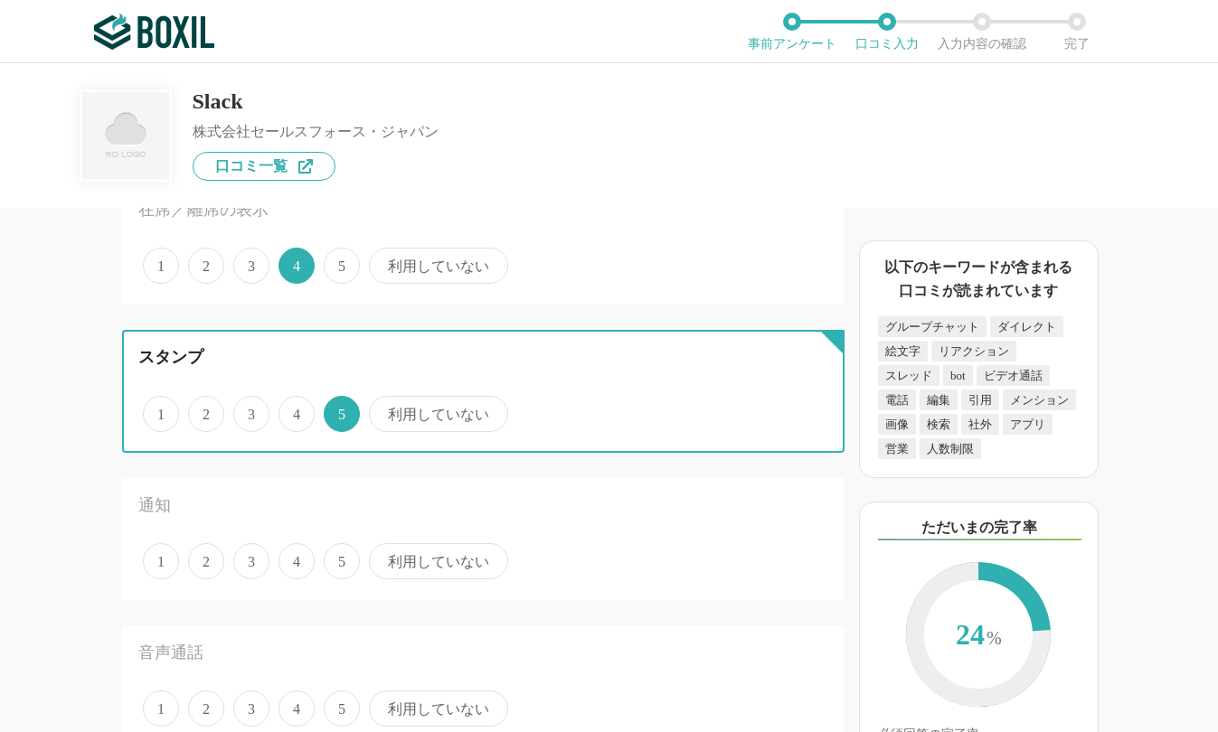
scroll to position [994, 0]
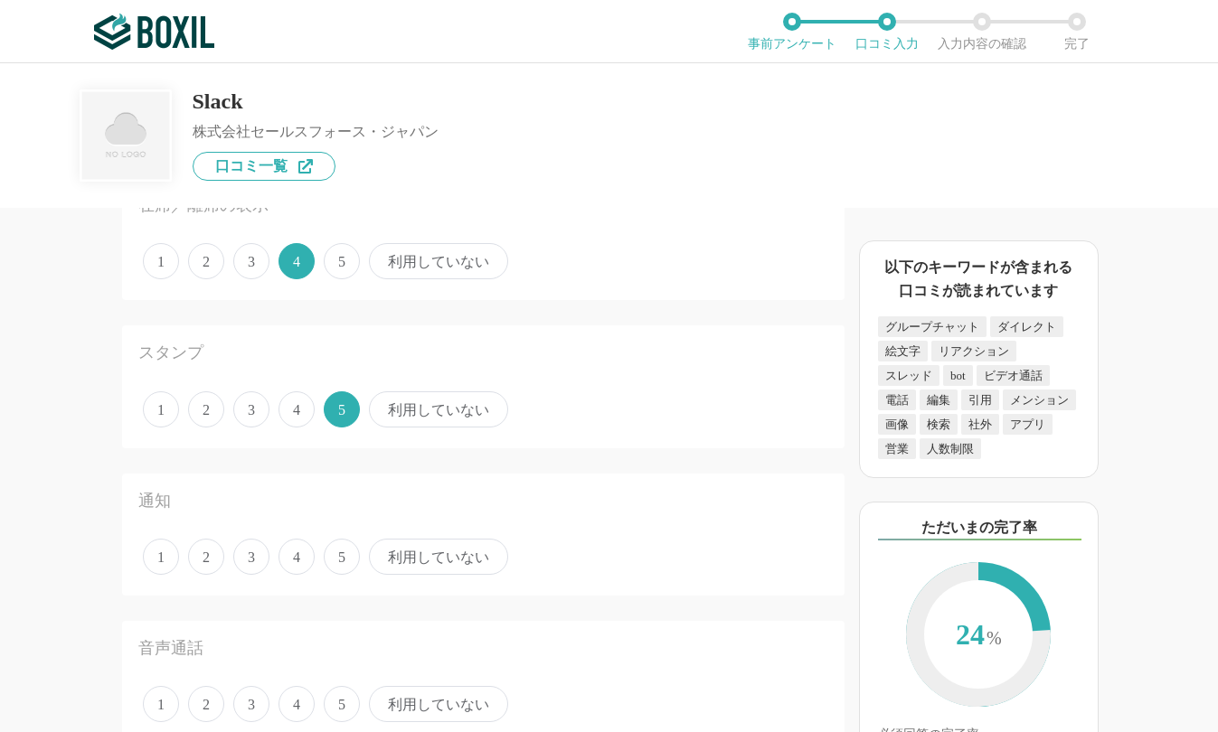
click at [290, 557] on span "4" at bounding box center [296, 557] width 36 height 36
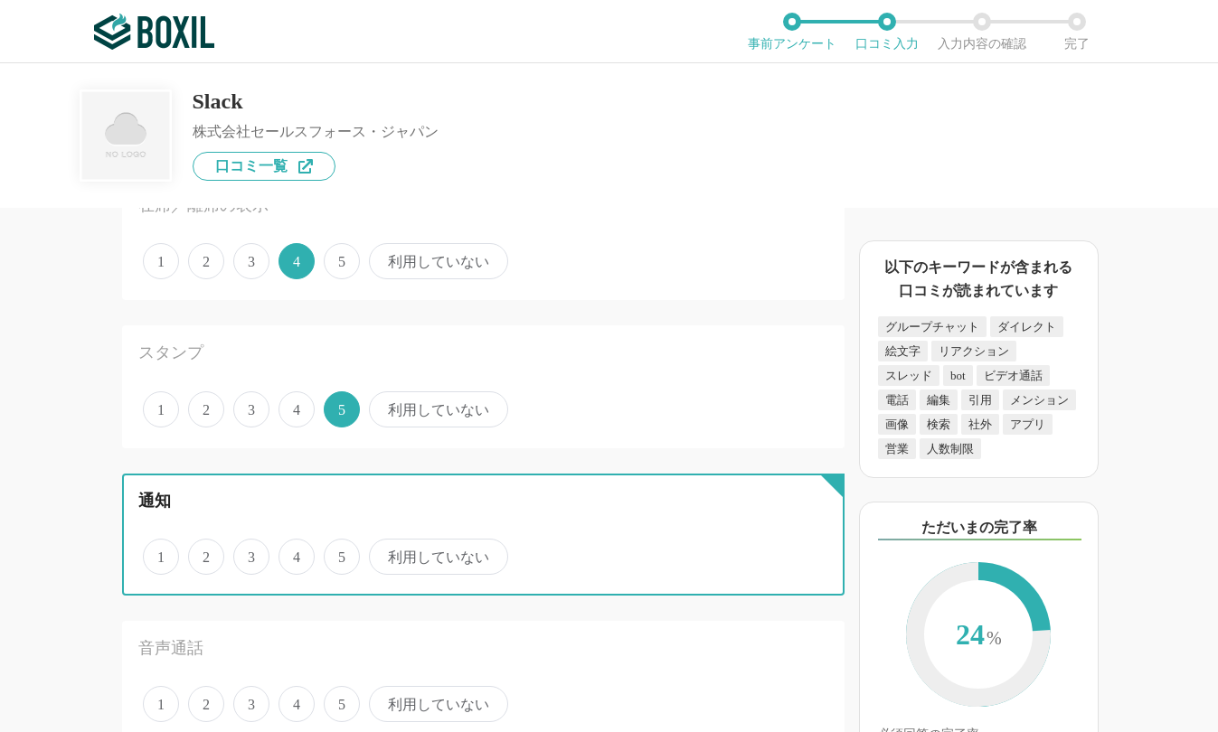
click at [290, 553] on input "4" at bounding box center [289, 547] width 12 height 12
radio input "true"
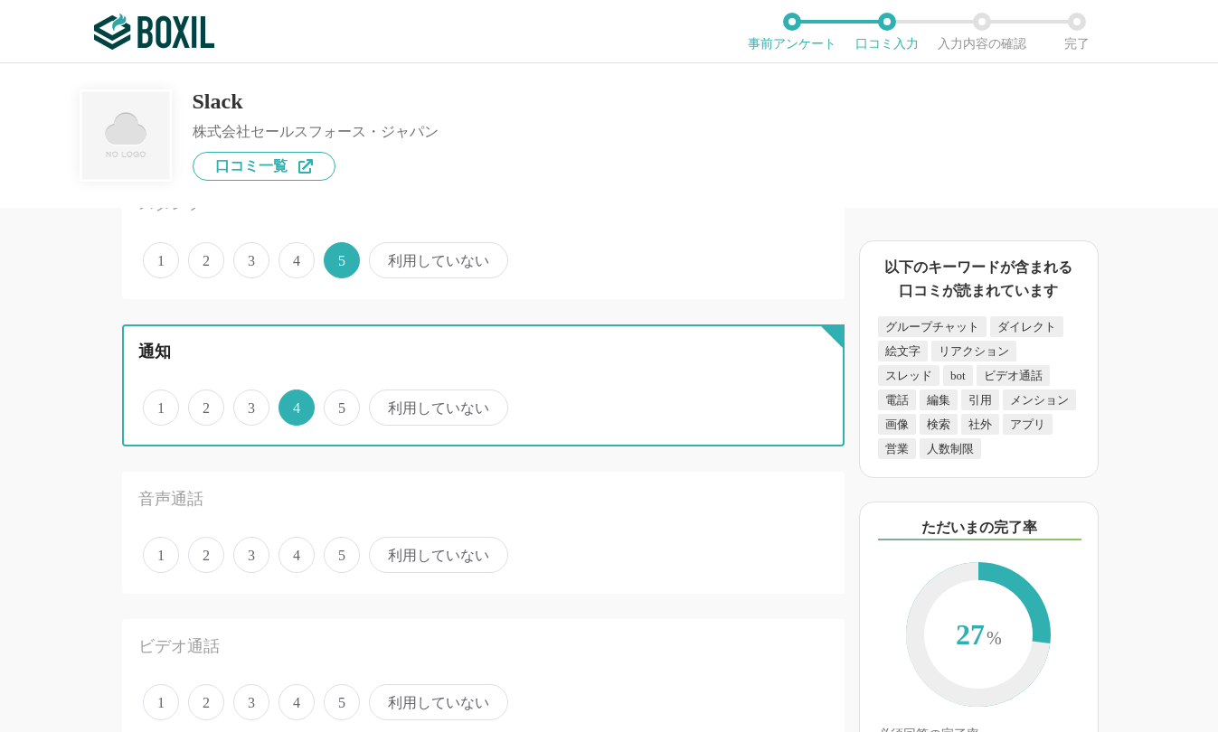
scroll to position [1175, 0]
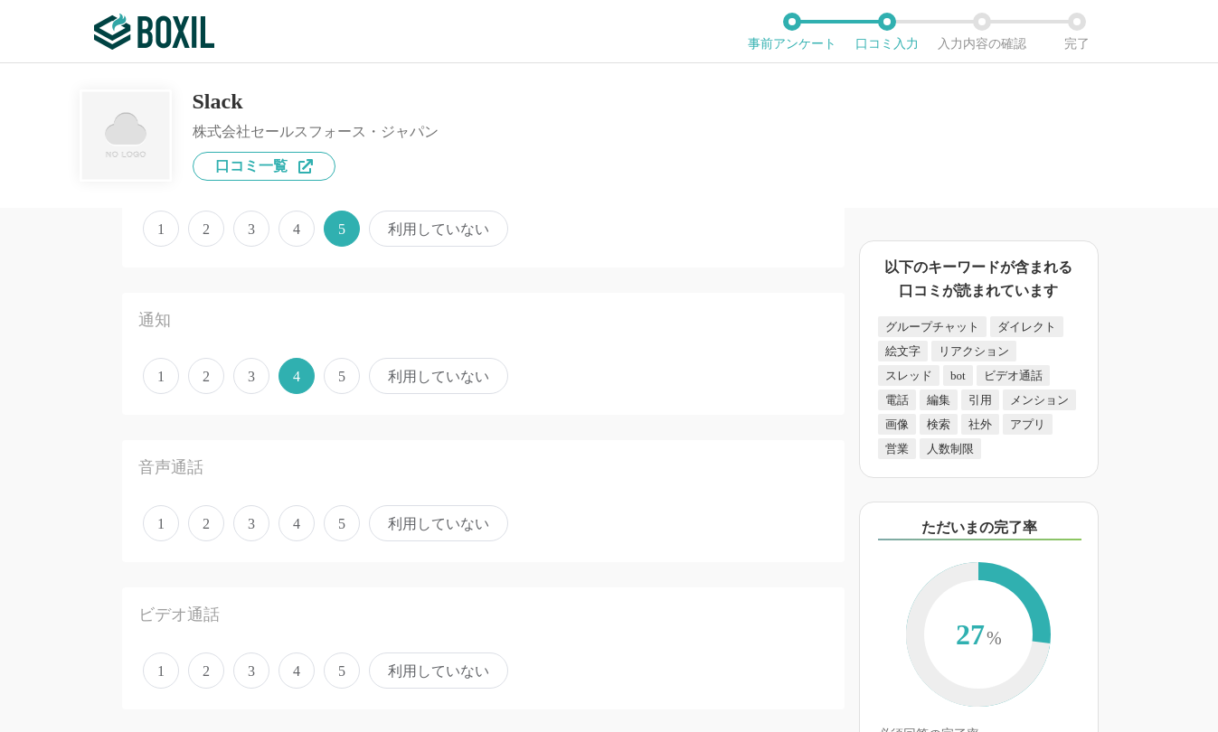
click at [259, 523] on span "3" at bounding box center [251, 523] width 36 height 36
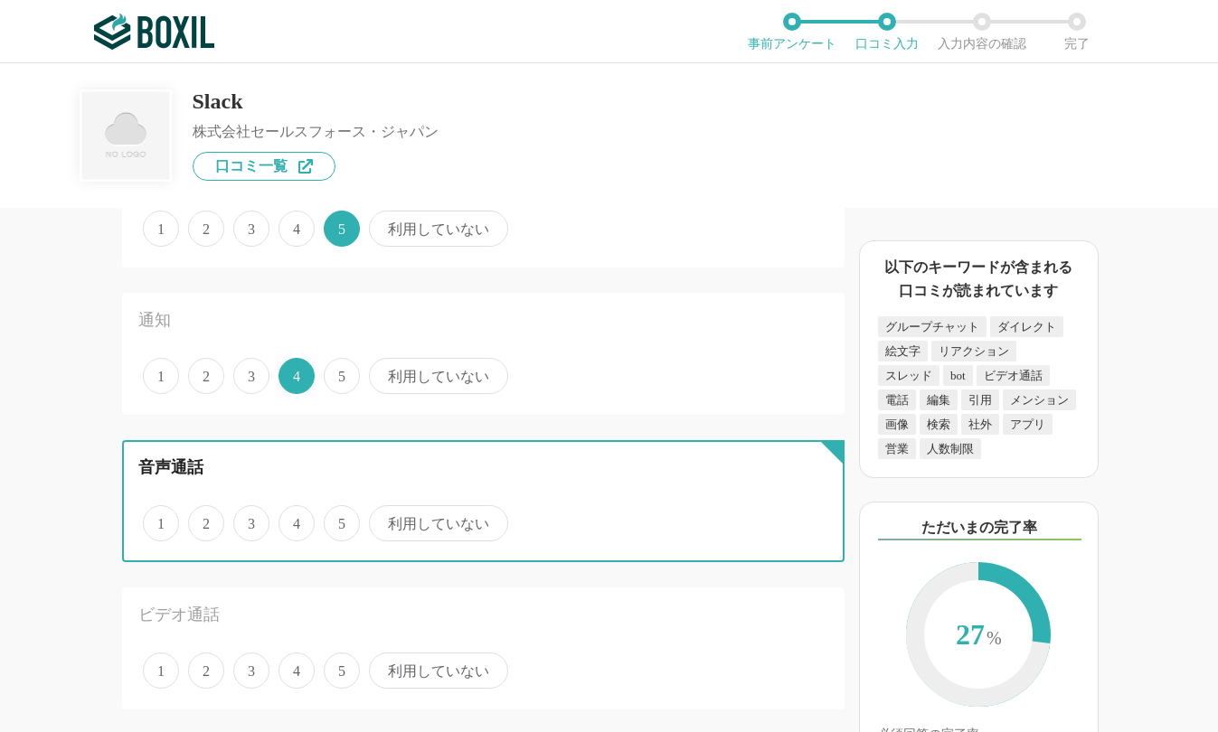
click at [249, 520] on input "3" at bounding box center [244, 514] width 12 height 12
radio input "true"
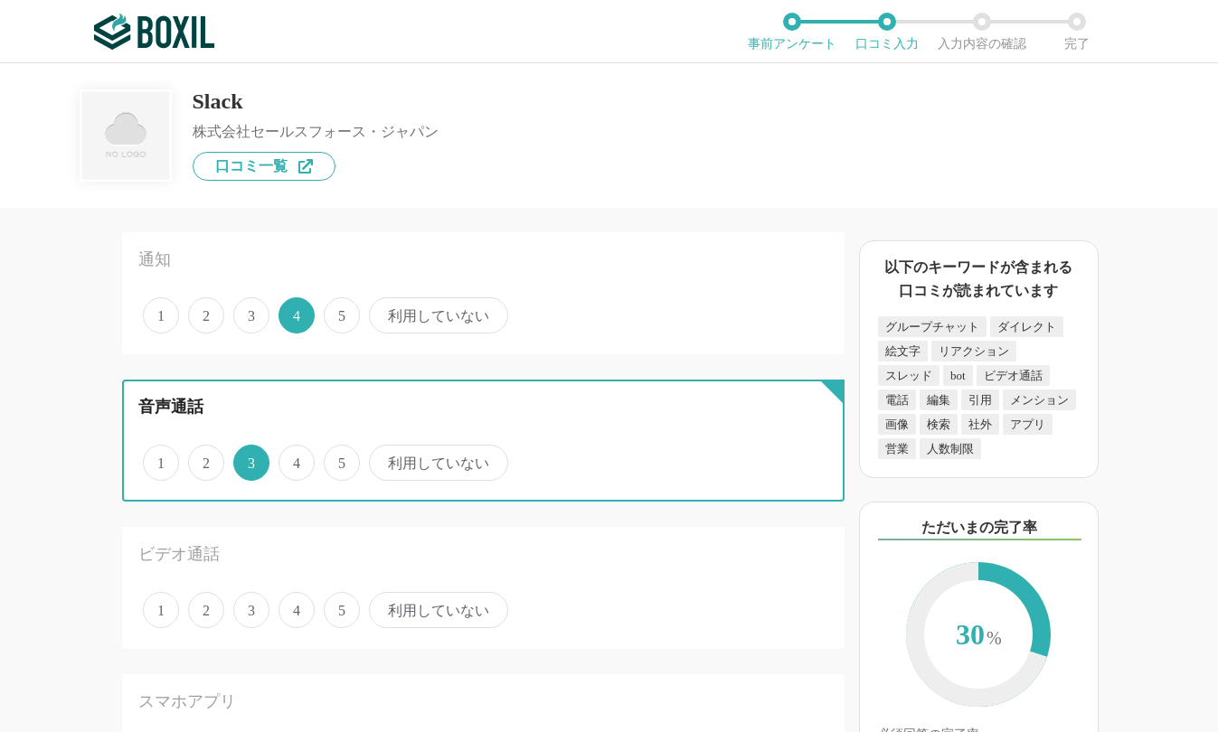
scroll to position [1265, 0]
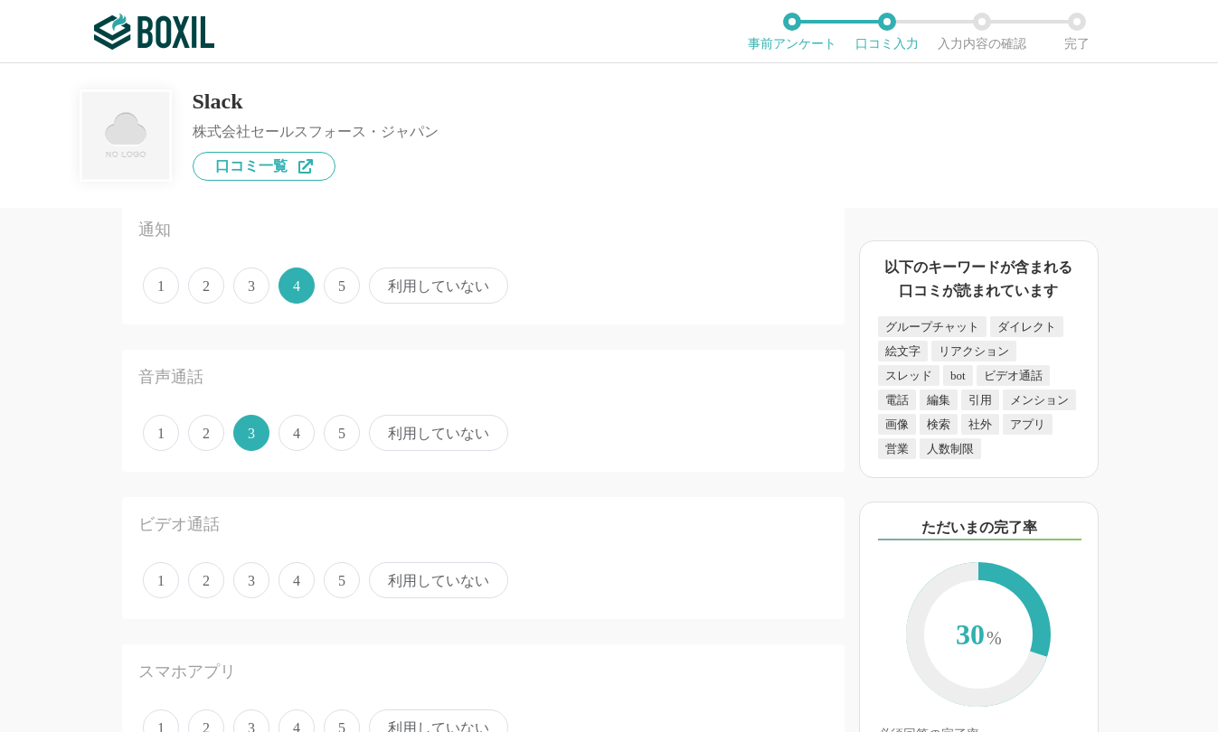
click at [428, 584] on span "利用していない" at bounding box center [438, 580] width 139 height 36
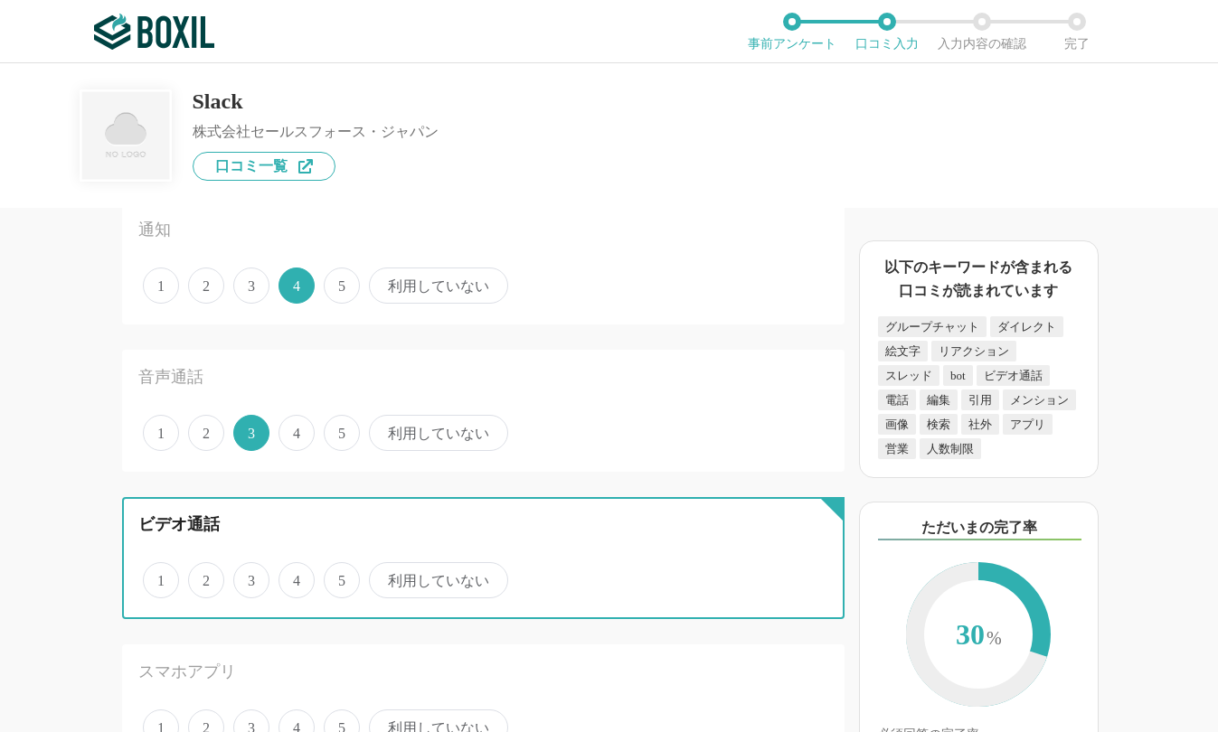
click at [385, 577] on input "利用していない" at bounding box center [379, 571] width 12 height 12
radio input "true"
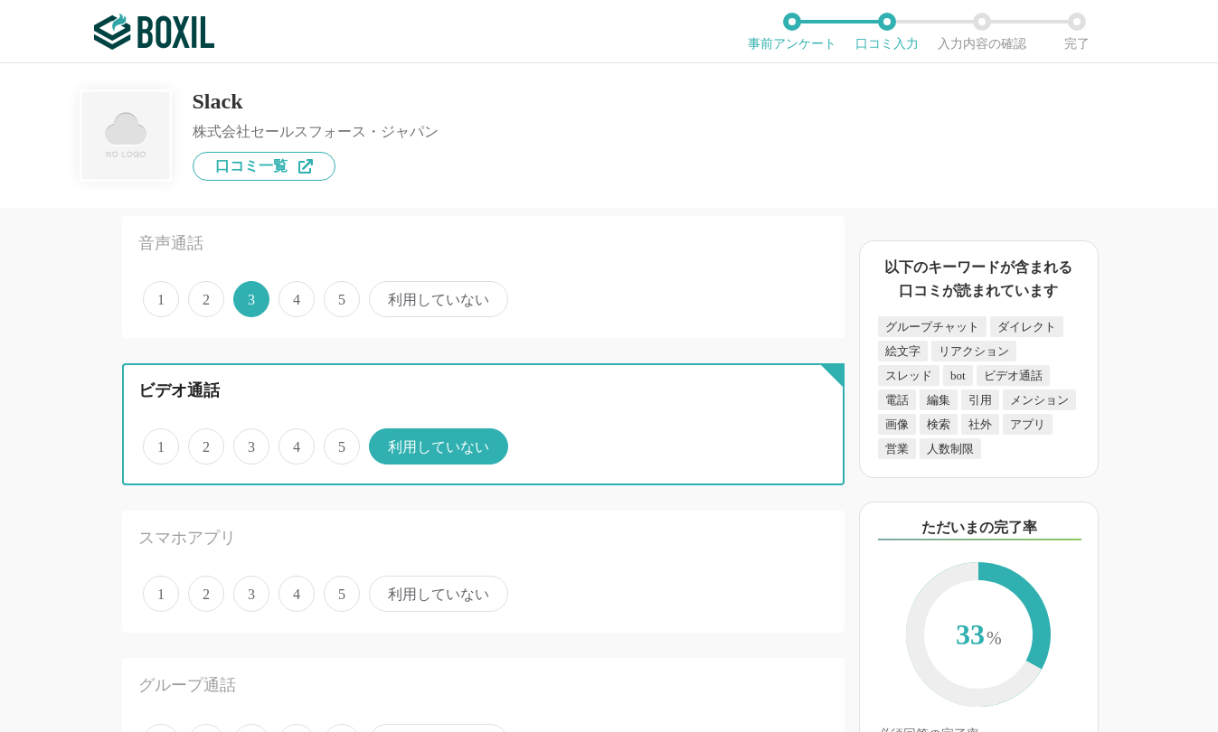
scroll to position [1446, 0]
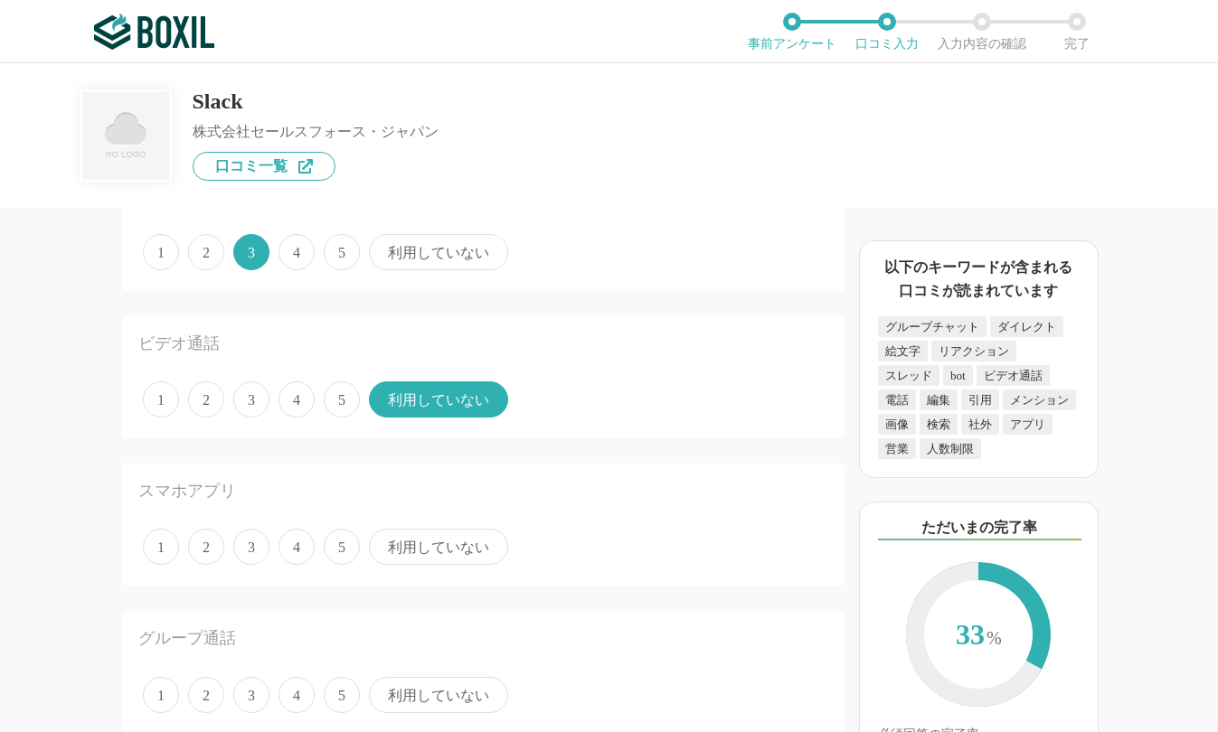
click at [308, 555] on span "4" at bounding box center [296, 547] width 36 height 36
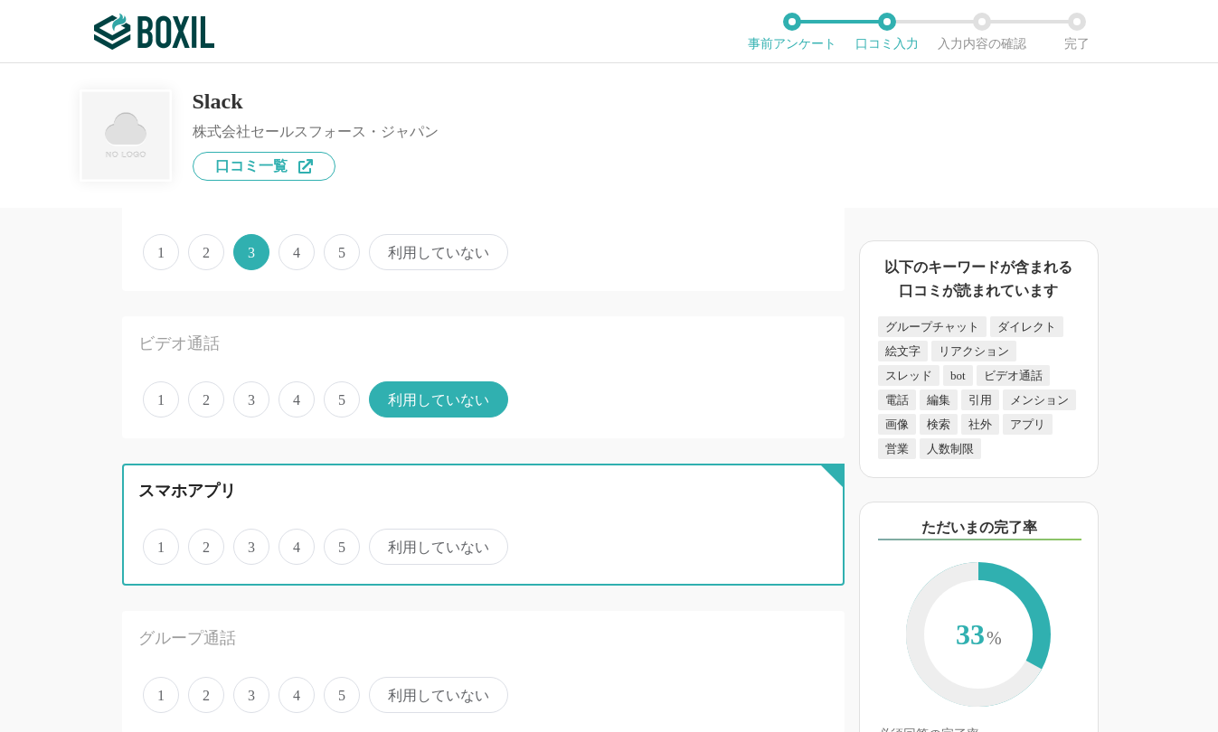
click at [295, 543] on input "4" at bounding box center [289, 537] width 12 height 12
radio input "true"
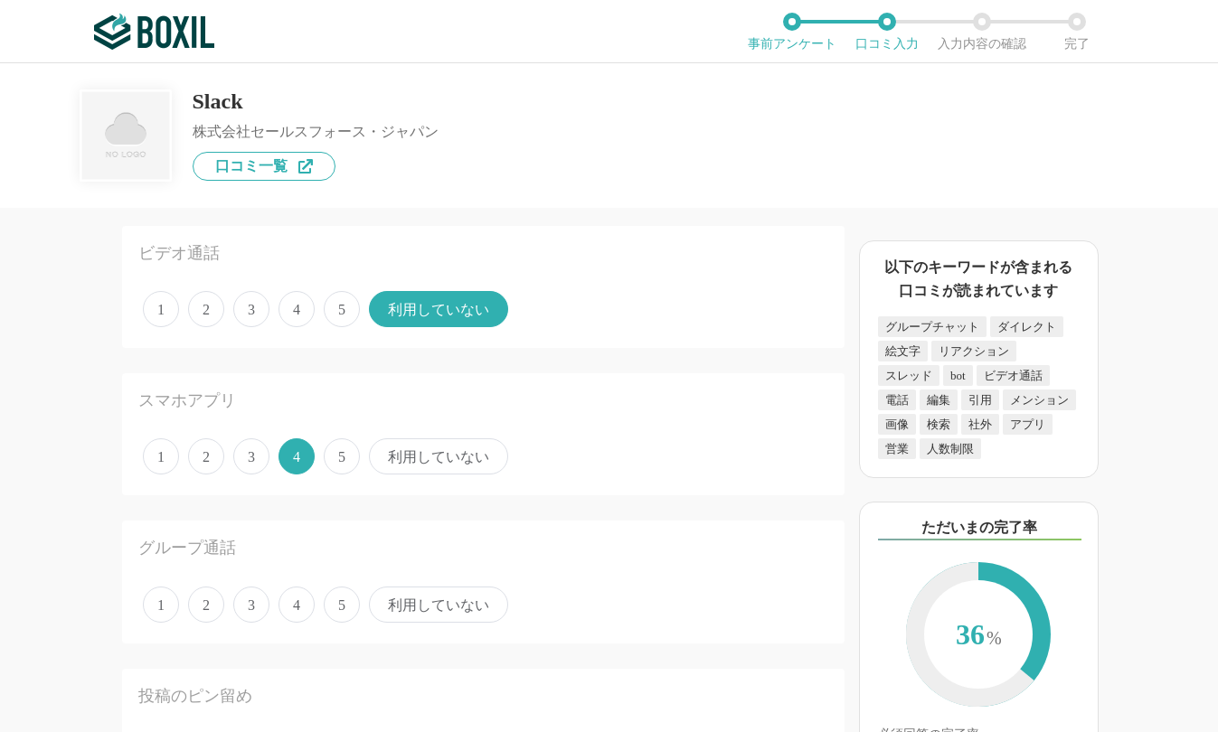
click at [299, 605] on span "4" at bounding box center [296, 605] width 36 height 36
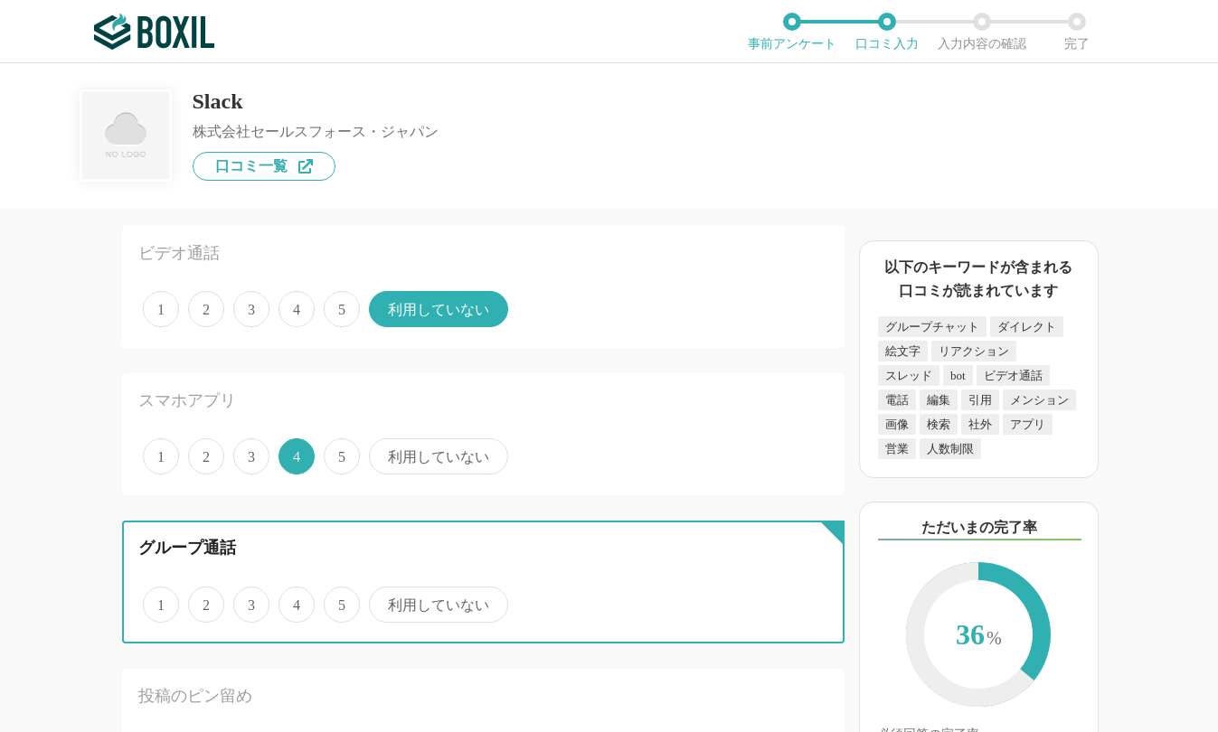
click at [295, 601] on input "4" at bounding box center [289, 595] width 12 height 12
radio input "true"
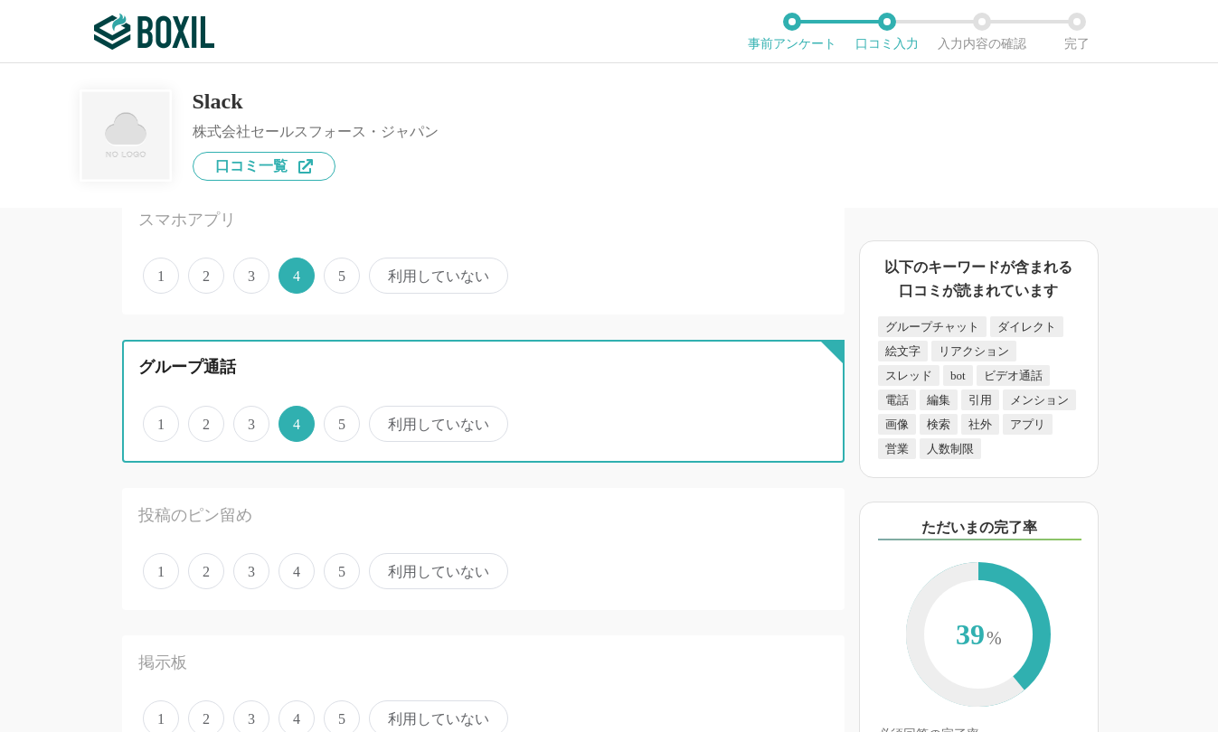
scroll to position [1808, 0]
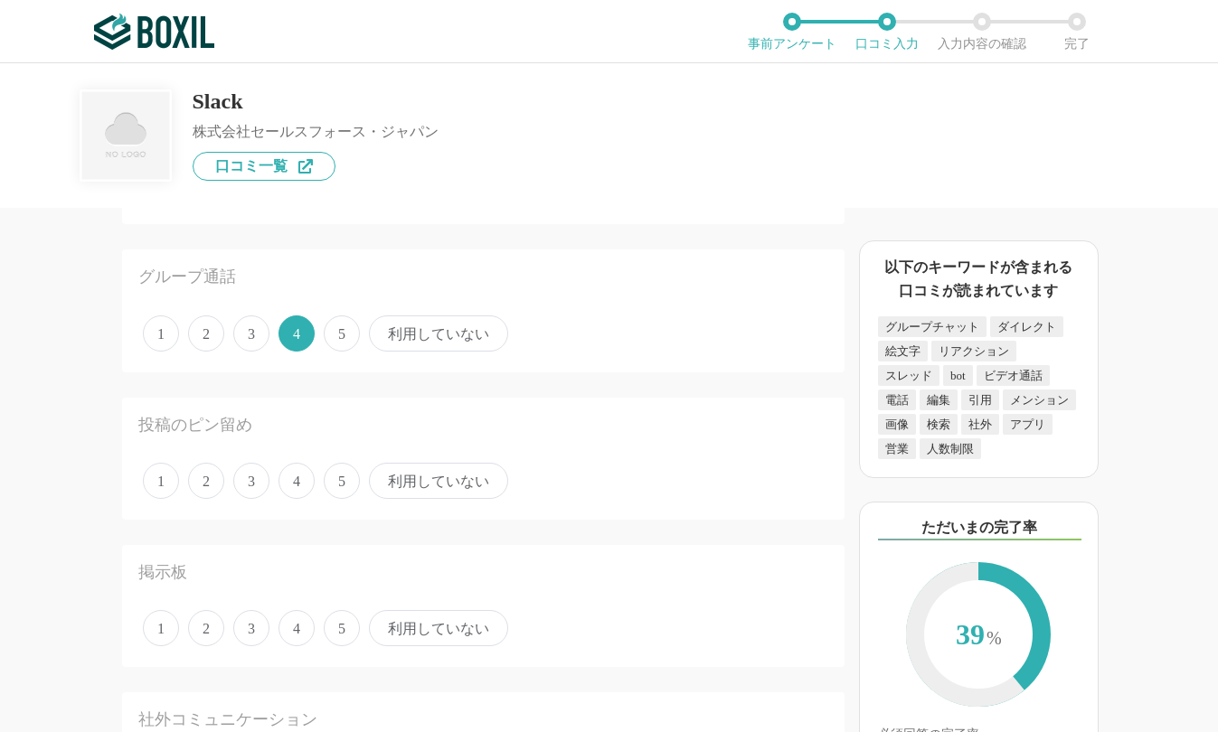
click at [288, 484] on span "4" at bounding box center [296, 481] width 36 height 36
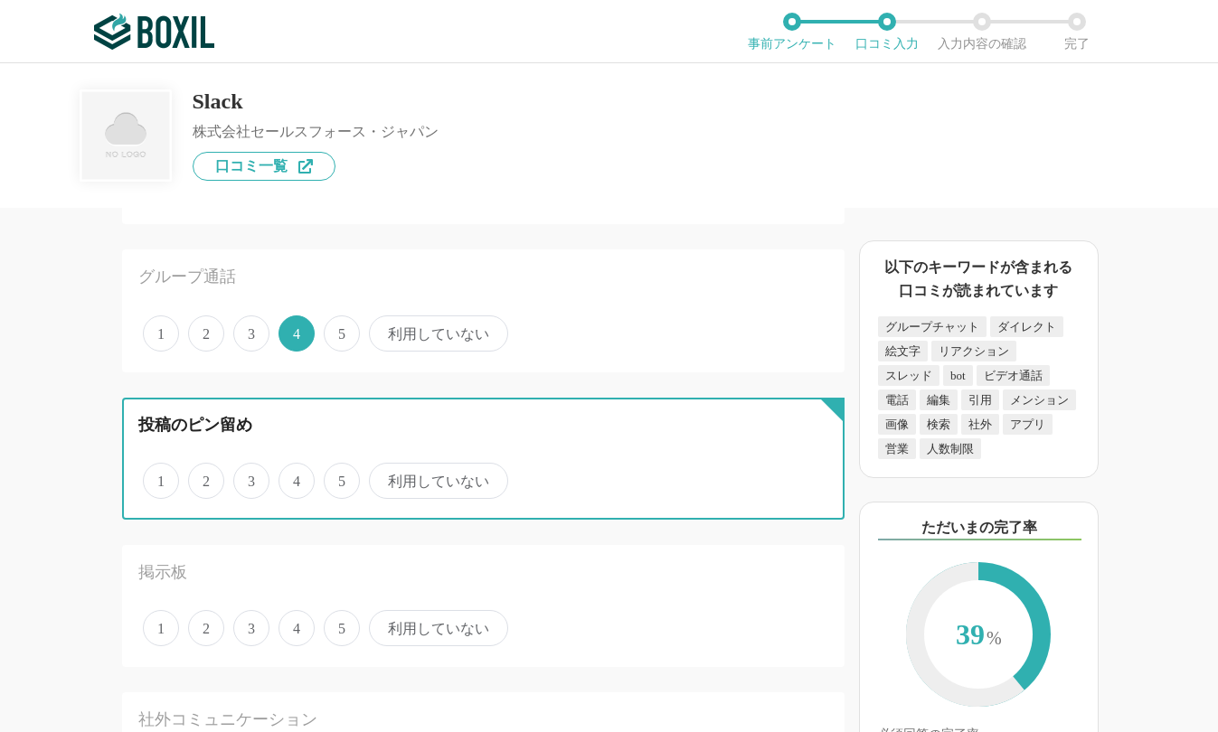
click at [288, 477] on input "4" at bounding box center [289, 472] width 12 height 12
radio input "true"
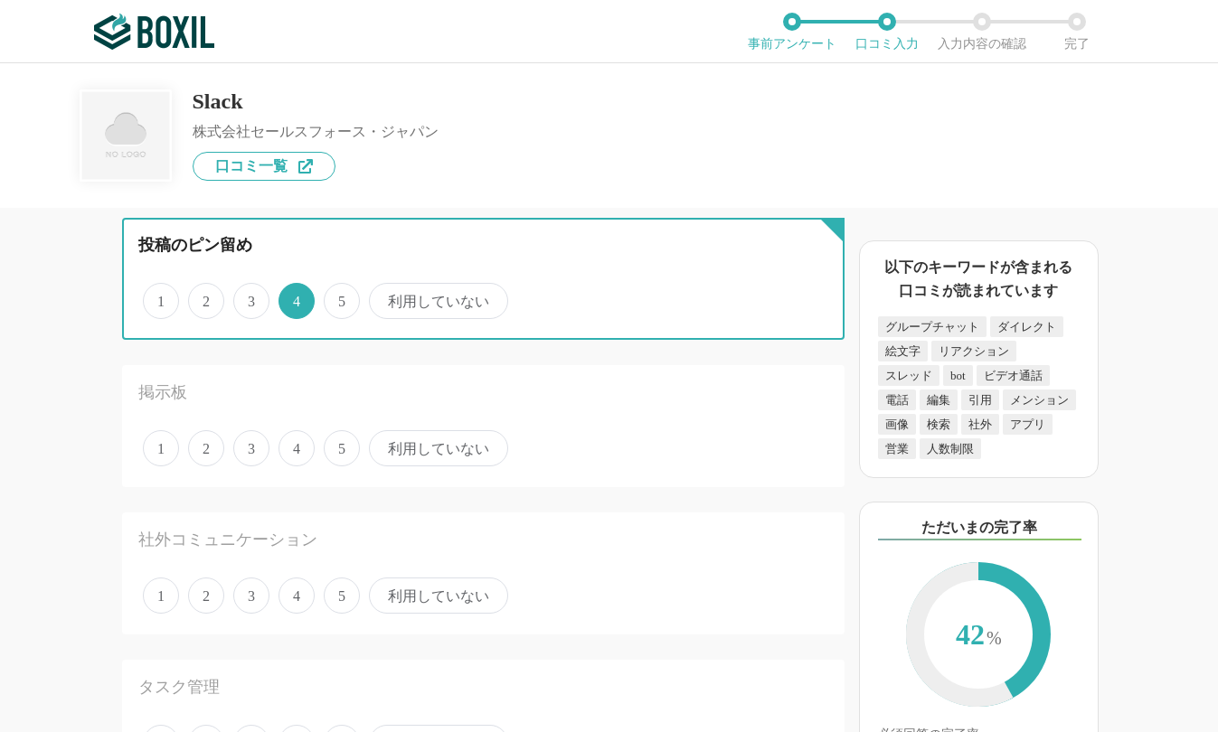
scroll to position [1989, 0]
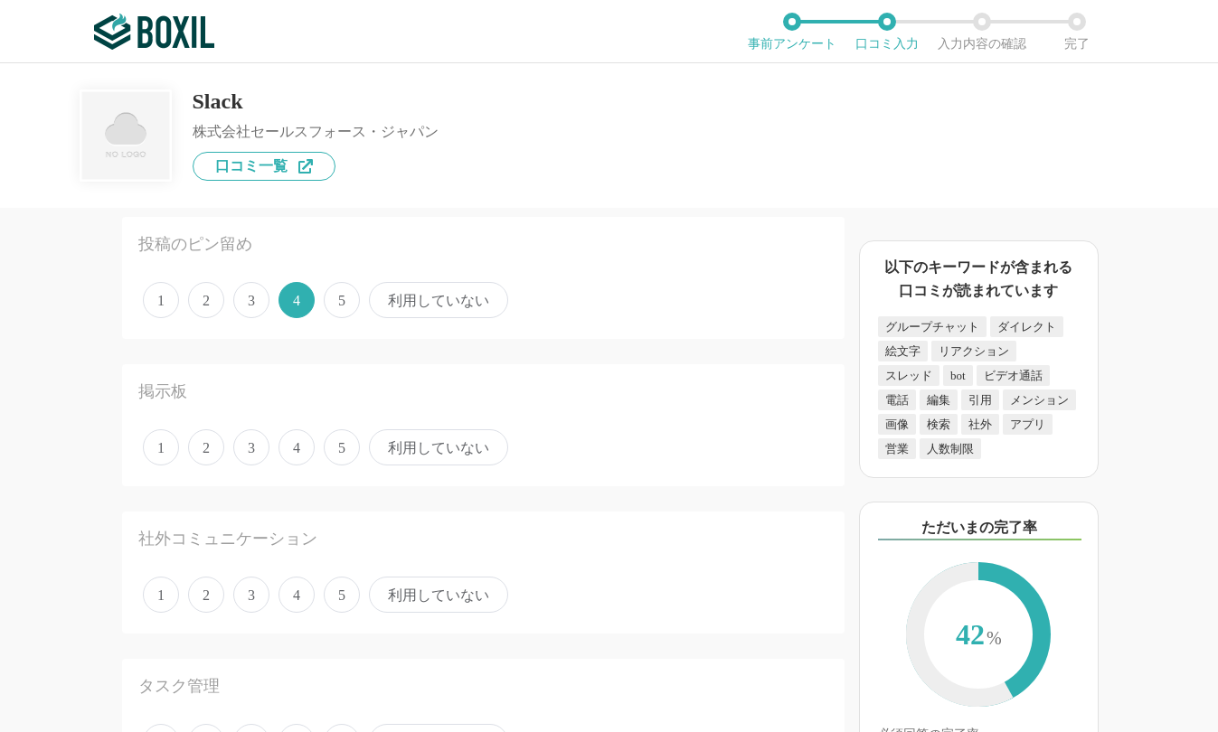
click at [323, 449] on div "1 2 3 4 5 利用していない" at bounding box center [483, 447] width 690 height 45
click at [332, 447] on span "5" at bounding box center [342, 447] width 36 height 36
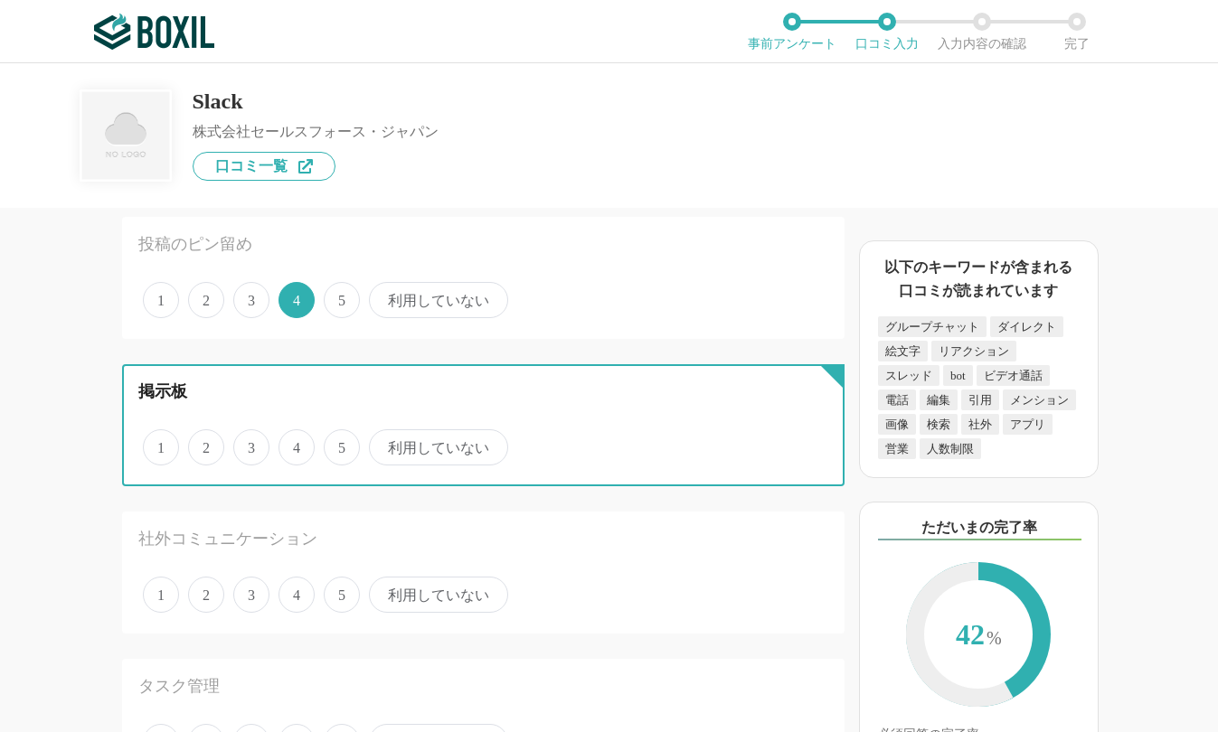
click at [332, 444] on input "5" at bounding box center [334, 438] width 12 height 12
radio input "true"
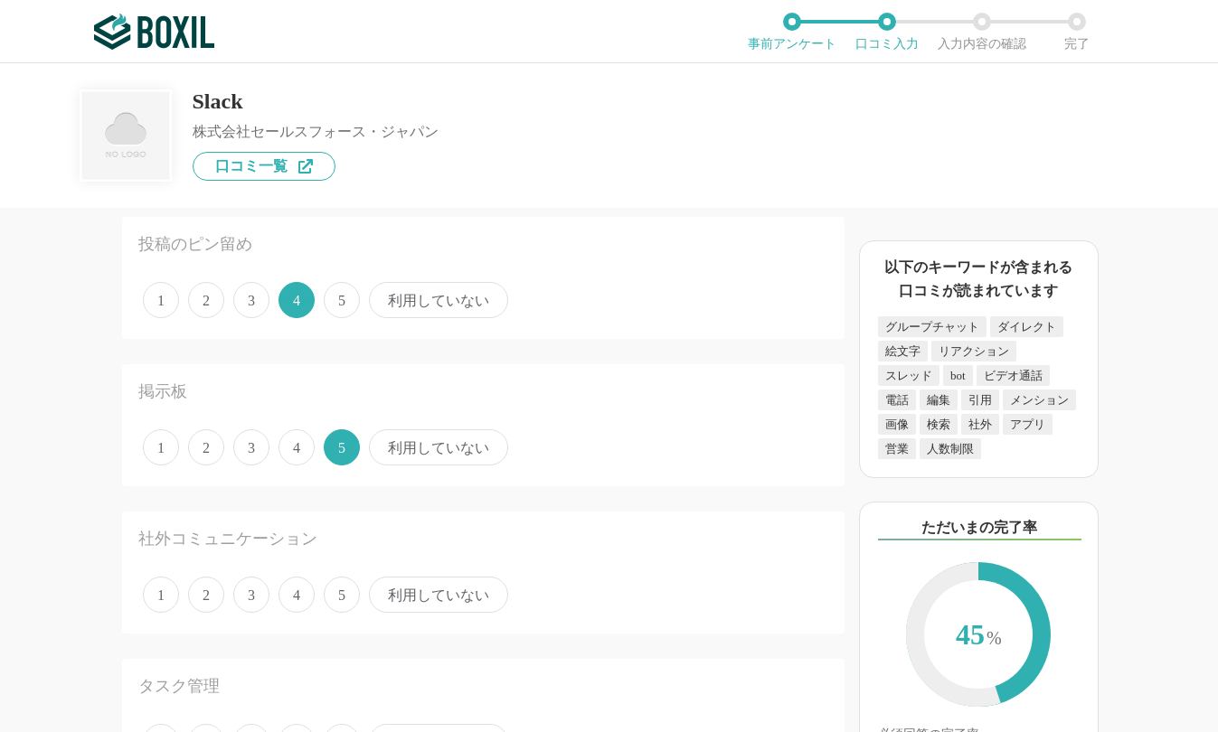
click at [296, 601] on span "4" at bounding box center [296, 595] width 36 height 36
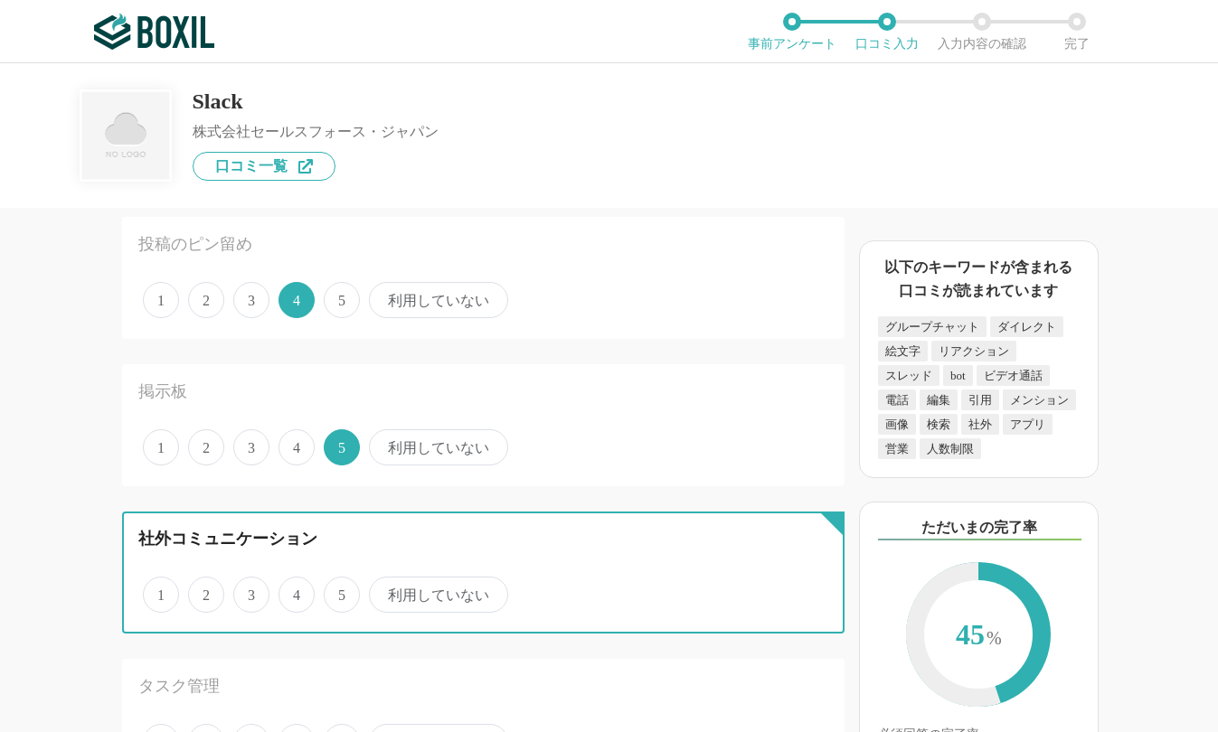
click at [295, 591] on input "4" at bounding box center [289, 585] width 12 height 12
radio input "true"
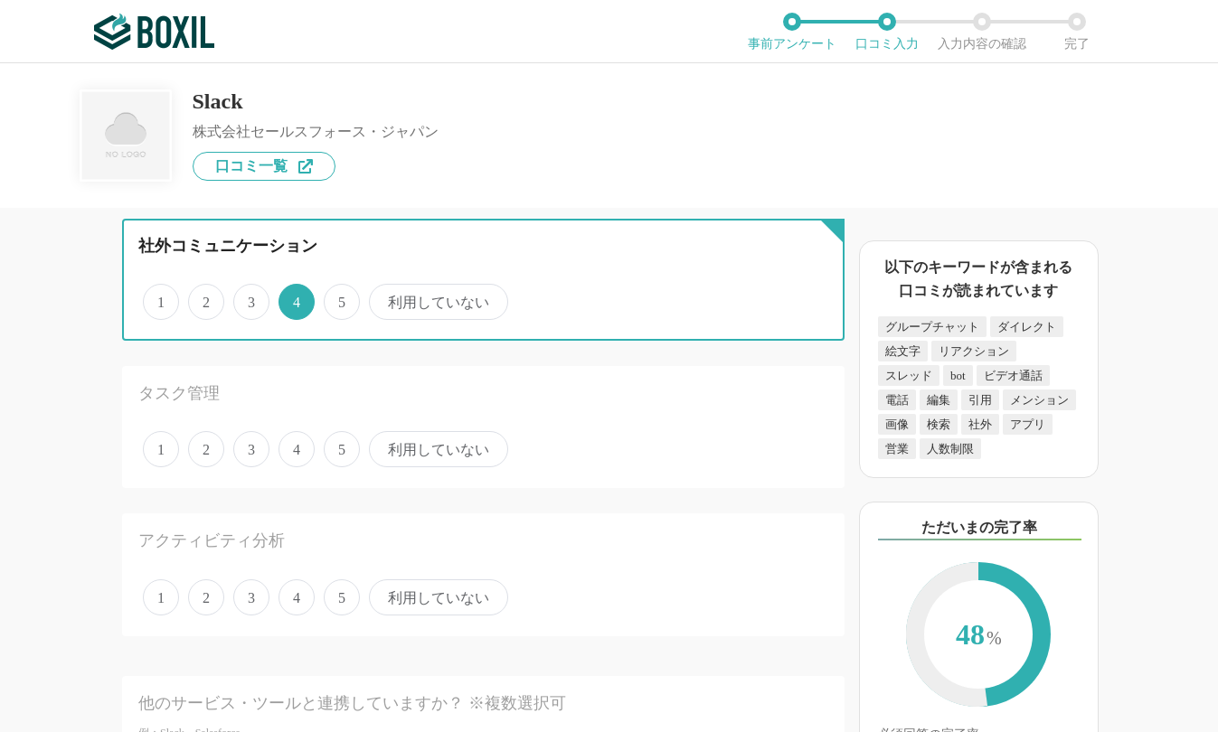
scroll to position [2350, 0]
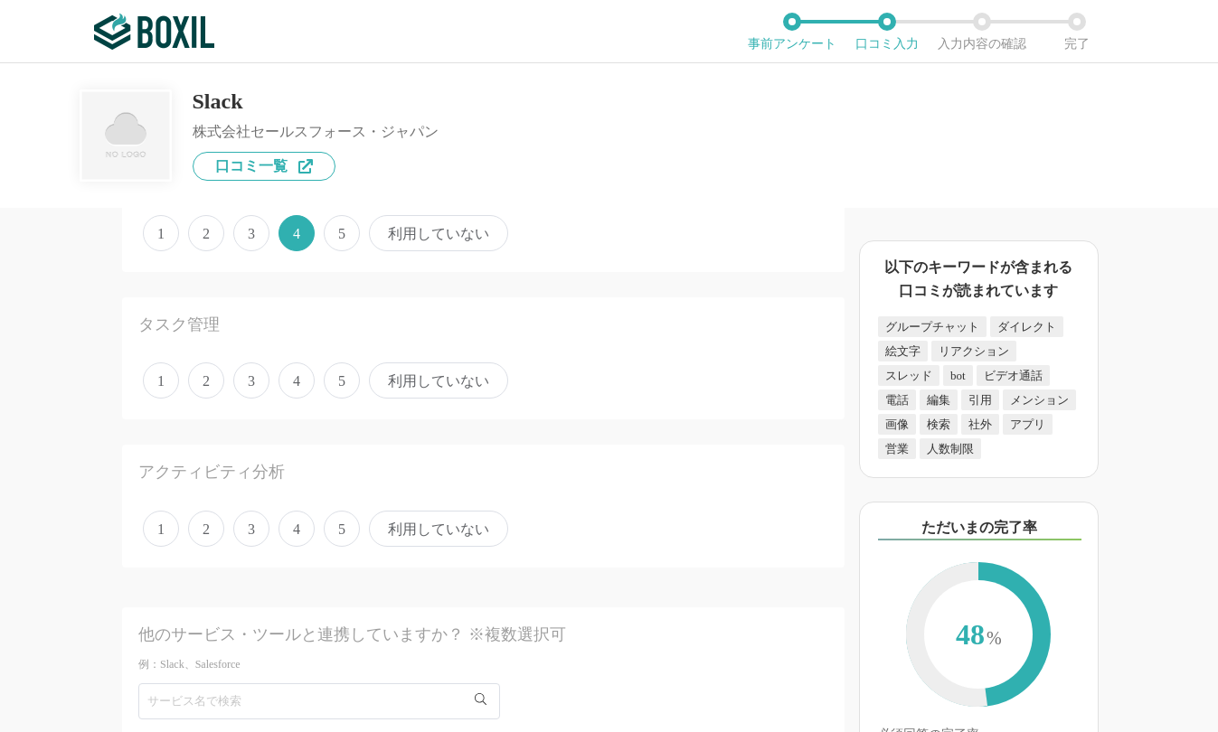
click at [257, 382] on span "3" at bounding box center [251, 380] width 36 height 36
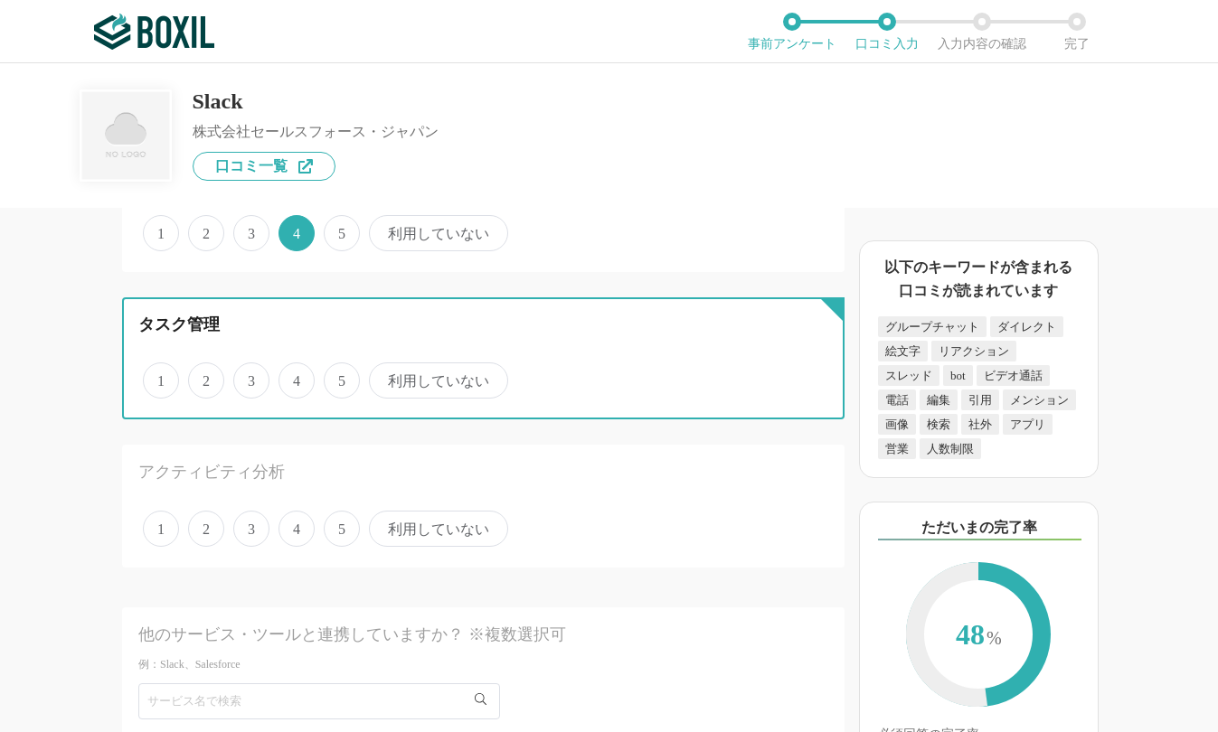
click at [249, 377] on input "3" at bounding box center [244, 371] width 12 height 12
radio input "true"
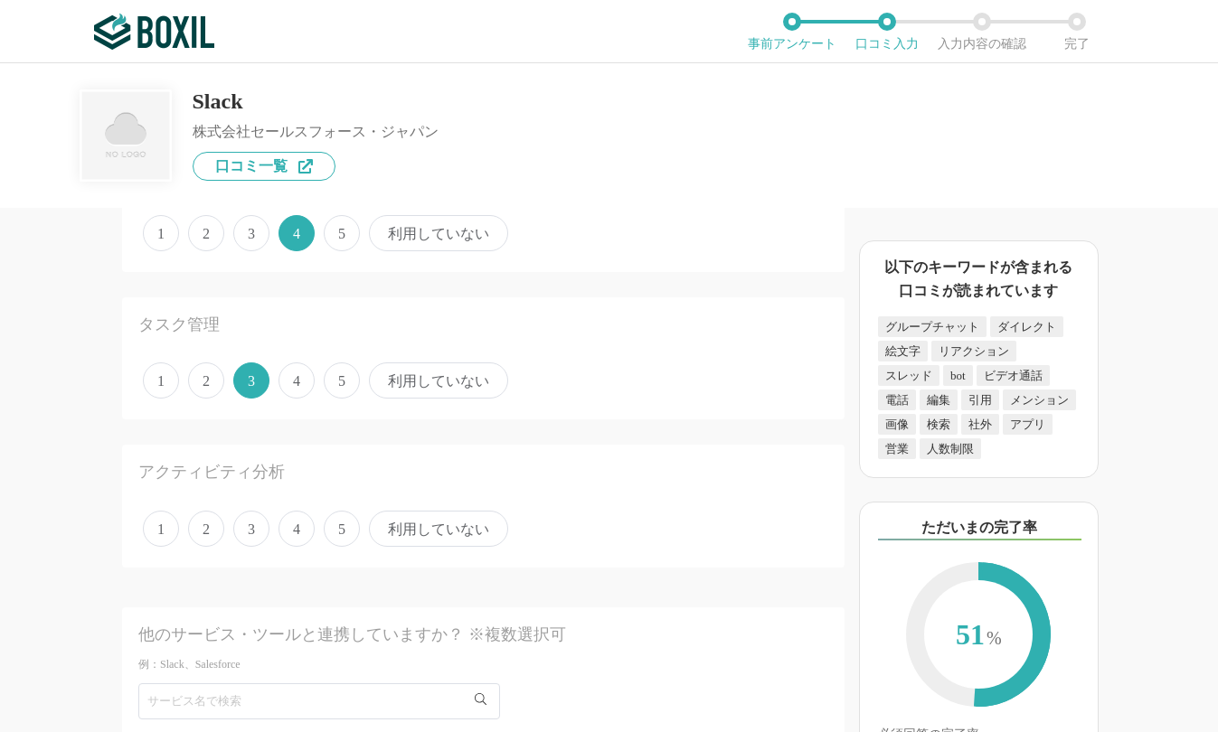
click at [297, 528] on span "4" at bounding box center [296, 529] width 36 height 36
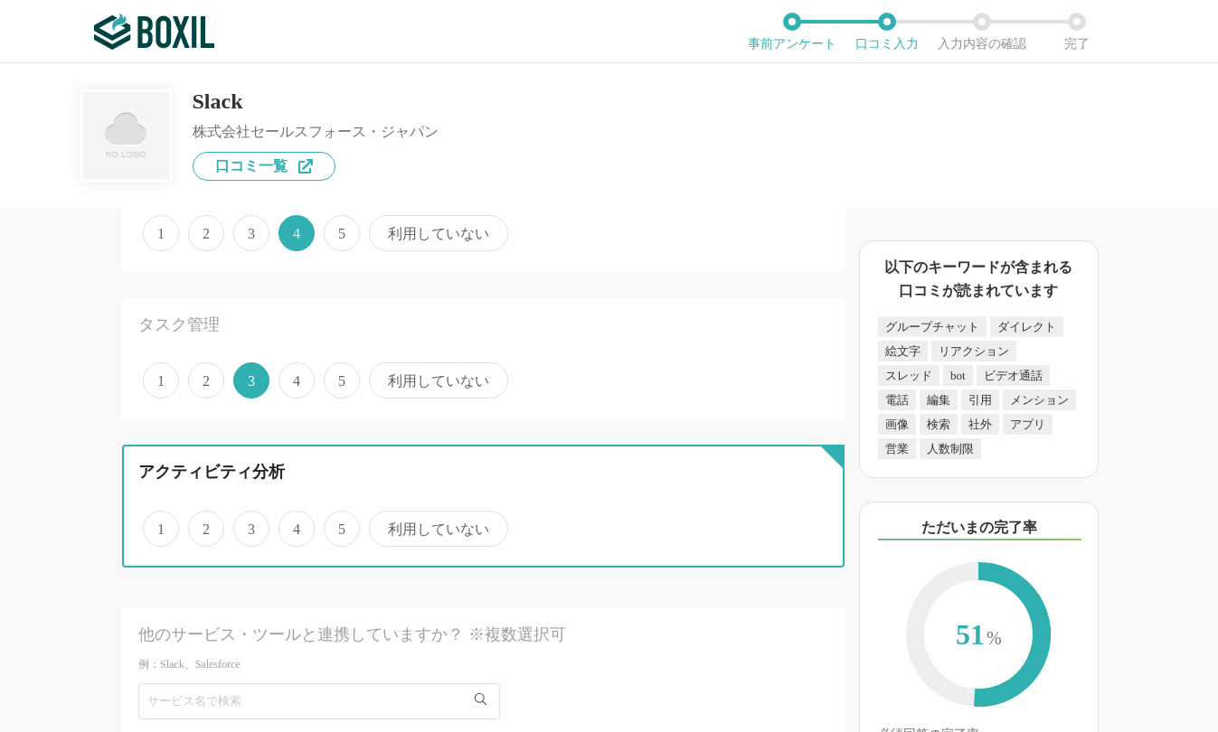
click at [295, 525] on input "4" at bounding box center [289, 519] width 12 height 12
radio input "true"
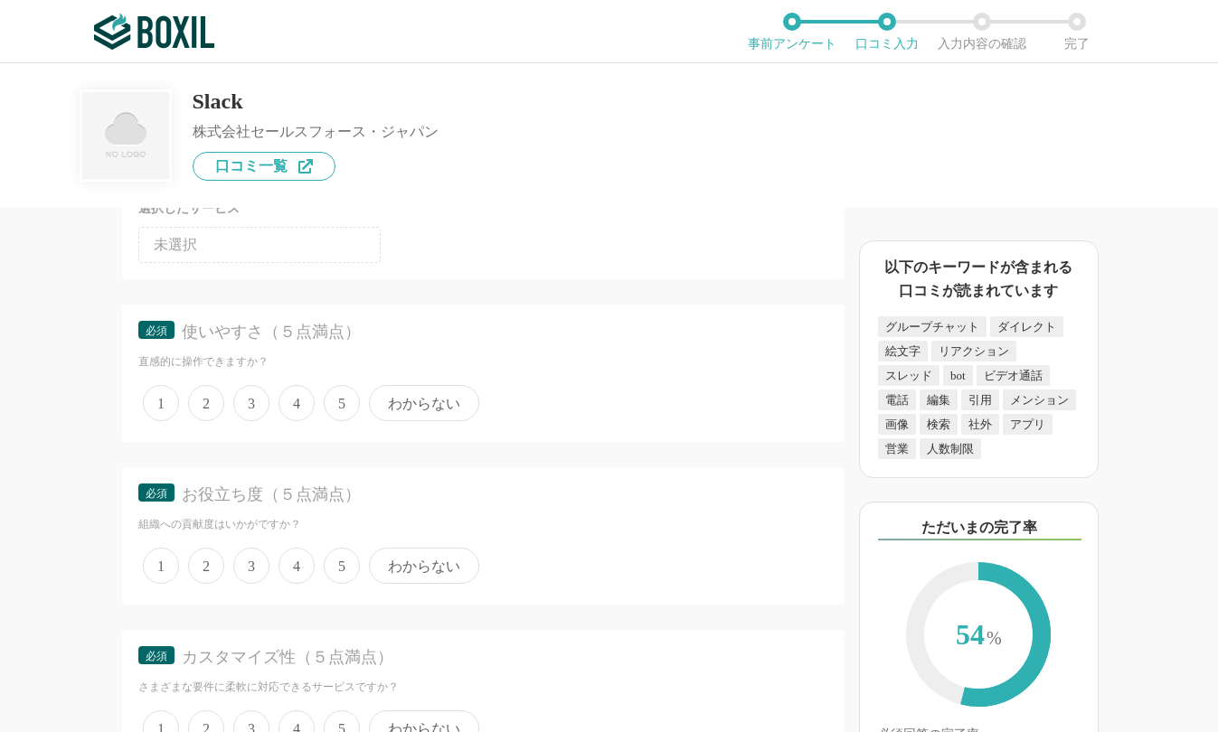
scroll to position [2892, 0]
click at [292, 403] on span "4" at bounding box center [296, 401] width 36 height 36
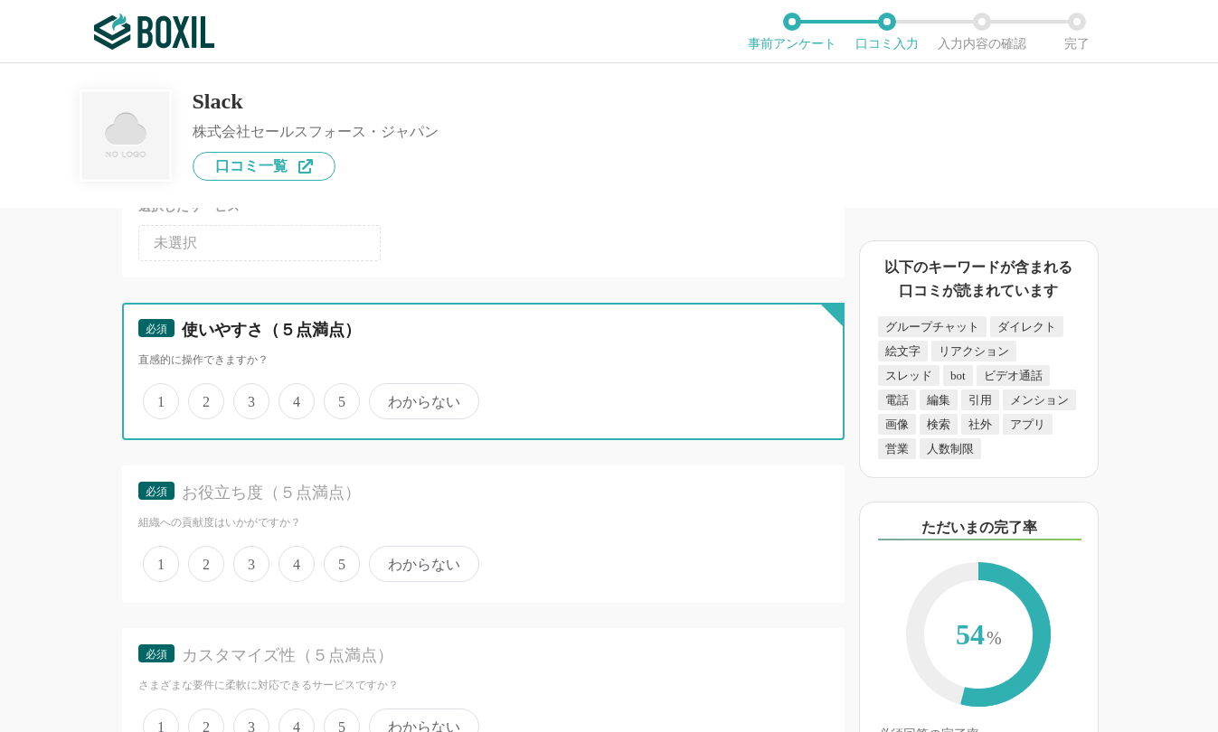
click at [292, 398] on input "4" at bounding box center [289, 392] width 12 height 12
radio input "true"
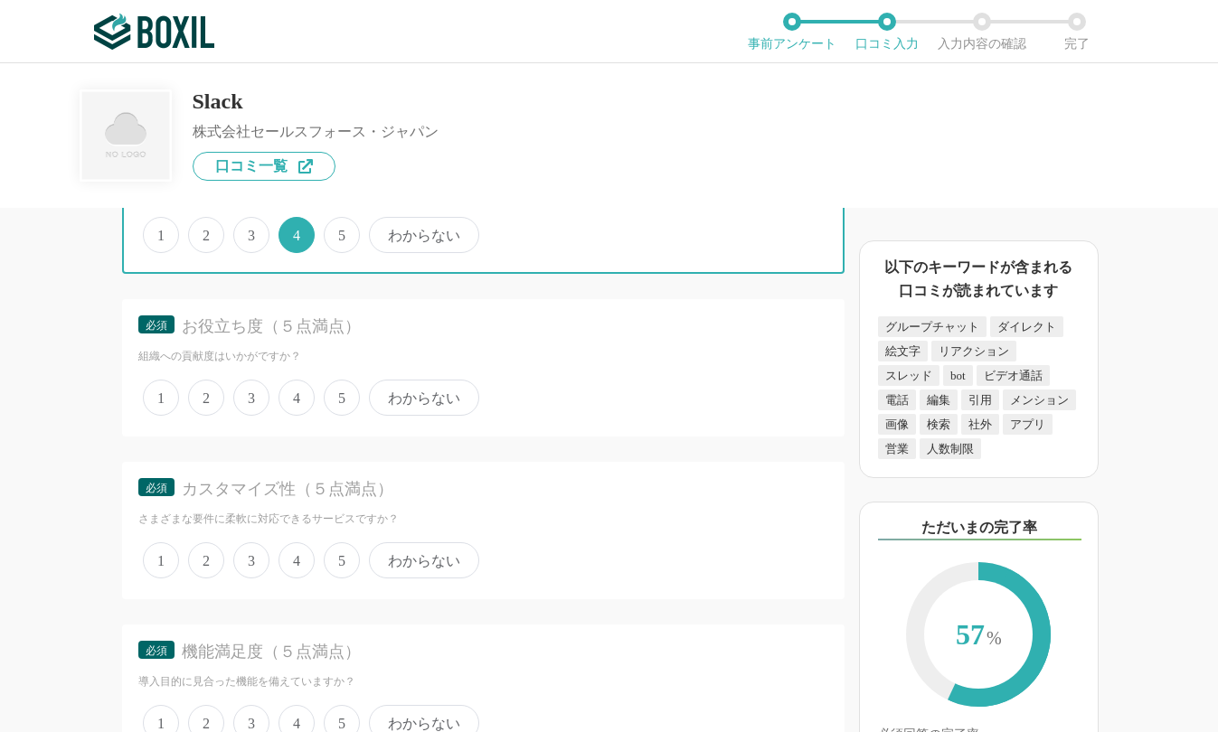
scroll to position [3073, 0]
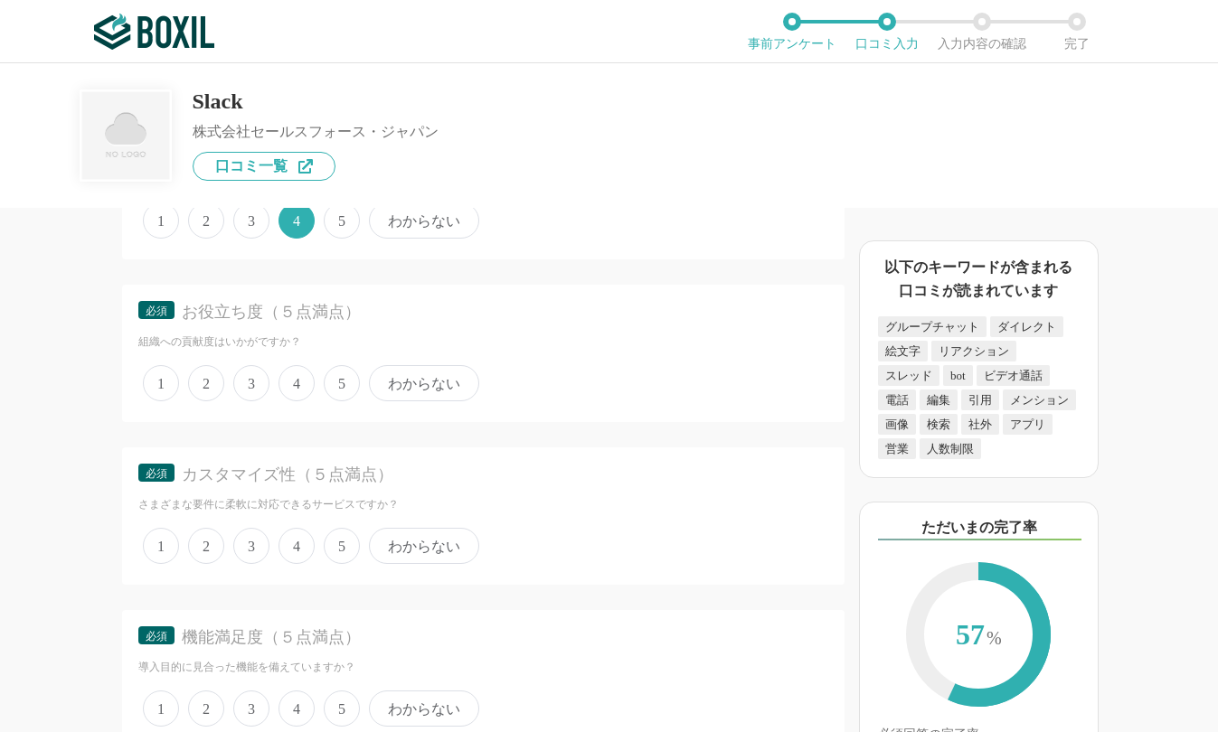
click at [300, 389] on span "4" at bounding box center [296, 383] width 36 height 36
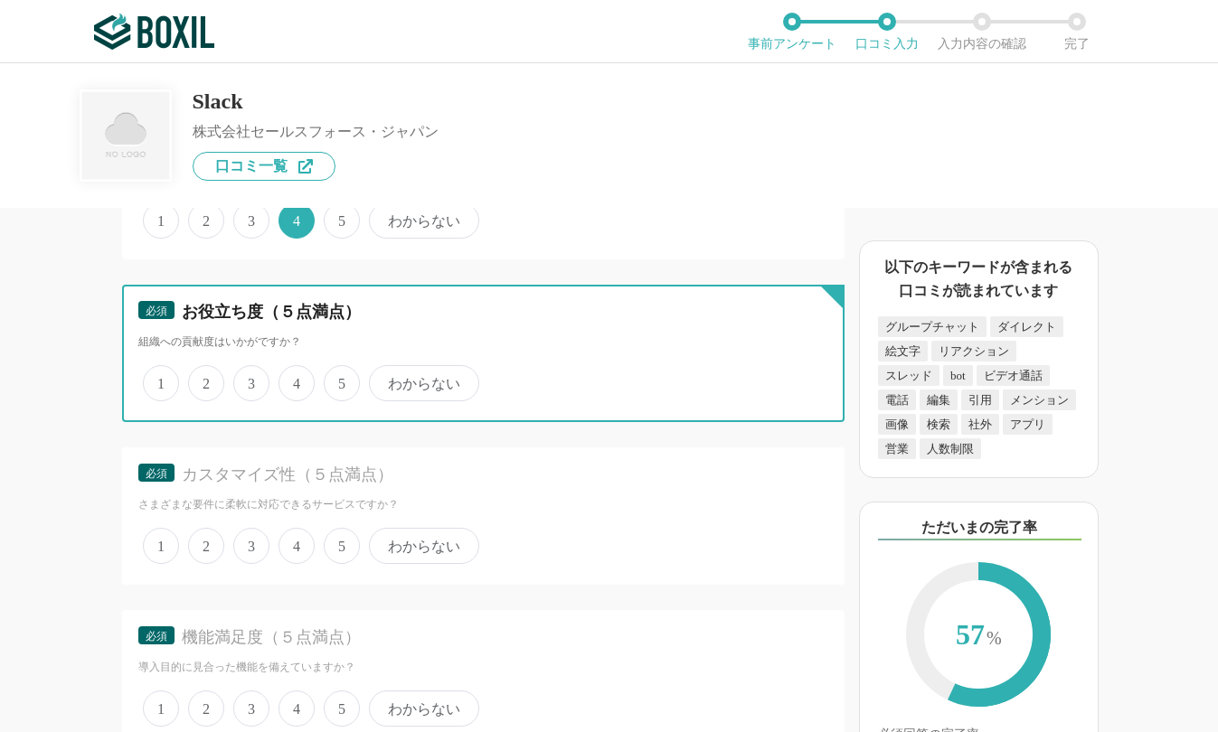
click at [295, 380] on input "4" at bounding box center [289, 374] width 12 height 12
radio input "true"
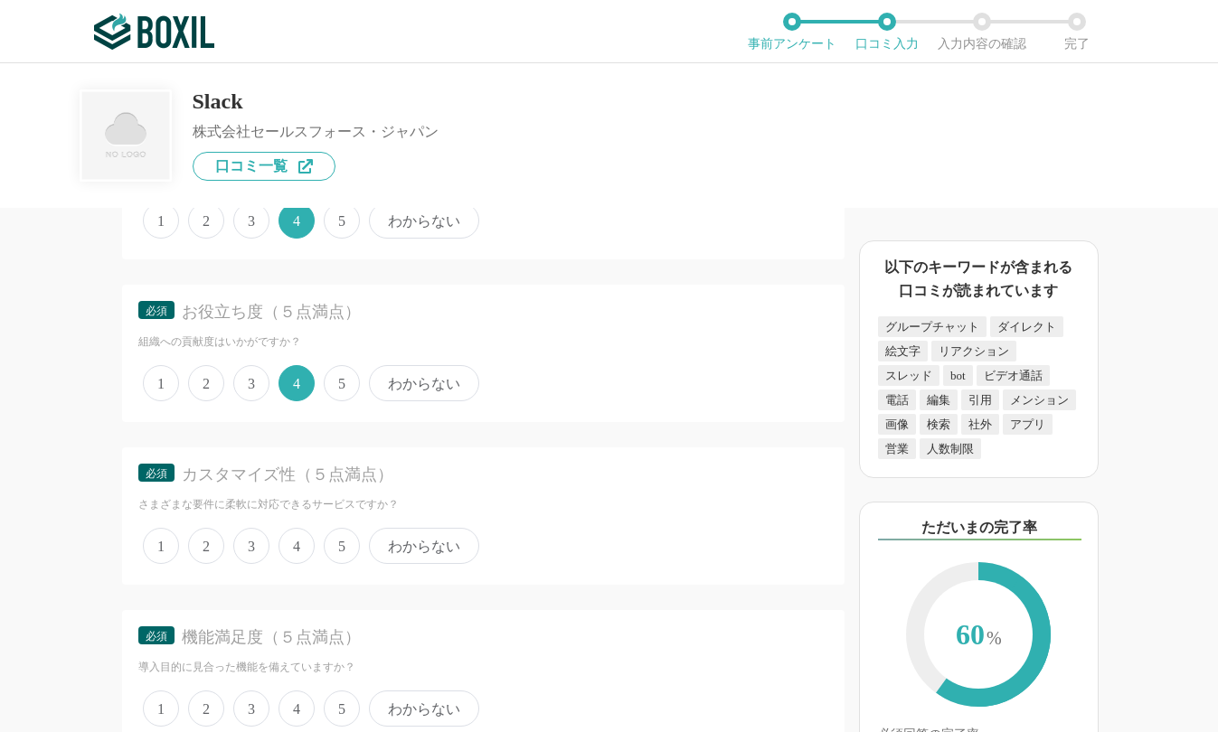
click at [295, 542] on span "4" at bounding box center [296, 546] width 36 height 36
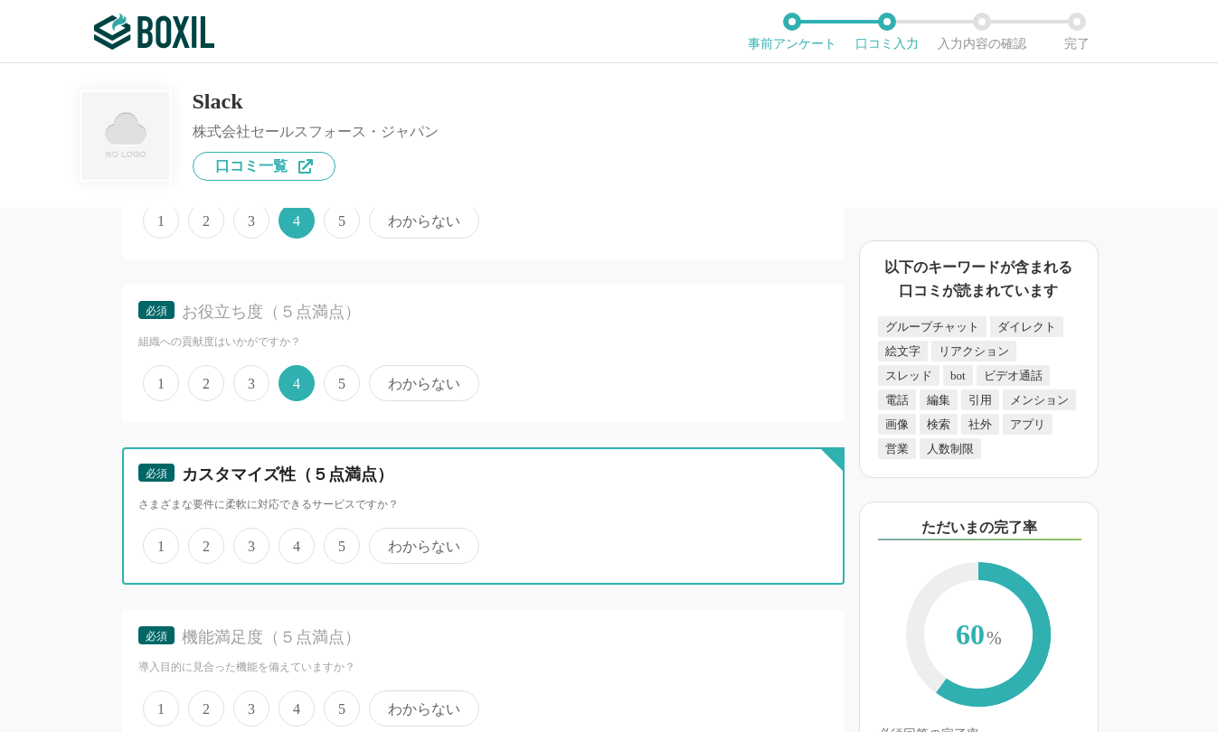
click at [295, 542] on input "4" at bounding box center [289, 537] width 12 height 12
radio input "true"
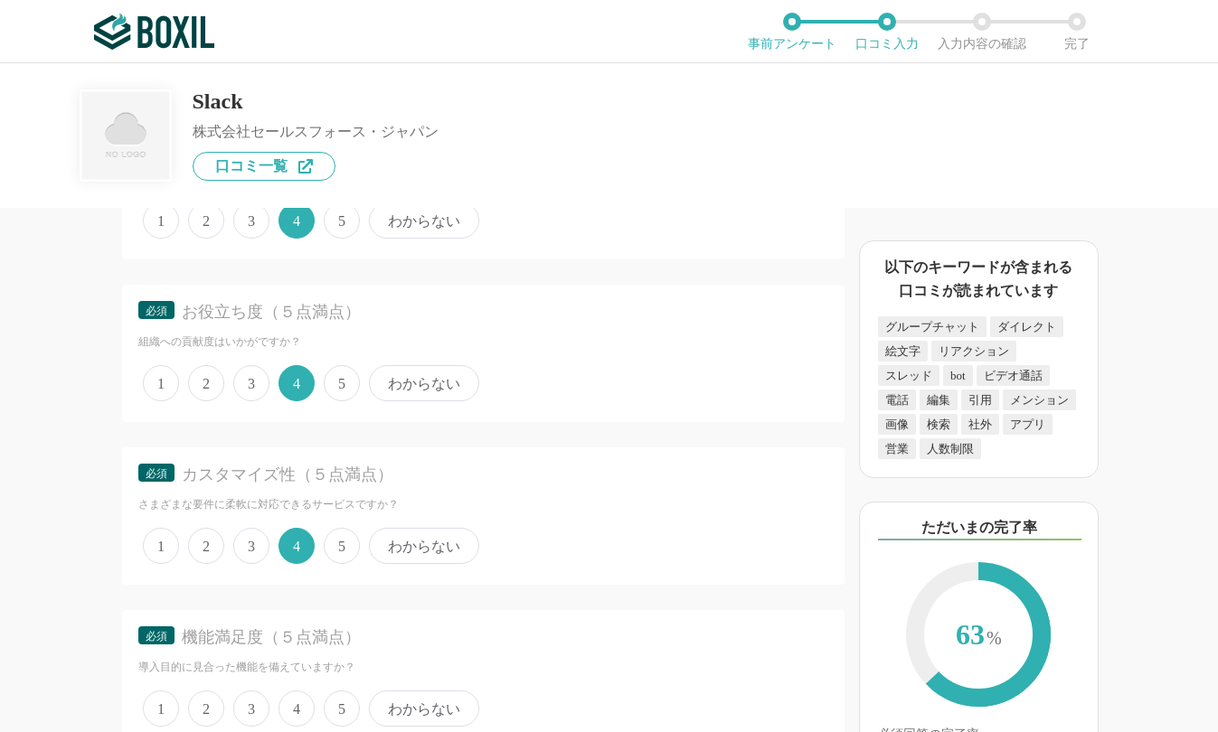
click at [333, 547] on span "5" at bounding box center [342, 546] width 36 height 36
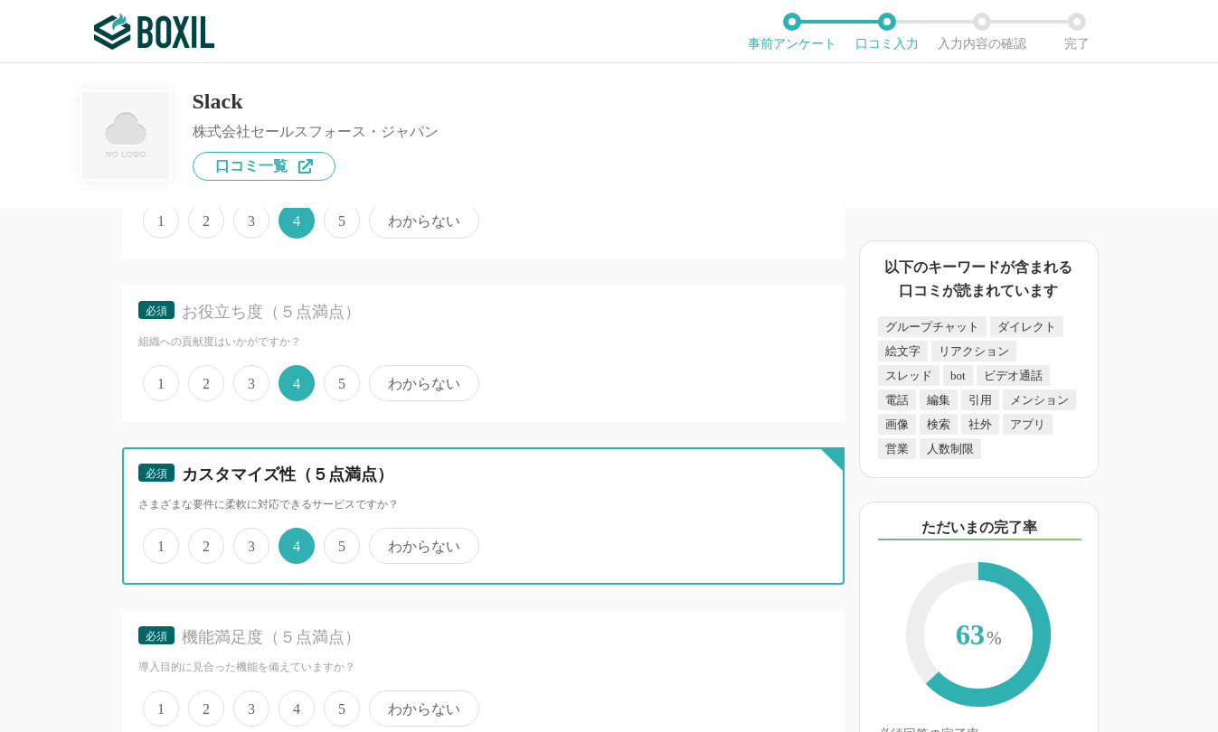
click at [333, 542] on input "5" at bounding box center [334, 537] width 12 height 12
radio input "true"
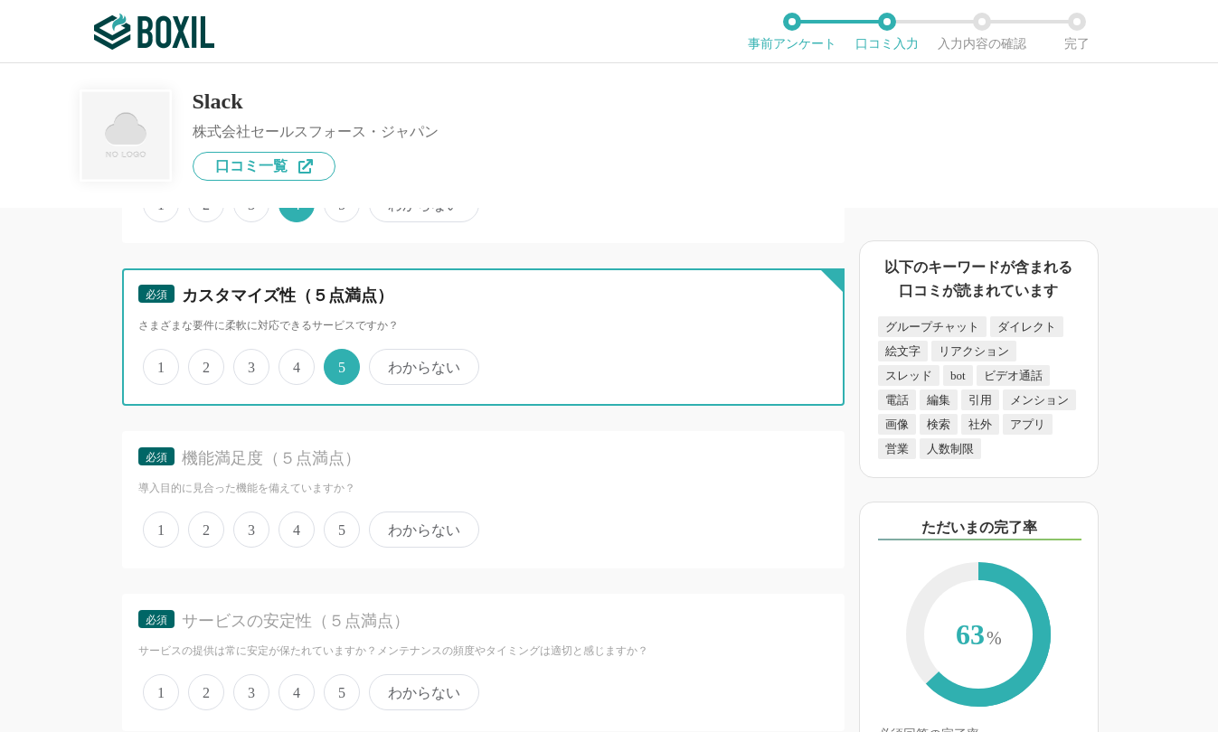
scroll to position [3254, 0]
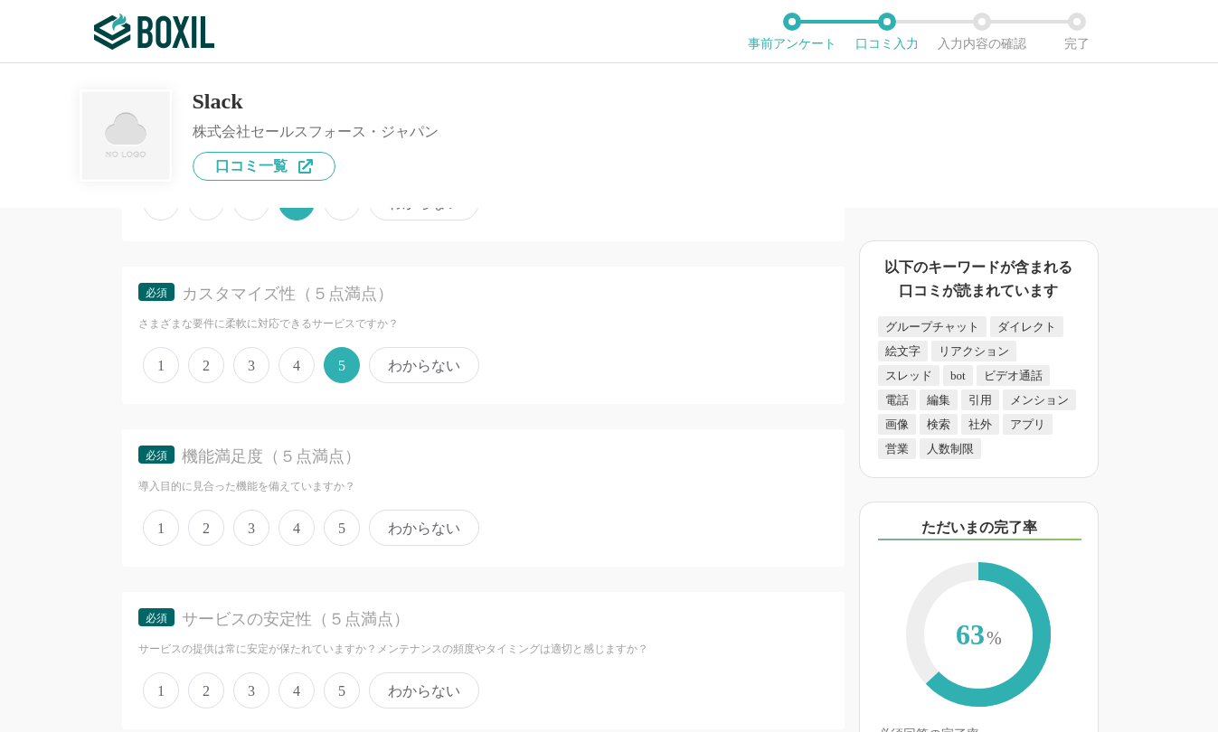
click at [254, 525] on span "3" at bounding box center [251, 528] width 36 height 36
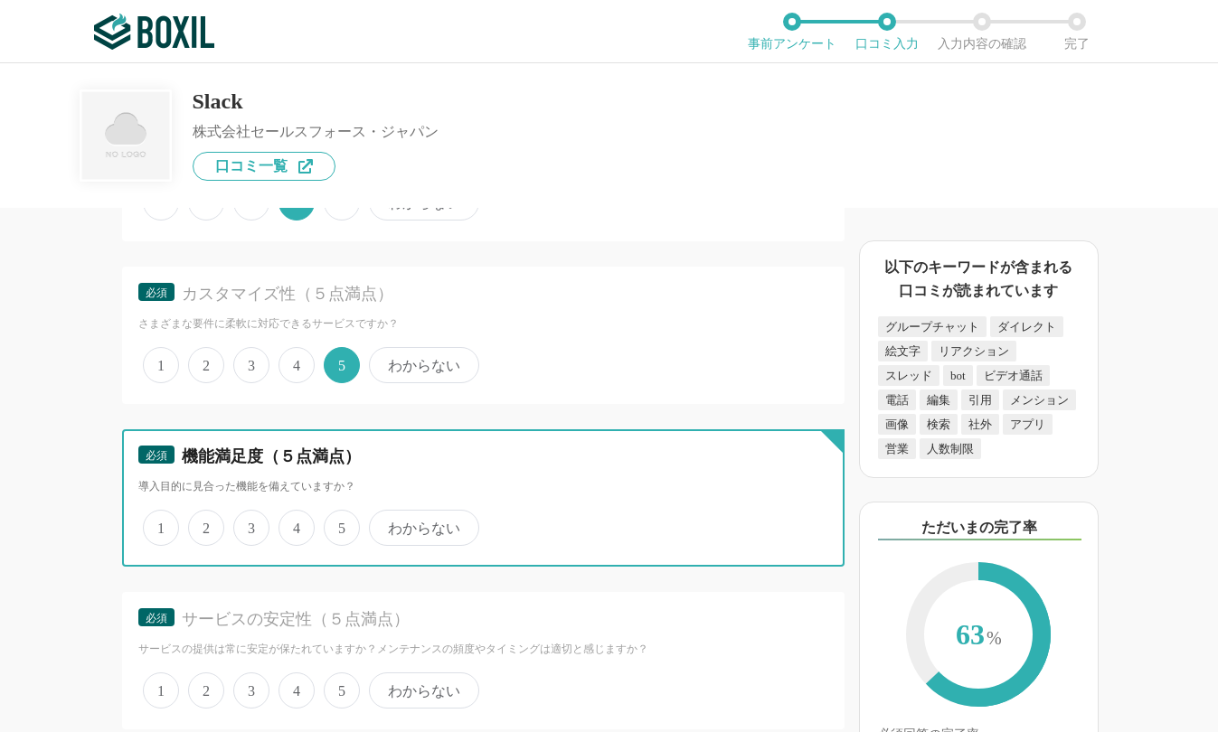
click at [249, 524] on input "3" at bounding box center [244, 519] width 12 height 12
radio input "true"
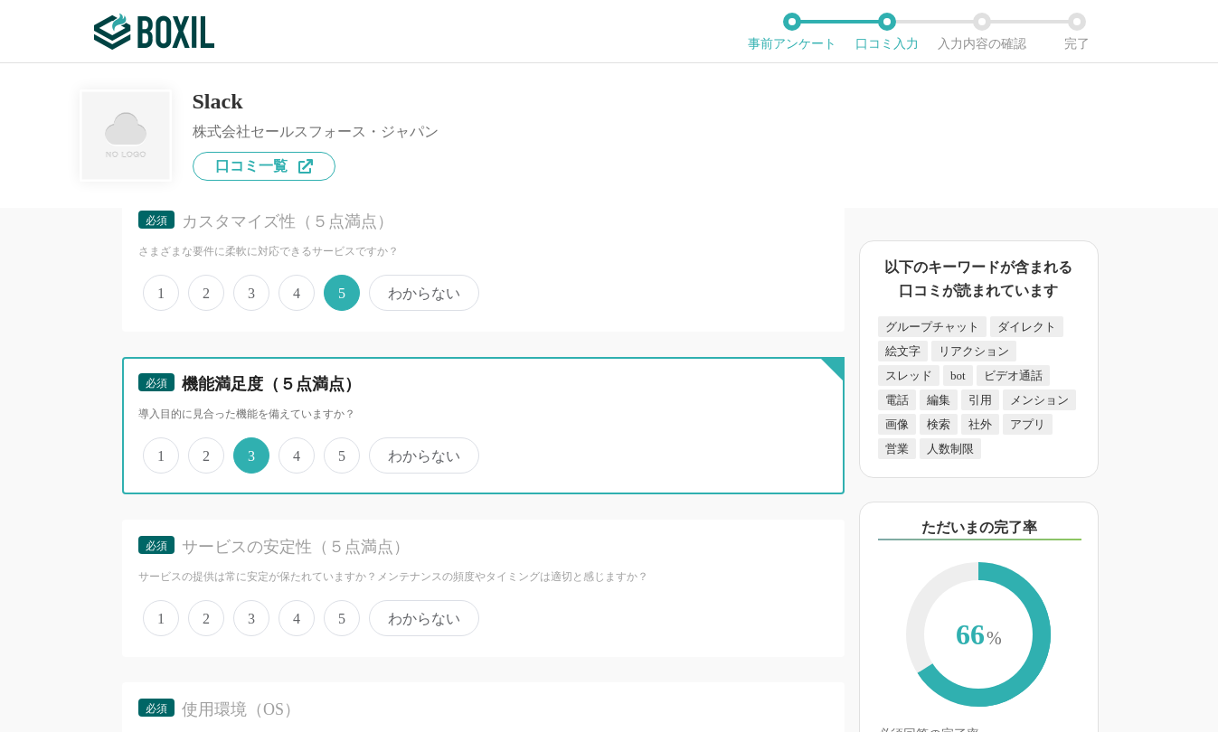
scroll to position [3435, 0]
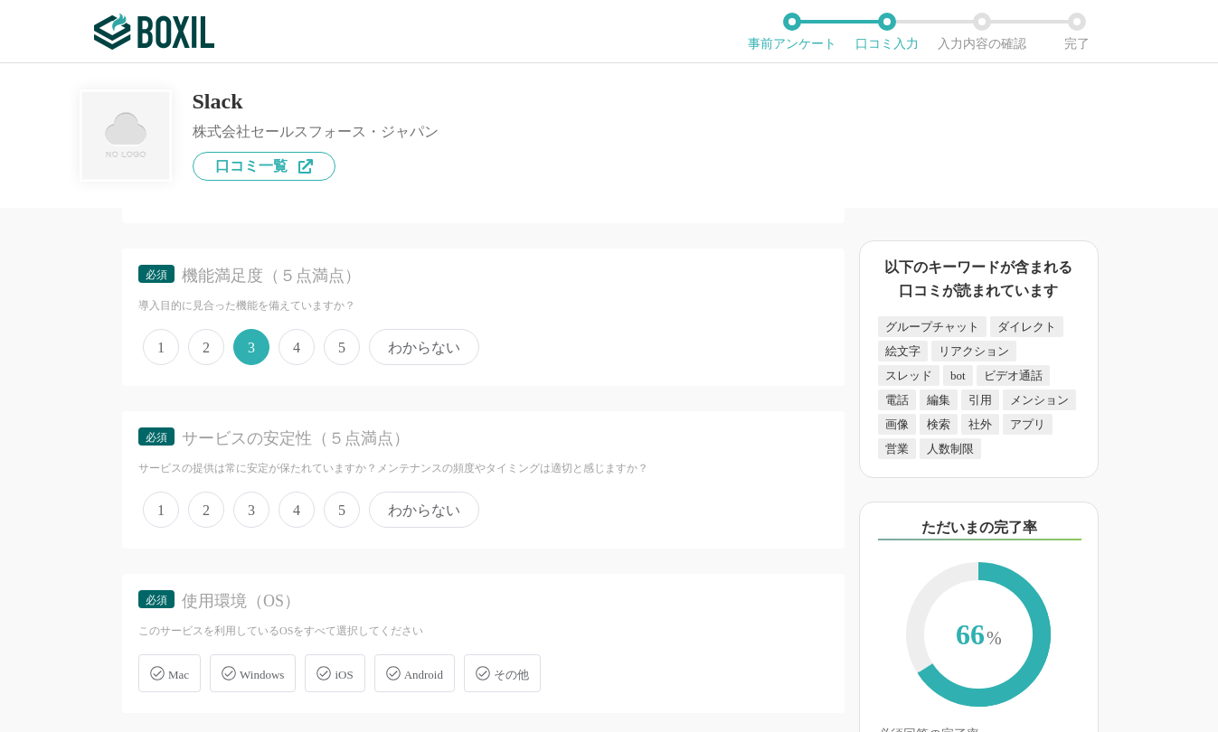
click at [290, 508] on span "4" at bounding box center [296, 510] width 36 height 36
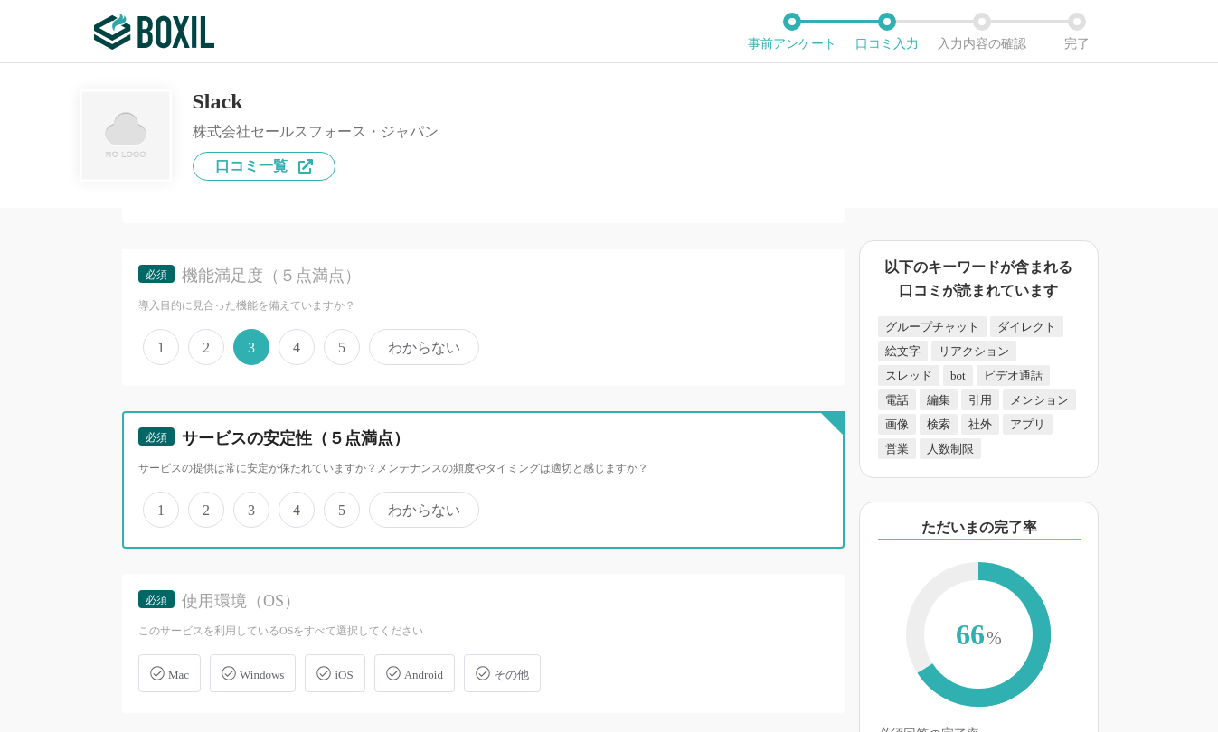
click at [290, 506] on input "4" at bounding box center [289, 500] width 12 height 12
radio input "true"
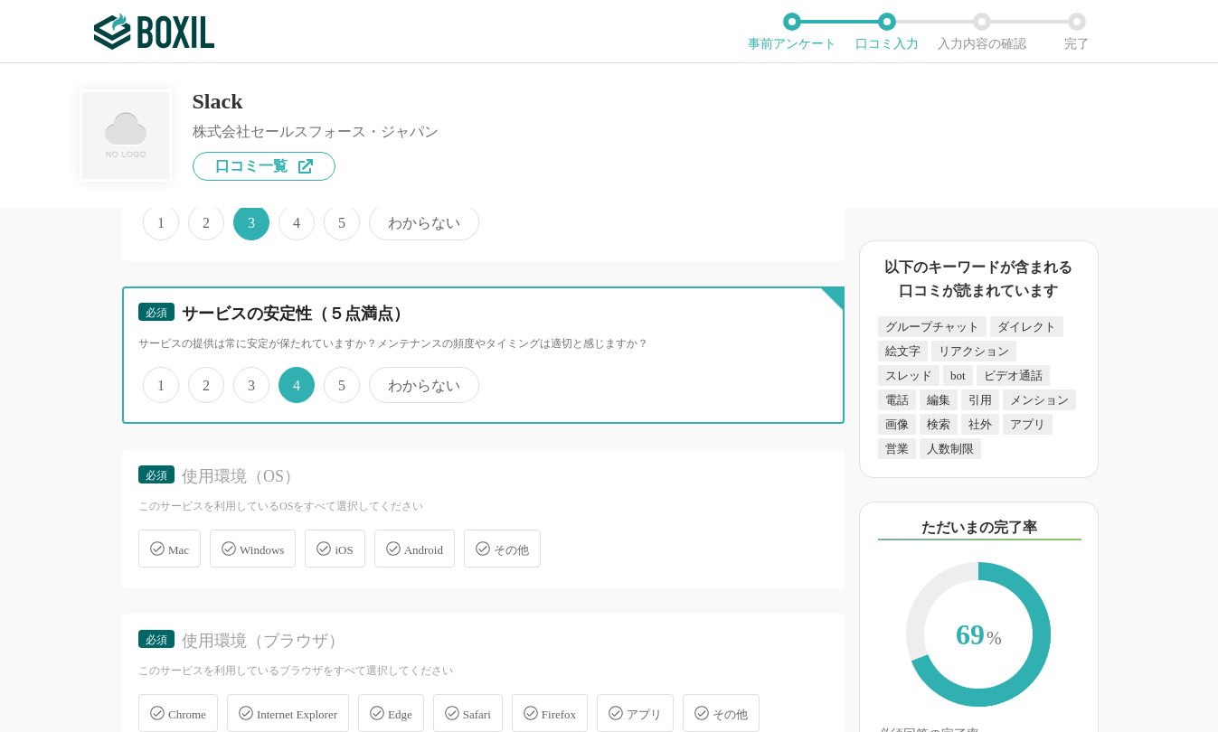
scroll to position [3616, 0]
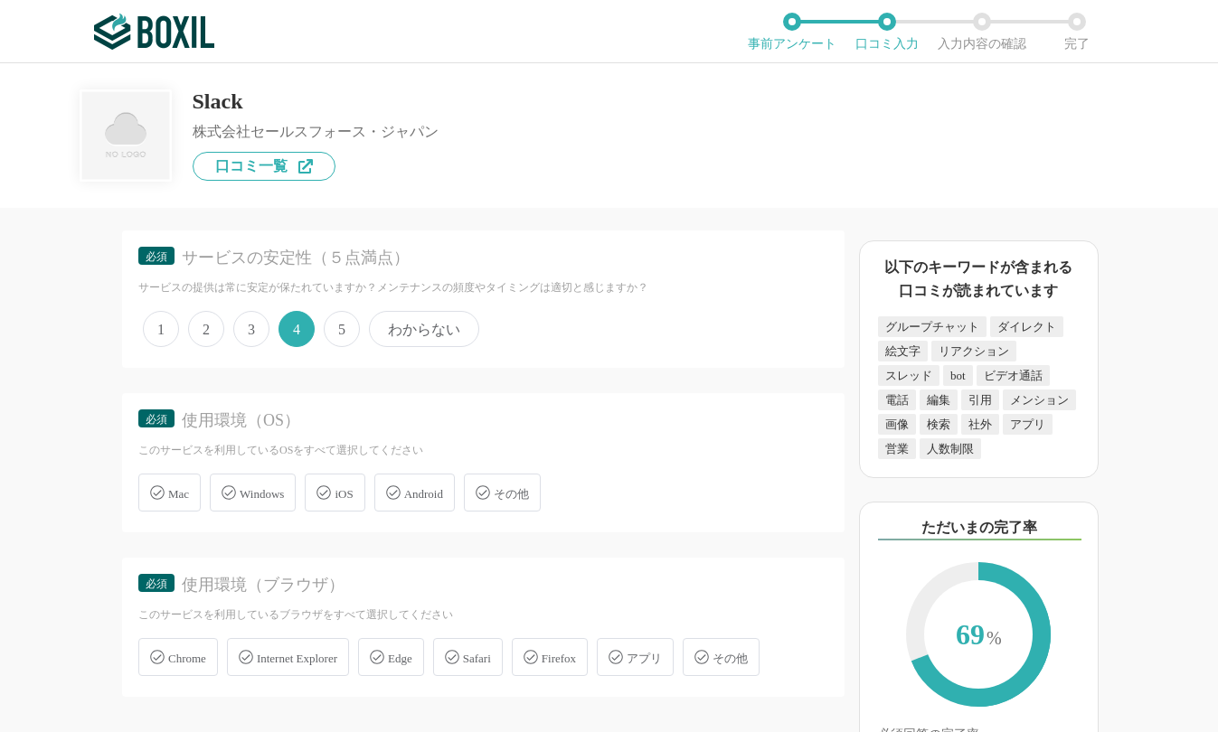
click at [256, 502] on div "Windows" at bounding box center [253, 493] width 86 height 38
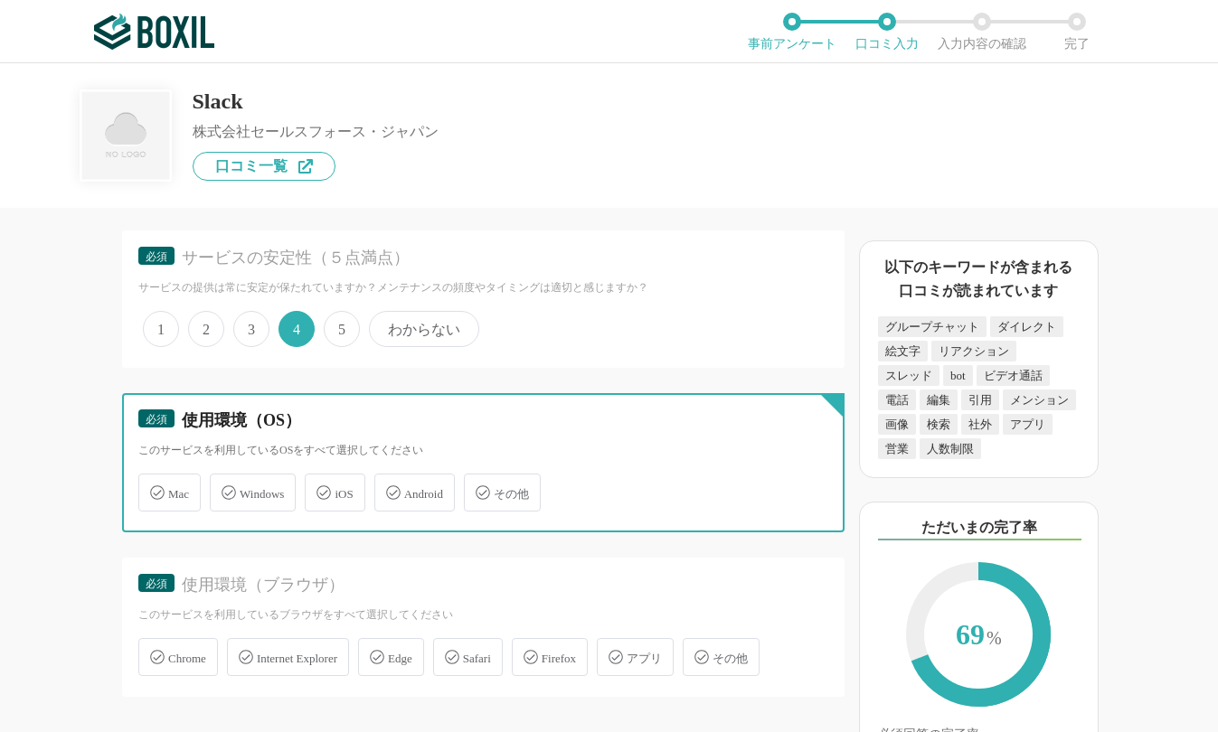
click at [225, 488] on input "Windows" at bounding box center [219, 482] width 12 height 12
checkbox input "true"
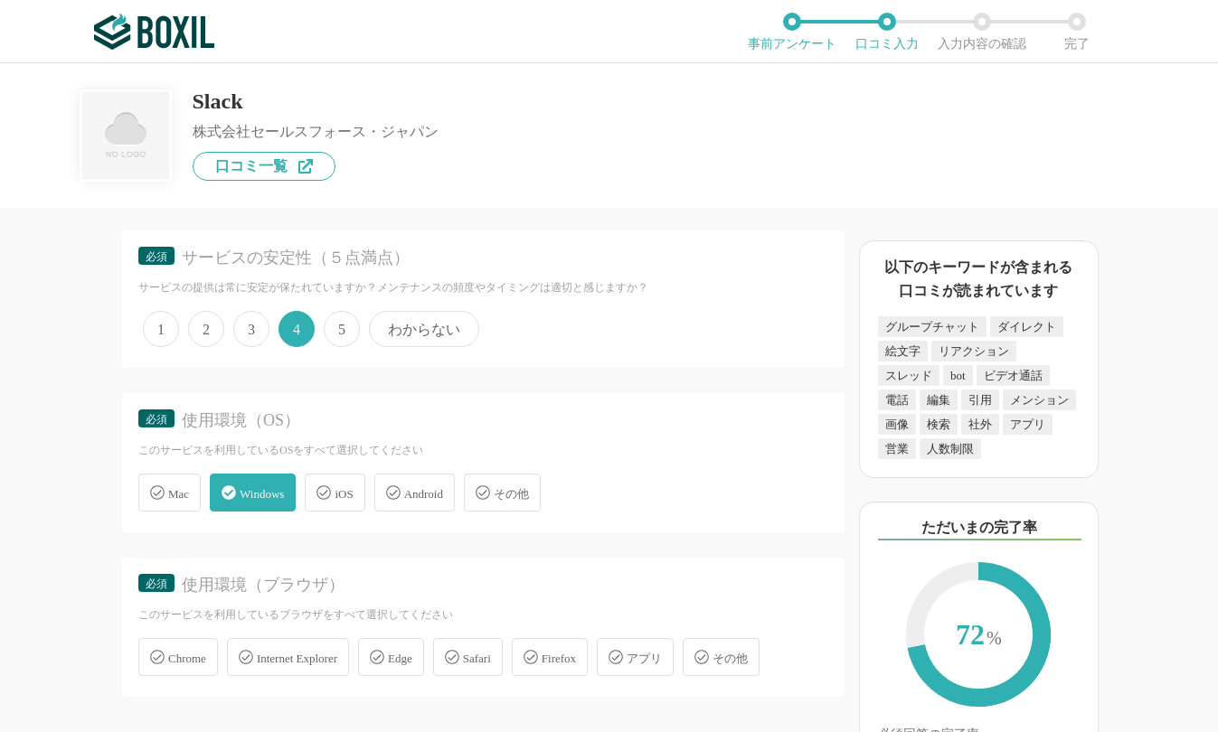
click at [416, 500] on span "Android" at bounding box center [423, 494] width 39 height 14
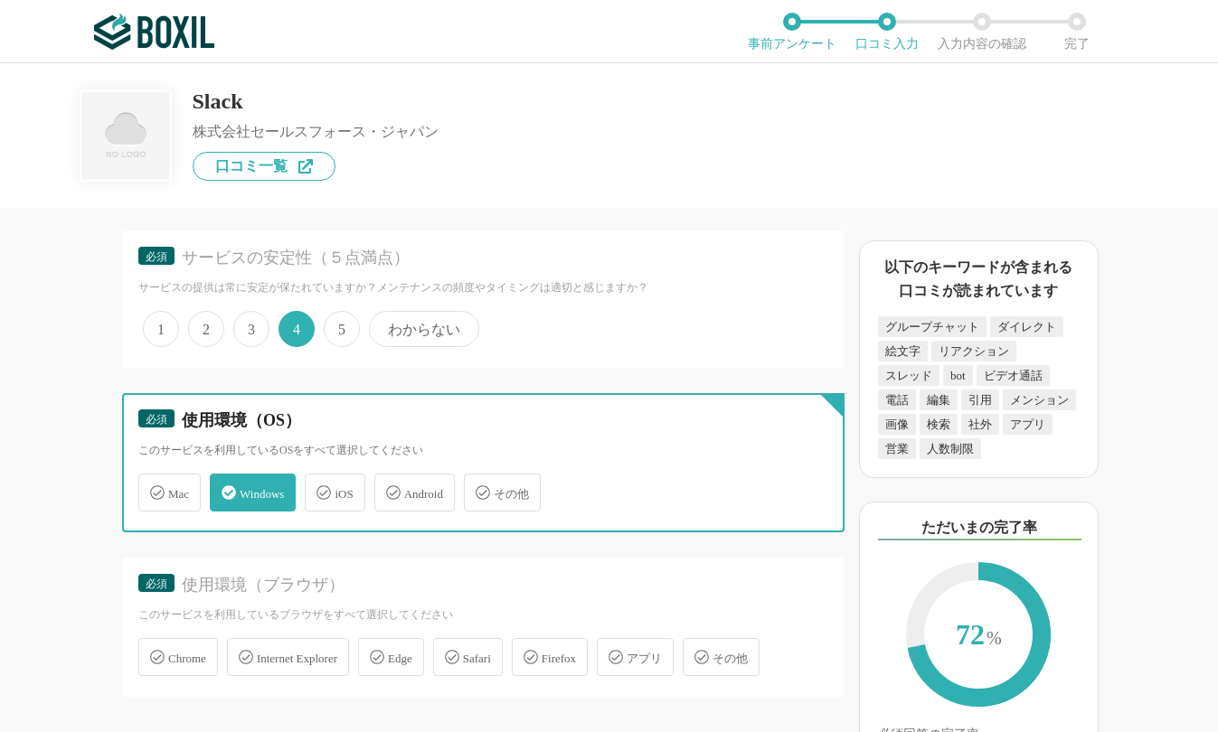
click at [390, 488] on input "Android" at bounding box center [384, 482] width 12 height 12
checkbox input "true"
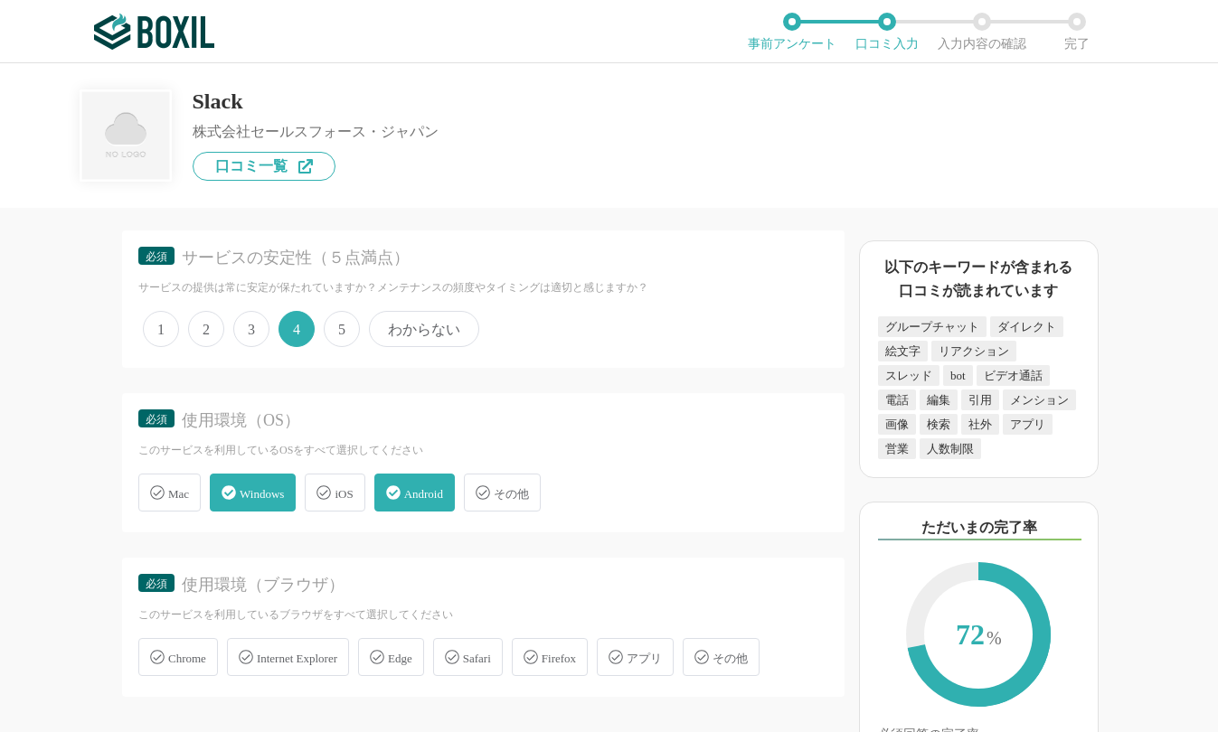
click at [656, 662] on span "アプリ" at bounding box center [643, 659] width 35 height 14
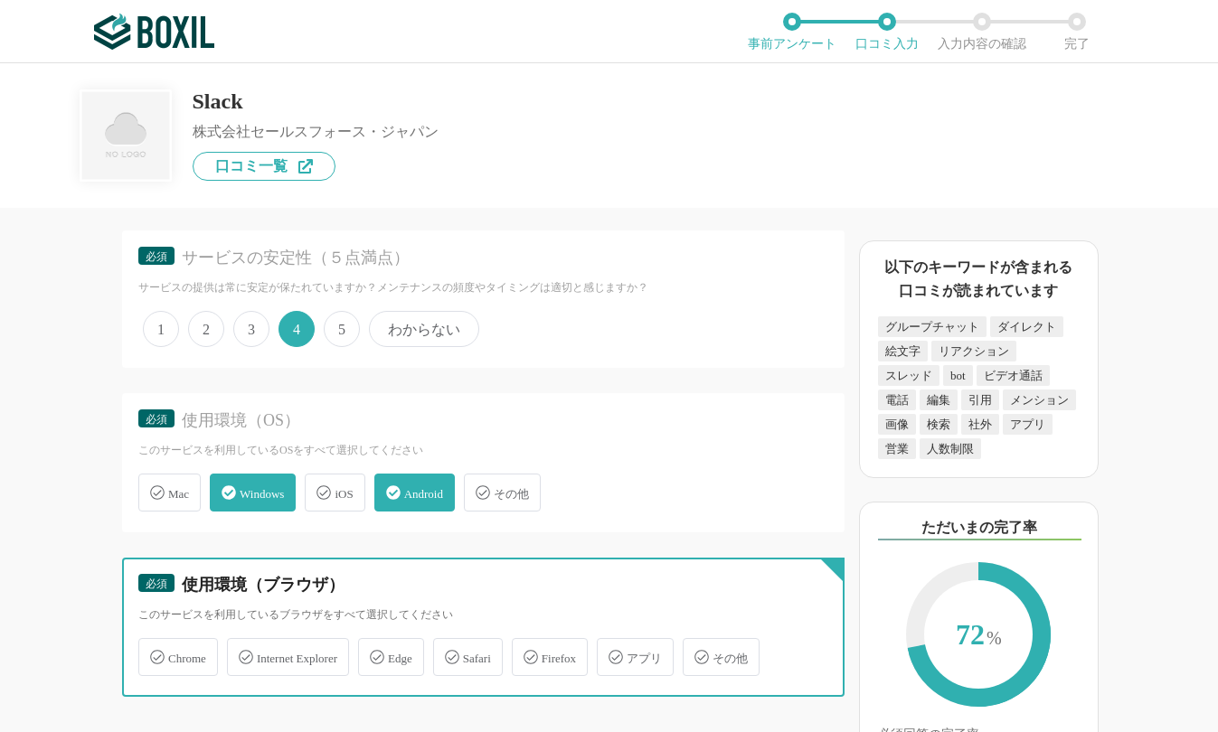
click at [612, 653] on input "アプリ" at bounding box center [606, 647] width 12 height 12
checkbox input "true"
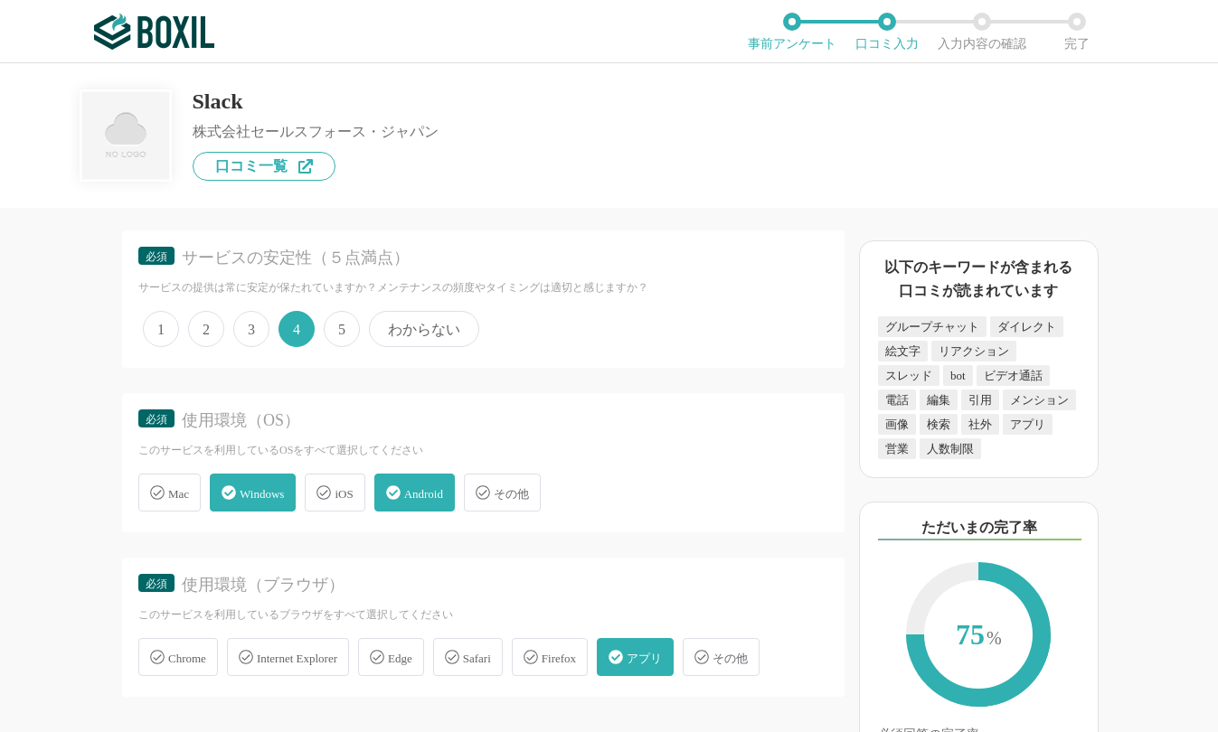
click at [194, 655] on span "Chrome" at bounding box center [187, 659] width 38 height 14
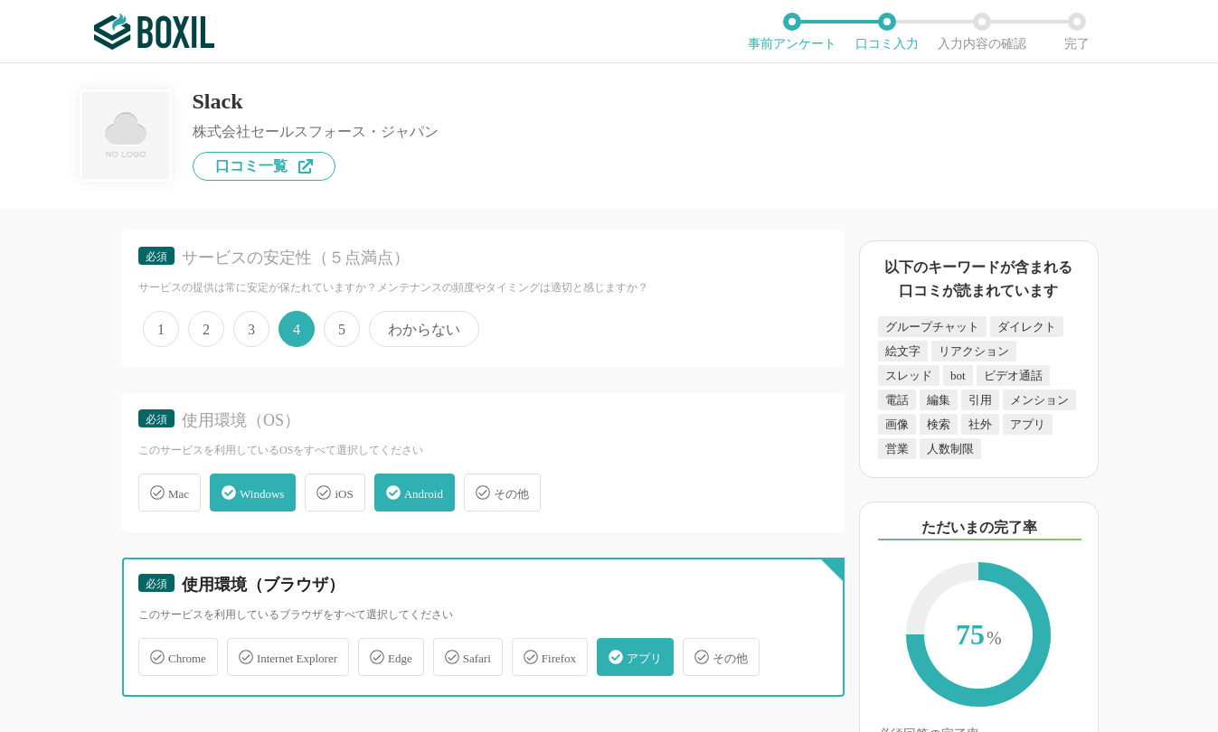
click at [154, 653] on input "Chrome" at bounding box center [148, 647] width 12 height 12
checkbox input "true"
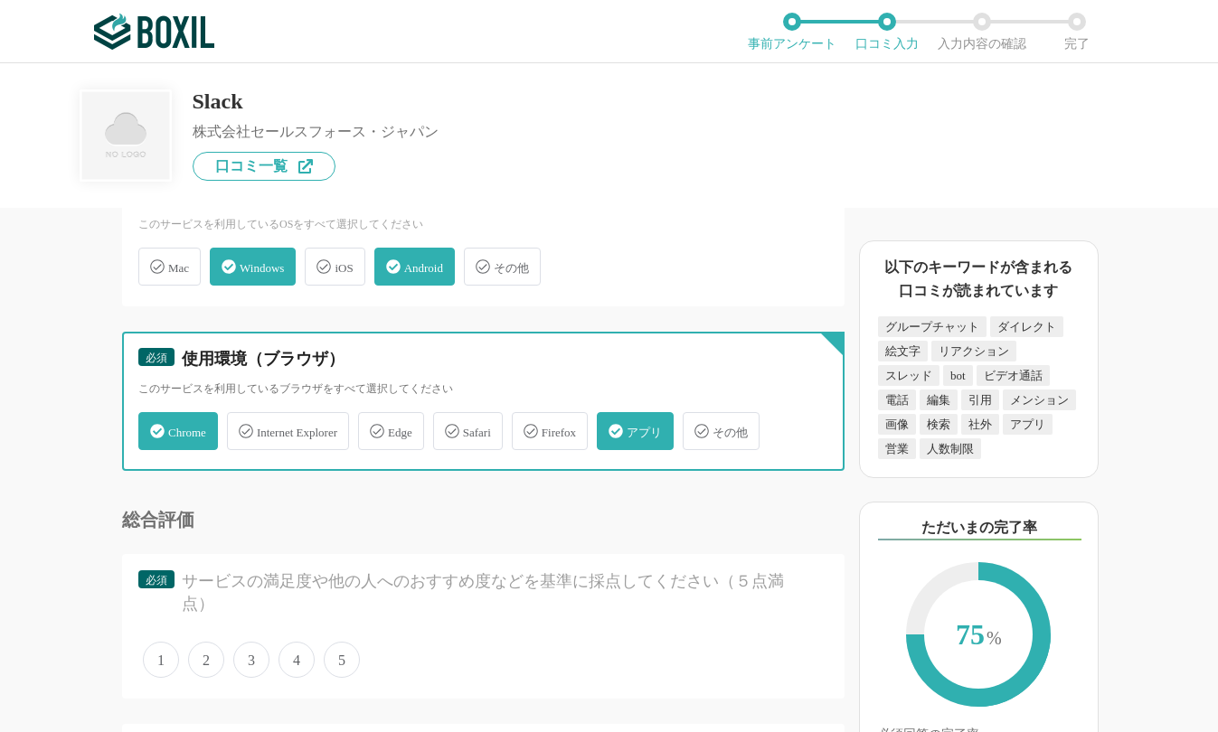
scroll to position [3887, 0]
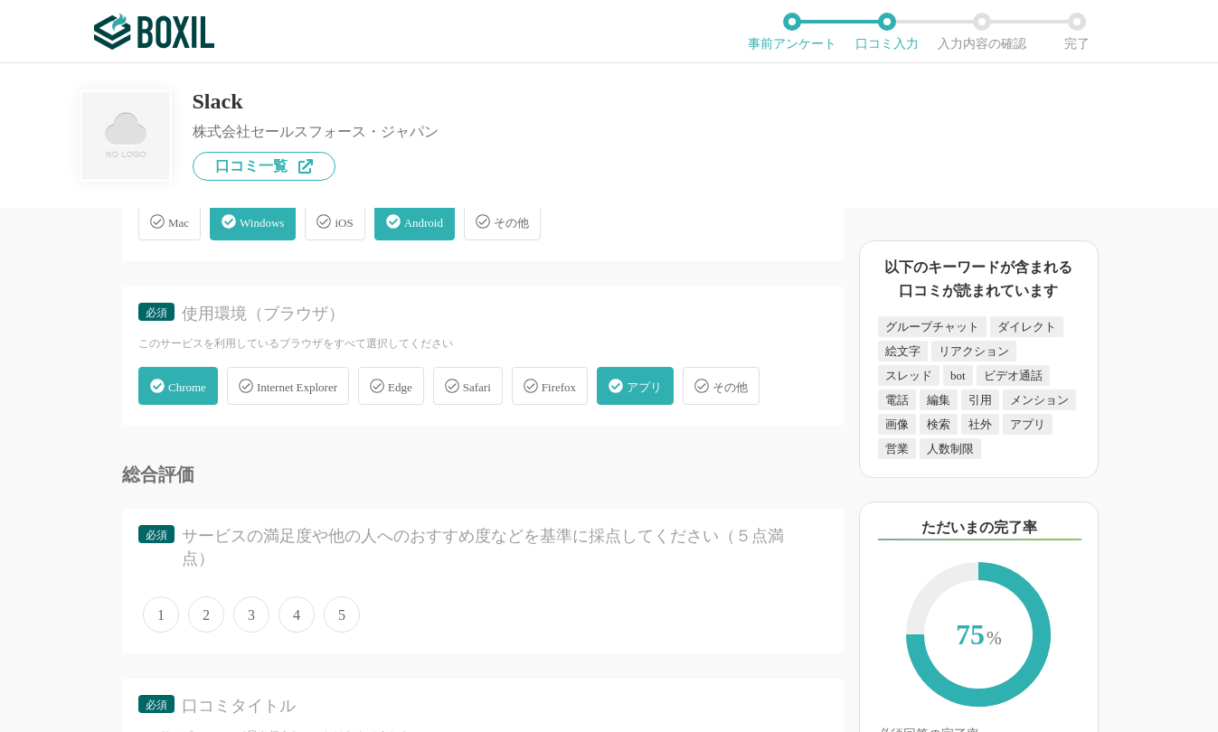
click at [295, 390] on span "Internet Explorer" at bounding box center [297, 388] width 80 height 14
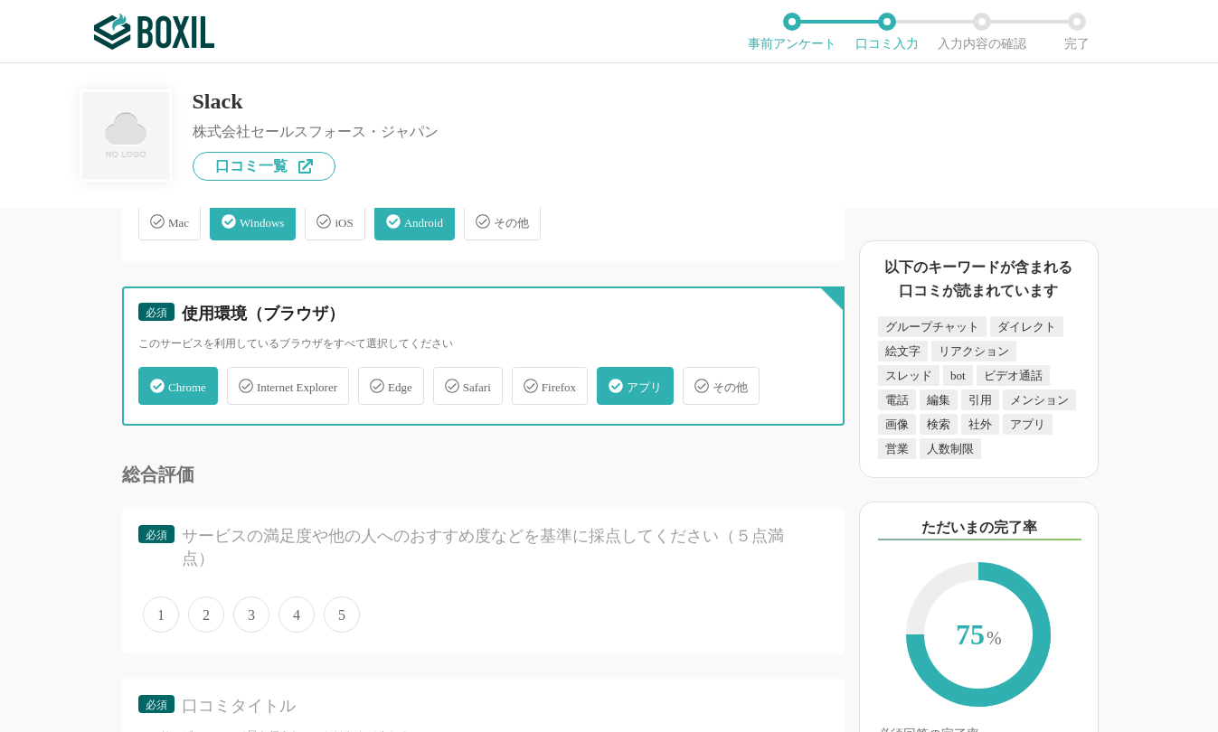
click at [242, 381] on input "Internet Explorer" at bounding box center [236, 376] width 12 height 12
checkbox input "true"
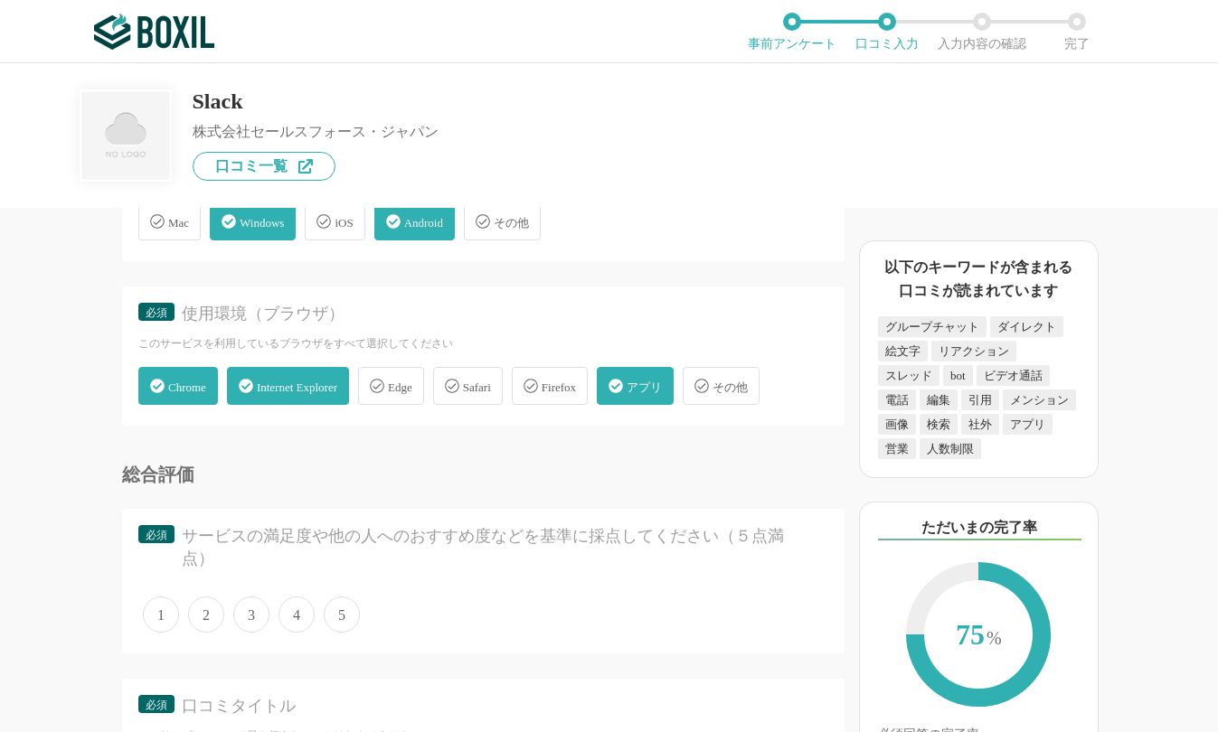
click at [330, 616] on span "5" at bounding box center [342, 615] width 36 height 36
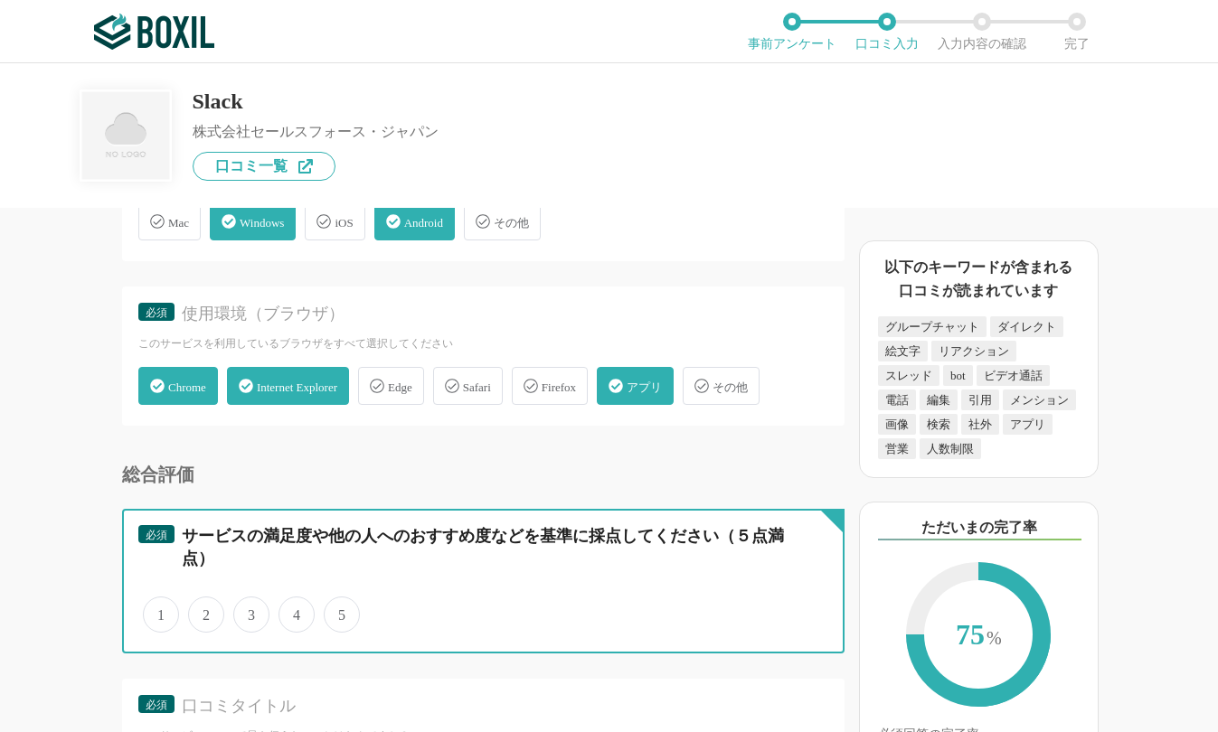
click at [330, 611] on input "5" at bounding box center [334, 605] width 12 height 12
radio input "true"
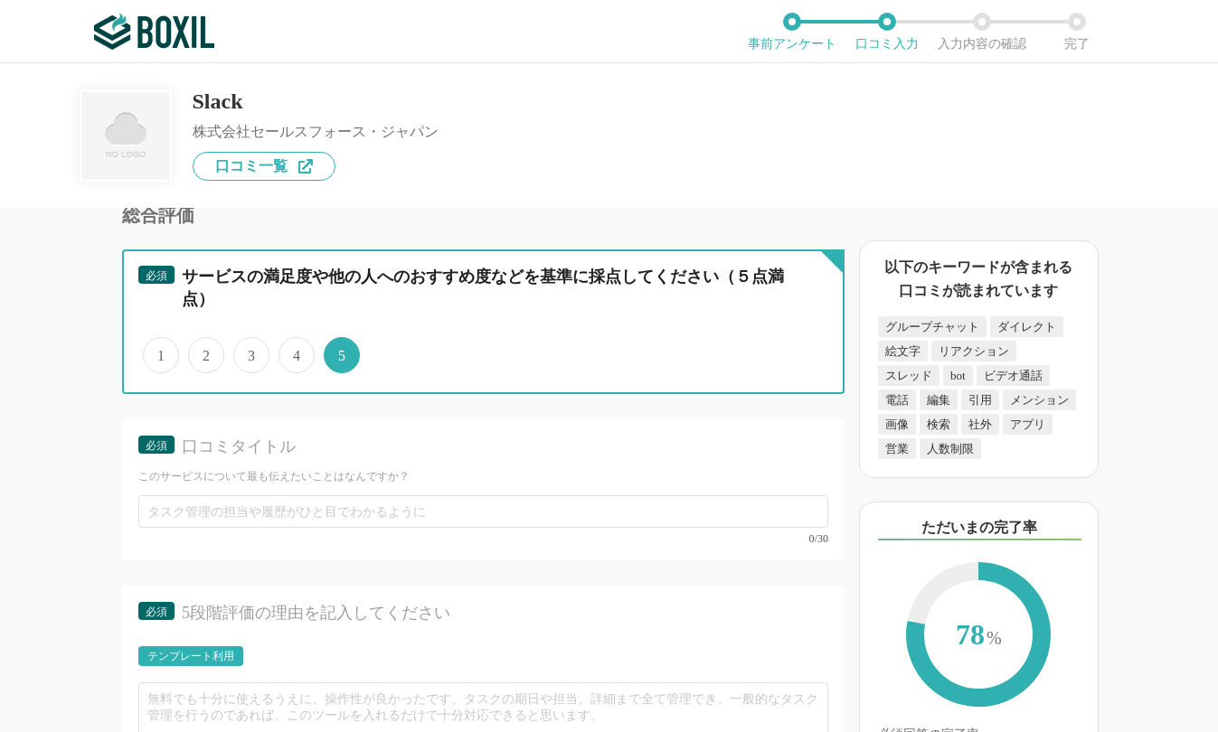
scroll to position [4158, 0]
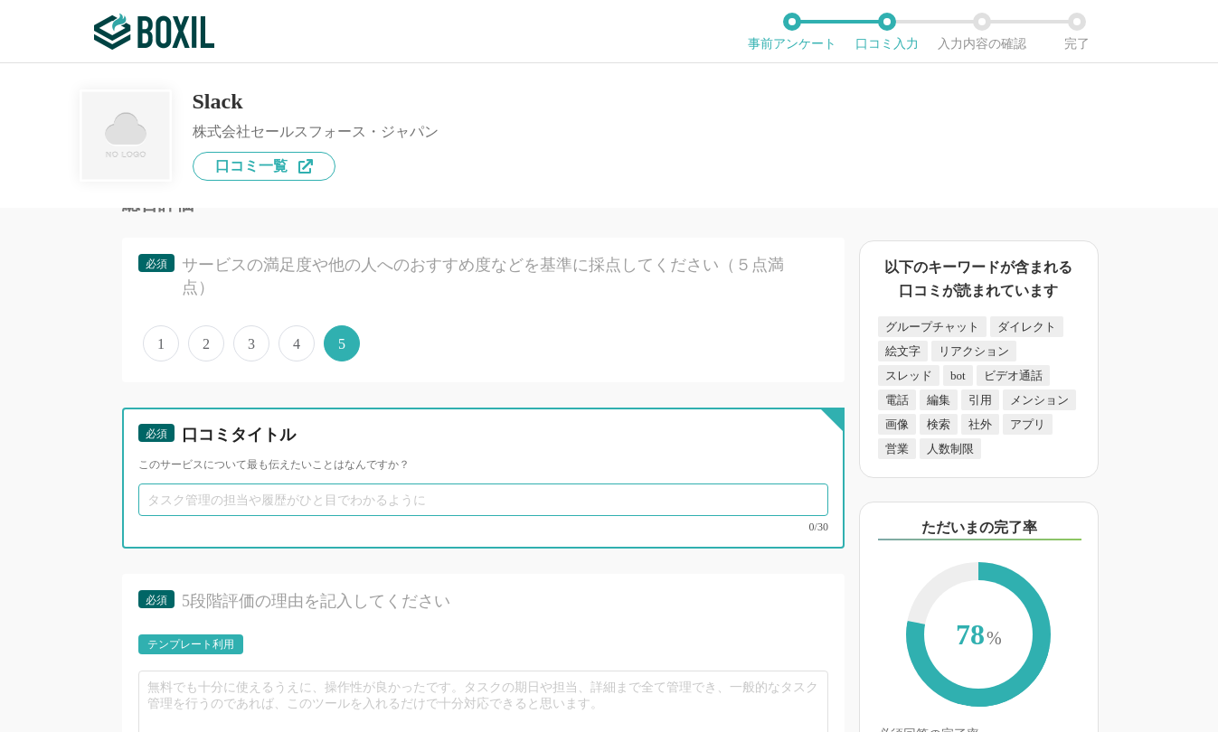
drag, startPoint x: 220, startPoint y: 500, endPoint x: 236, endPoint y: 507, distance: 17.8
click at [222, 503] on input "text" at bounding box center [483, 500] width 690 height 33
paste input "チーム連携が"
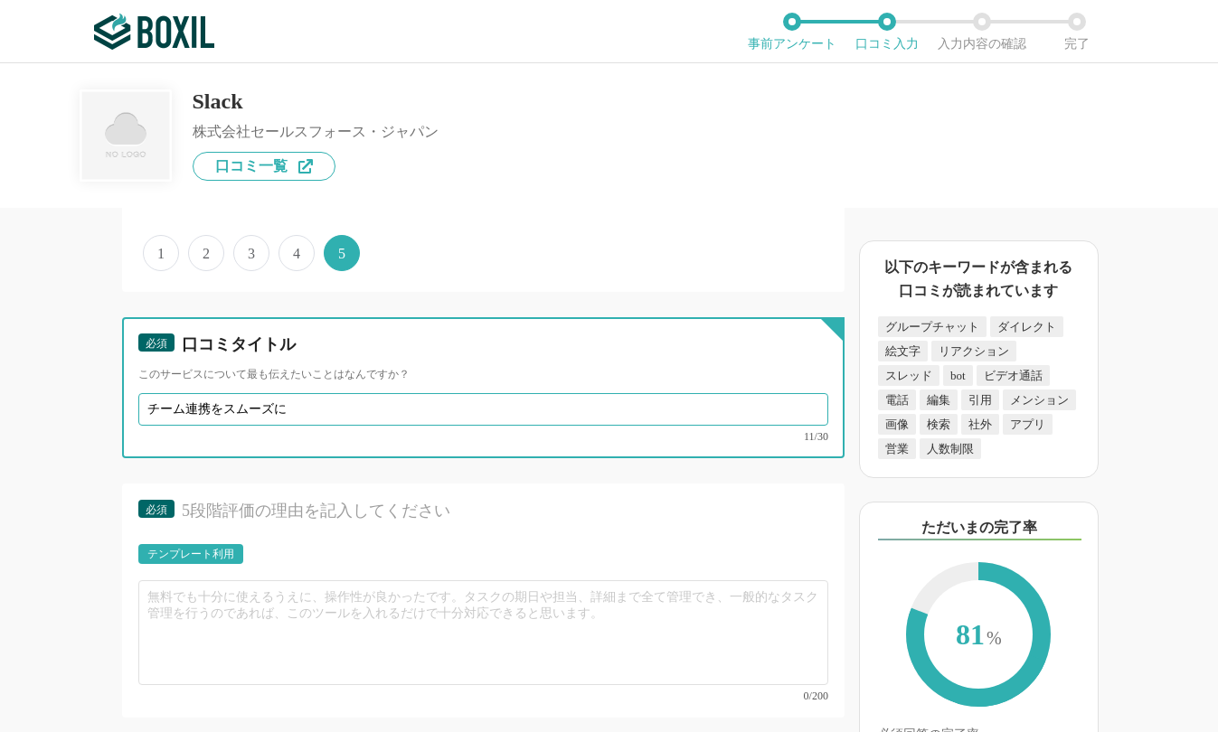
type input "チーム連携をスムーズに"
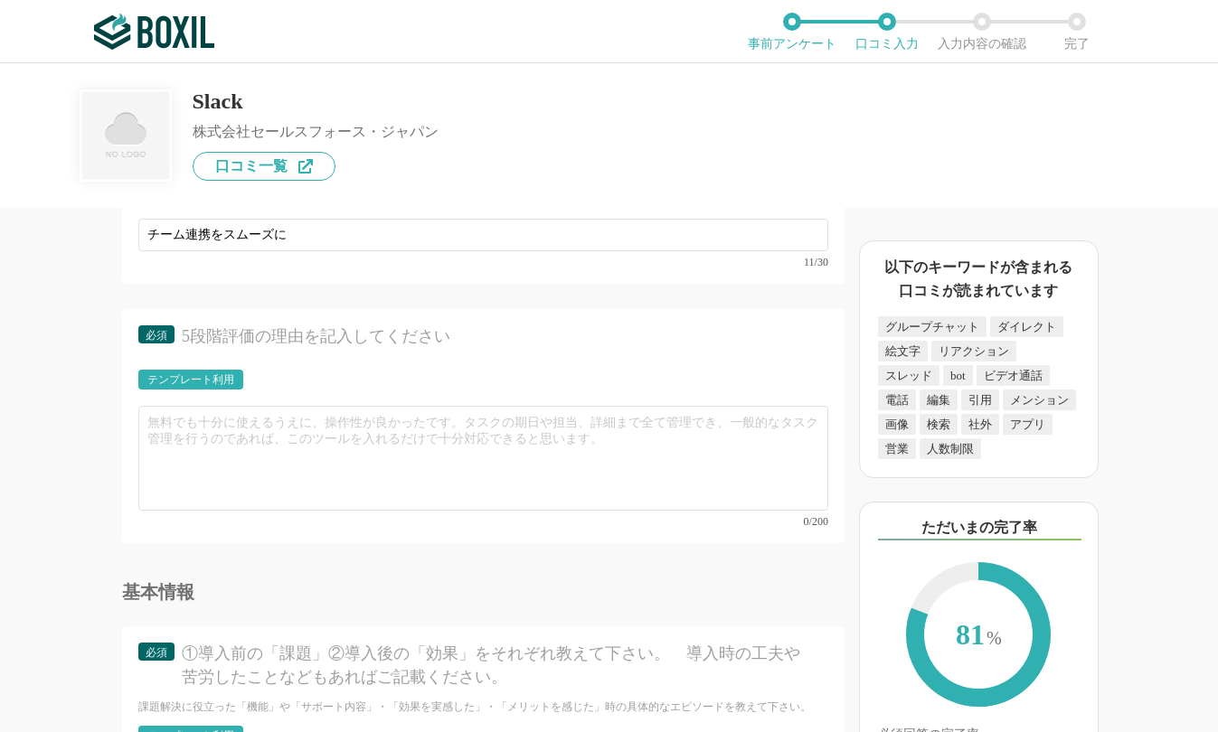
scroll to position [4429, 0]
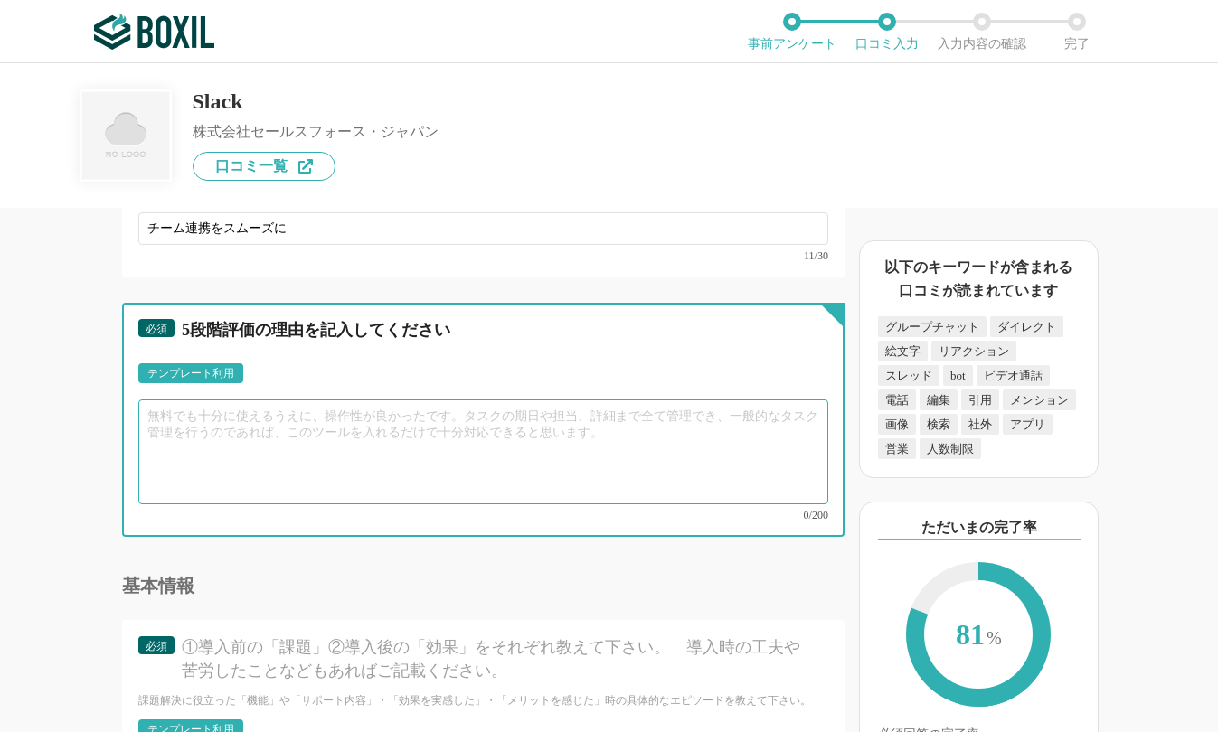
click at [294, 442] on textarea at bounding box center [483, 452] width 690 height 105
paste textarea "Slackはチャットツールとしての柔軟性が抜群！プロジェクトごとのチャンネル分けやスレッド機能で情報が整理され、IT部門として他ツールとの連携もスムーズです。…"
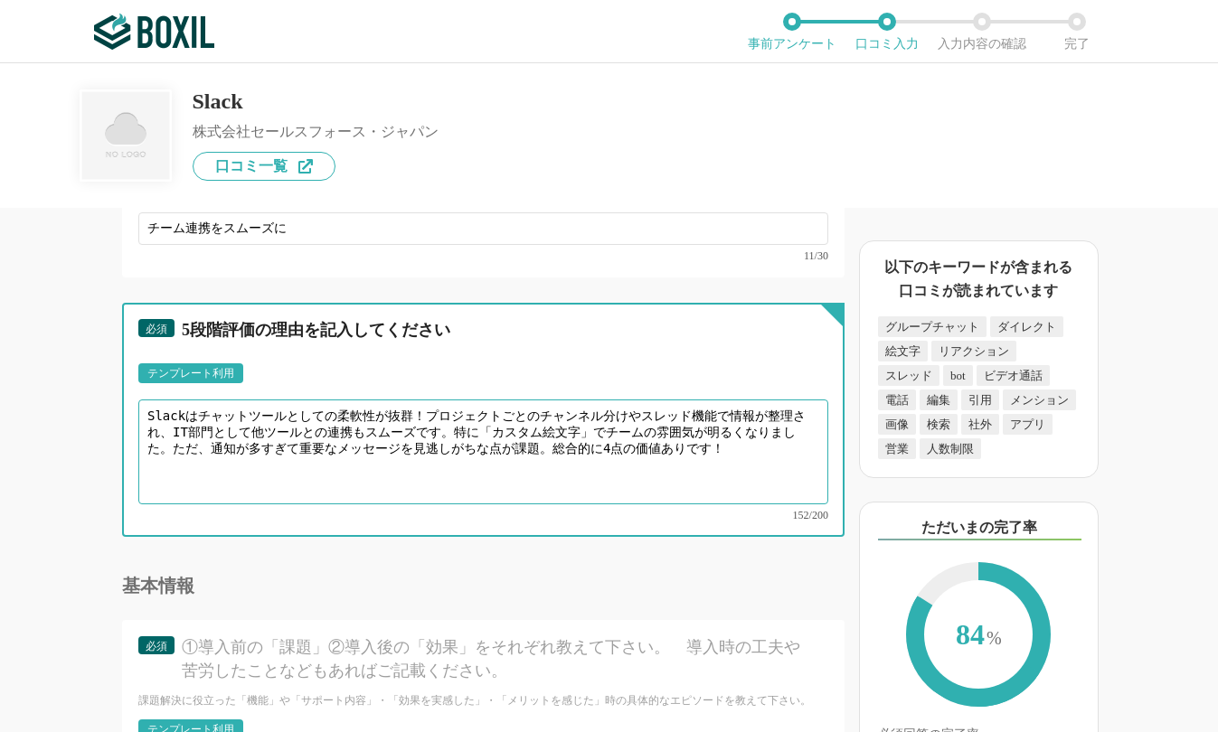
click at [455, 465] on textarea "Slackはチャットツールとしての柔軟性が抜群！プロジェクトごとのチャンネル分けやスレッド機能で情報が整理され、IT部門として他ツールとの連携もスムーズです。…" at bounding box center [483, 452] width 690 height 105
drag, startPoint x: 375, startPoint y: 414, endPoint x: 421, endPoint y: 412, distance: 46.1
click at [421, 412] on textarea "Slackはチャットツールとしての柔軟性が抜群！プロジェクトごとのチャンネル分けやスレッド機能で情報が整理され、IT部門として他ツールとの連携もスムーズです。…" at bounding box center [483, 452] width 690 height 105
drag, startPoint x: 490, startPoint y: 430, endPoint x: 479, endPoint y: 430, distance: 10.8
click at [479, 430] on textarea "Slackはチャットツールとしての柔軟性がよく、プロジェクトごとのチャンネル分けやスレッド機能で情報を整理でき、IT部門として他ツールとの連携もスムーズです。…" at bounding box center [483, 452] width 690 height 105
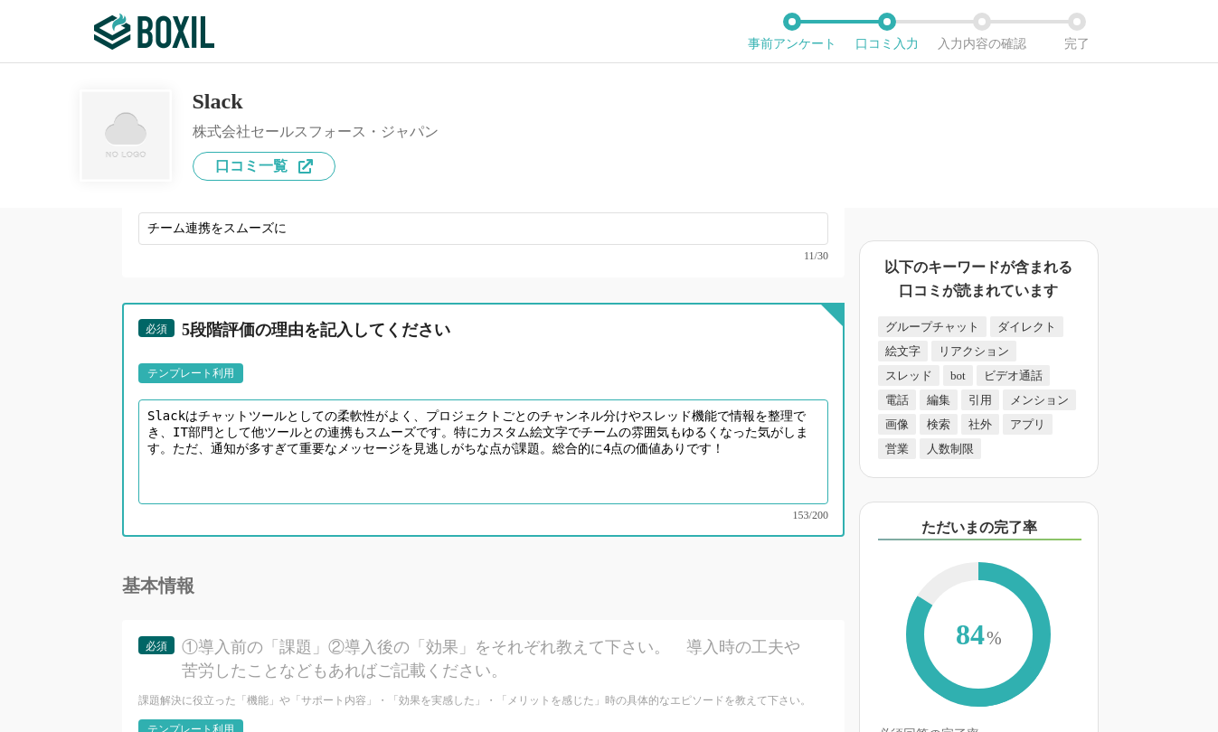
click at [604, 470] on textarea "Slackはチャットツールとしての柔軟性がよく、プロジェクトごとのチャンネル分けやスレッド機能で情報を整理でき、IT部門として他ツールとの連携もスムーズです。…" at bounding box center [483, 452] width 690 height 105
click at [361, 439] on textarea "Slackはチャットツールとしての柔軟性がよく、プロジェクトごとのチャンネル分けやスレッド機能で情報を整理でき、IT部門として他ツールとの連携もスムーズです。…" at bounding box center [483, 452] width 690 height 105
drag, startPoint x: 315, startPoint y: 441, endPoint x: 456, endPoint y: 438, distance: 141.9
click at [456, 438] on textarea "Slackはチャットツールとしての柔軟性がよく、プロジェクトごとのチャンネル分けやスレッド機能で情報を整理でき、IT部門として他ツールとの連携もスムーズです。…" at bounding box center [483, 452] width 690 height 105
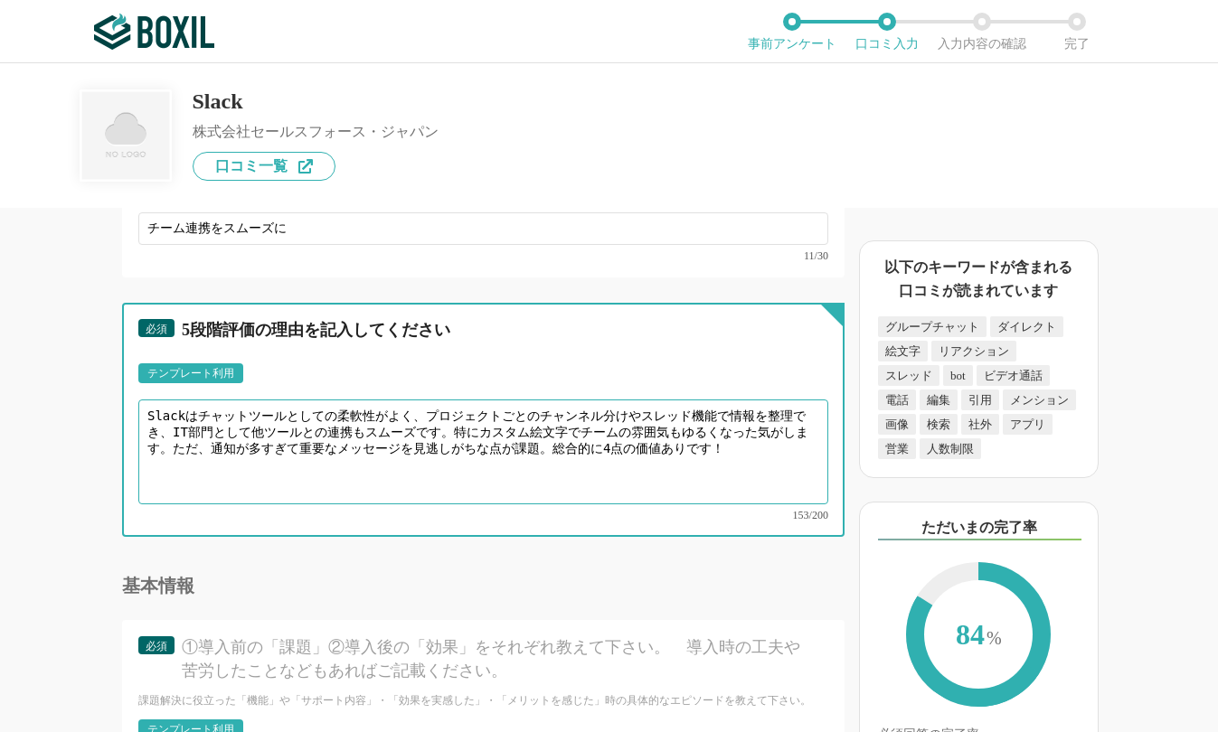
drag, startPoint x: 569, startPoint y: 444, endPoint x: 815, endPoint y: 446, distance: 246.8
click at [815, 446] on div "必須 5段階評価の理由を記入してください テンプレート利用 ፠テンプレート文言が変更されてない箇所がある、または使用できないテキスト（記号）が含まれています。…" at bounding box center [483, 420] width 722 height 234
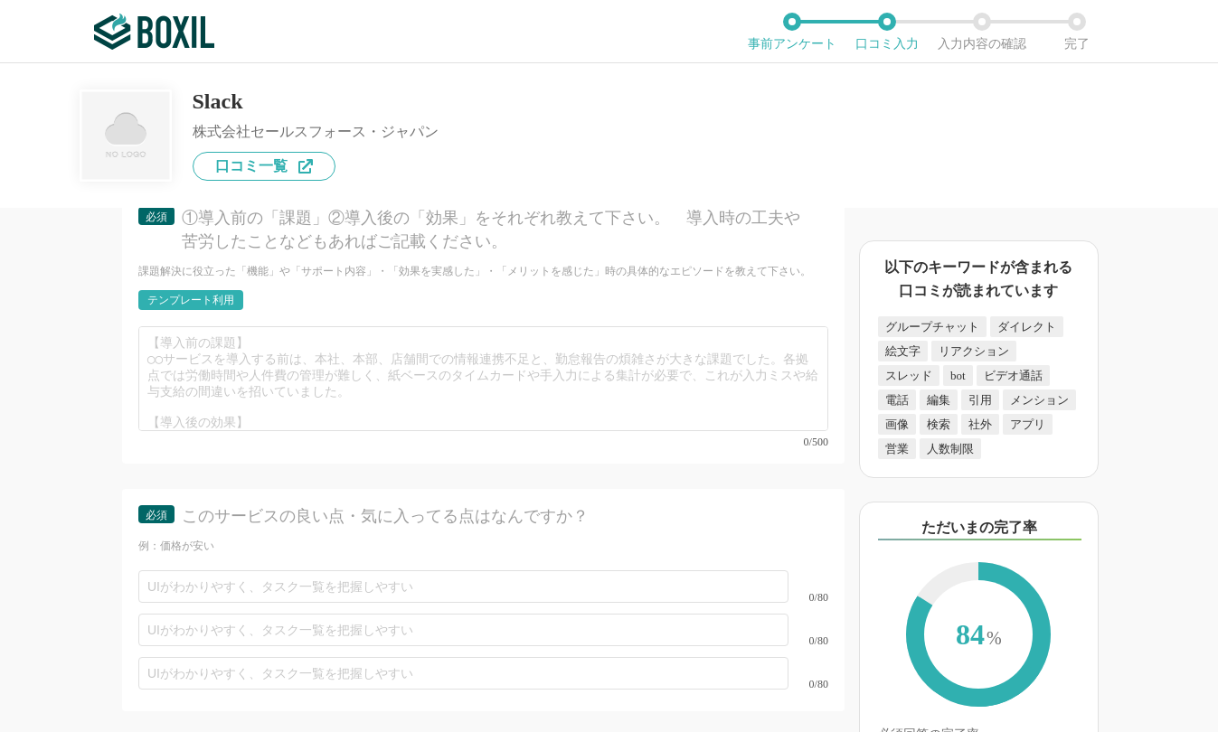
scroll to position [4881, 0]
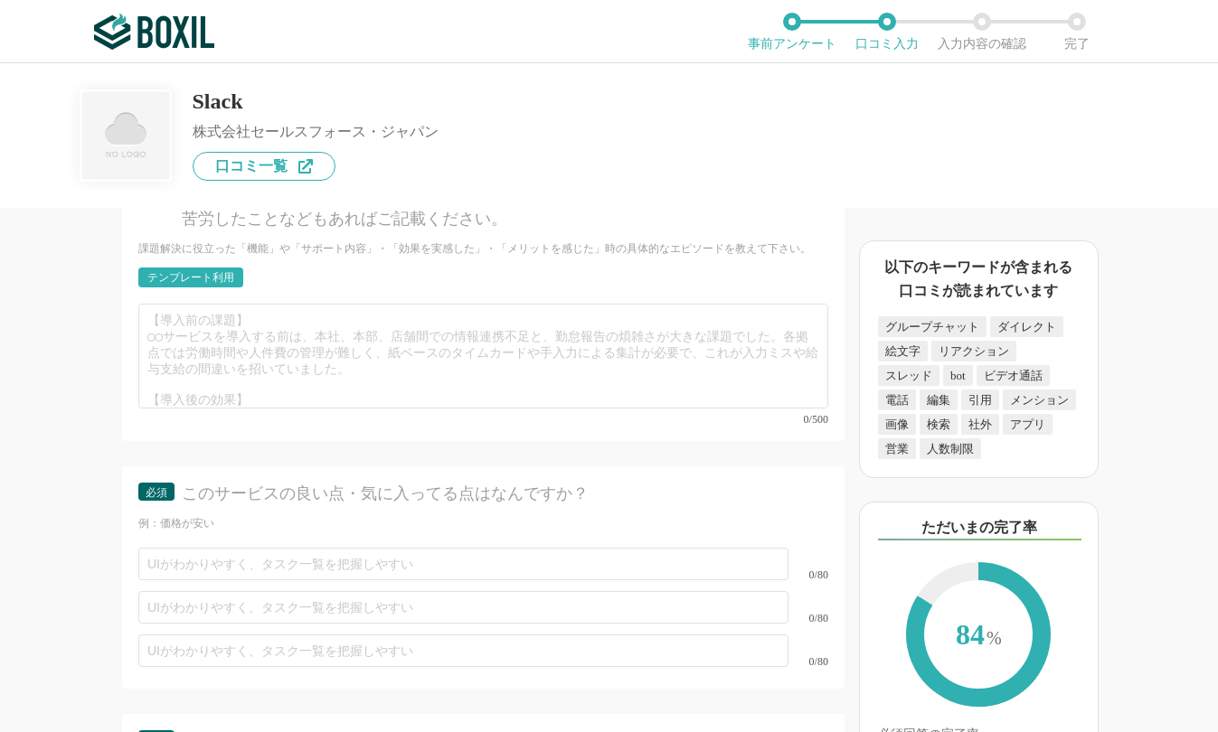
type textarea "Slackはチャットツールとしての柔軟性がよく、プロジェクトごとのチャンネル分けやスレッド機能で情報を整理でき、IT部門として他ツールとの連携もスムーズです。…"
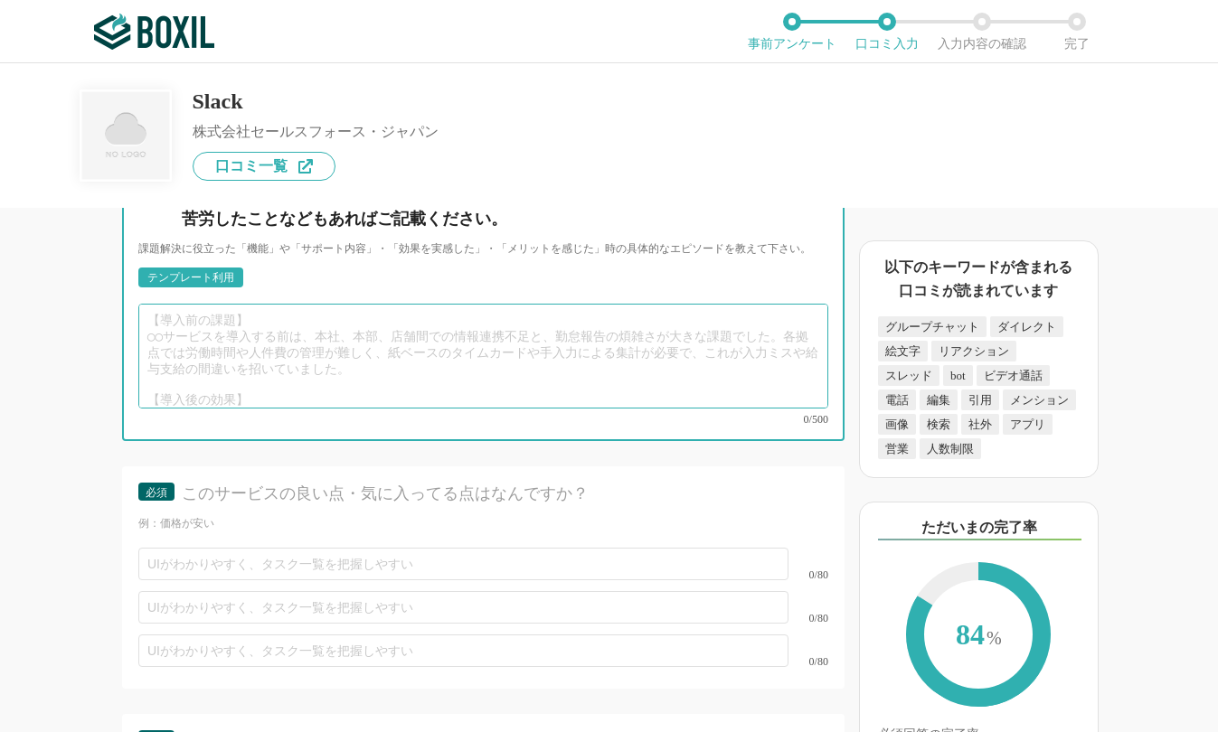
click at [294, 327] on textarea at bounding box center [483, 356] width 690 height 105
paste textarea "【導入前の課題】 メールと複数チャットツールの併用で情報が分散し、緊急対応が遅れることが頻発。開発チームはバグ報告が埋もれ、顧客からのクレームが月15件発生し…"
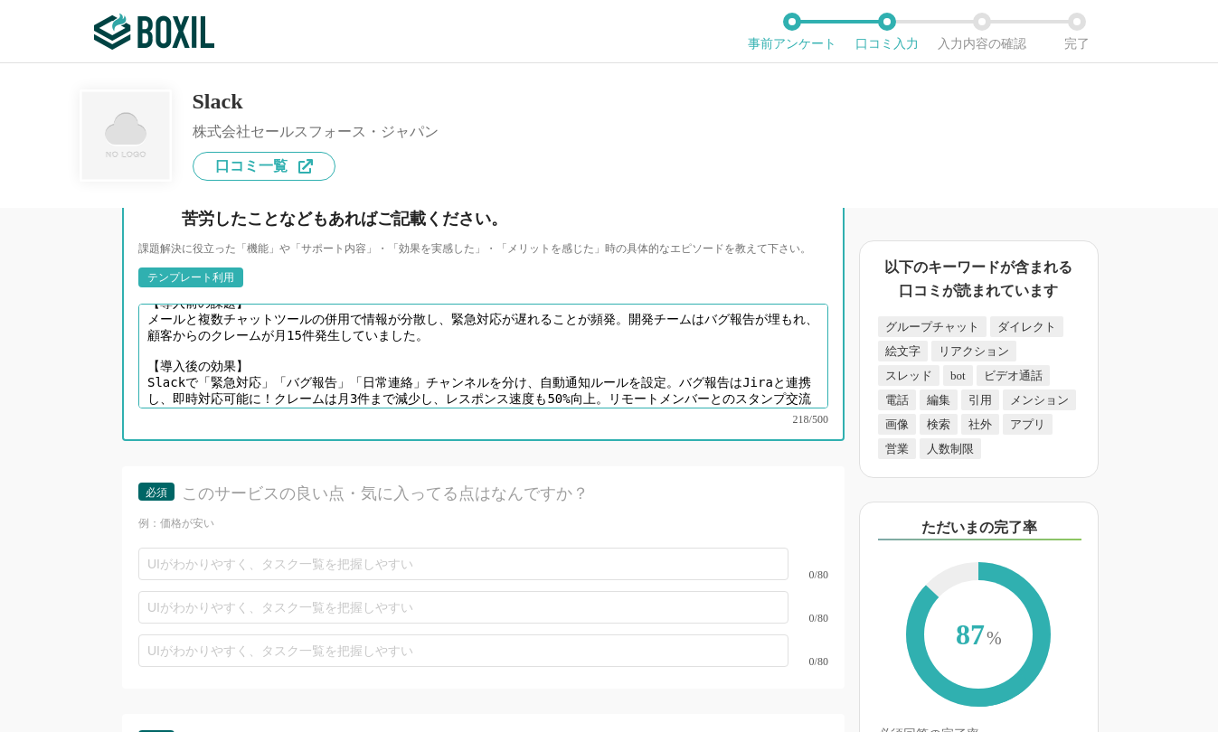
scroll to position [0, 0]
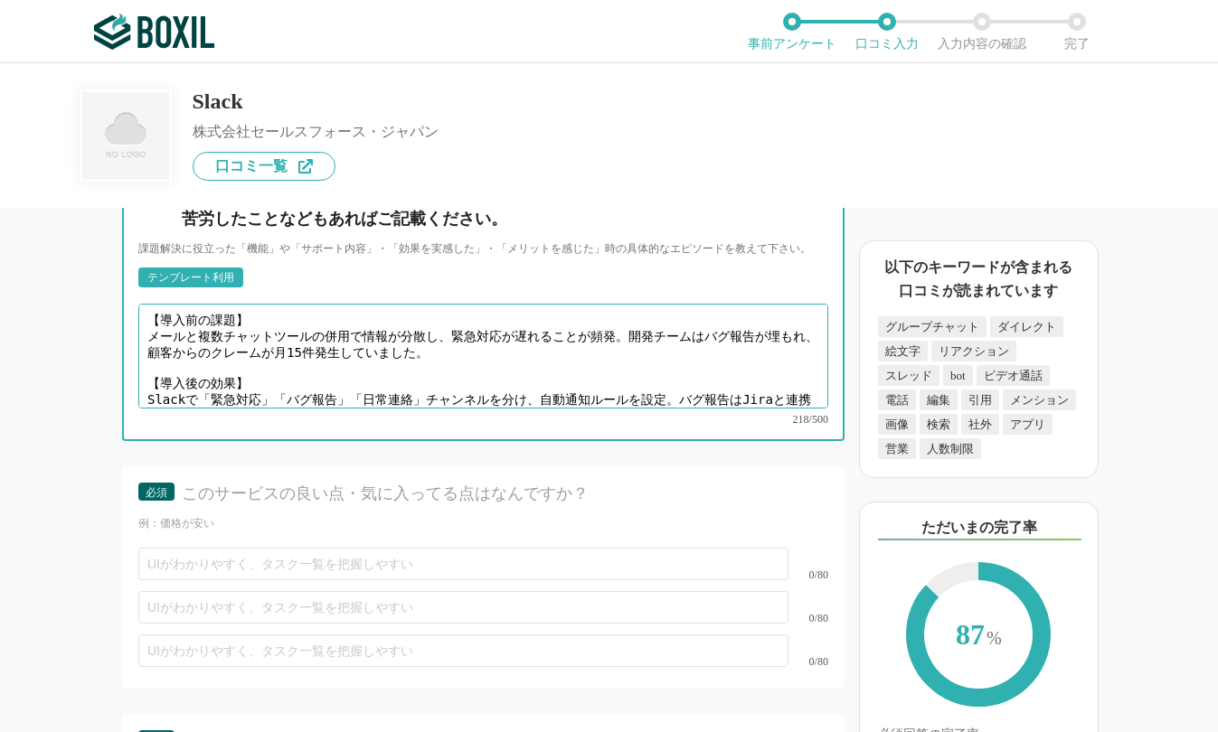
drag, startPoint x: 149, startPoint y: 305, endPoint x: 287, endPoint y: 304, distance: 138.3
click at [287, 304] on textarea "【導入前の課題】 メールと複数チャットツールの併用で情報が分散し、緊急対応が遅れることが頻発。開発チームはバグ報告が埋もれ、顧客からのクレームが月15件発生し…" at bounding box center [483, 356] width 690 height 105
click at [276, 308] on textarea "【導入前の課題】 メールと複数チャットツールの併用で情報が分散し、緊急対応が遅れることが頻発。開発チームはバグ報告が埋もれ、顧客からのクレームが月15件発生し…" at bounding box center [483, 356] width 690 height 105
drag, startPoint x: 265, startPoint y: 307, endPoint x: 239, endPoint y: 308, distance: 26.2
click at [239, 308] on textarea "【導入前の課題】 メールと複数チャットツールの併用で情報が分散し、緊急対応が遅れることが頻発。開発チームはバグ報告が埋もれ、顧客からのクレームが月15件発生し…" at bounding box center [483, 356] width 690 height 105
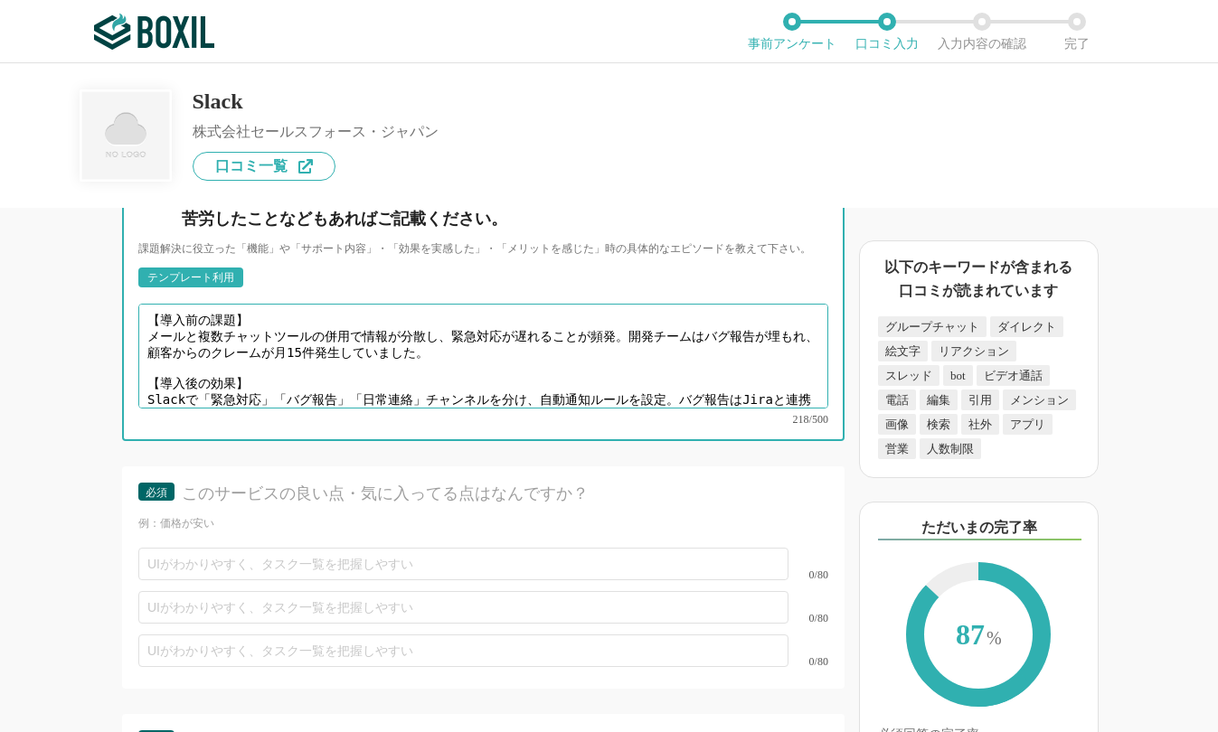
click at [209, 323] on textarea "【導入前の課題】 メールと複数チャットツールの併用で情報が分散し、緊急対応が遅れることが頻発。開発チームはバグ報告が埋もれ、顧客からのクレームが月15件発生し…" at bounding box center [483, 356] width 690 height 105
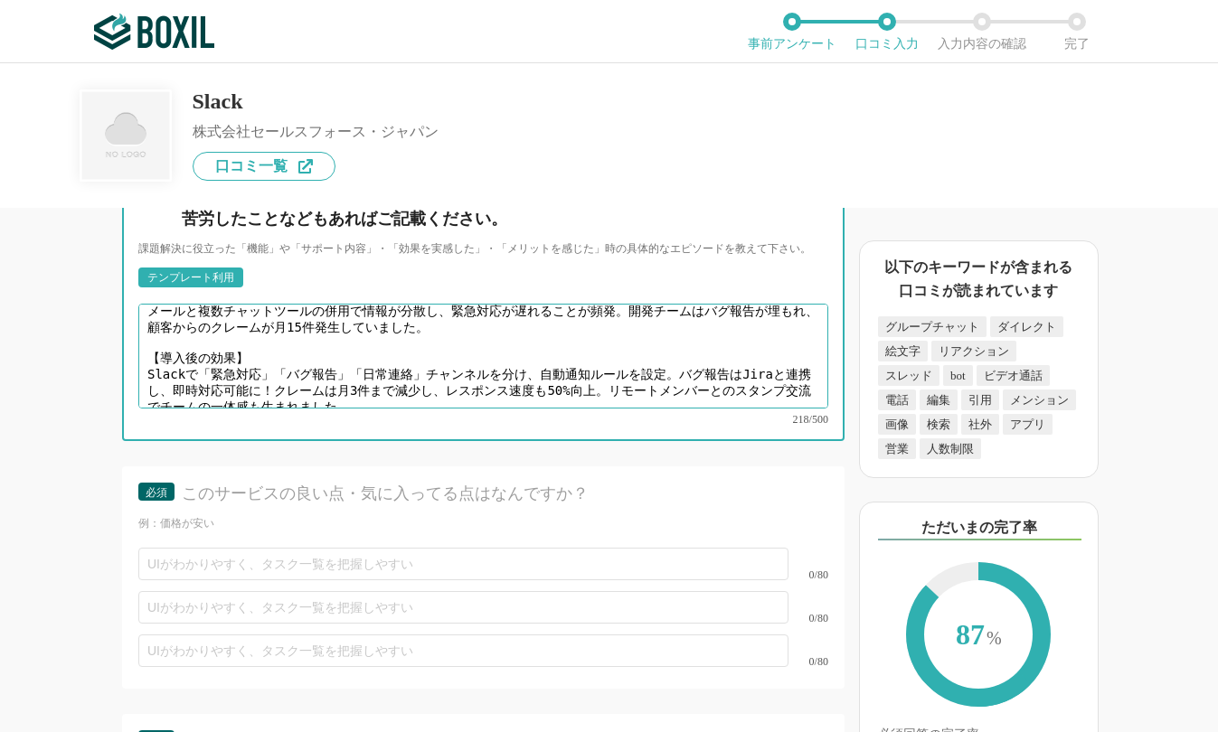
click at [189, 345] on textarea "【導入前の課題】 メールと複数チャットツールの併用で情報が分散し、緊急対応が遅れることが頻発。開発チームはバグ報告が埋もれ、顧客からのクレームが月15件発生し…" at bounding box center [483, 356] width 690 height 105
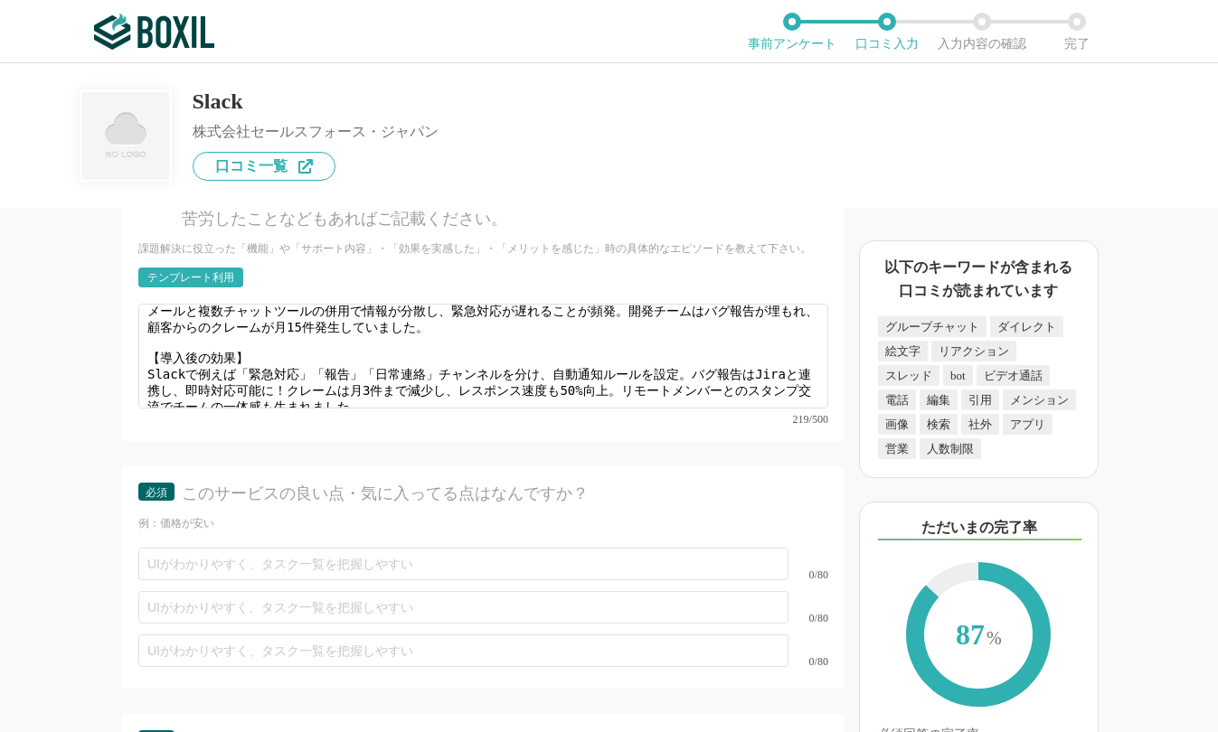
click at [10, 349] on div "ビジネスチャットの機能について（5点満点で評価してください） メール連携 1 2 3 4 5 利用していない ファイル添付 1 2 3 4 5 利用していない…" at bounding box center [422, 470] width 844 height 524
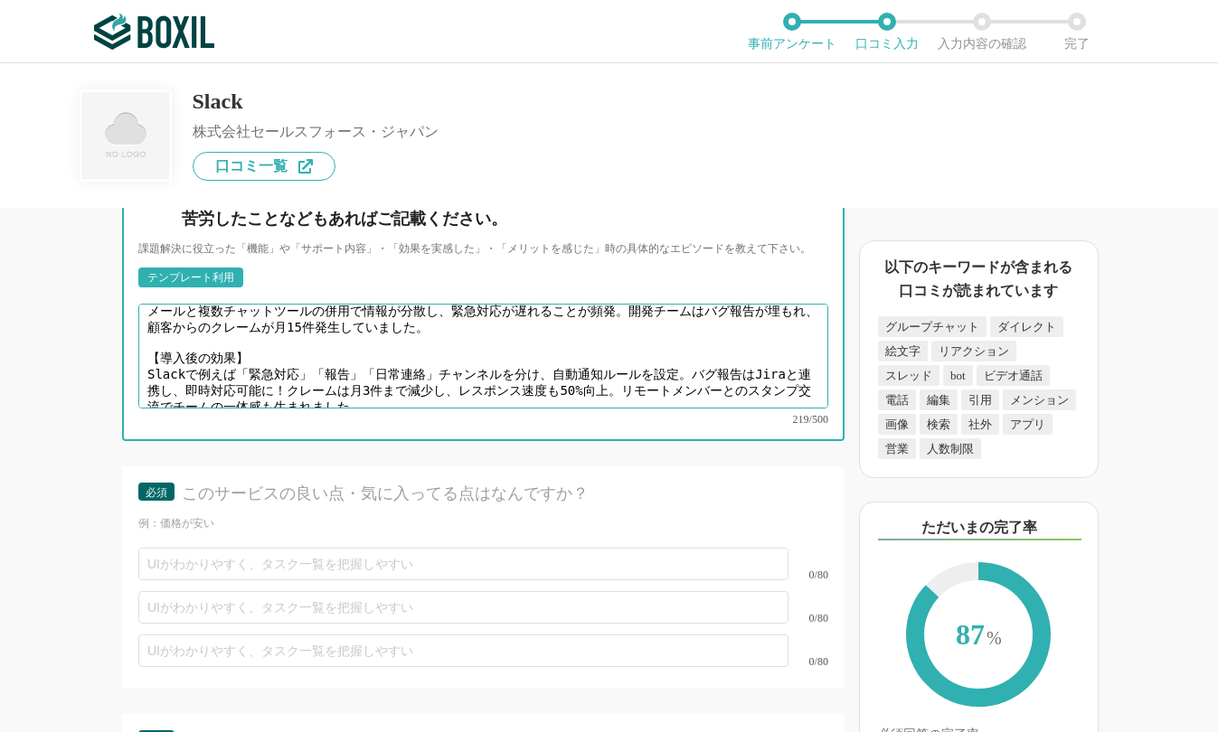
drag, startPoint x: 194, startPoint y: 358, endPoint x: 303, endPoint y: 357, distance: 108.5
click at [303, 357] on textarea "【導入前の課題】 メールと複数チャットツールの併用で情報が分散し、緊急対応が遅れることが頻発。開発チームはバグ報告が埋もれ、顧客からのクレームが月15件発生し…" at bounding box center [483, 356] width 690 height 105
click at [165, 353] on textarea "【導入前の課題】 メールと複数チャットツールの併用で情報が分散し、緊急対応が遅れることが頻発。開発チームはバグ報告が埋もれ、顧客からのクレームが月15件発生し…" at bounding box center [483, 356] width 690 height 105
drag, startPoint x: 683, startPoint y: 344, endPoint x: 625, endPoint y: 363, distance: 60.9
click at [625, 363] on textarea "【導入前の課題】 メールと複数チャットツールの併用で情報が分散し、緊急対応が遅れることが頻発。開発チームはバグ報告が埋もれ、顧客からのクレームが月15件発生し…" at bounding box center [483, 356] width 690 height 105
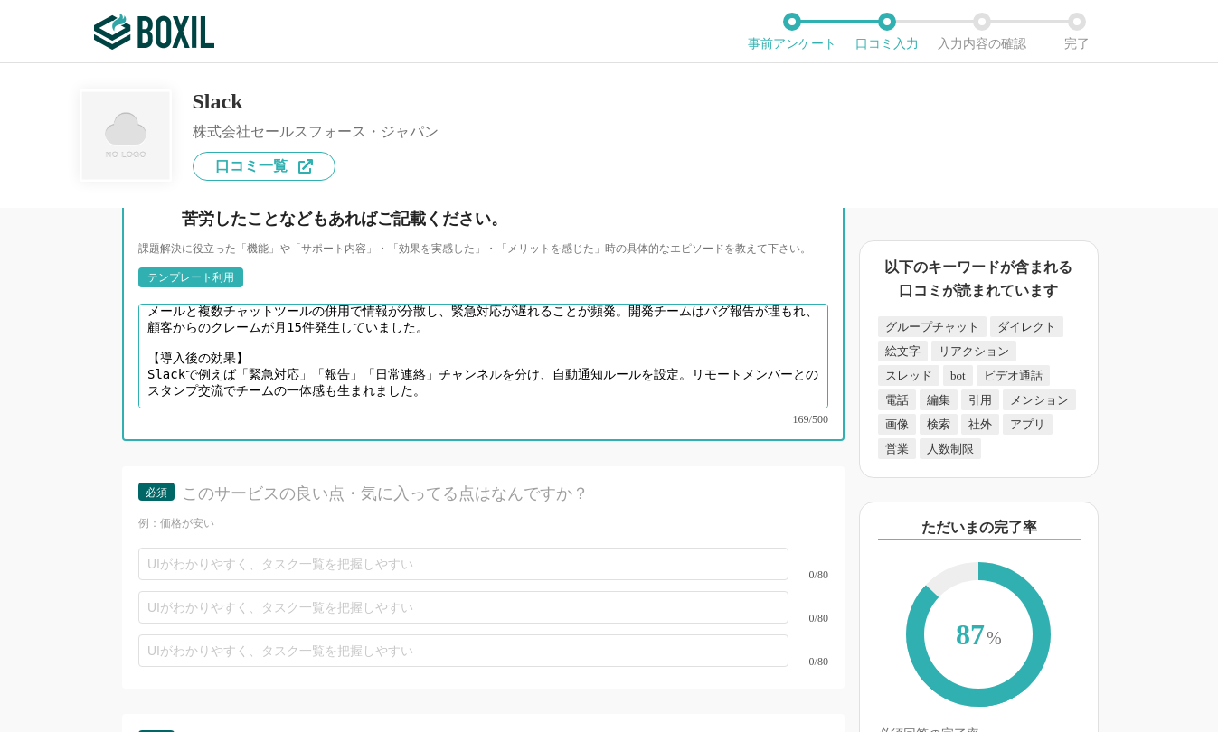
scroll to position [13, 0]
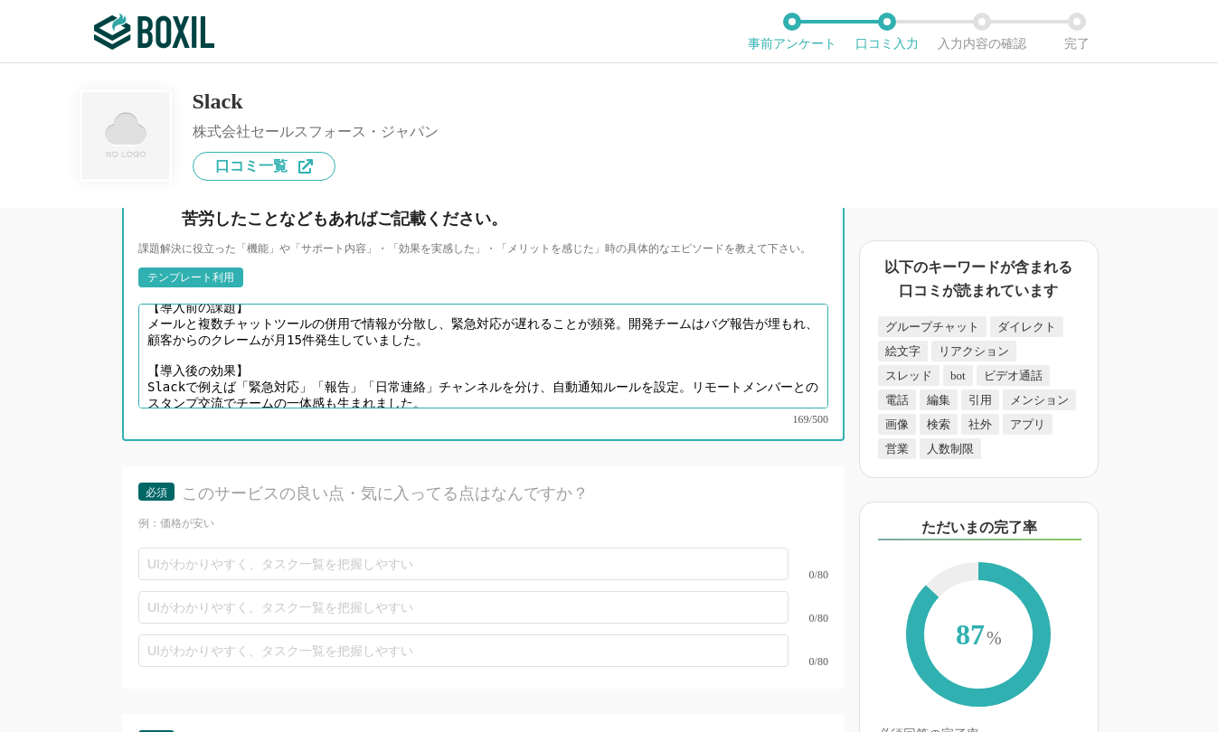
drag, startPoint x: 319, startPoint y: 372, endPoint x: 337, endPoint y: 367, distance: 18.9
click at [337, 367] on textarea "【導入前の課題】 メールと複数チャットツールの併用で情報が分散し、緊急対応が遅れることが頻発。開発チームはバグ報告が埋もれ、顧客からのクレームが月15件発生し…" at bounding box center [483, 356] width 690 height 105
click at [362, 372] on textarea "【導入前の課題】 メールと複数チャットツールの併用で情報が分散し、緊急対応が遅れることが頻発。開発チームはバグ報告が埋もれ、顧客からのクレームが月15件発生し…" at bounding box center [483, 356] width 690 height 105
click at [264, 368] on textarea "【導入前の課題】 メールと複数チャットツールの併用で情報が分散し、緊急対応が遅れることが頻発。開発チームはバグ報告が埋もれ、顧客からのクレームが月15件発生し…" at bounding box center [483, 356] width 690 height 105
click at [262, 371] on textarea "【導入前の課題】 メールと複数チャットツールの併用で情報が分散し、緊急対応が遅れることが頻発。開発チームはバグ報告が埋もれ、顧客からのクレームが月15件発生し…" at bounding box center [483, 356] width 690 height 105
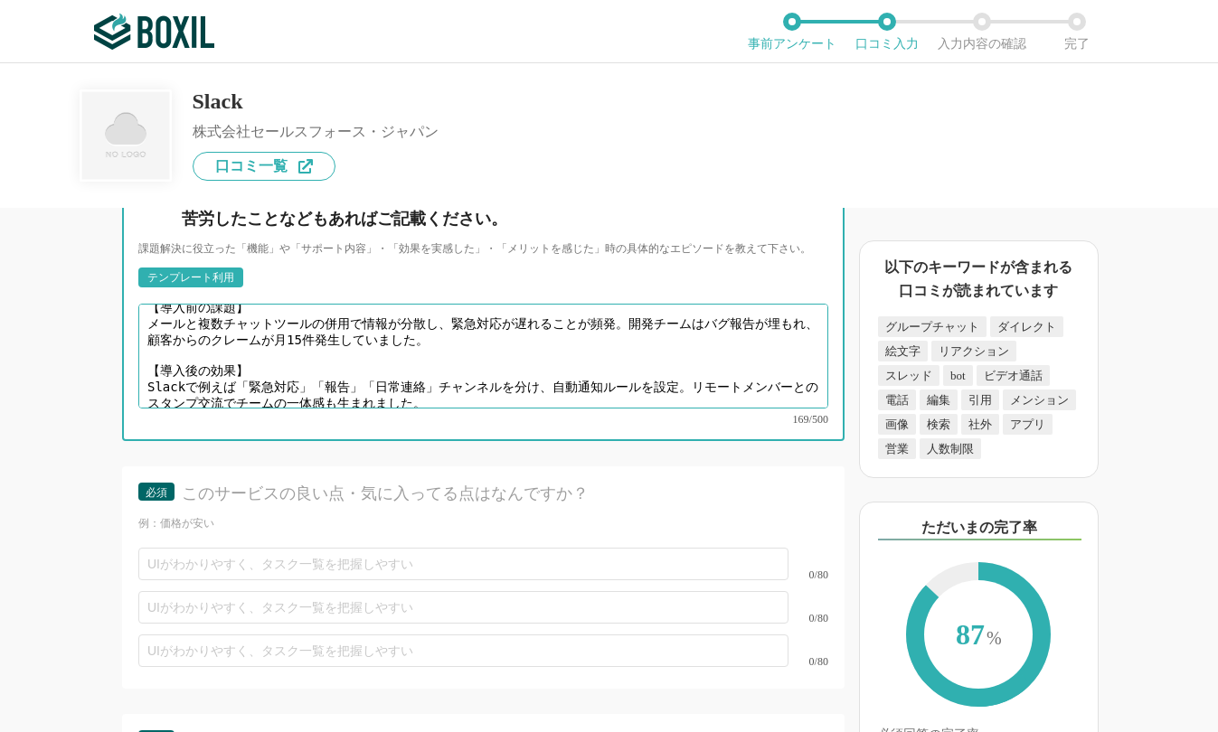
type textarea "【導入前の課題】 メールと複数チャットツールの併用で情報が分散し、緊急対応が遅れることが頻発。開発チームはバグ報告が埋もれ、顧客からのクレームが月15件発生し…"
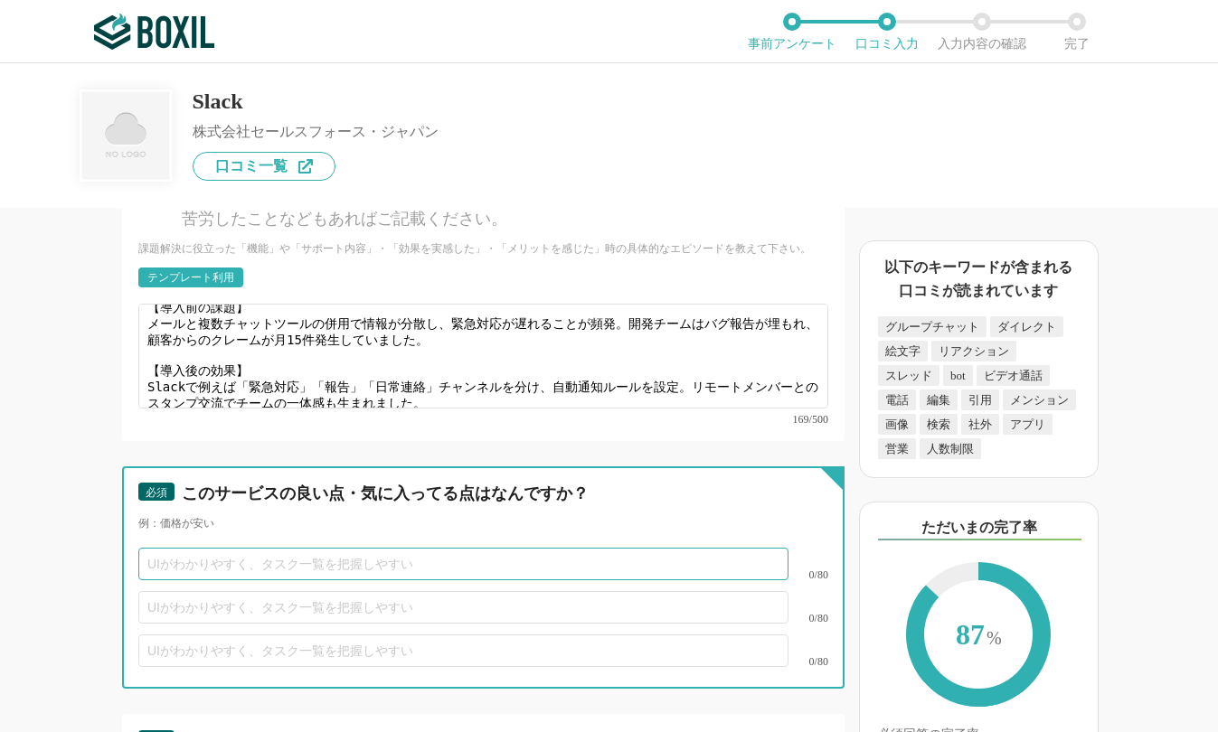
click at [329, 548] on input "text" at bounding box center [463, 564] width 650 height 33
paste input "スレッド機能で議論が散らからず集中できる"
drag, startPoint x: 263, startPoint y: 544, endPoint x: 235, endPoint y: 545, distance: 28.0
click at [235, 548] on input "スレッド機能で議論が散らからず集中できる" at bounding box center [463, 564] width 650 height 33
type input "スレッド機能で話が早くまとまりやすい"
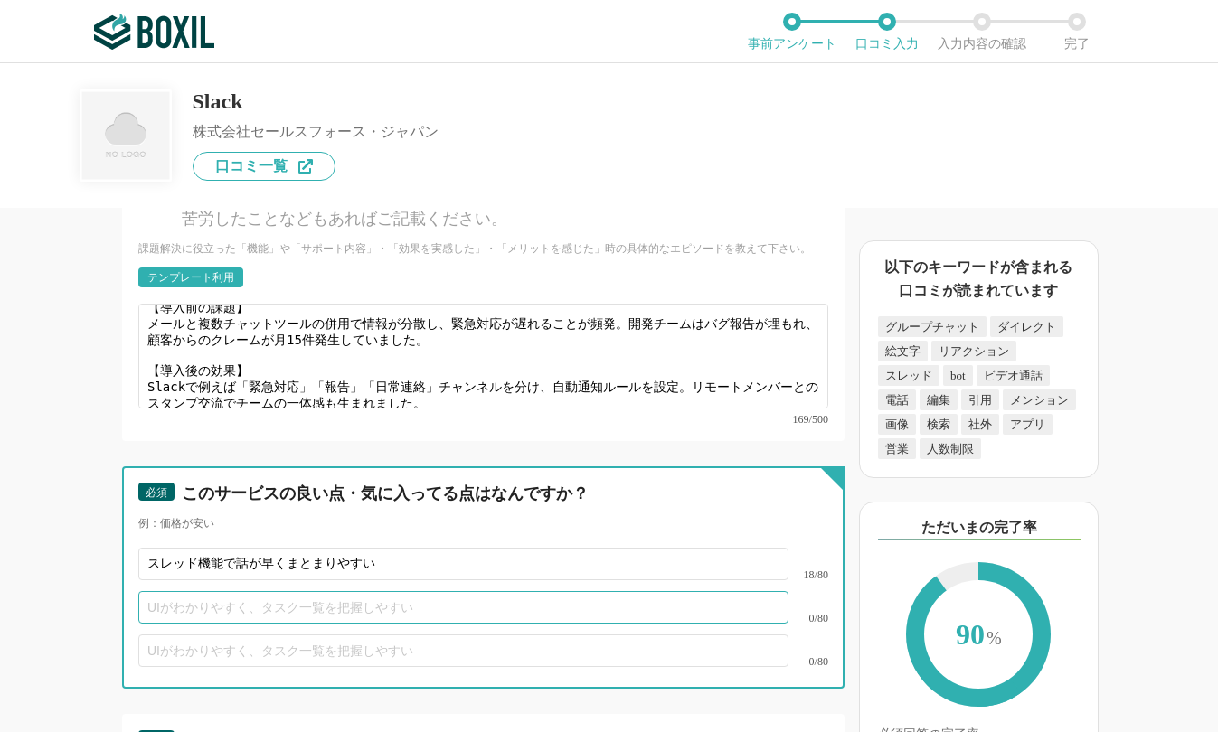
click at [260, 591] on input "text" at bounding box center [463, 607] width 650 height 33
paste input "豊富なインテグレーションで他ツールとシームレス連携"
type input "豊富なインテグレーションで他ツールとシームレス連携"
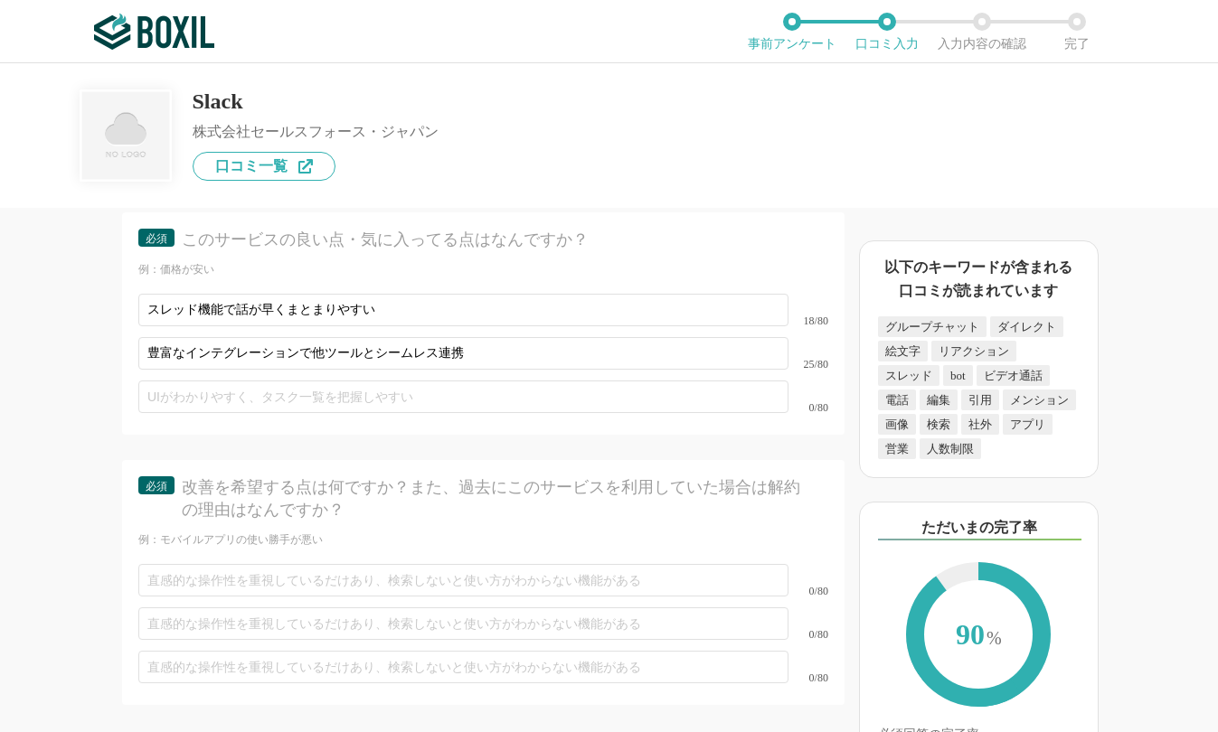
scroll to position [5152, 0]
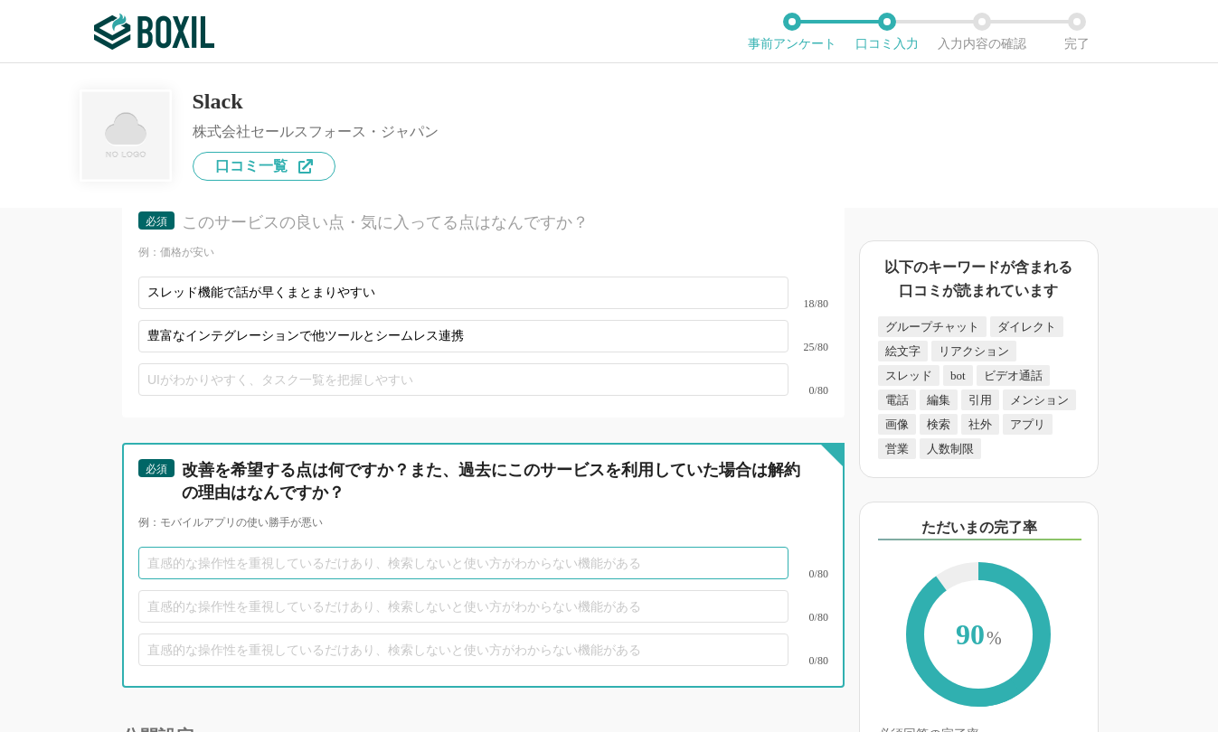
click at [234, 547] on input "text" at bounding box center [463, 563] width 650 height 33
paste input "ファイル共有の容量制限がプロジェクト規模に合わない"
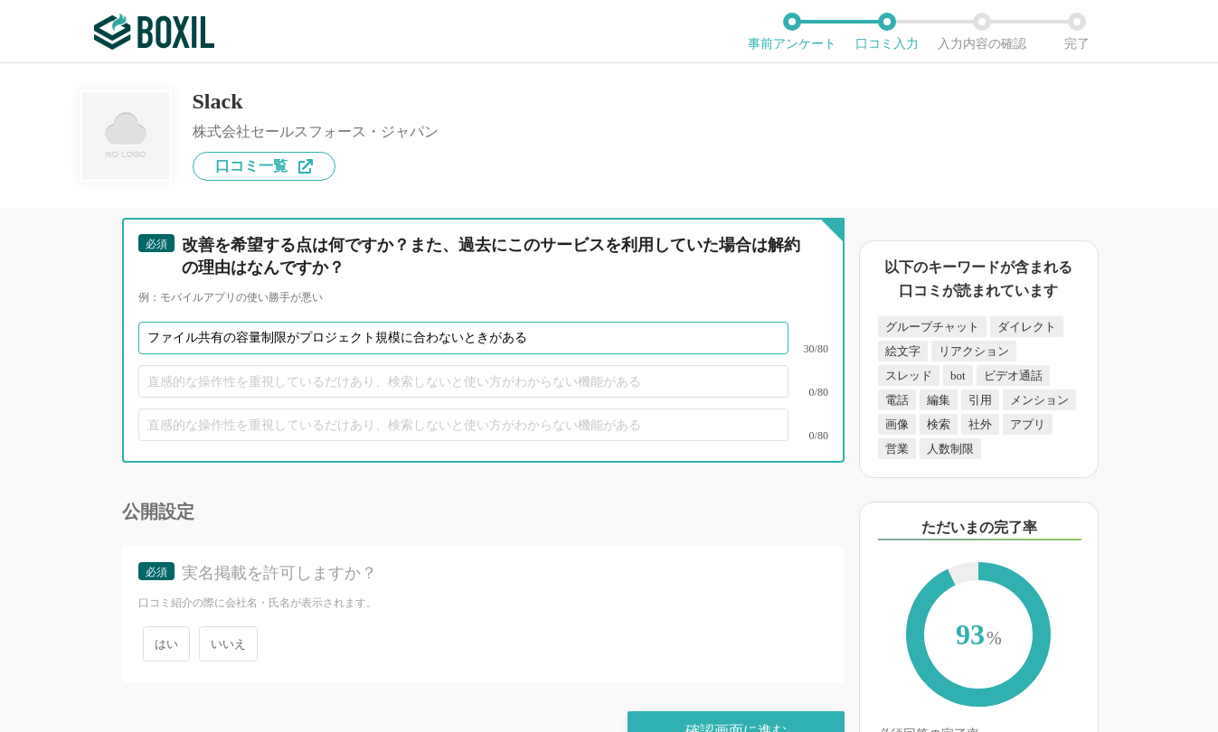
scroll to position [5402, 0]
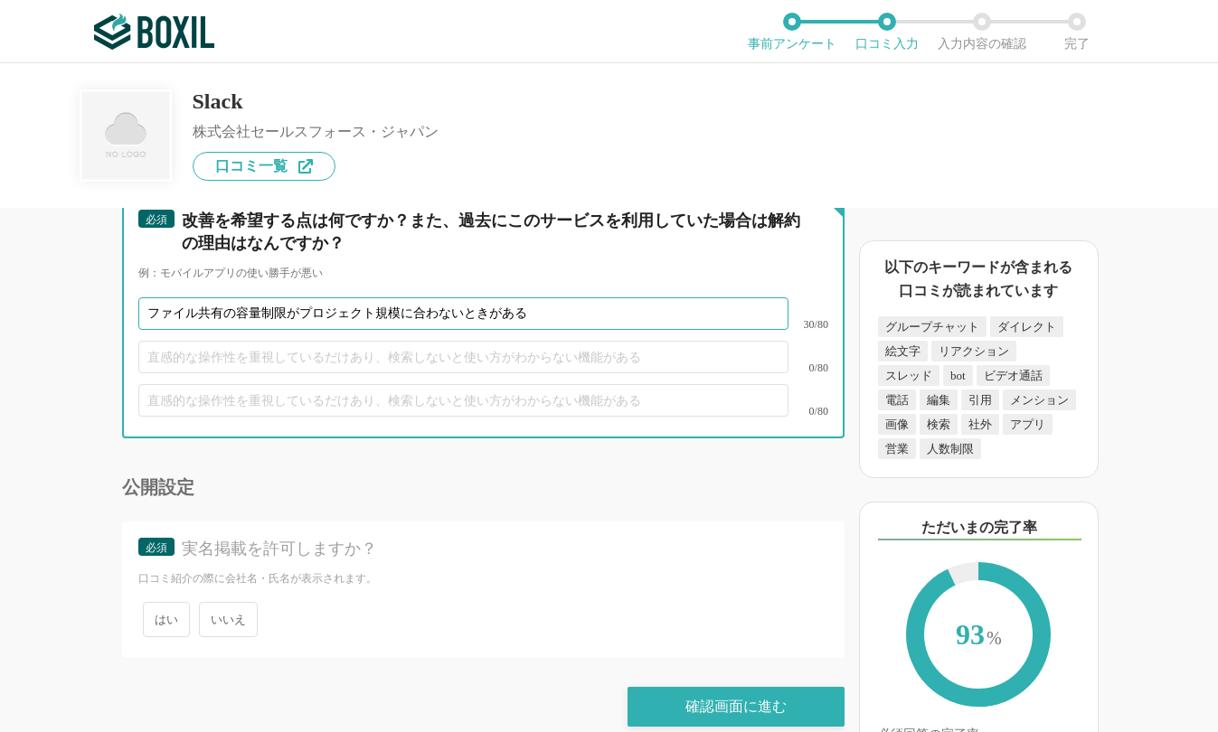
type input "ファイル共有の容量制限がプロジェクト規模に合わないときがある"
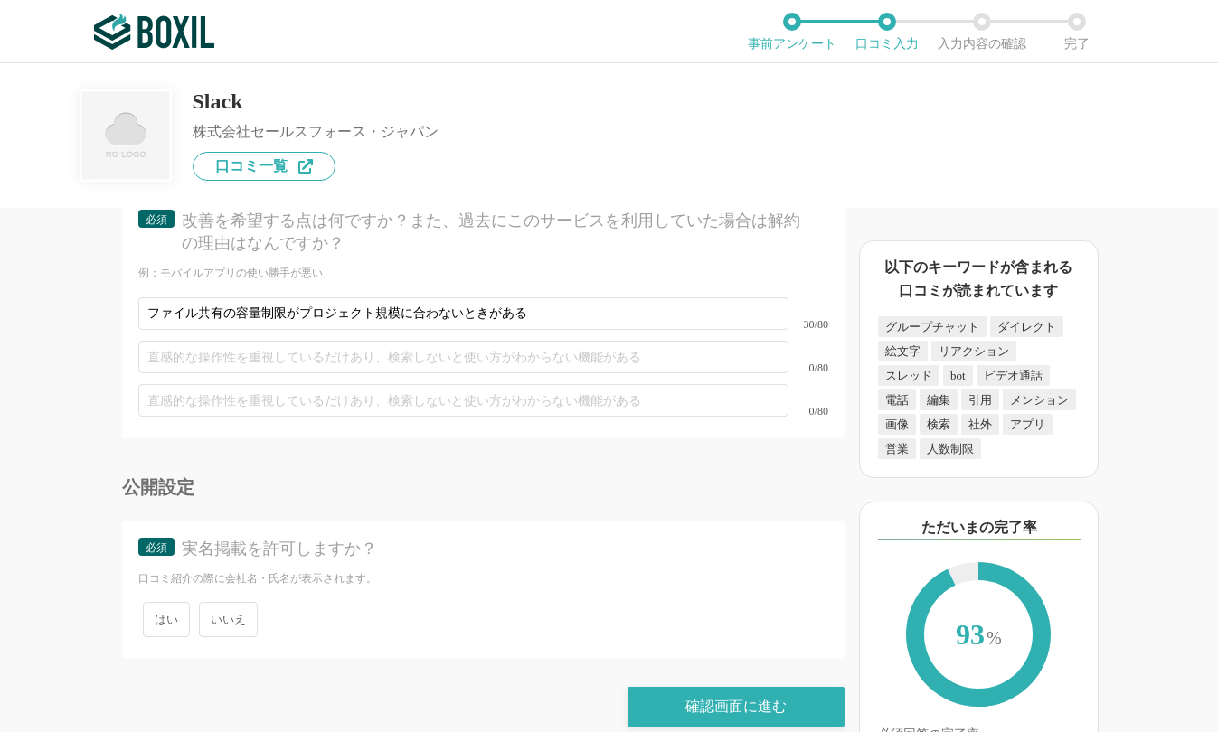
click at [223, 602] on span "いいえ" at bounding box center [228, 619] width 59 height 35
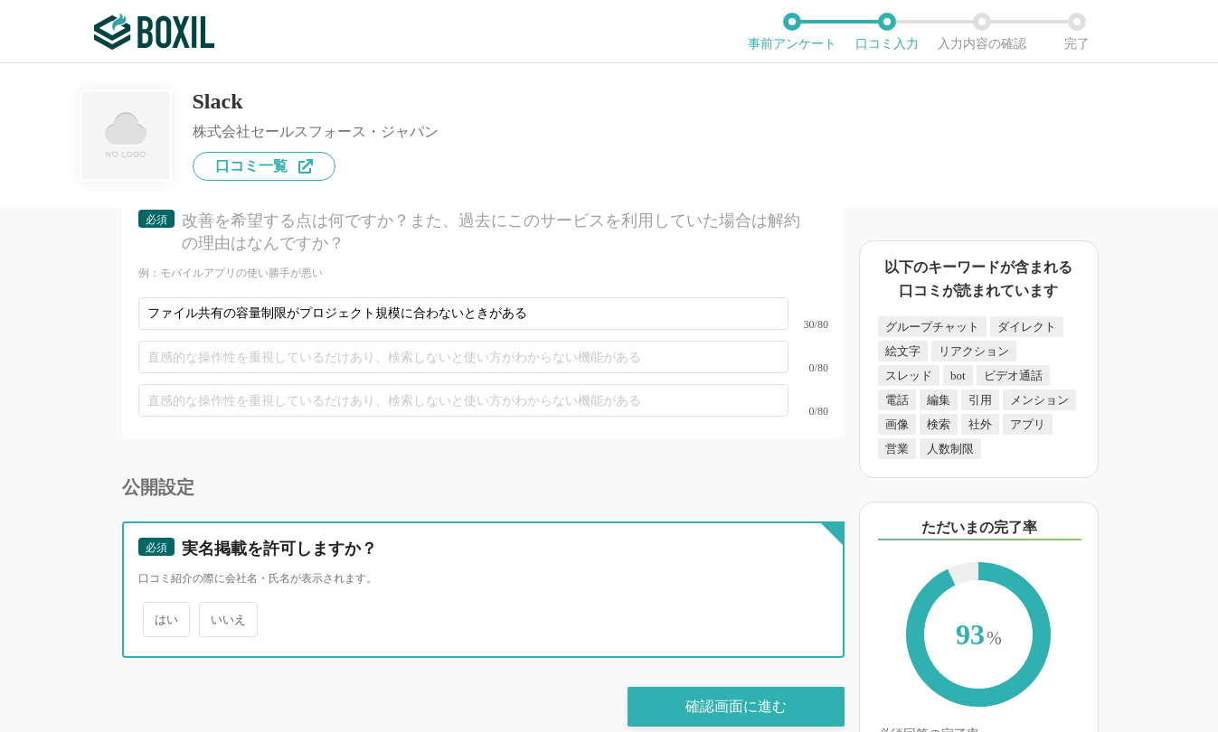
click at [215, 605] on input "いいえ" at bounding box center [209, 611] width 12 height 12
radio input "true"
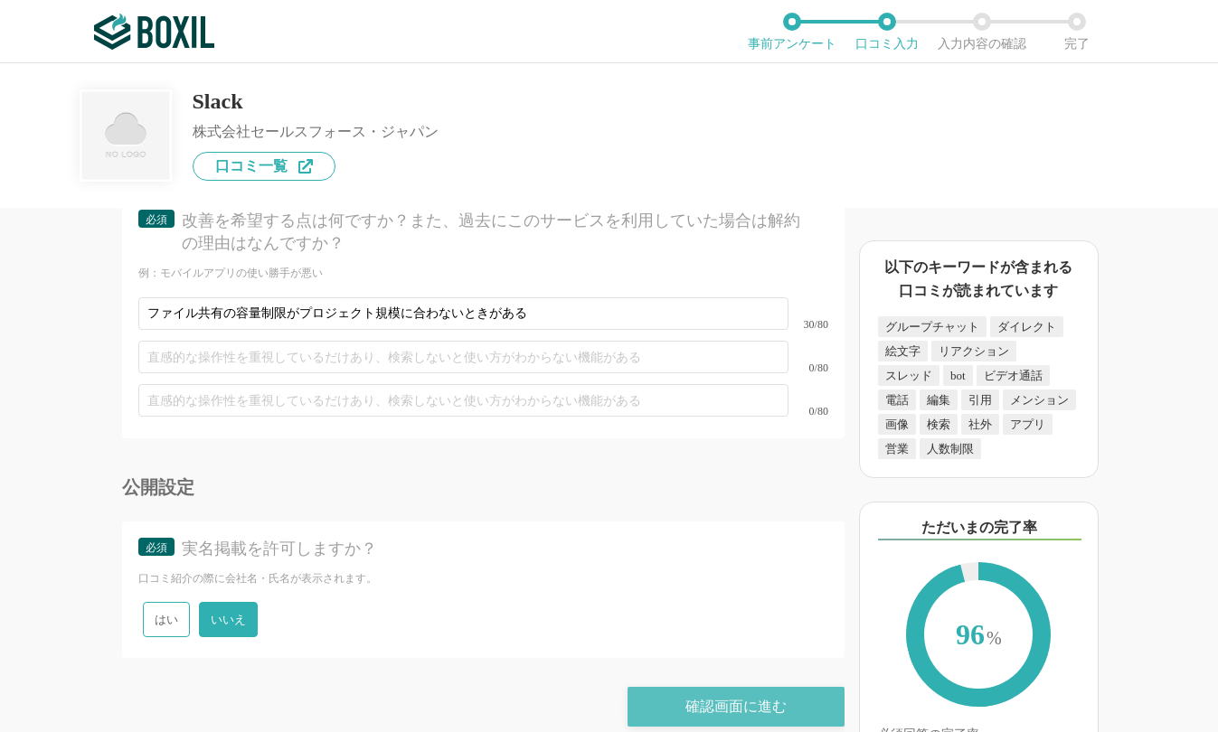
click at [678, 689] on div "確認画面に進む" at bounding box center [735, 707] width 217 height 40
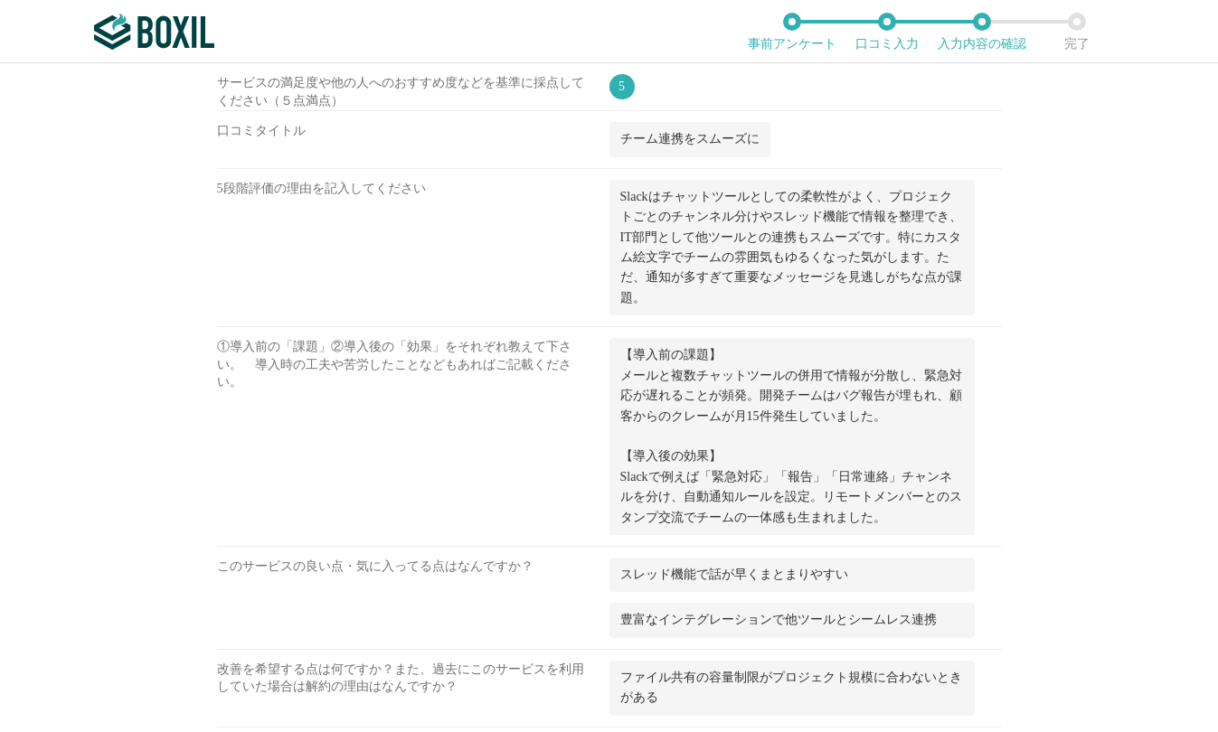
scroll to position [2295, 0]
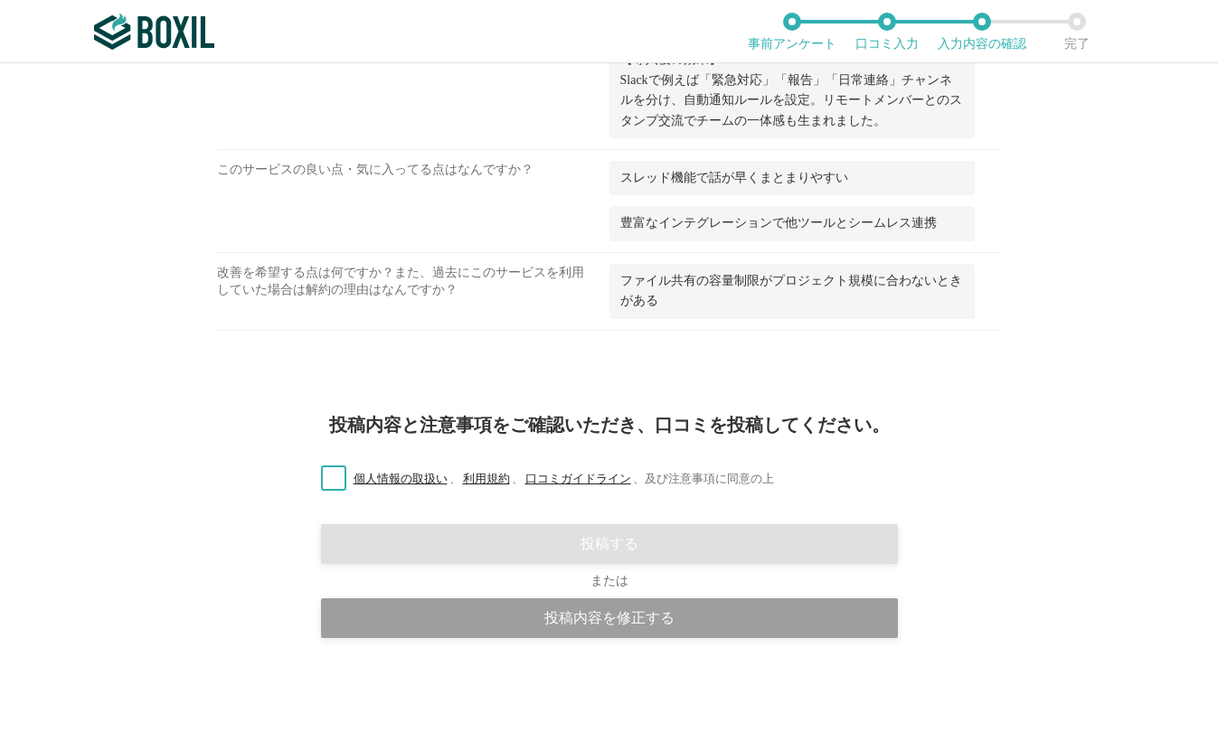
click at [322, 480] on label "個人情報の取扱い 、 利用規約 、 口コミガイドライン 、 及び注意事項に同意の上" at bounding box center [539, 479] width 467 height 19
click at [0, 0] on input "個人情報の取扱い 、 利用規約 、 口コミガイドライン 、 及び注意事項に同意の上" at bounding box center [0, 0] width 0 height 0
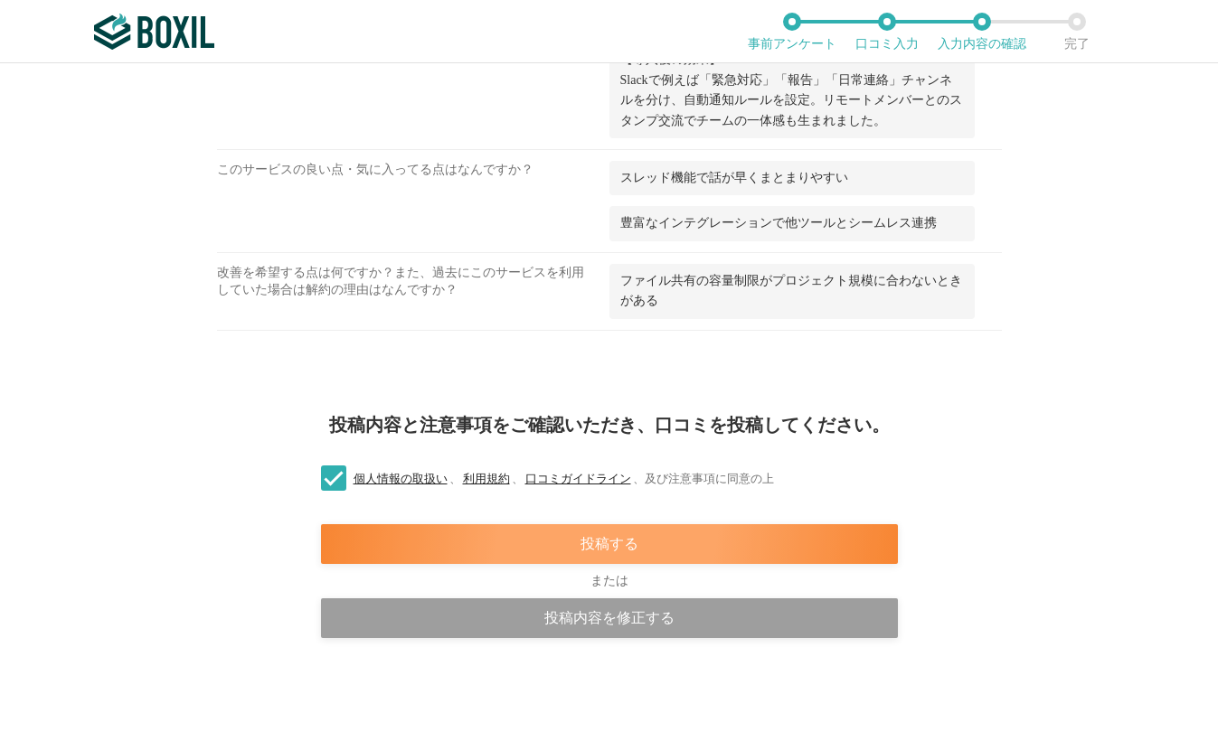
click at [692, 545] on div "投稿する" at bounding box center [609, 544] width 577 height 40
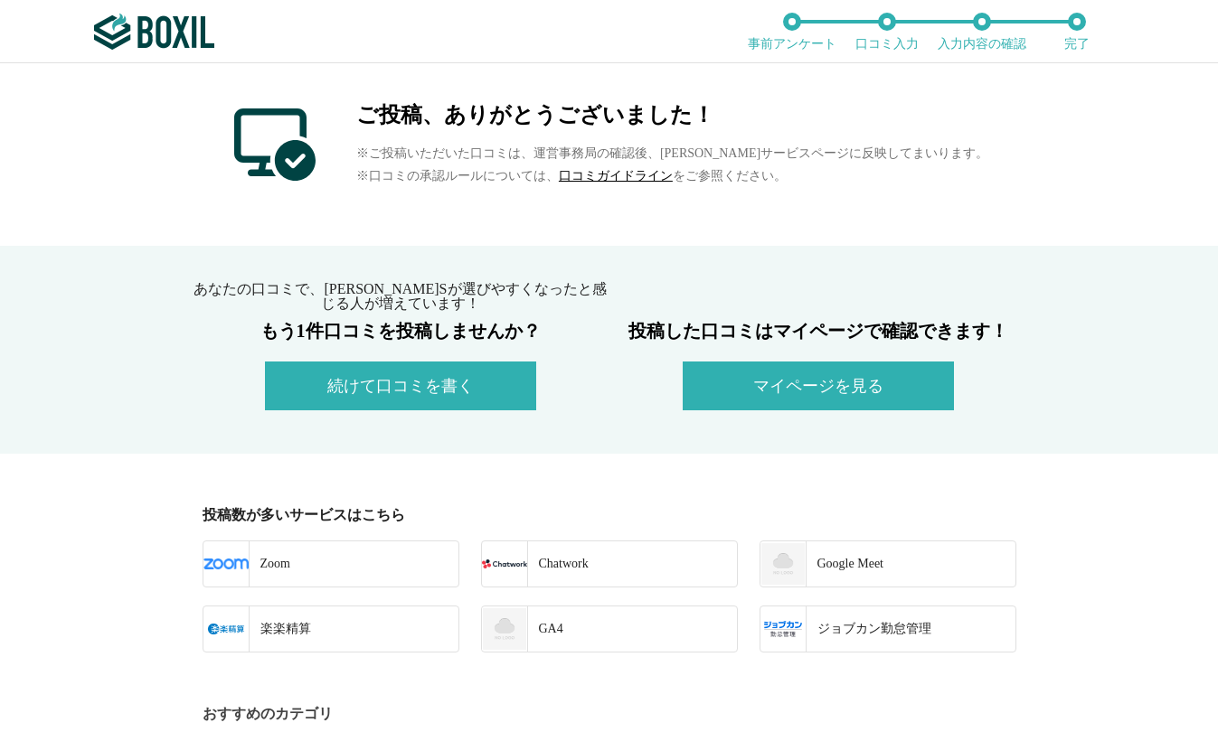
click at [125, 185] on div "ご投稿、ありがとうございました！ ※ご投稿いただいた口コミは、運営事務局の確認後、[PERSON_NAME]サービスページに反映してまいります。 ※口コミの承…" at bounding box center [609, 154] width 1218 height 183
